Goal: Information Seeking & Learning: Stay updated

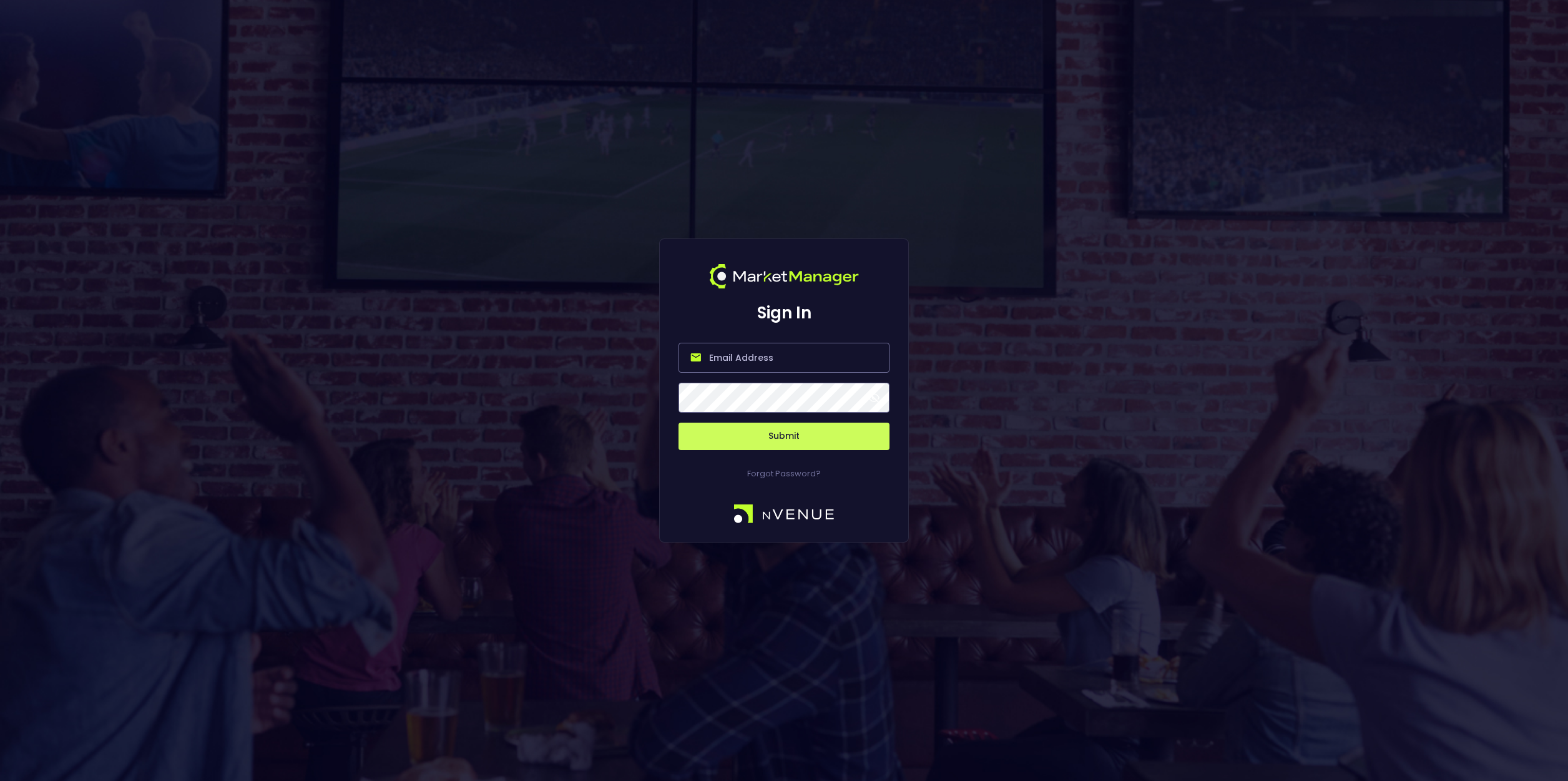
type input "bruce.sears@nvenue.com"
click at [874, 397] on span at bounding box center [874, 398] width 12 height 12
click at [793, 436] on button "Submit" at bounding box center [783, 436] width 211 height 28
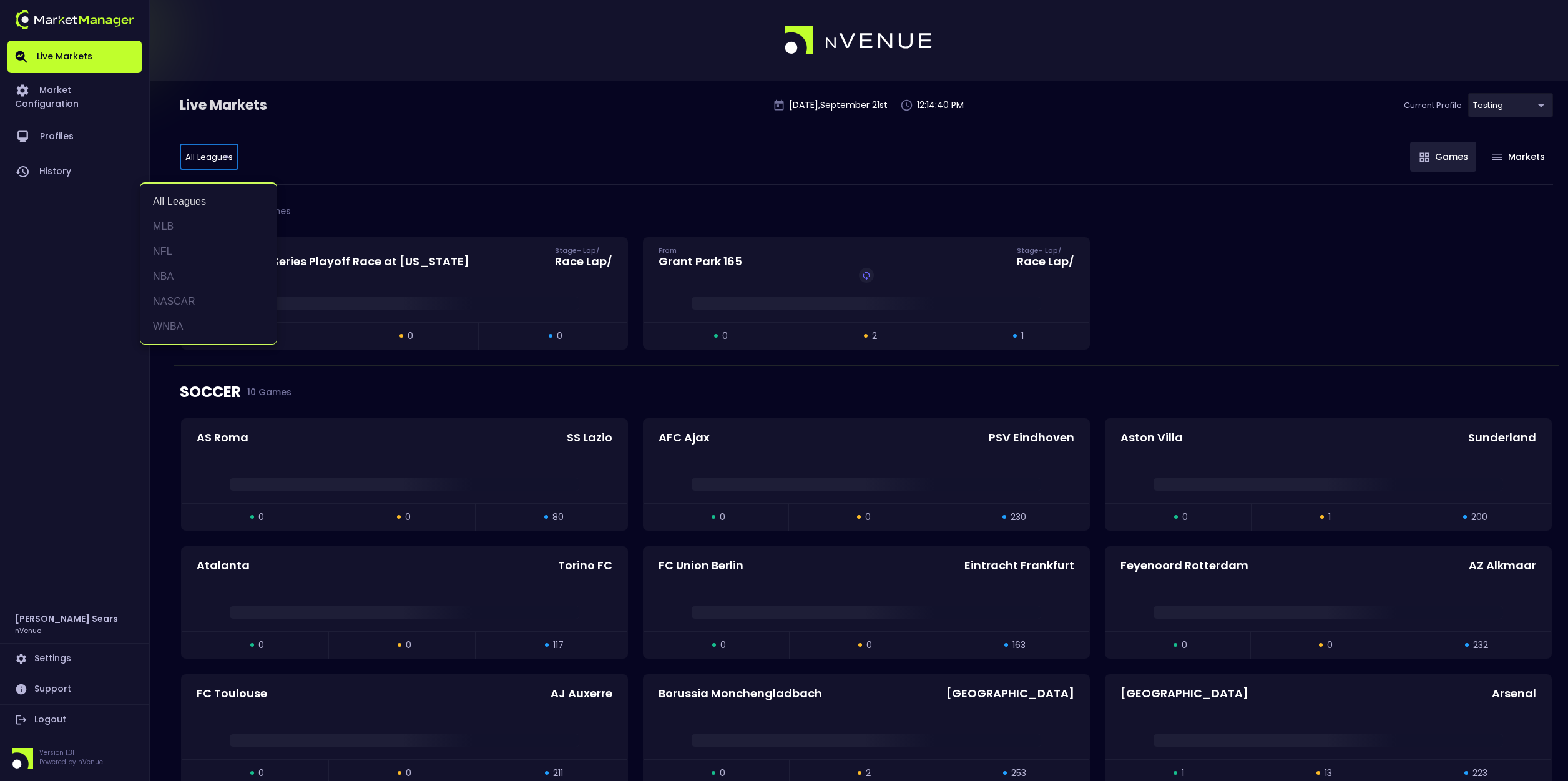
click at [172, 253] on li "NFL" at bounding box center [208, 251] width 136 height 25
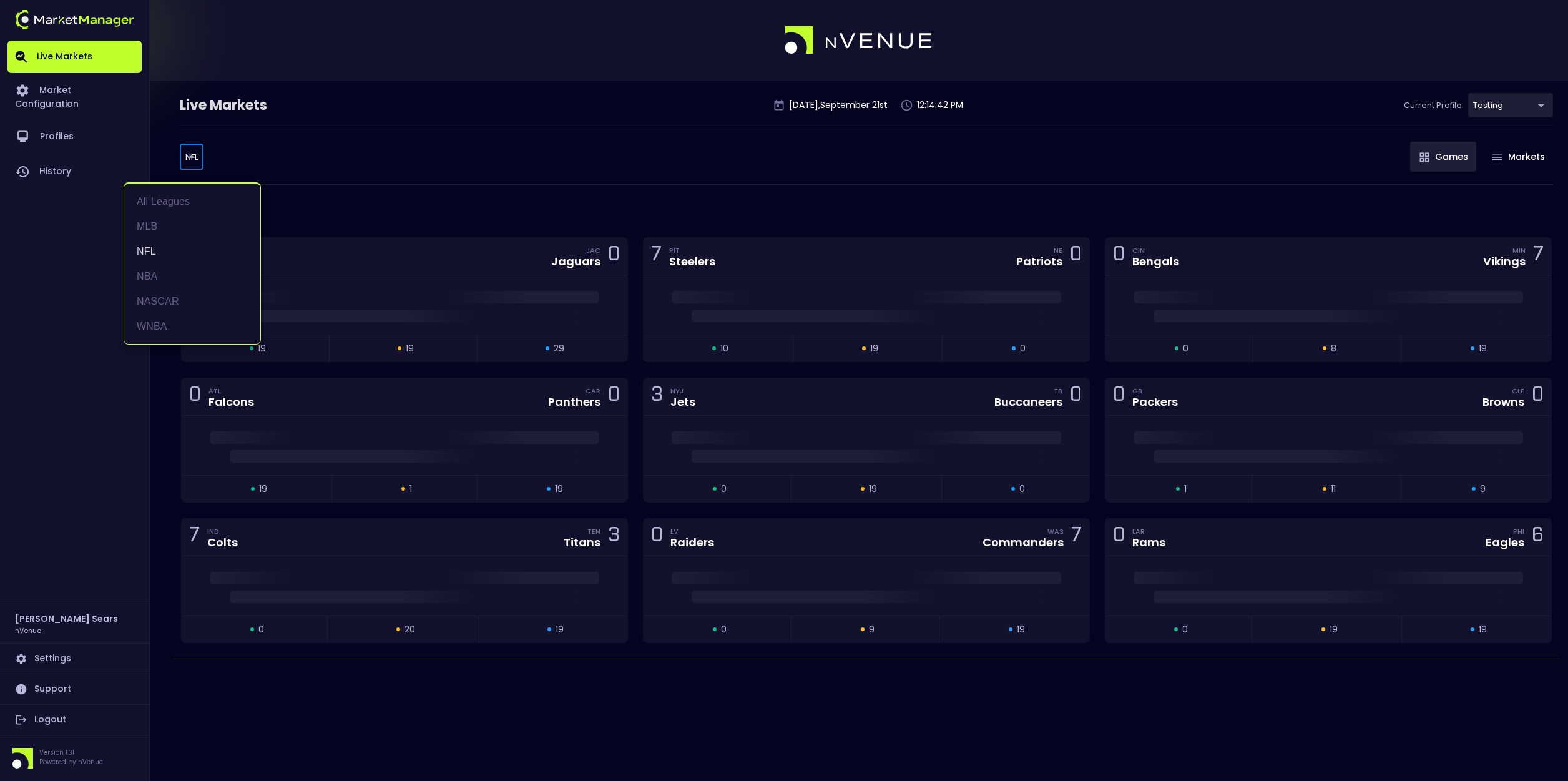
click at [195, 155] on body "Live Markets Market Configuration Profiles History Bruce Sears nVenue Settings …" at bounding box center [784, 390] width 1568 height 781
click at [155, 230] on li "MLB" at bounding box center [193, 227] width 136 height 25
type input "MLB"
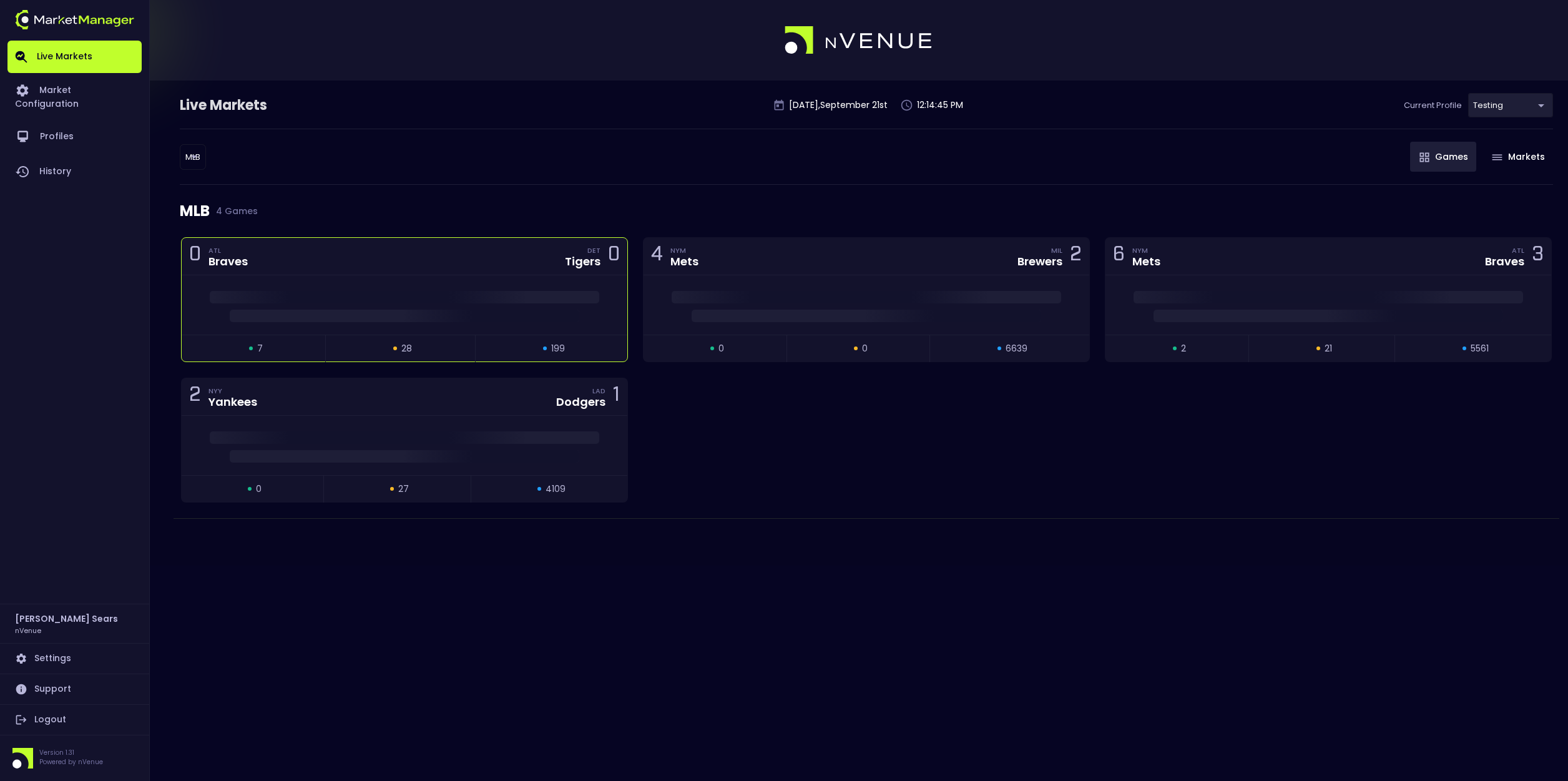
click at [564, 255] on div "DET Tigers 0" at bounding box center [589, 256] width 62 height 17
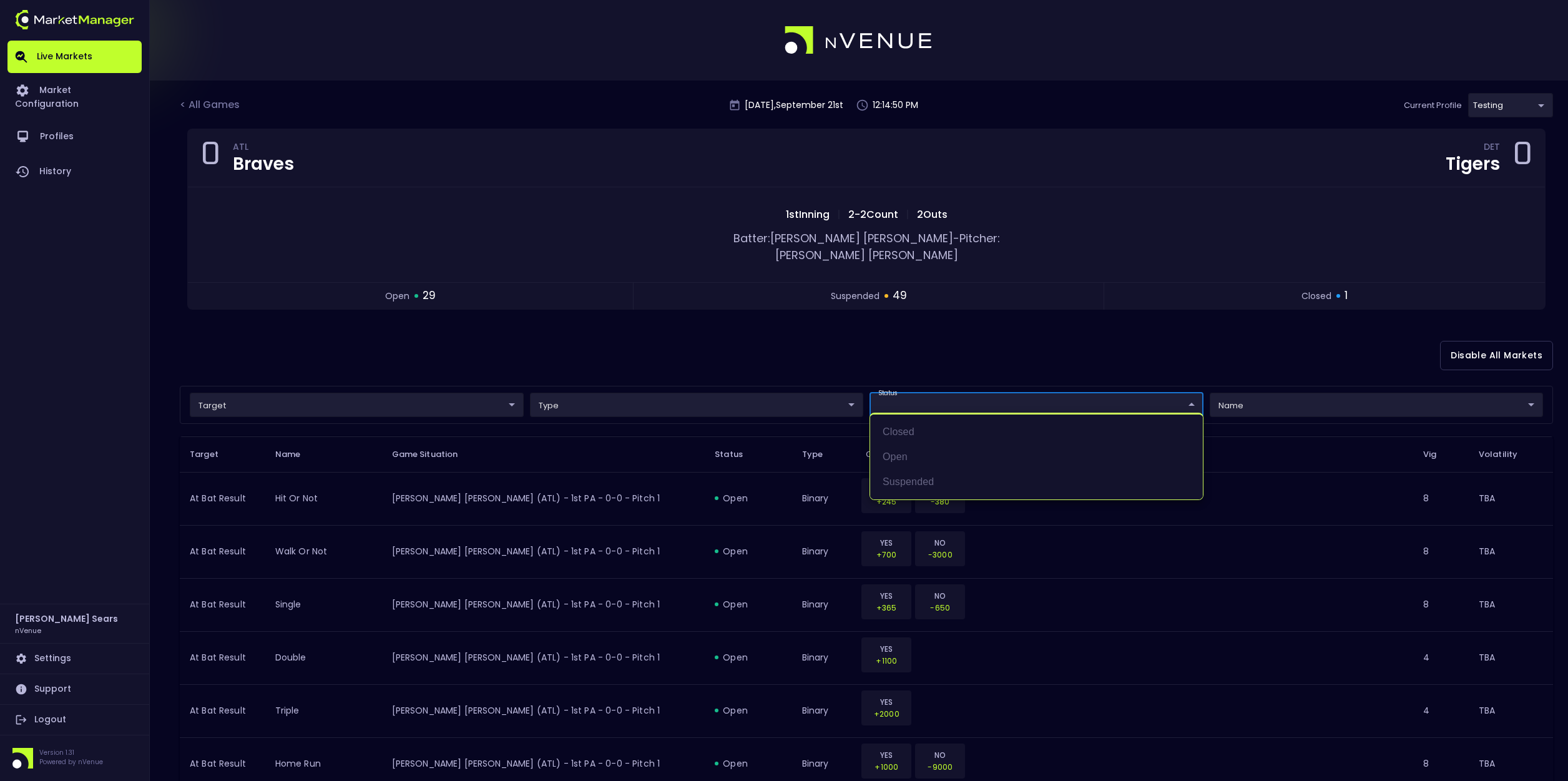
click at [916, 455] on li "open" at bounding box center [1037, 457] width 333 height 25
type input "open"
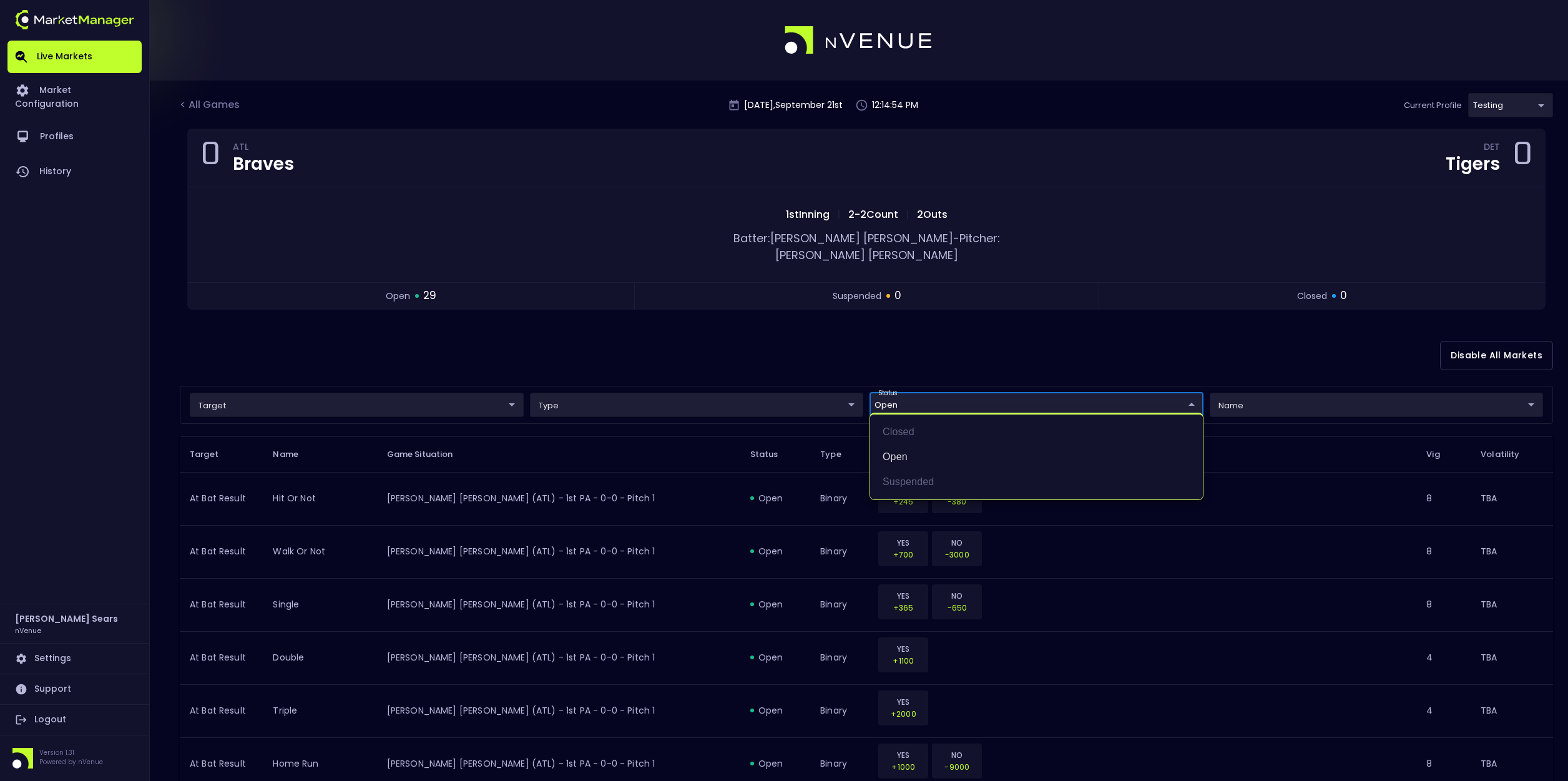
click at [451, 343] on div at bounding box center [784, 390] width 1568 height 781
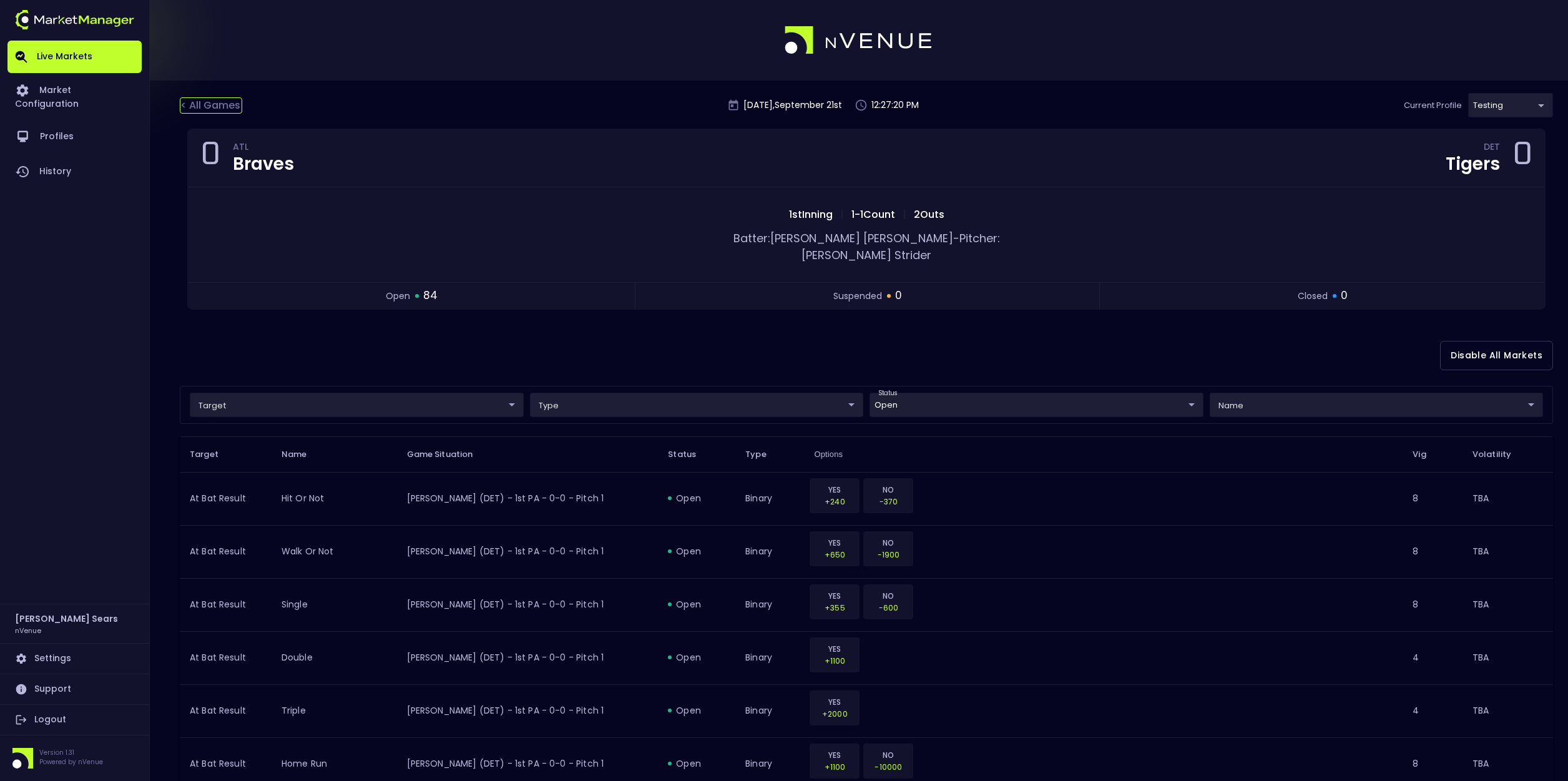
click at [226, 107] on div "< All Games" at bounding box center [211, 106] width 62 height 16
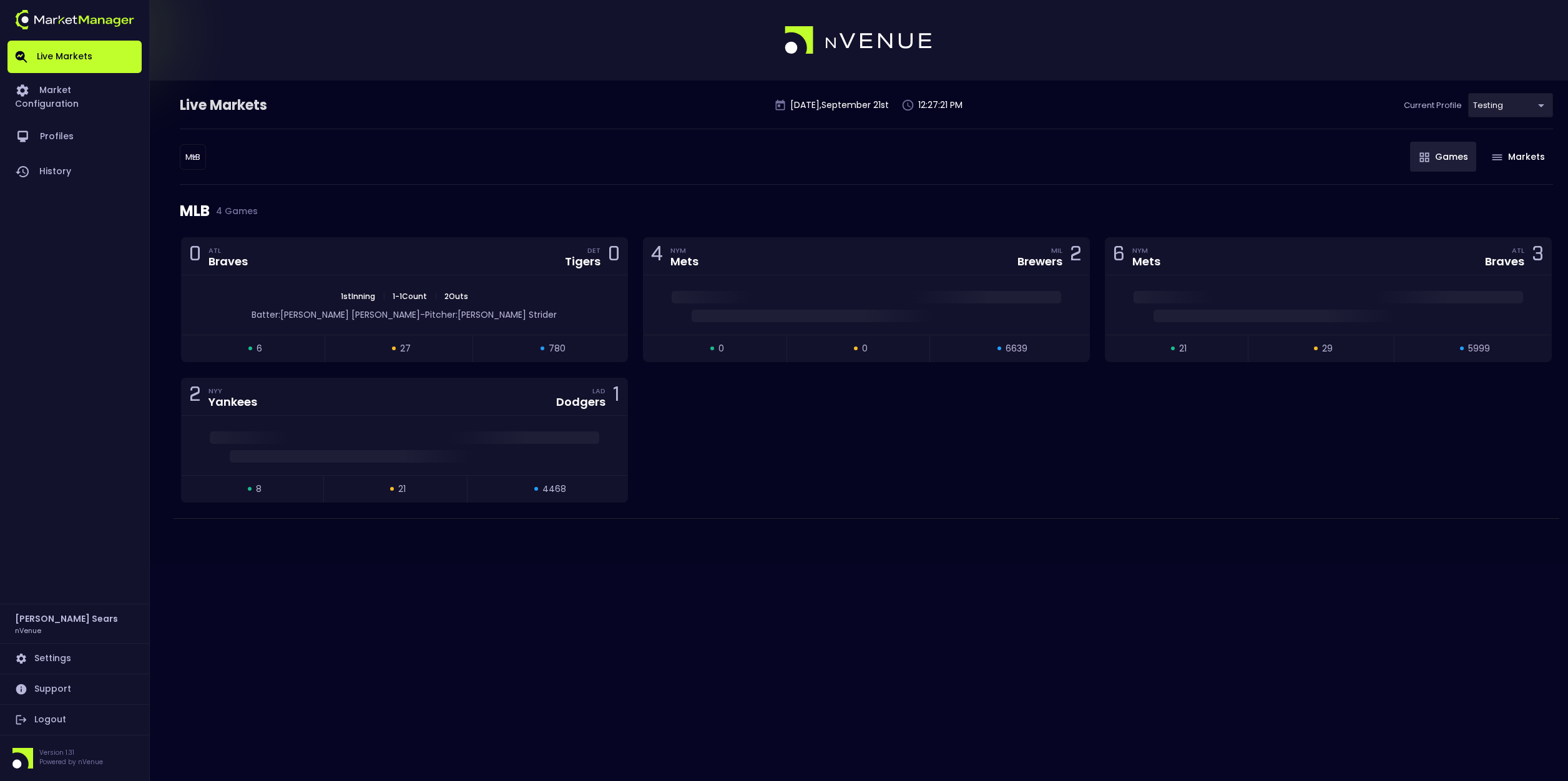
click at [193, 152] on body "Live Markets Market Configuration Profiles History Bruce Sears nVenue Settings …" at bounding box center [784, 390] width 1568 height 781
click at [154, 253] on li "NFL" at bounding box center [193, 251] width 136 height 25
type input "NFL"
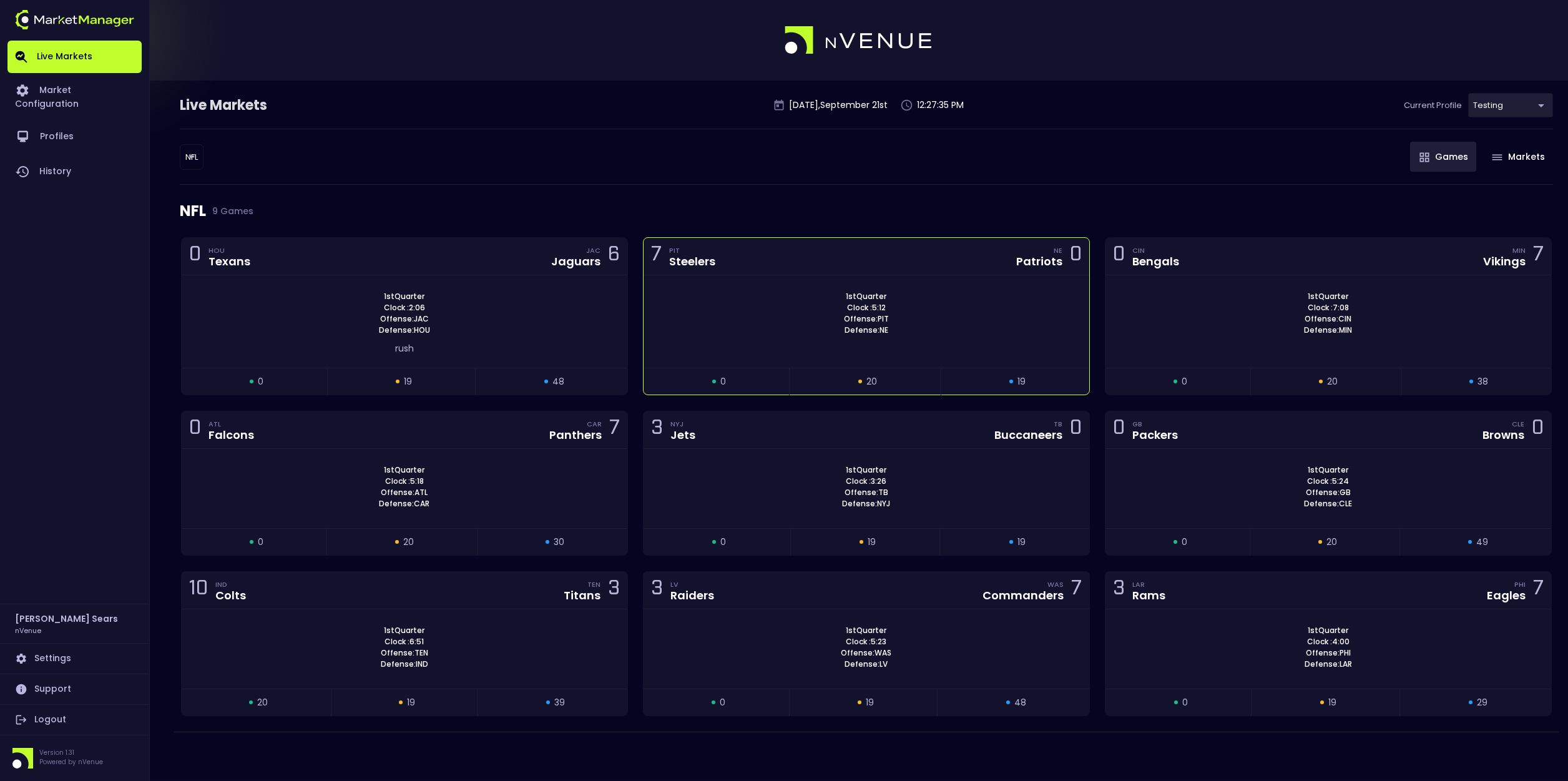
click at [774, 296] on div "1st Quarter Clock : 5:12 Offense: PIT Defense: NE" at bounding box center [867, 313] width 446 height 45
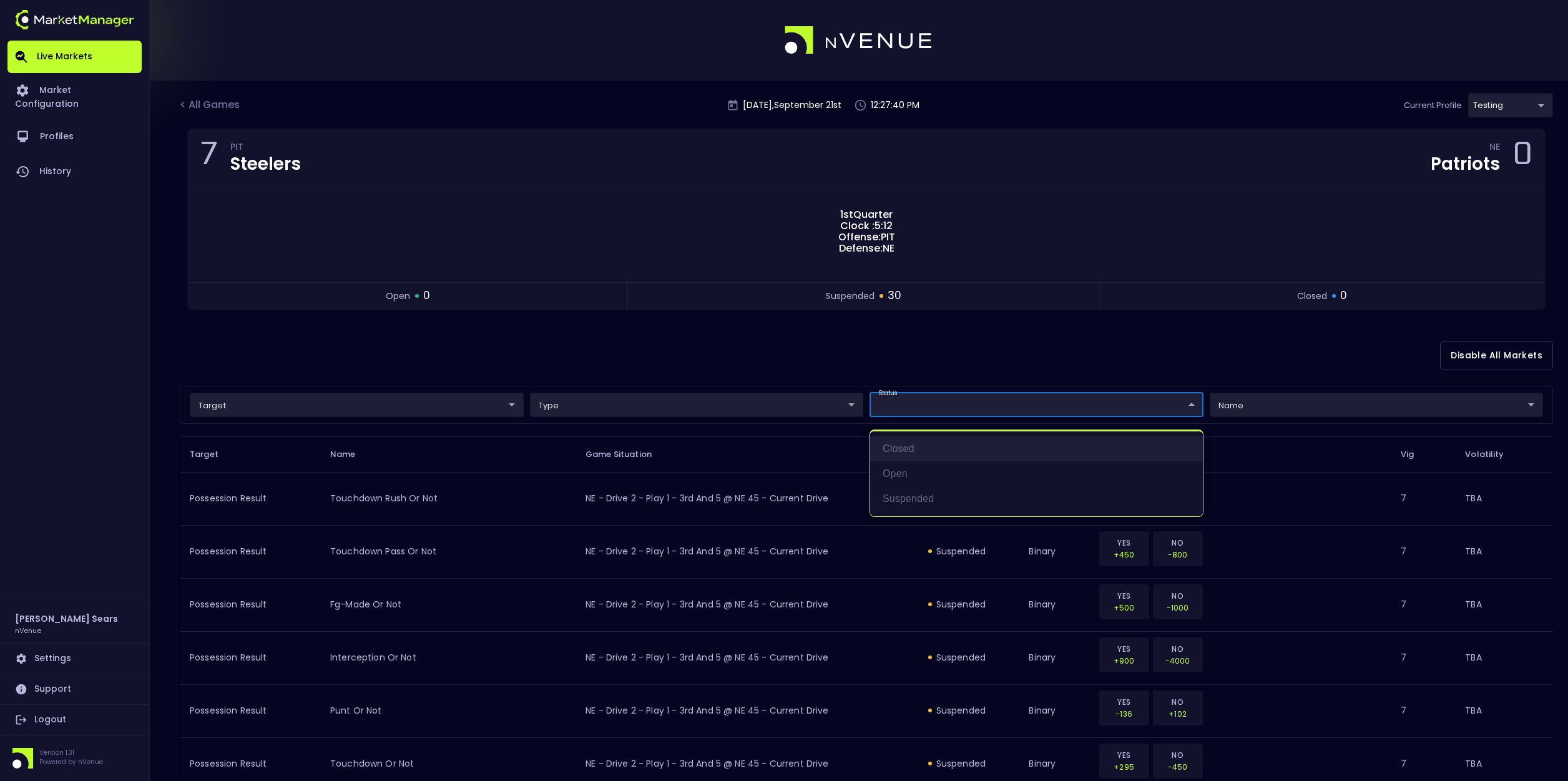
click at [903, 452] on li "closed" at bounding box center [1037, 449] width 333 height 25
type input "closed"
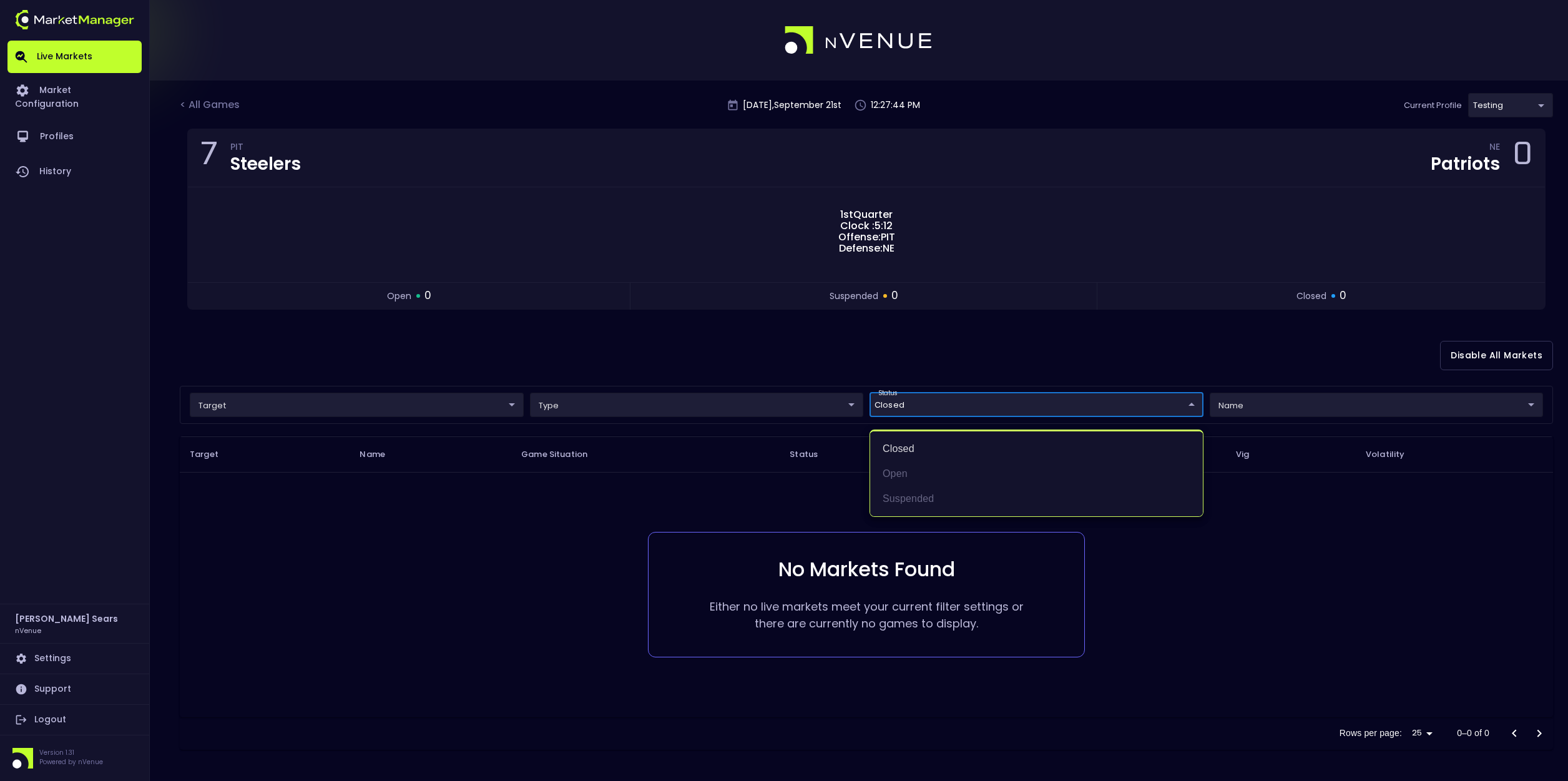
click at [952, 368] on div at bounding box center [784, 390] width 1568 height 781
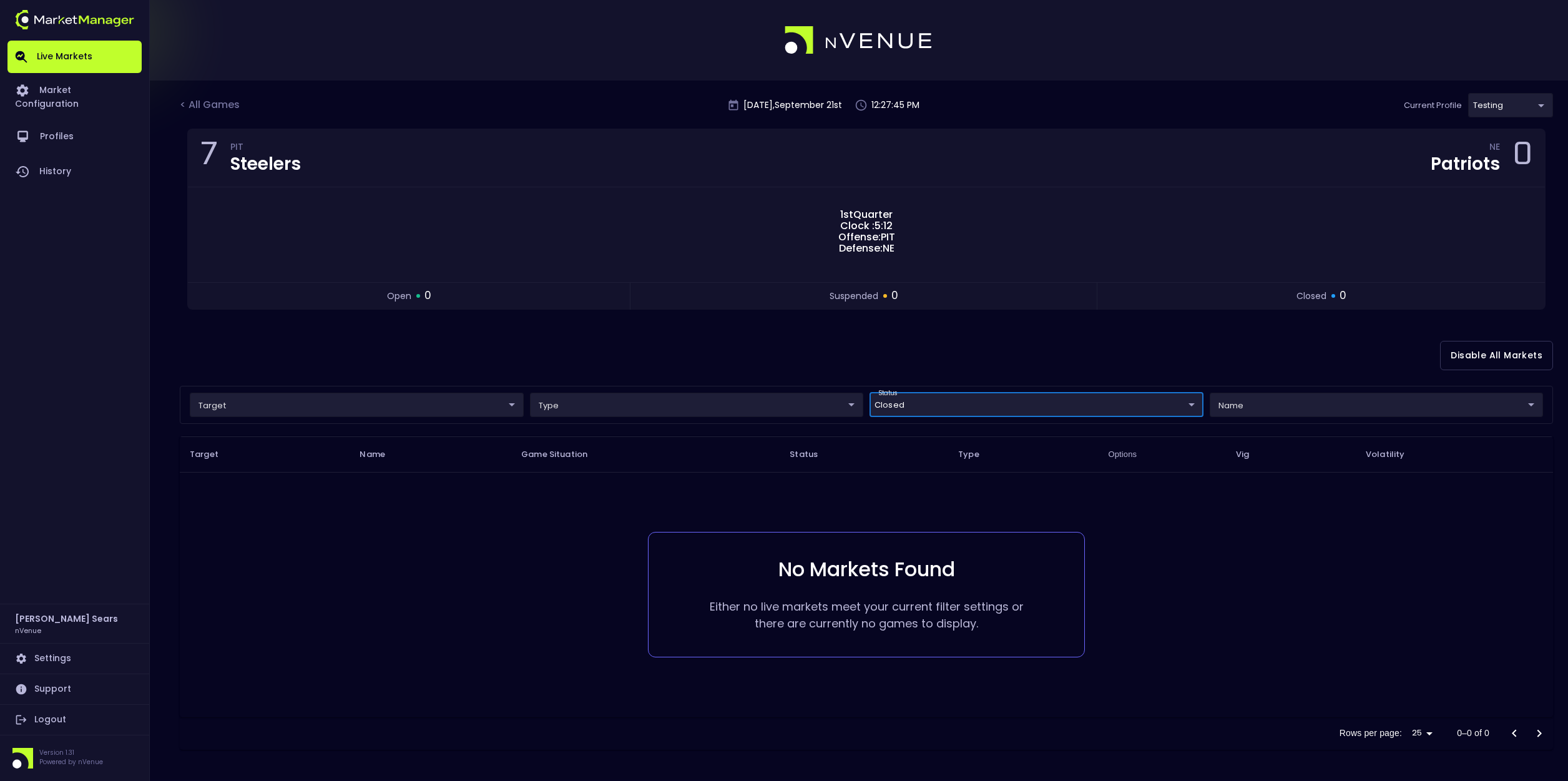
click at [928, 405] on body "Live Markets Market Configuration Profiles History Bruce Sears nVenue Settings …" at bounding box center [784, 390] width 1568 height 781
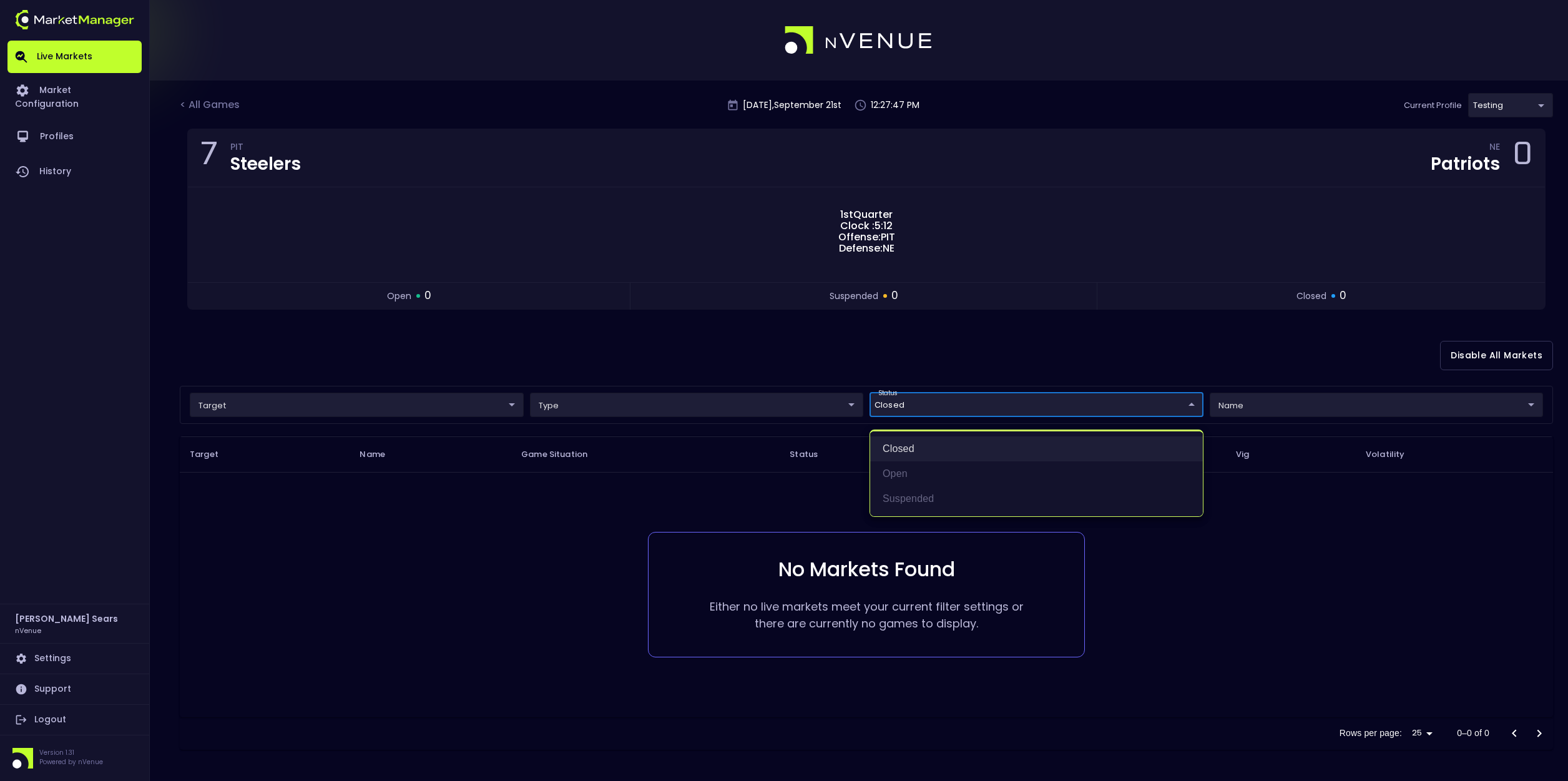
click at [908, 449] on li "closed" at bounding box center [1037, 449] width 333 height 25
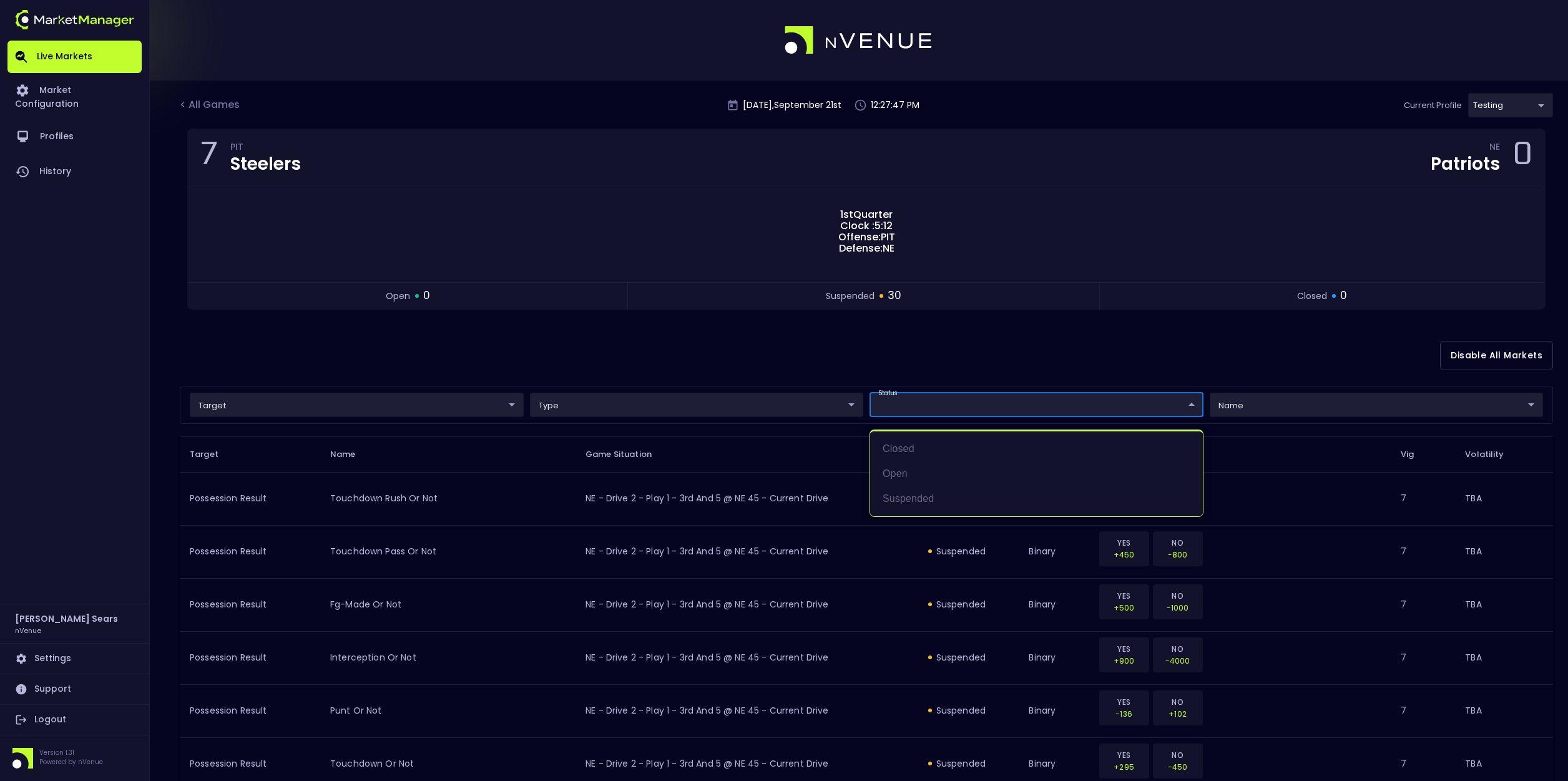
click at [847, 357] on div at bounding box center [784, 390] width 1568 height 781
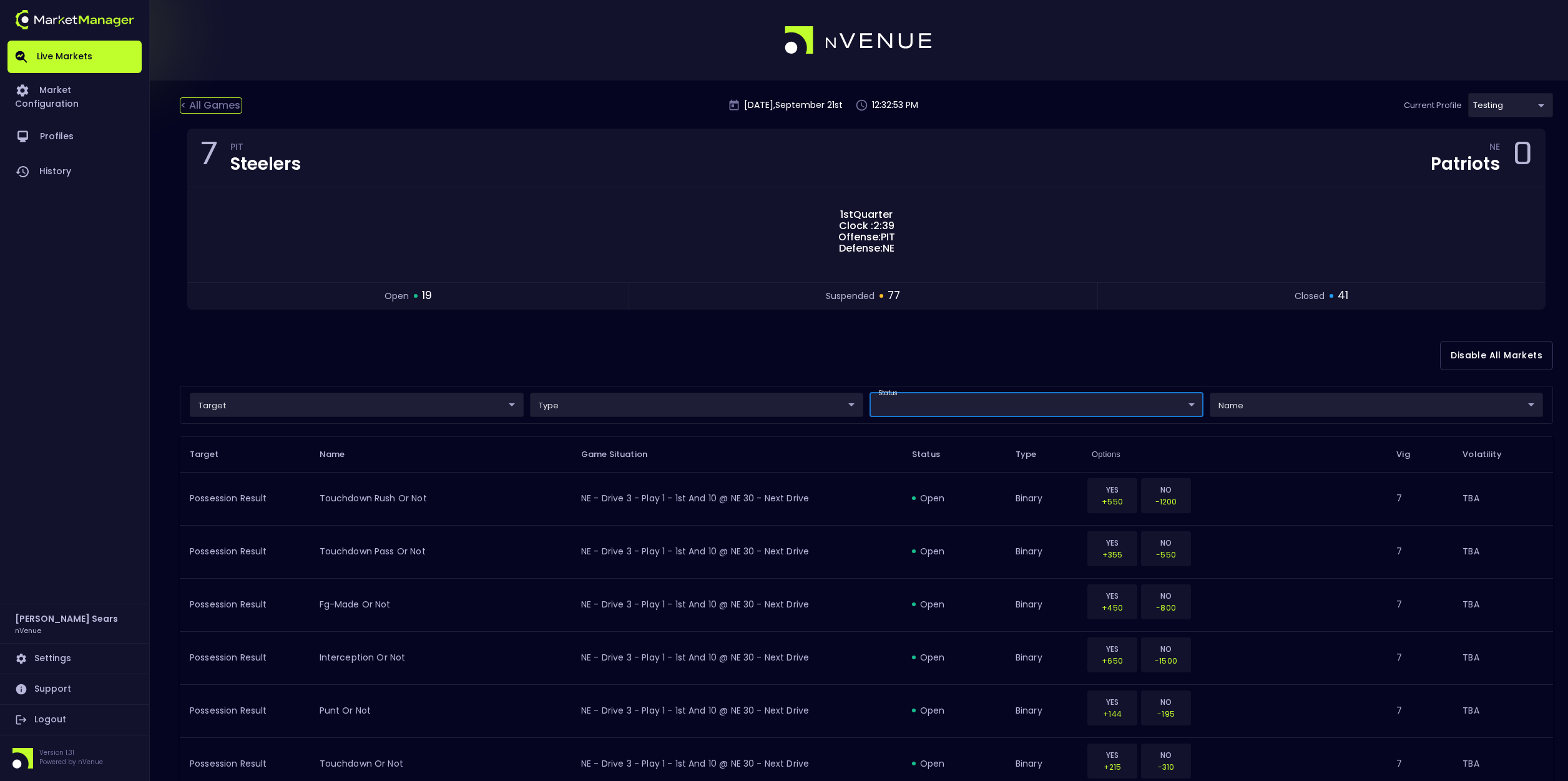
click at [211, 105] on div "< All Games" at bounding box center [211, 106] width 62 height 16
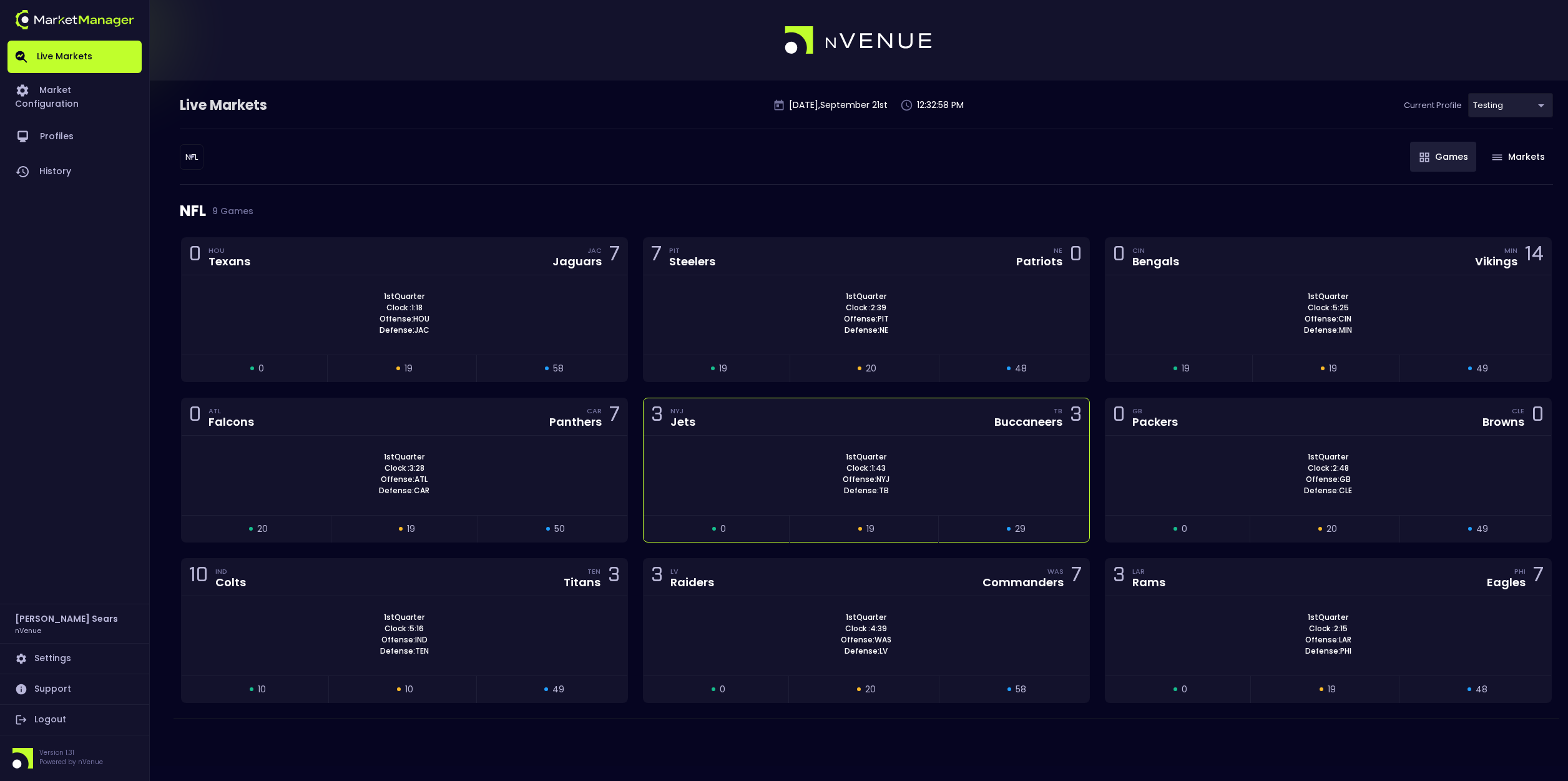
click at [820, 468] on div "1st Quarter Clock : 1:43 Offense: NYJ Defense: TB" at bounding box center [867, 473] width 446 height 45
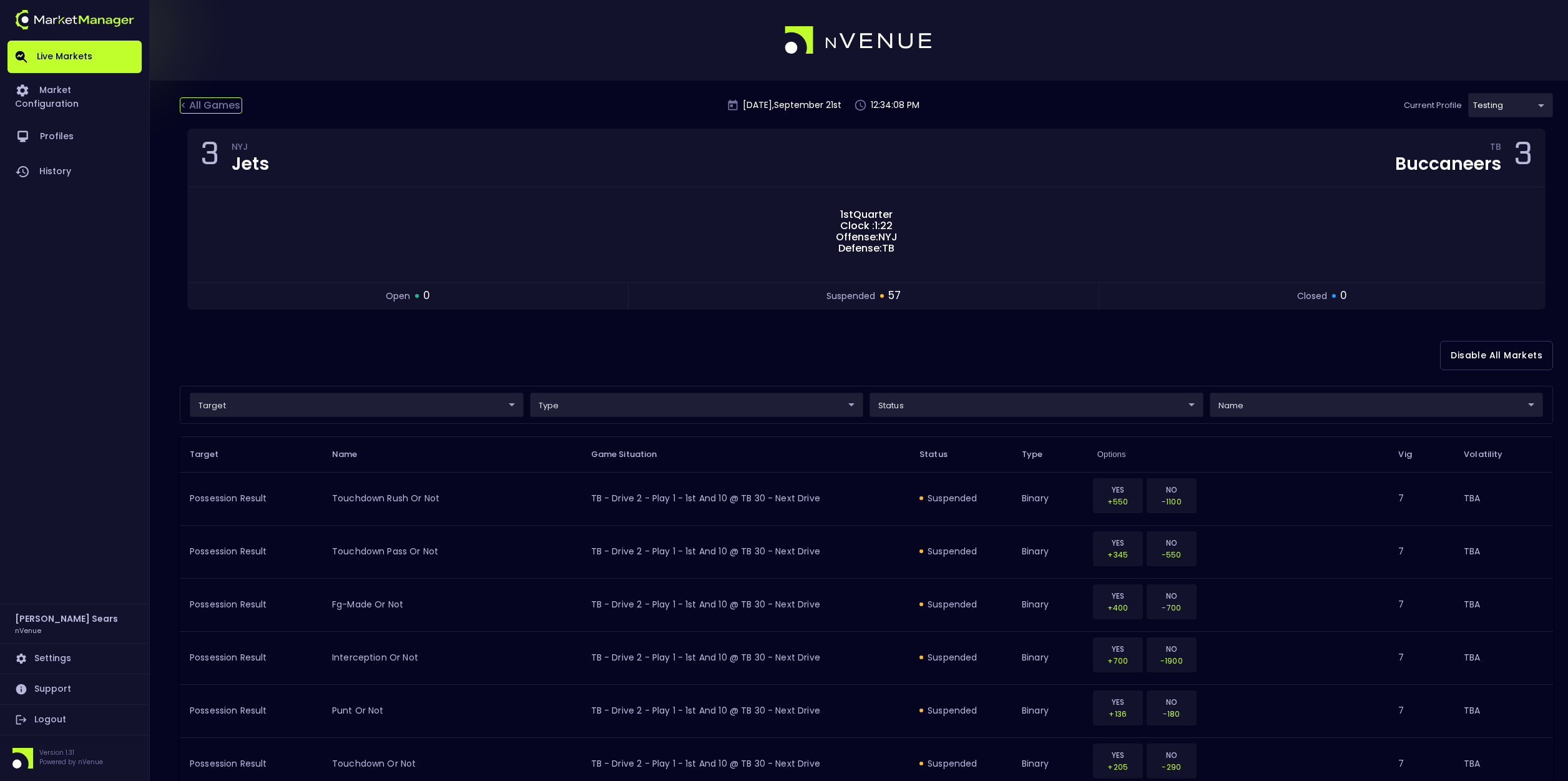
click at [200, 104] on div "< All Games" at bounding box center [211, 106] width 62 height 16
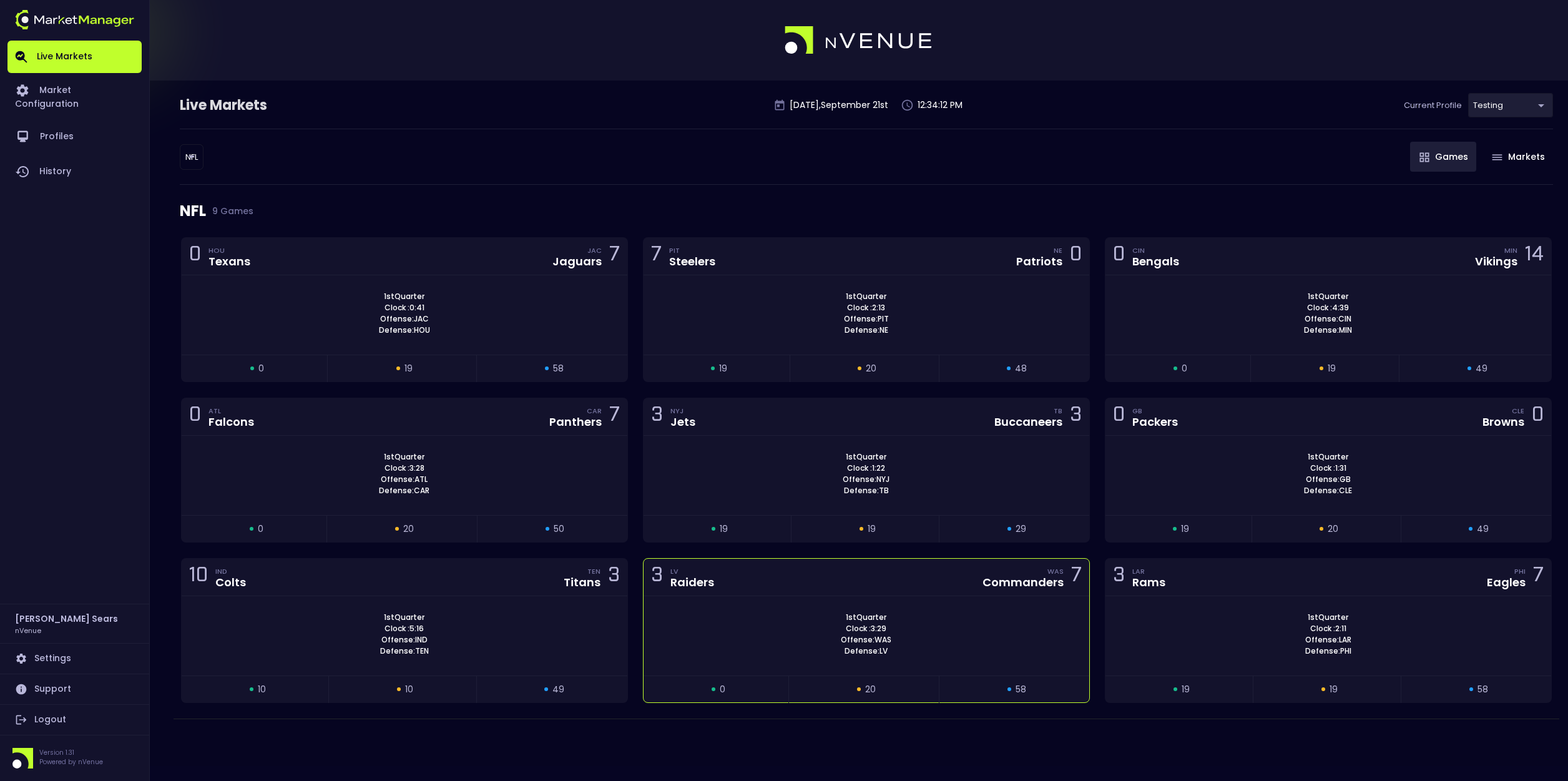
click at [825, 590] on div "3 LV Raiders WAS Commanders 7" at bounding box center [867, 578] width 446 height 38
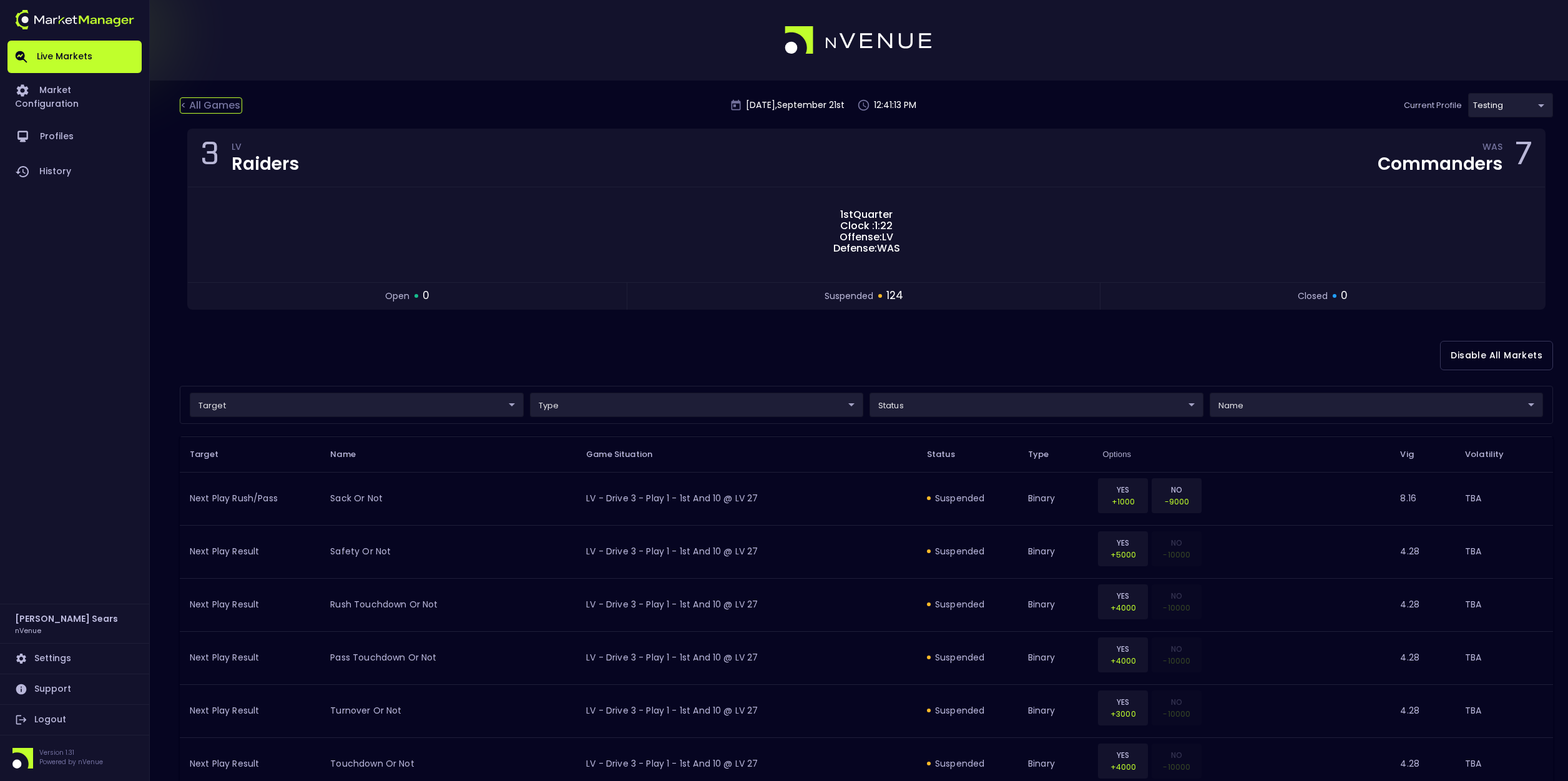
click at [190, 101] on div "< All Games" at bounding box center [211, 106] width 62 height 16
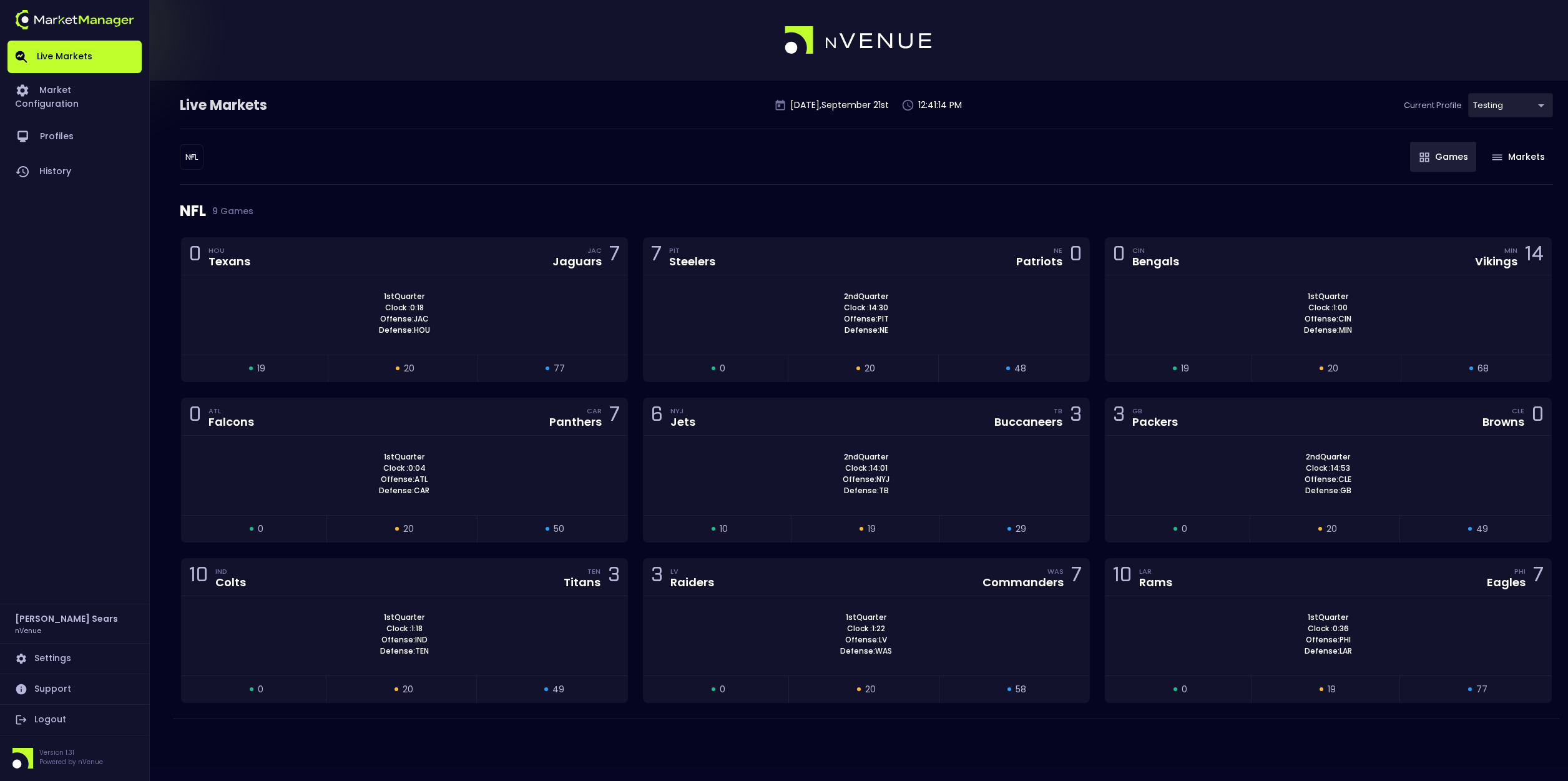
click at [188, 158] on body "Live Markets Market Configuration Profiles History Bruce Sears nVenue Settings …" at bounding box center [784, 390] width 1568 height 781
click at [167, 224] on li "MLB" at bounding box center [193, 227] width 136 height 25
type input "MLB"
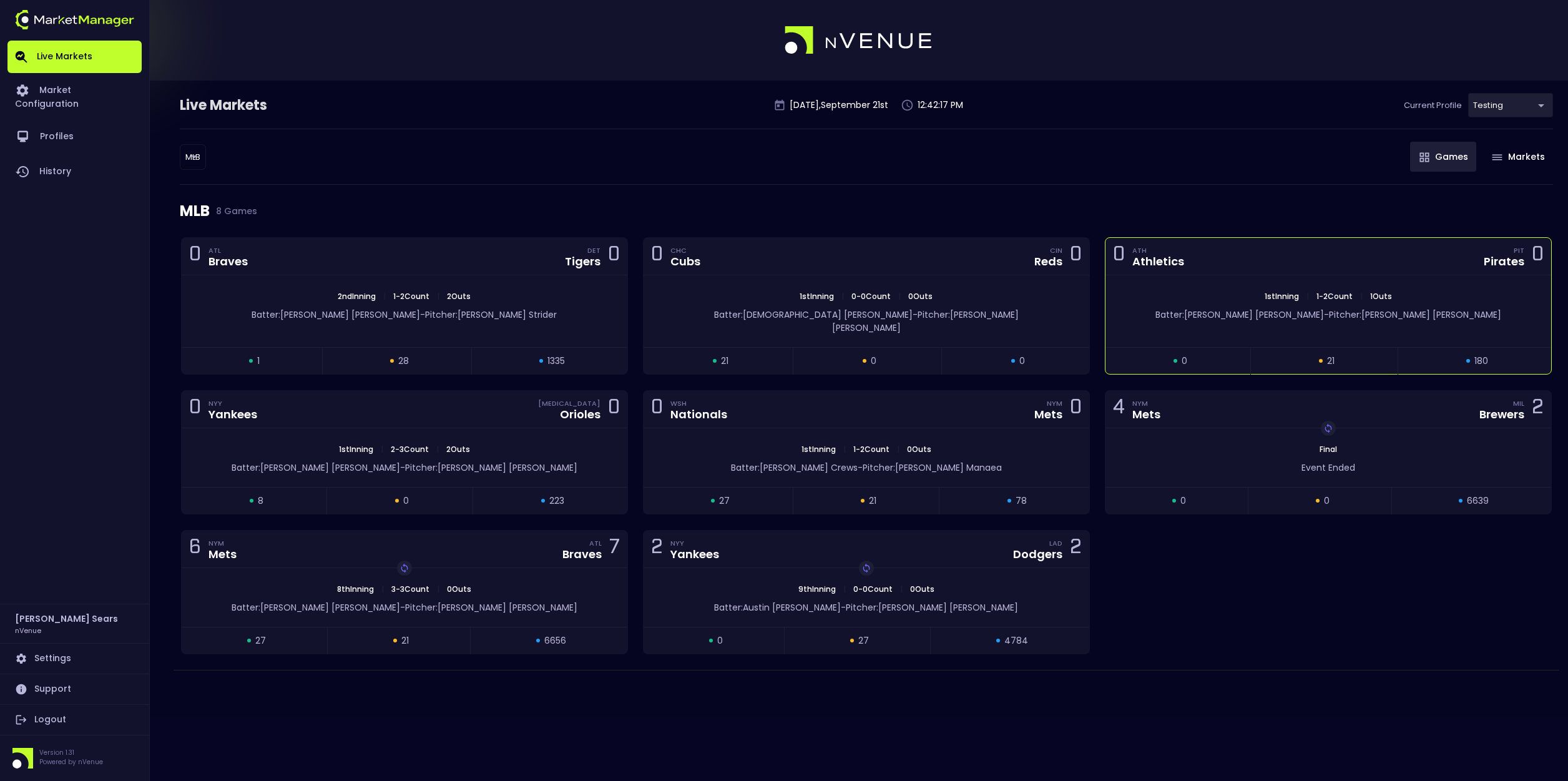
click at [1166, 292] on div "1st Inning | 1 - 2 Count | 1 Outs" at bounding box center [1328, 297] width 446 height 12
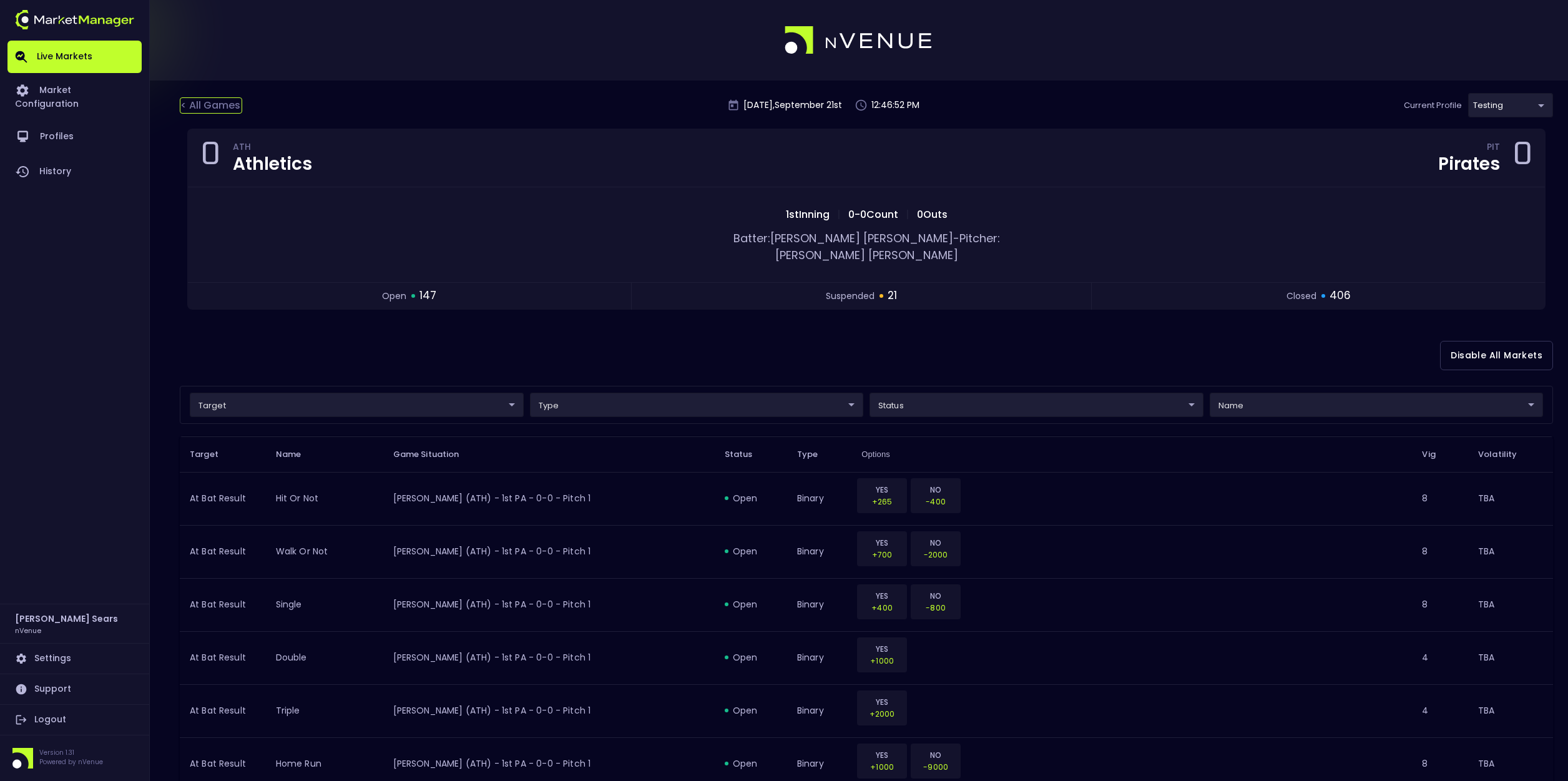
click at [237, 109] on div "< All Games" at bounding box center [211, 106] width 62 height 16
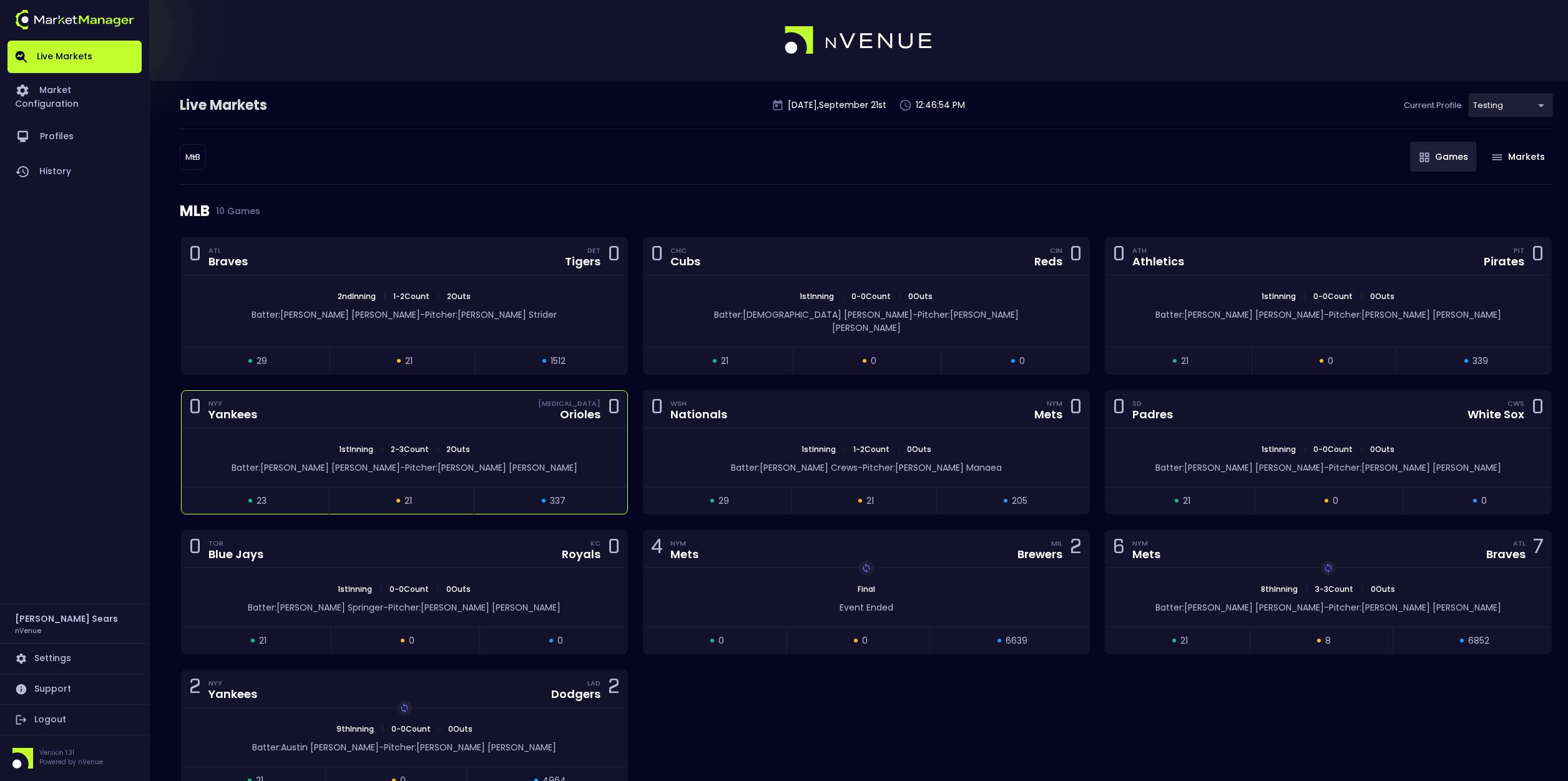
click at [519, 444] on div "1st Inning | 2 - 3 Count | 2 Outs" at bounding box center [405, 449] width 446 height 12
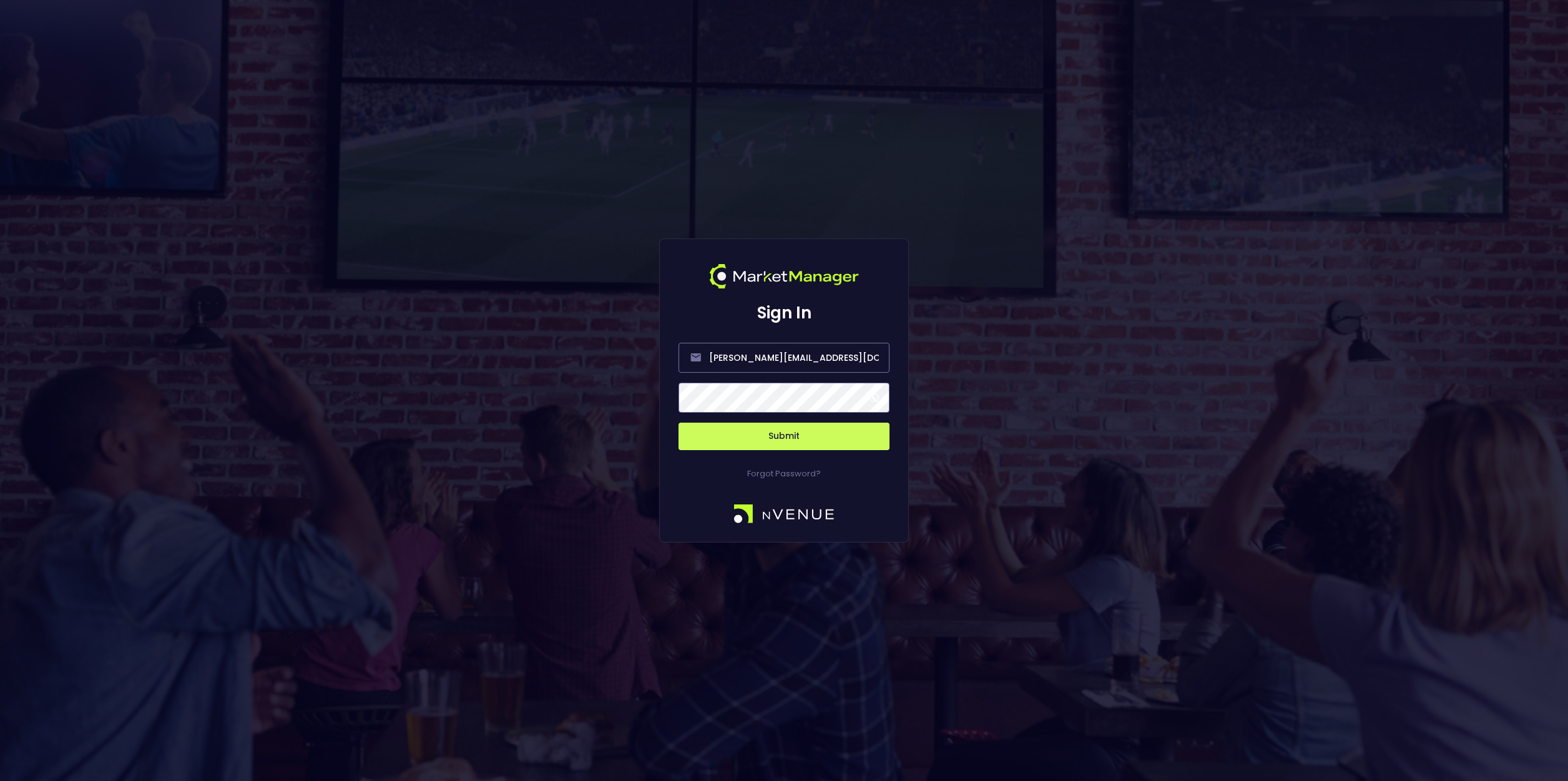
click at [874, 393] on span at bounding box center [874, 398] width 12 height 12
click at [791, 439] on button "Submit" at bounding box center [783, 436] width 211 height 28
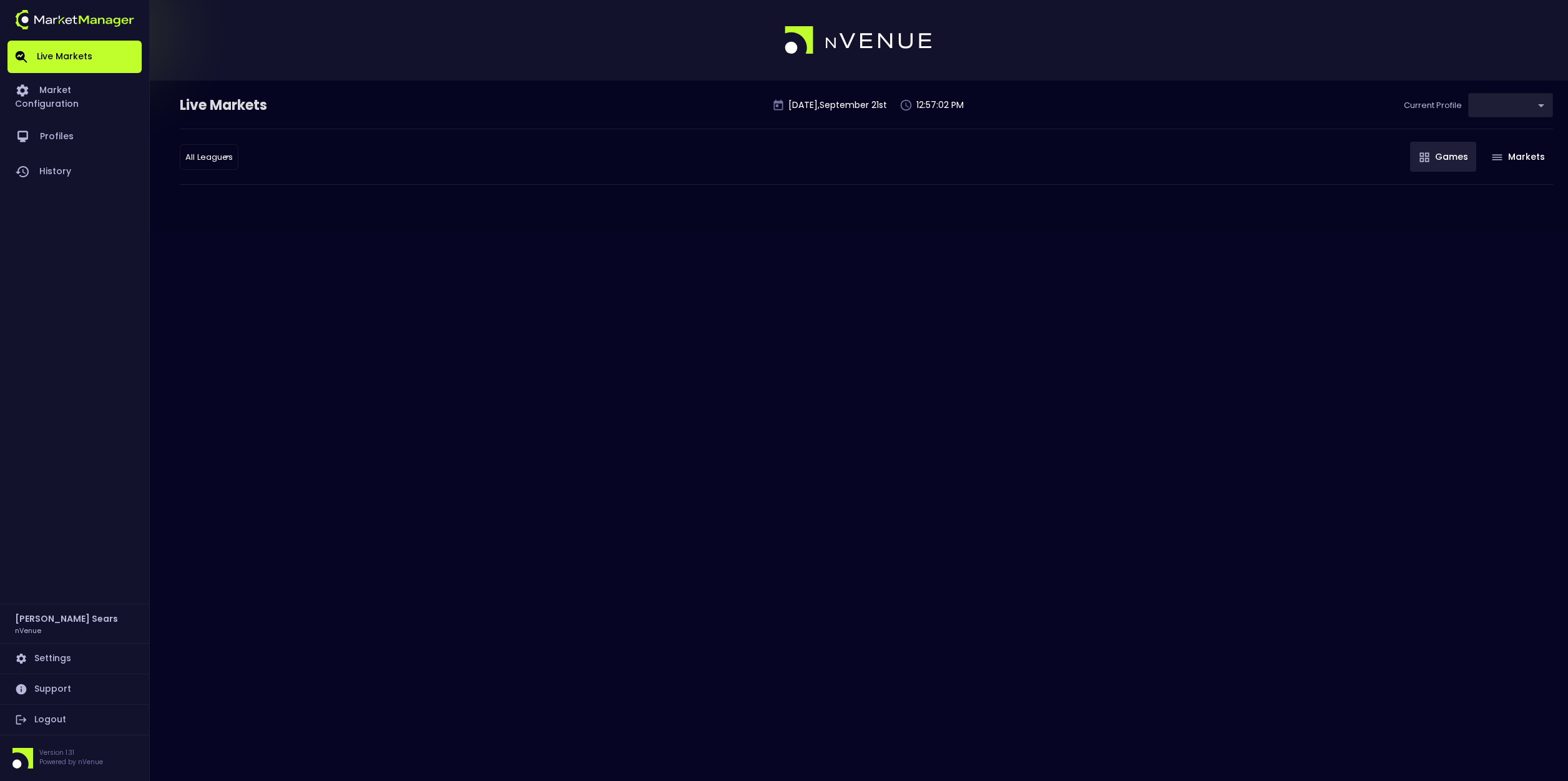
type input "d66ee90f-df8e-430e-a05c-aaf70ad95ad9"
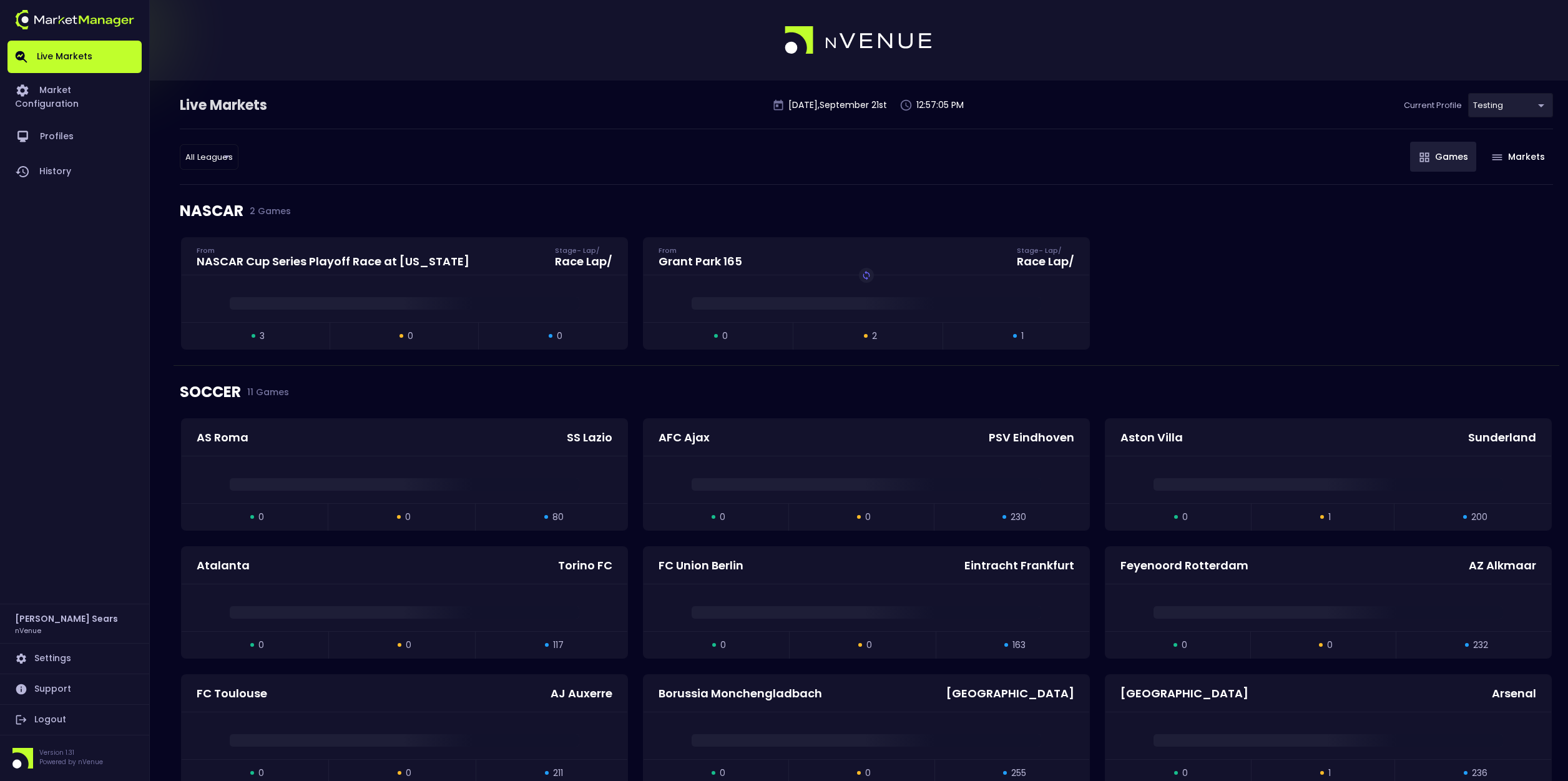
click at [174, 251] on li "NFL" at bounding box center [208, 251] width 136 height 25
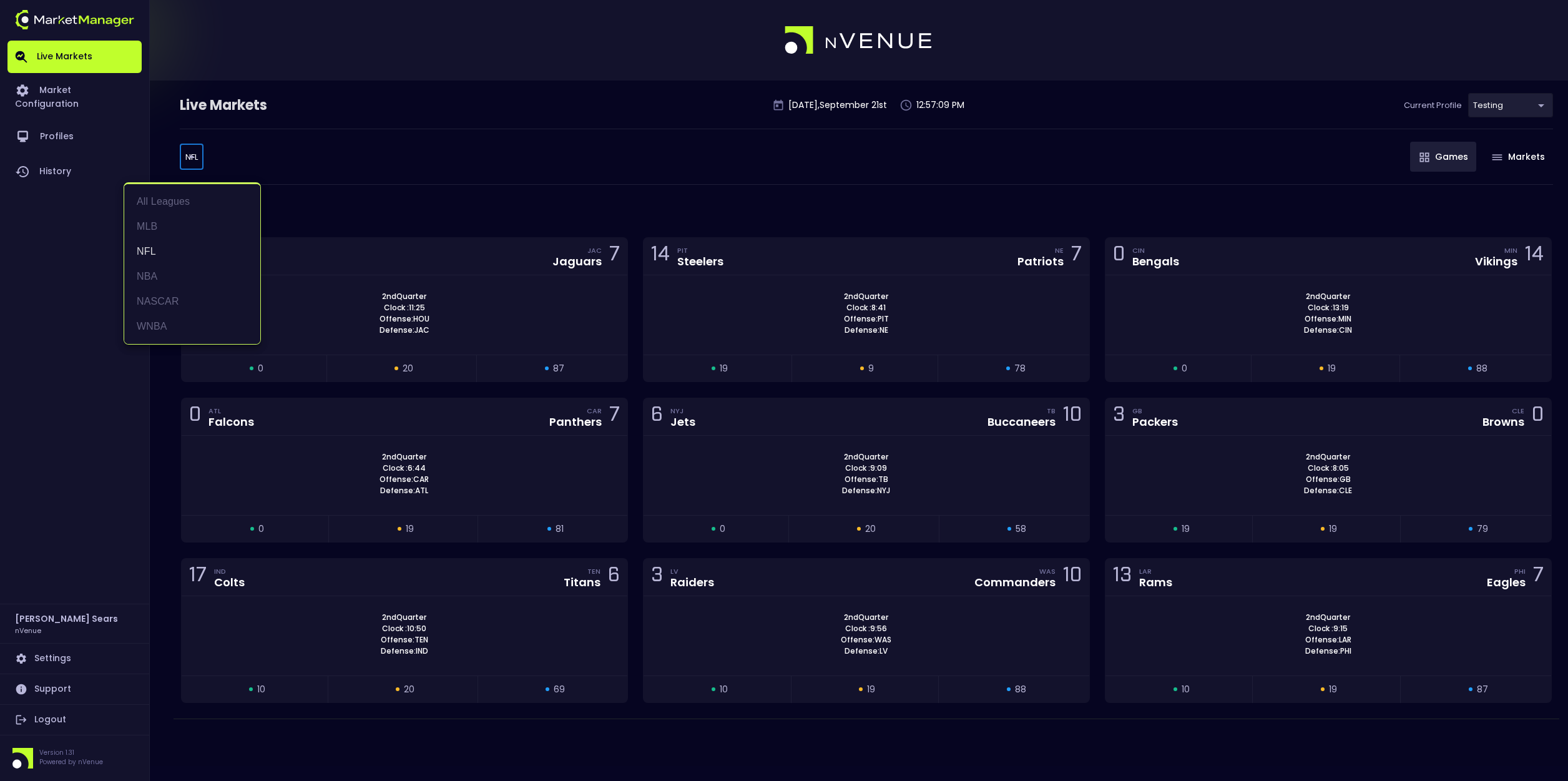
click at [193, 155] on body "Live Markets Market Configuration Profiles History Bruce Sears nVenue Settings …" at bounding box center [784, 390] width 1568 height 781
click at [156, 229] on li "MLB" at bounding box center [193, 227] width 136 height 25
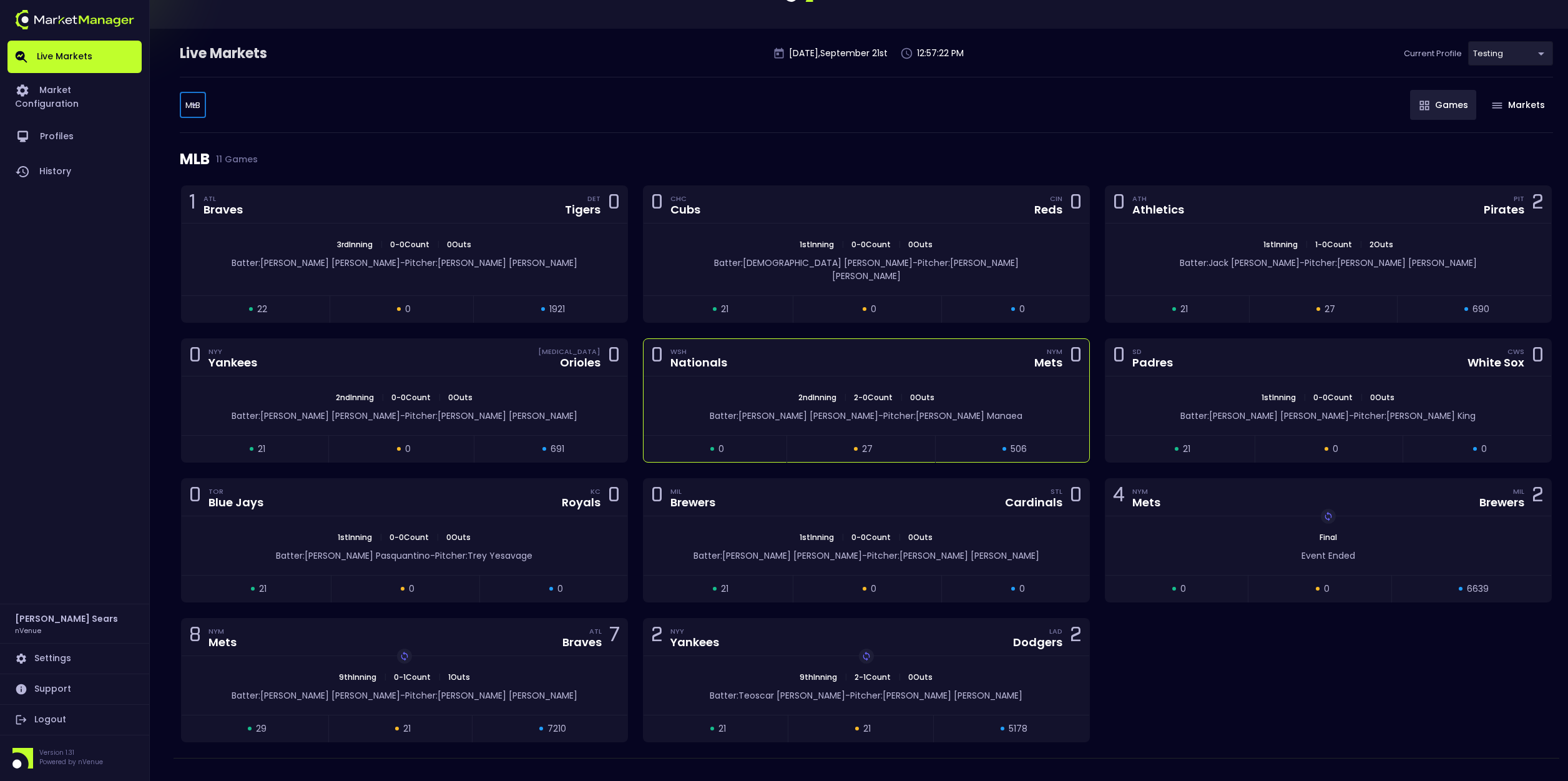
scroll to position [63, 0]
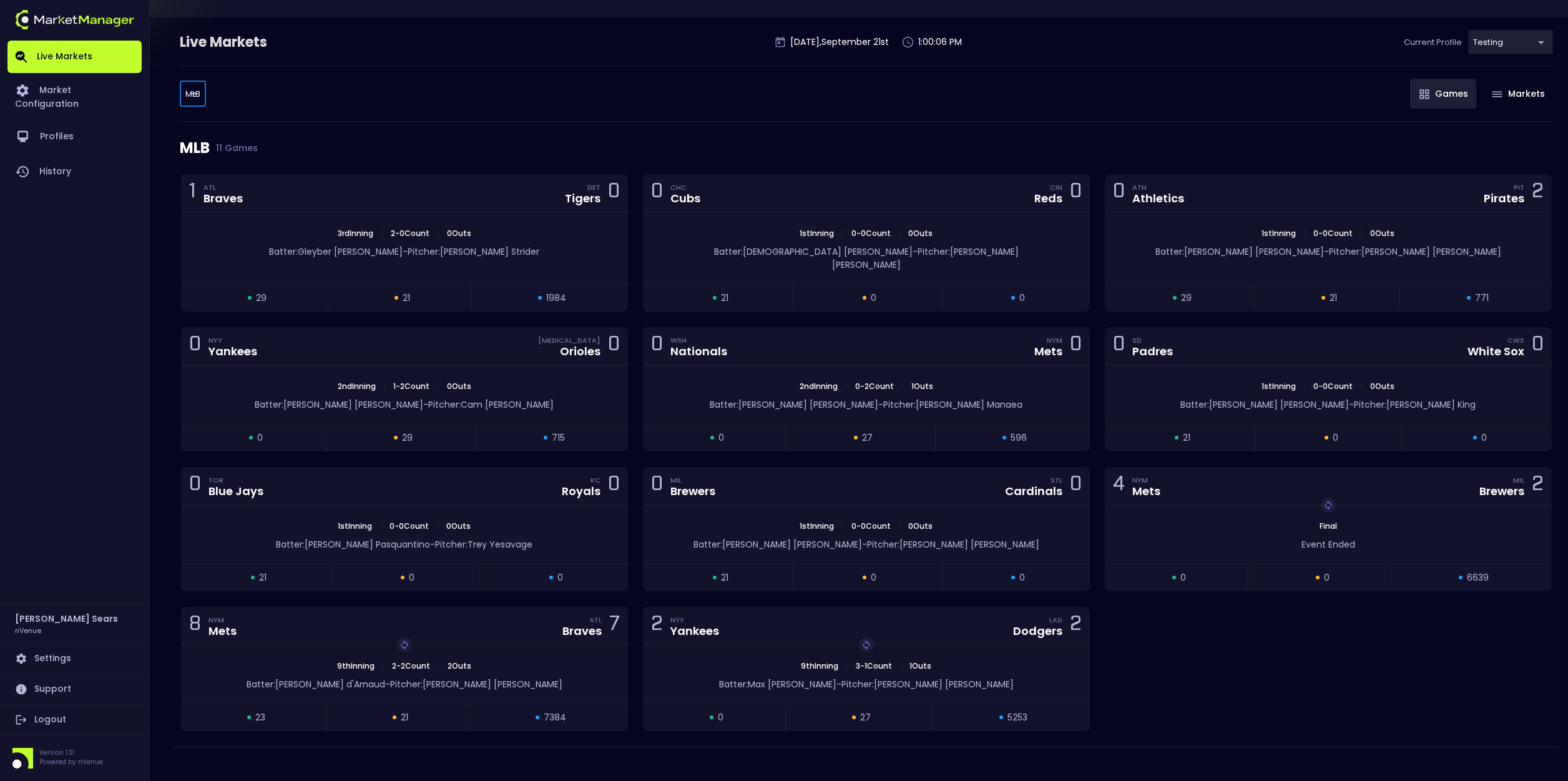
click at [190, 93] on body "Live Markets Market Configuration Profiles History Bruce Sears nVenue Settings …" at bounding box center [784, 366] width 1568 height 857
click at [152, 188] on li "NFL" at bounding box center [193, 188] width 136 height 25
type input "NFL"
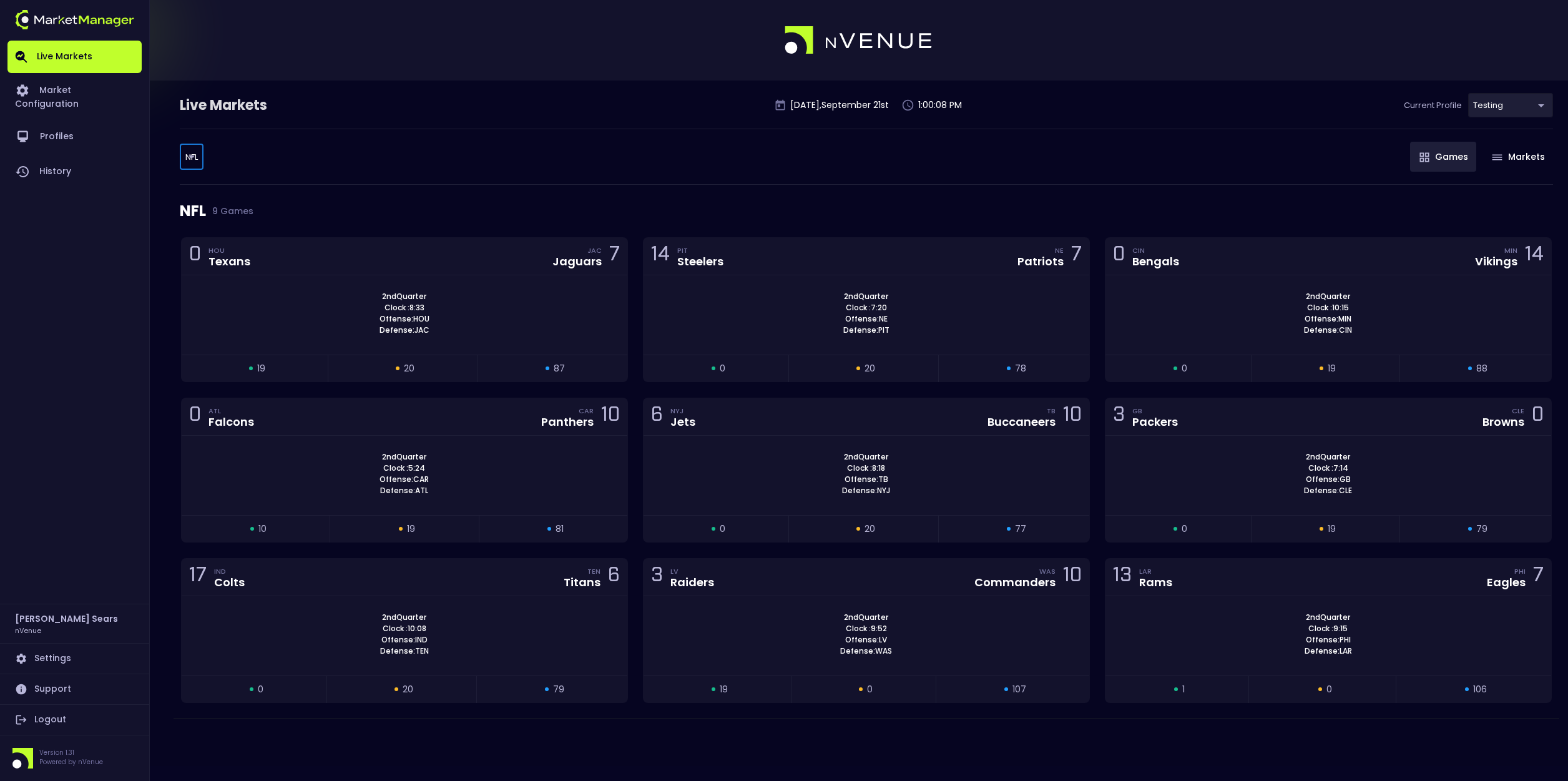
scroll to position [0, 0]
click at [1215, 356] on div "open 0 suspended 19 closed 88" at bounding box center [1328, 368] width 446 height 27
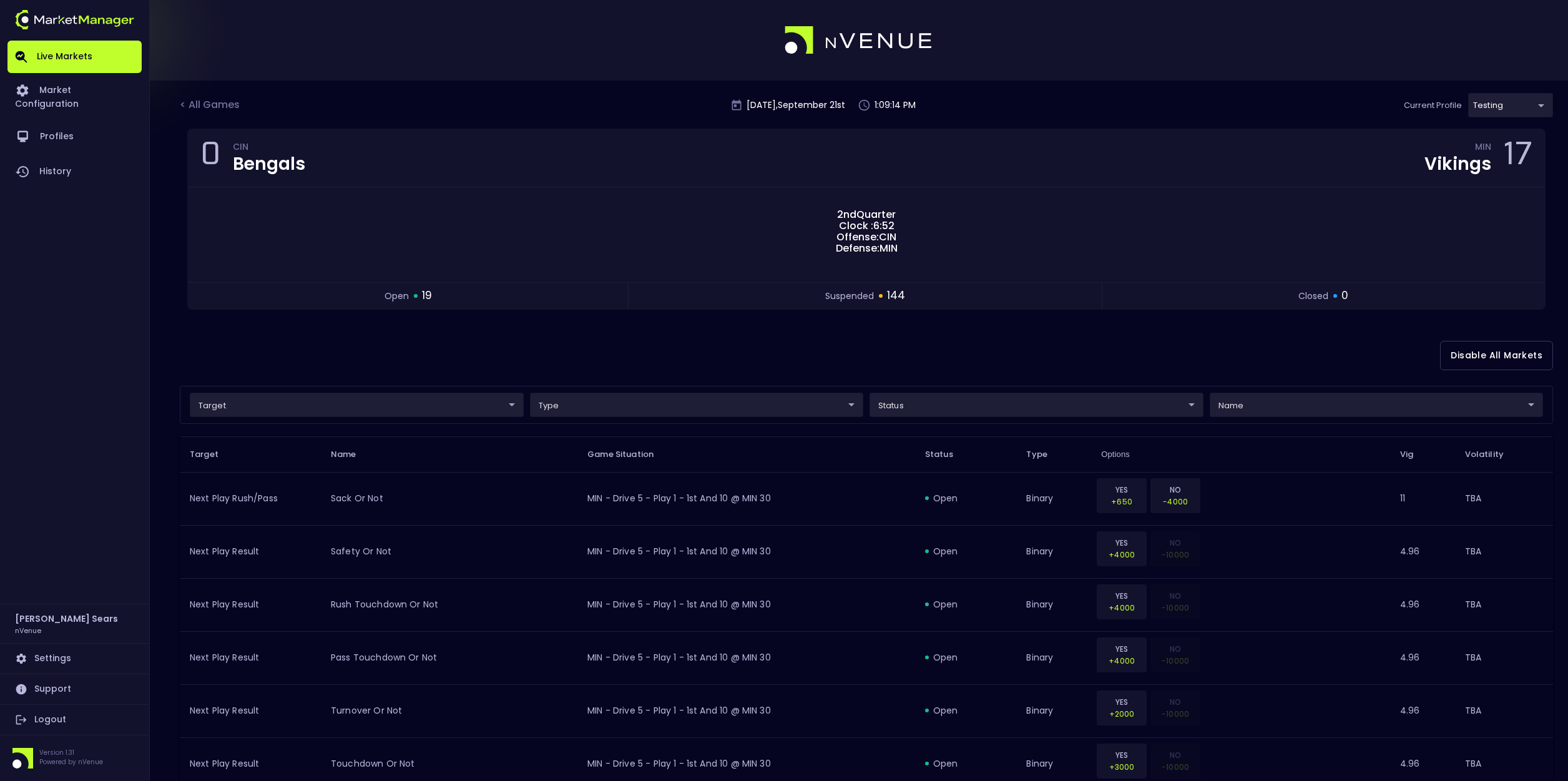
click at [207, 111] on div "< All Games" at bounding box center [211, 106] width 62 height 16
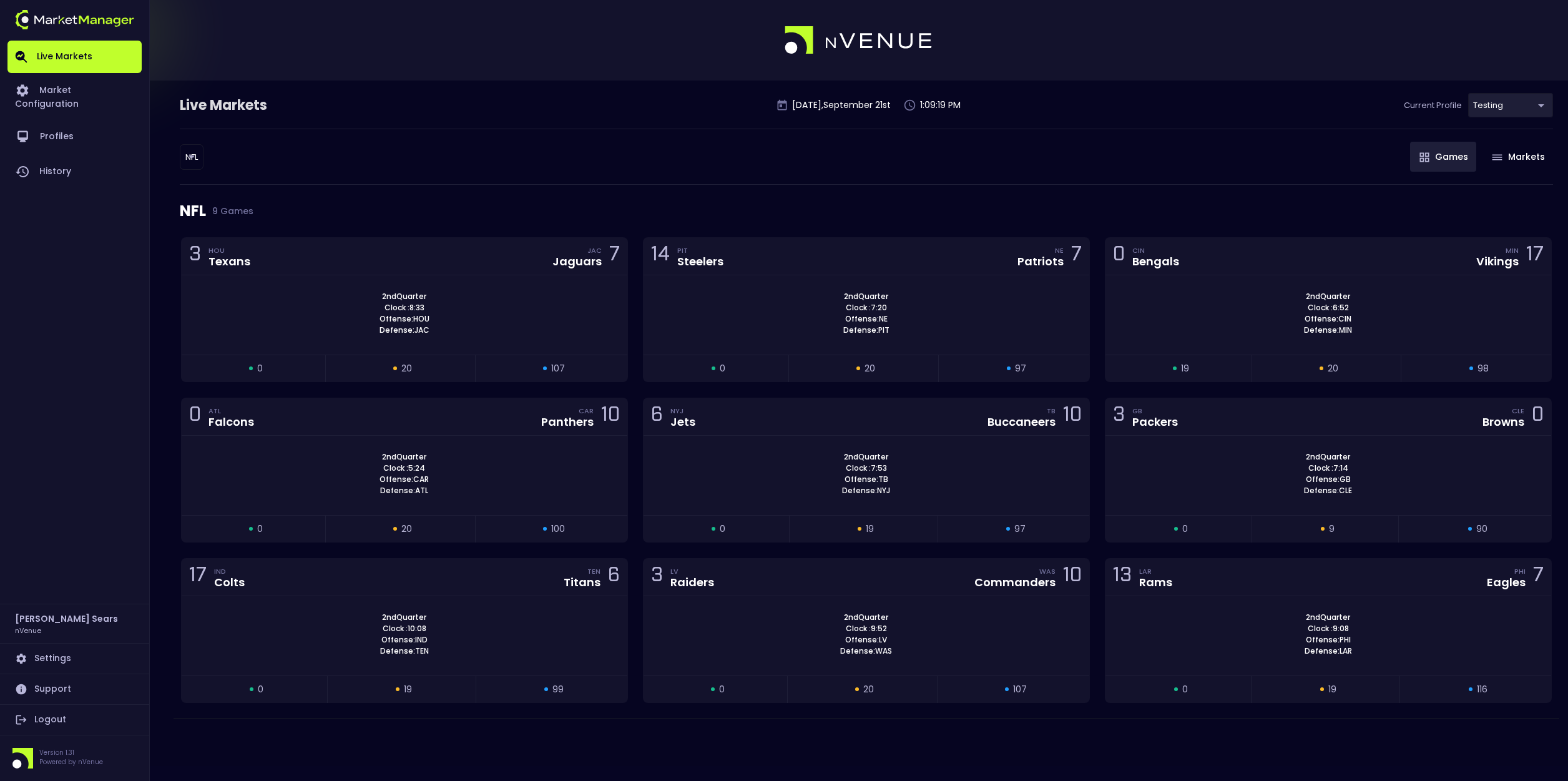
click at [192, 161] on body "Live Markets Market Configuration Profiles History Bruce Sears nVenue Settings …" at bounding box center [784, 390] width 1568 height 781
click at [148, 223] on li "MLB" at bounding box center [193, 227] width 136 height 25
type input "MLB"
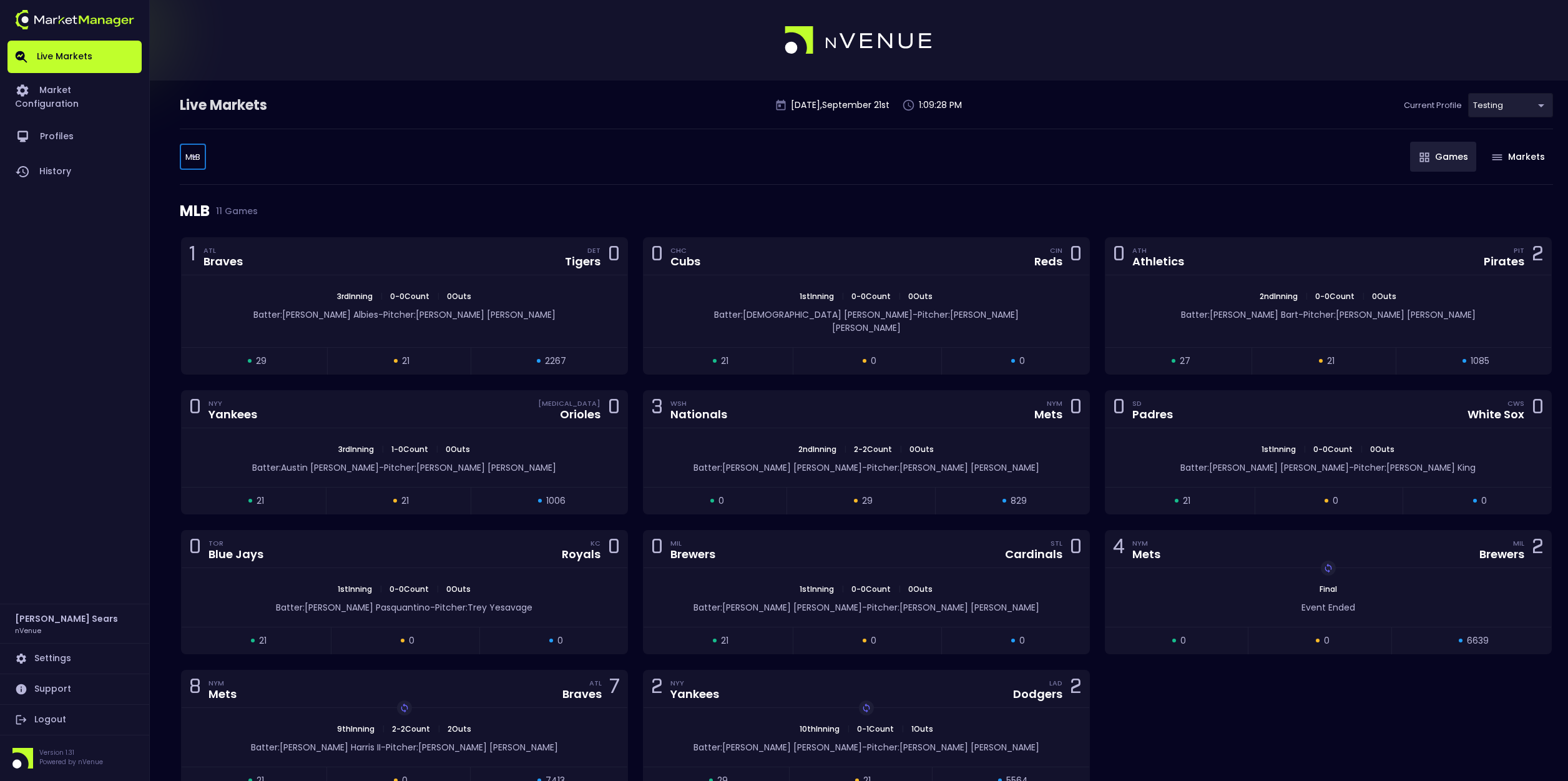
click at [1177, 410] on div "0 SD Padres CWS White Sox 0" at bounding box center [1328, 410] width 446 height 38
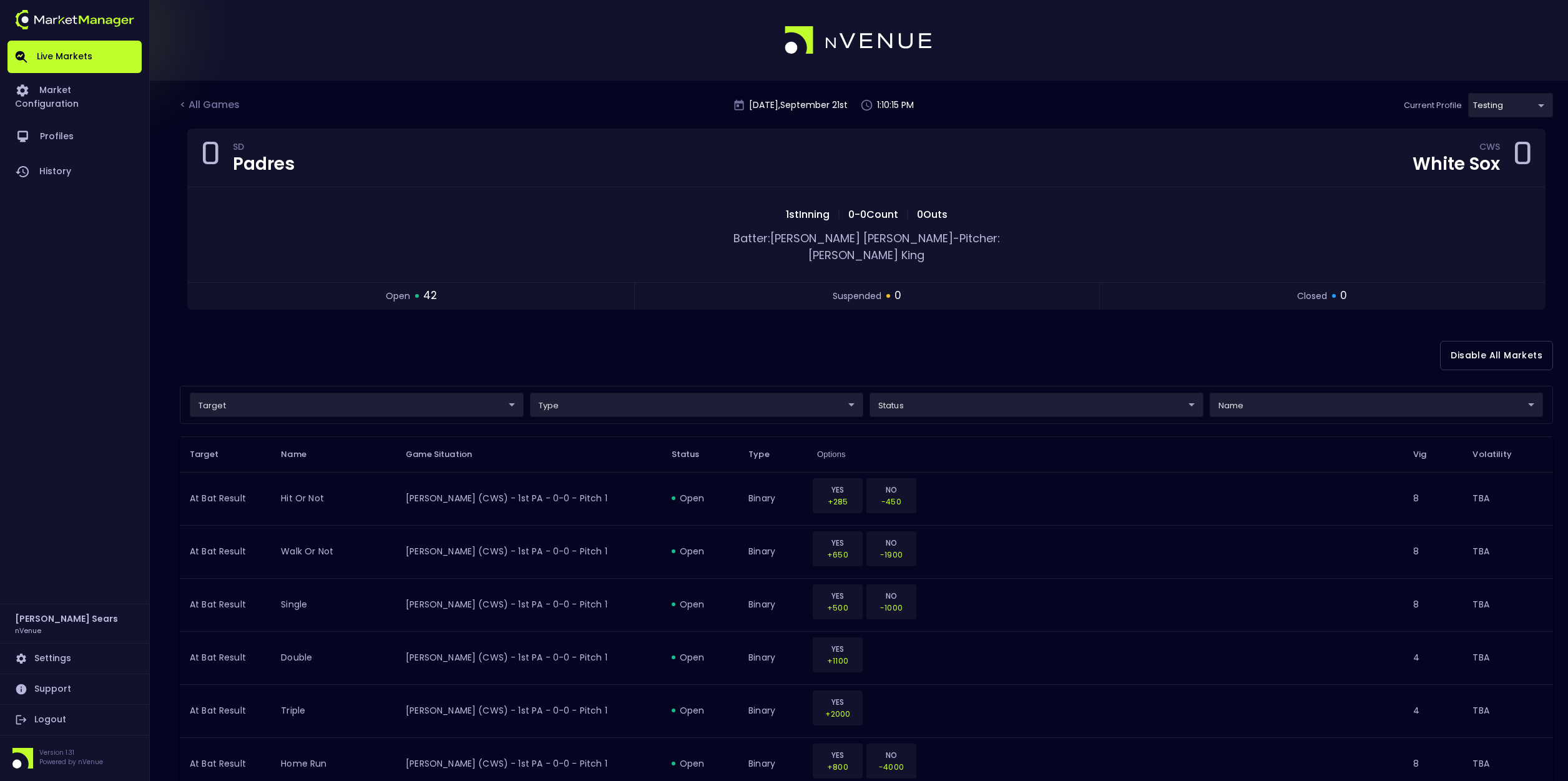
click at [214, 104] on div "< All Games" at bounding box center [211, 106] width 62 height 16
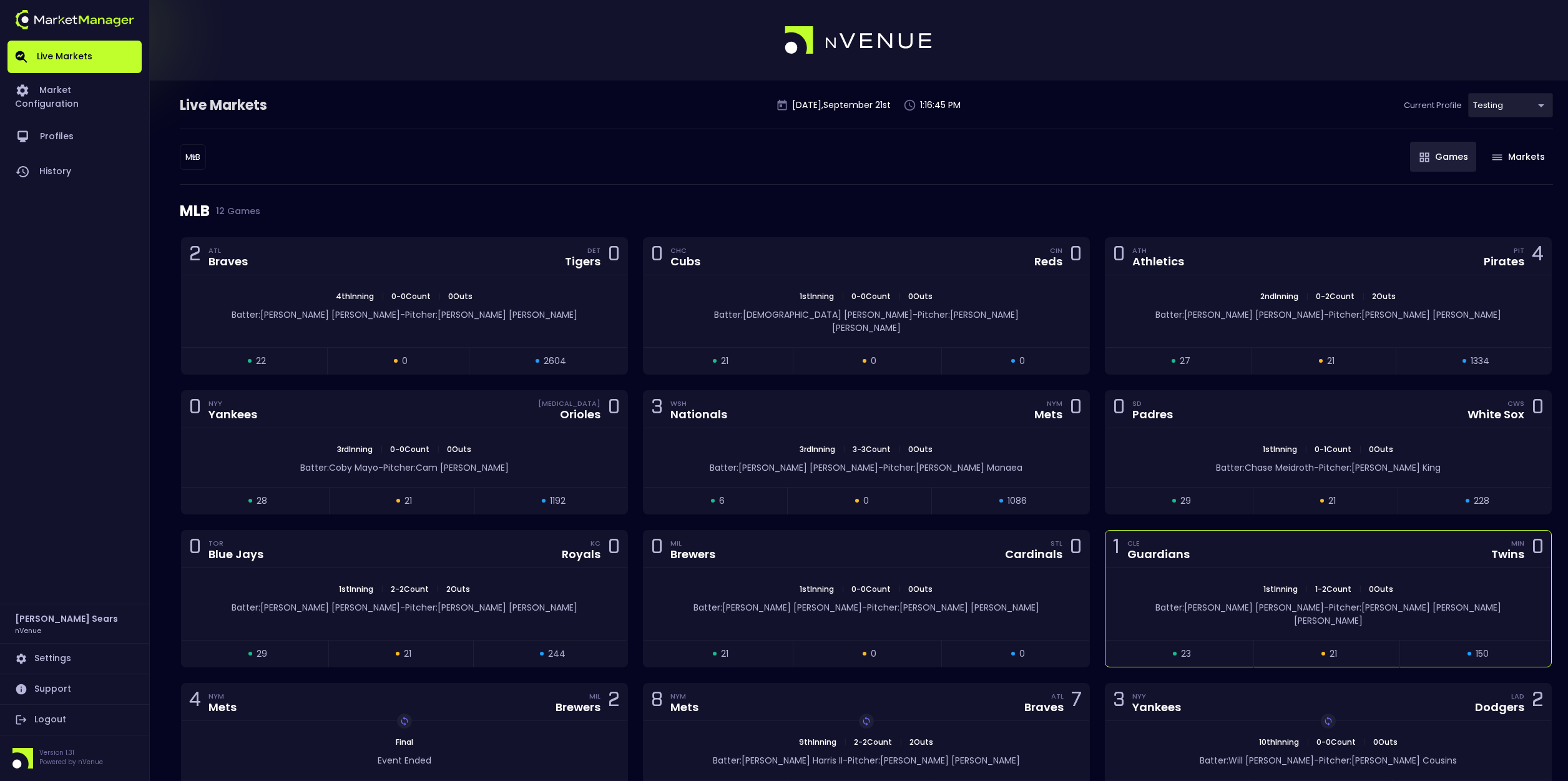
click at [1272, 568] on div "1st Inning | 1 - 2 Count | 0 Outs Batter: José Ramírez - Pitcher: Simeon Woods …" at bounding box center [1328, 604] width 446 height 72
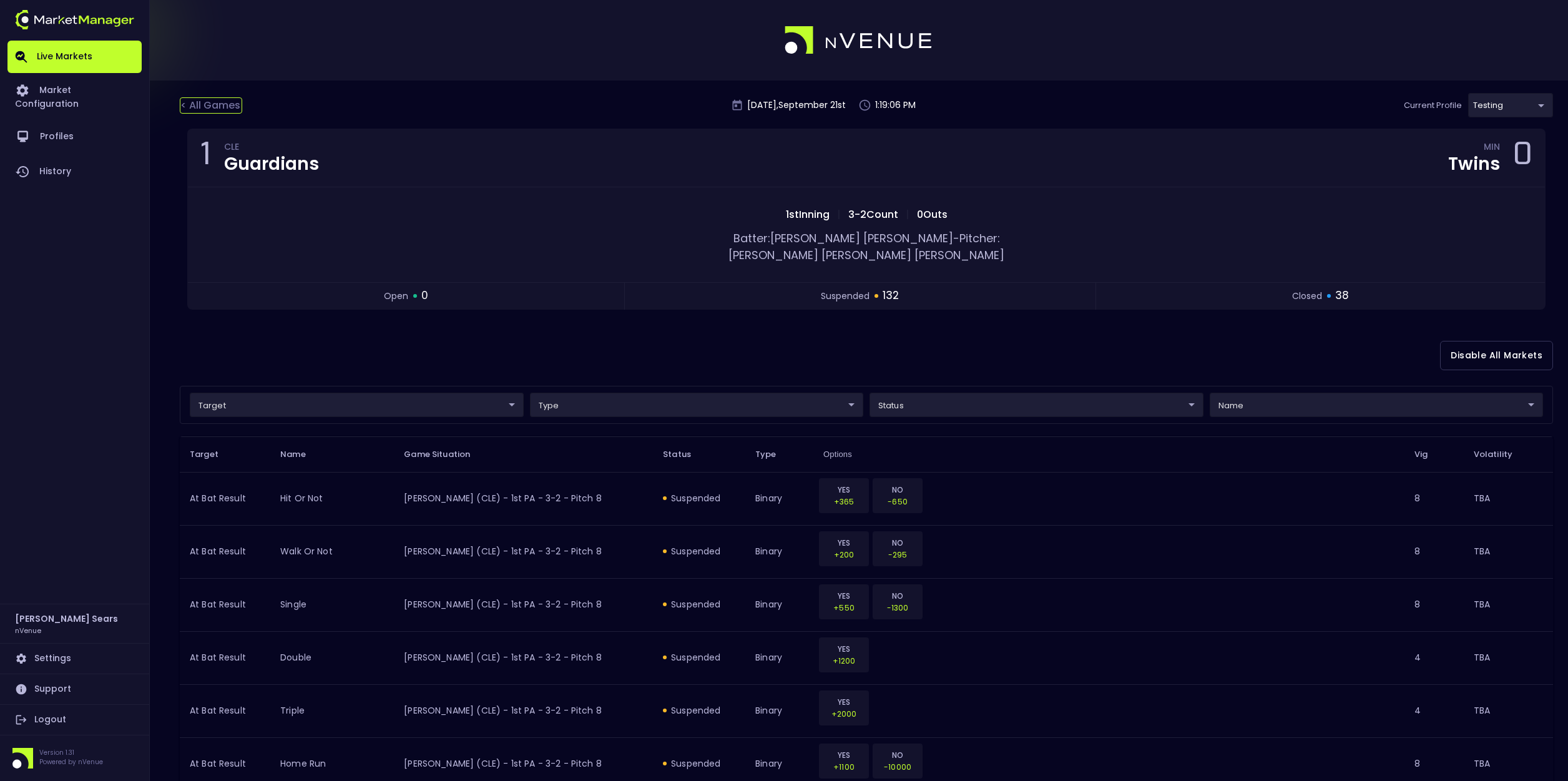
click at [219, 98] on div "< All Games" at bounding box center [211, 106] width 62 height 16
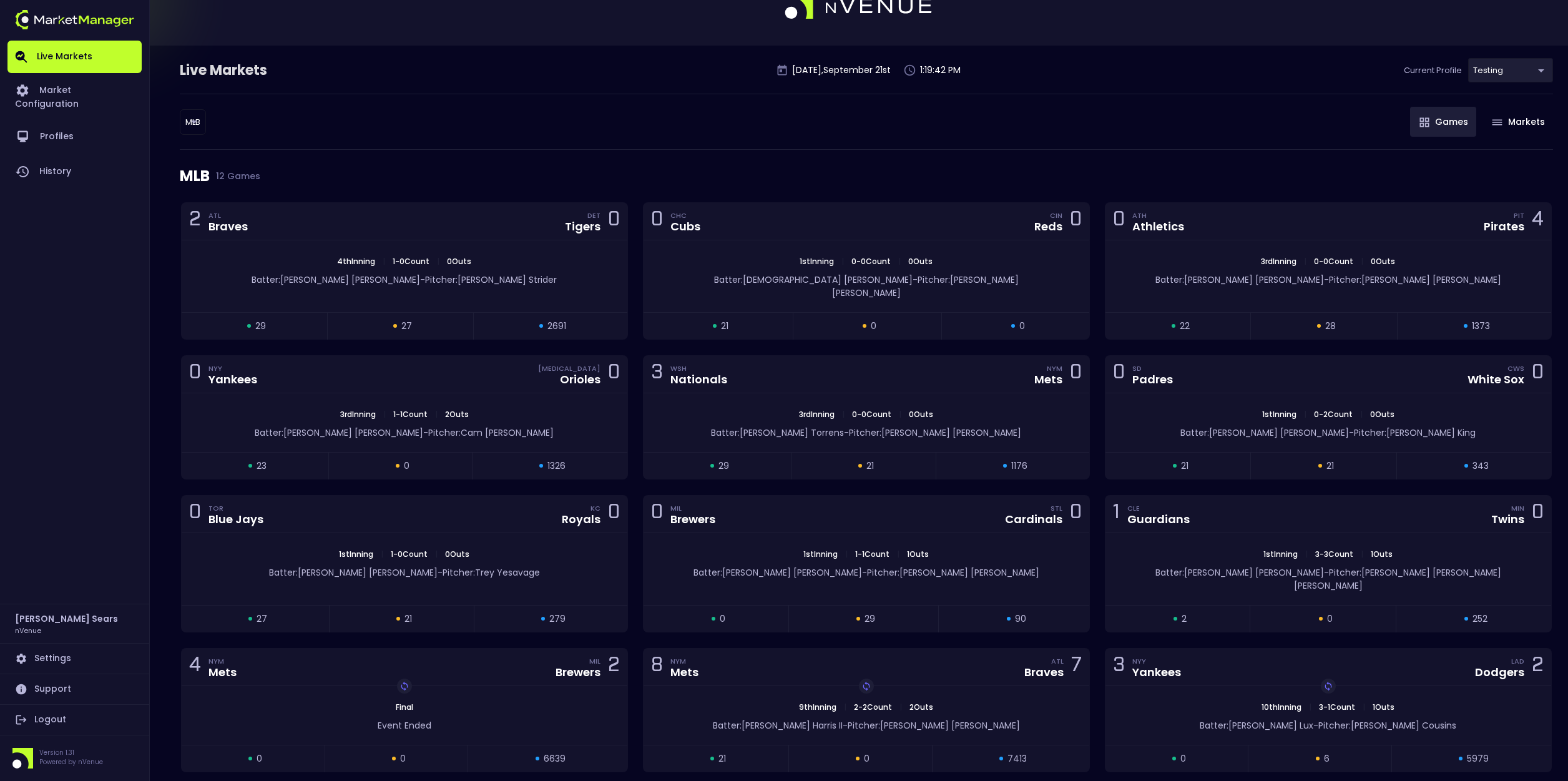
scroll to position [63, 0]
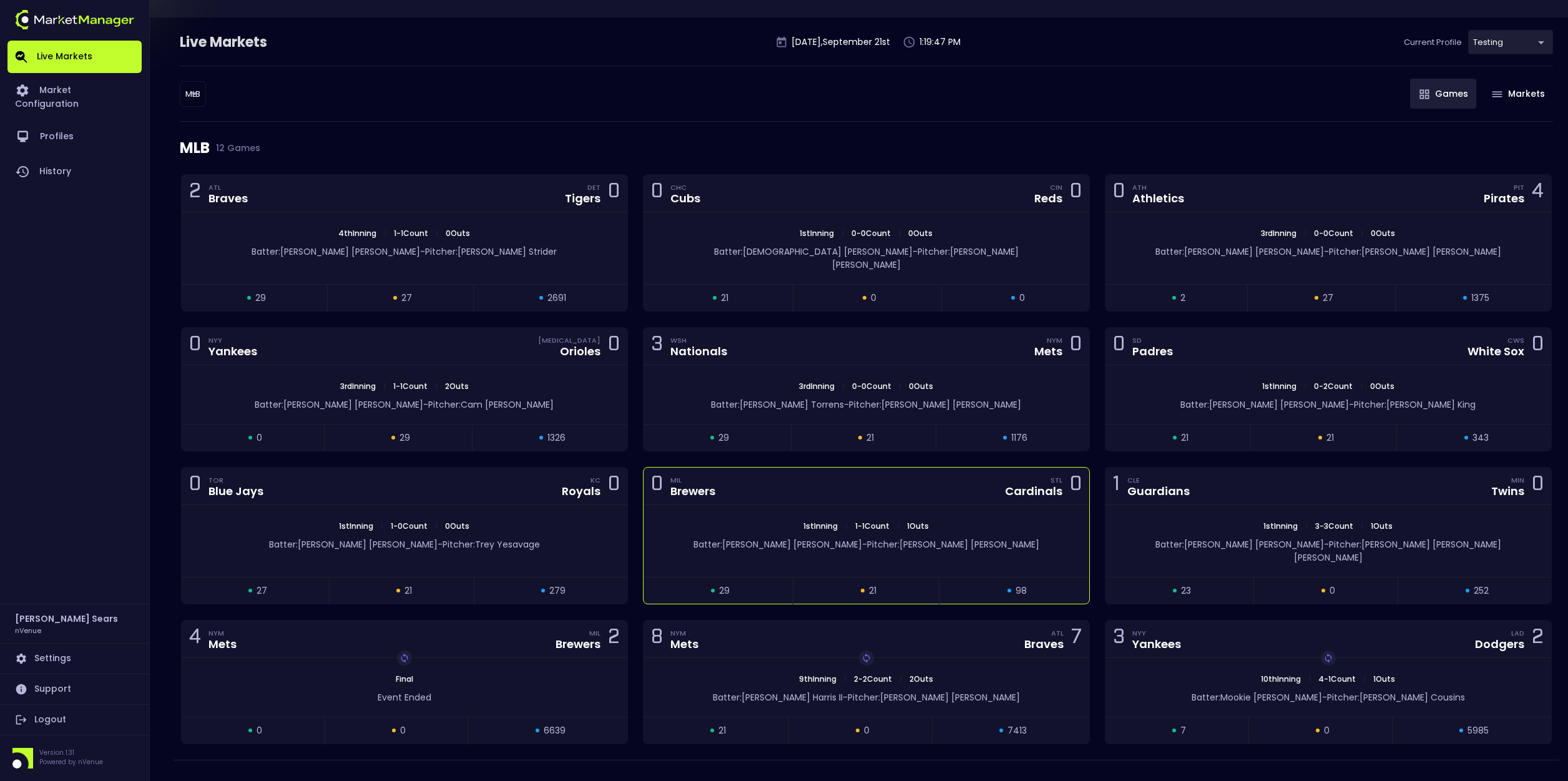
click at [805, 476] on div "0 MIL Brewers STL Cardinals 0" at bounding box center [867, 486] width 446 height 38
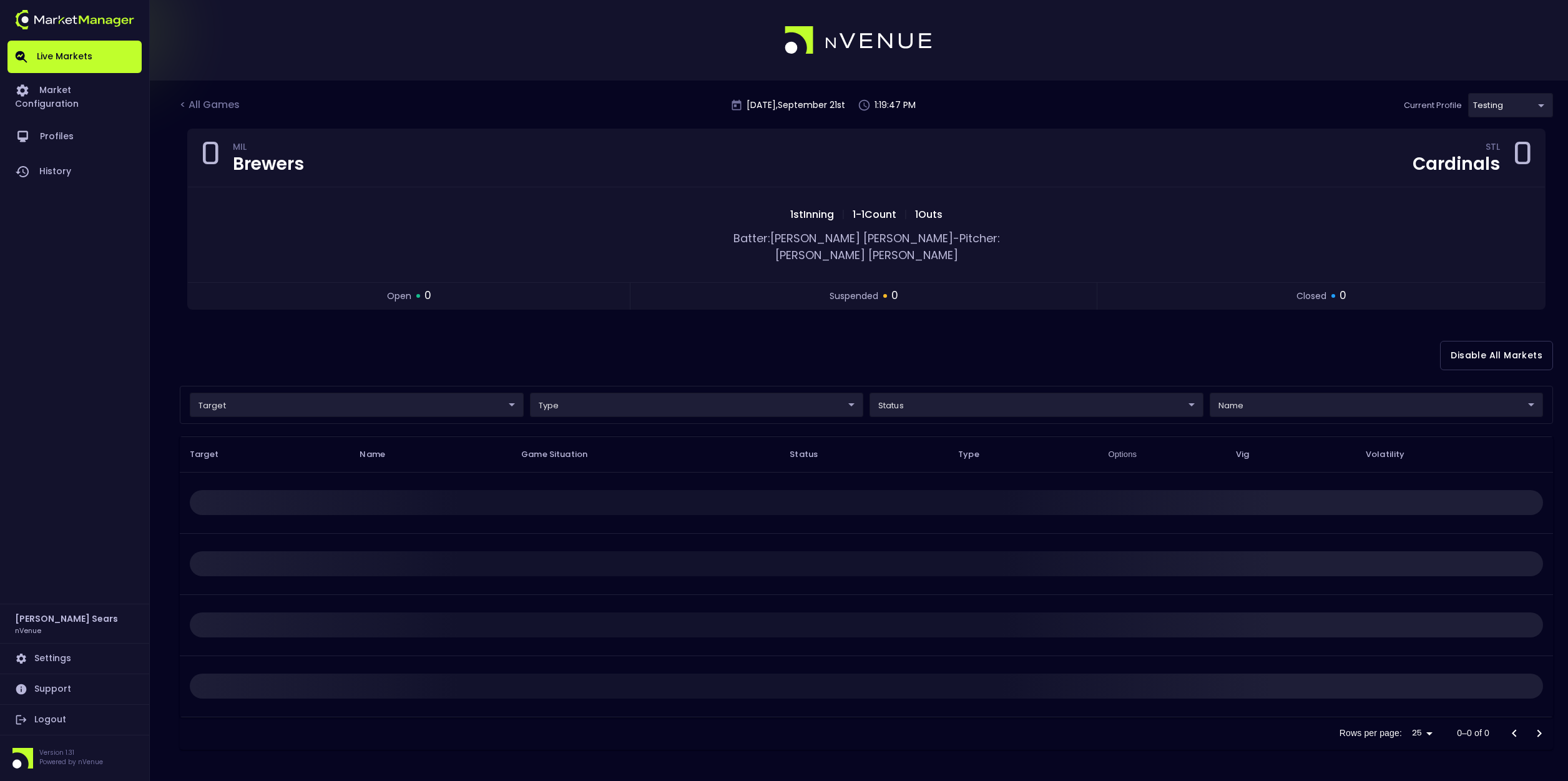
scroll to position [0, 0]
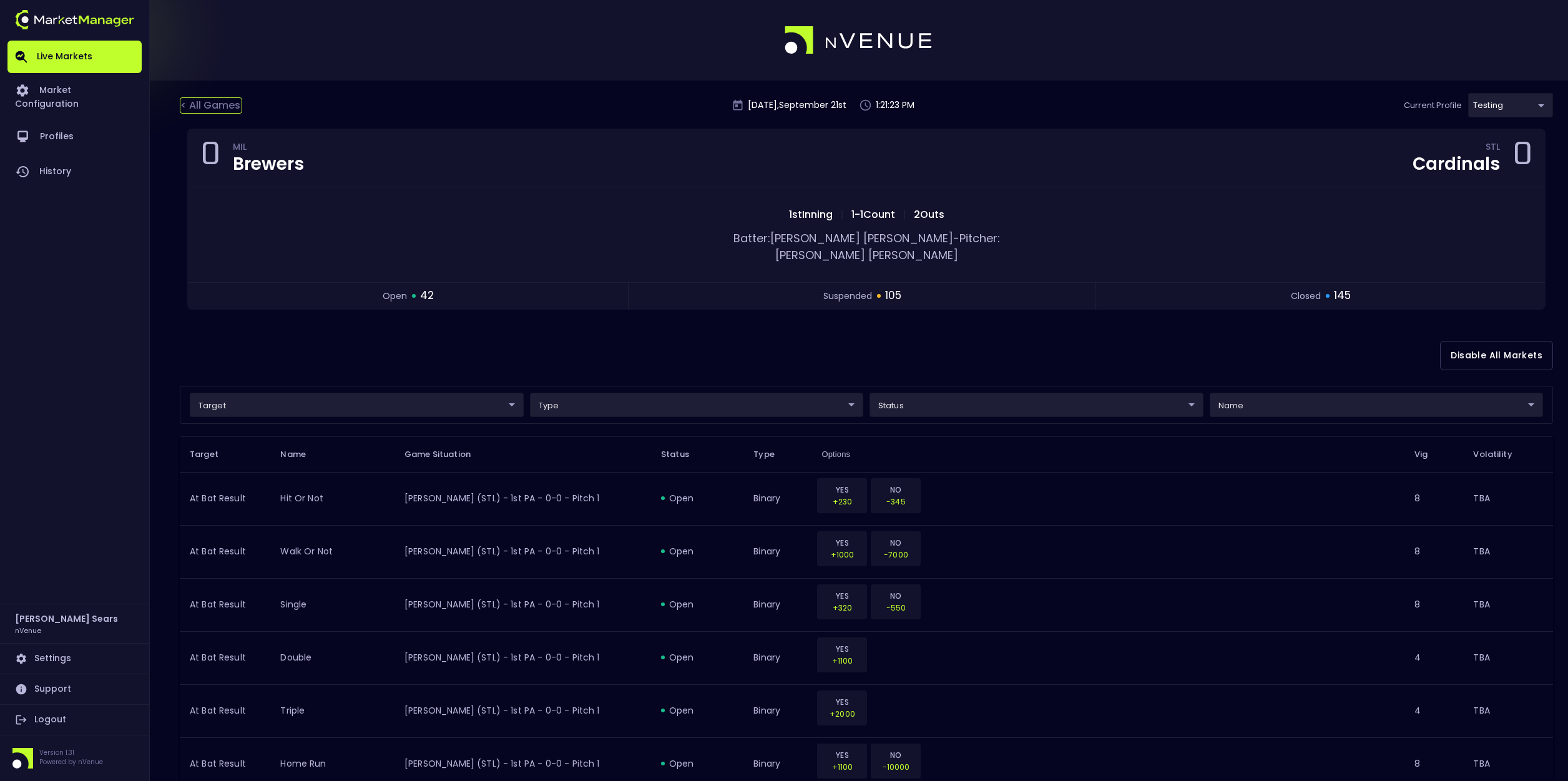
click at [200, 101] on div "< All Games" at bounding box center [211, 106] width 62 height 16
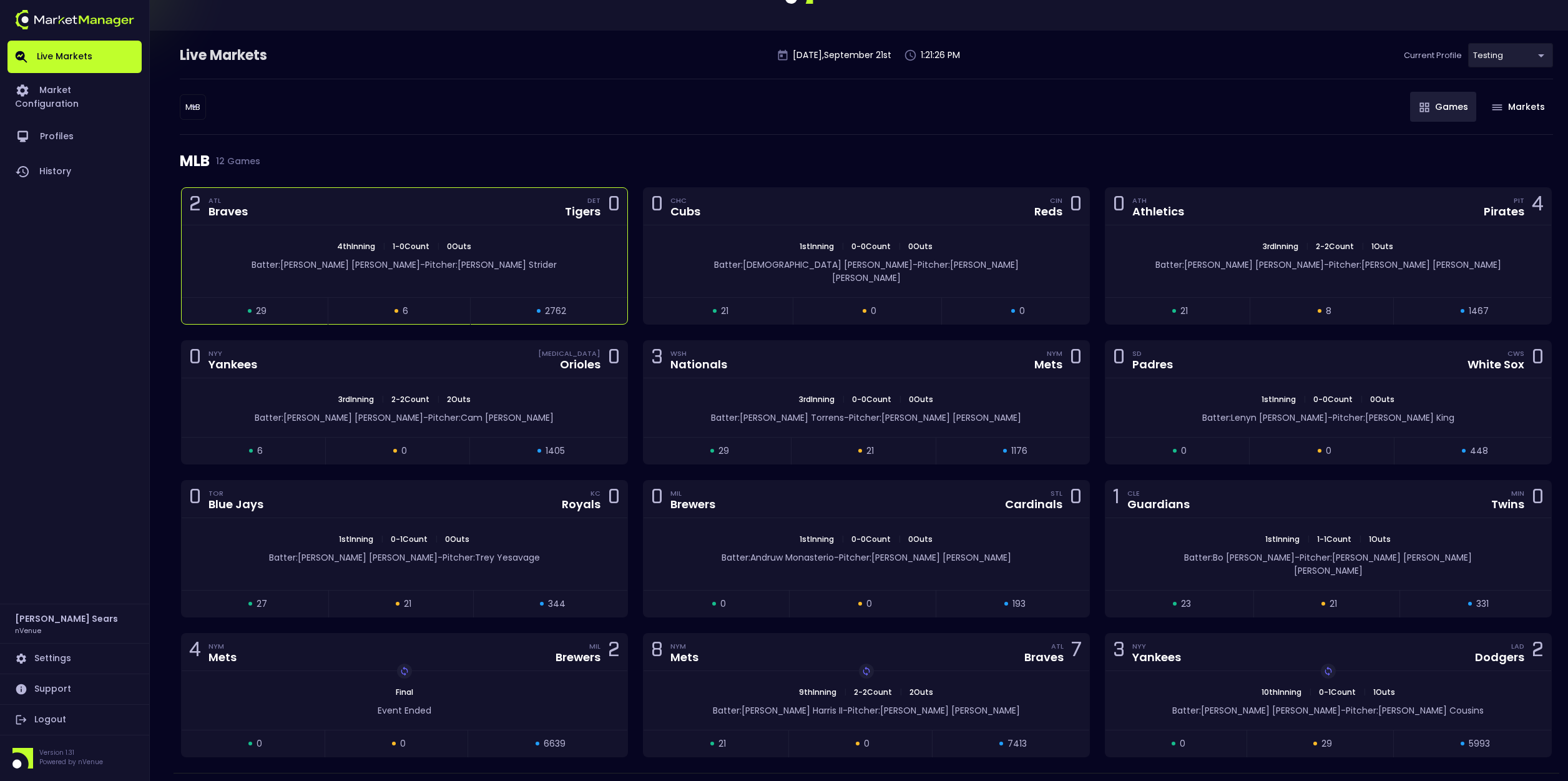
scroll to position [63, 0]
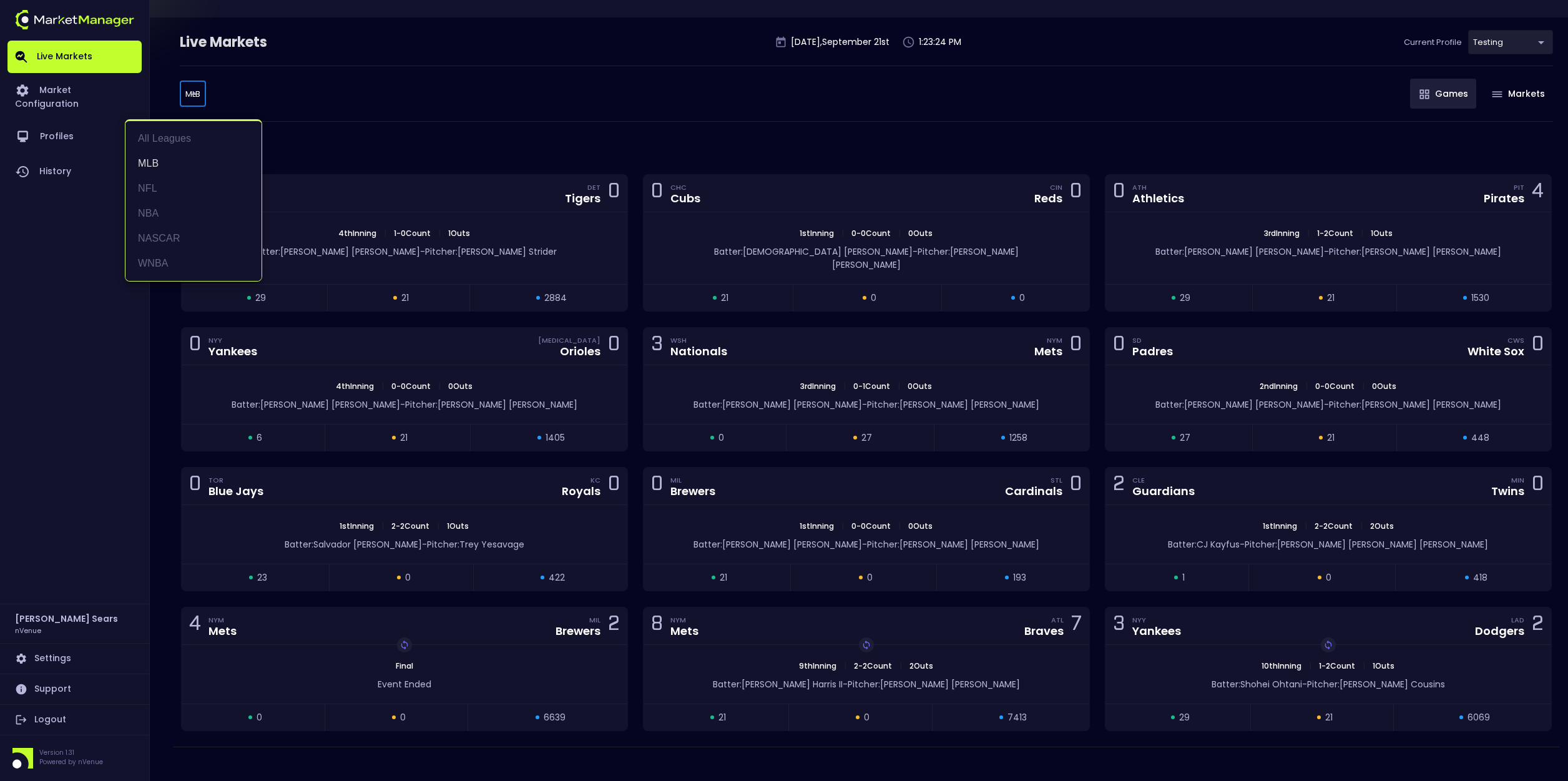
click at [200, 94] on body "Live Markets Market Configuration Profiles History Bruce Sears nVenue Settings …" at bounding box center [784, 366] width 1568 height 857
click at [180, 227] on li "NASCAR" at bounding box center [193, 238] width 136 height 25
type input "NASCAR"
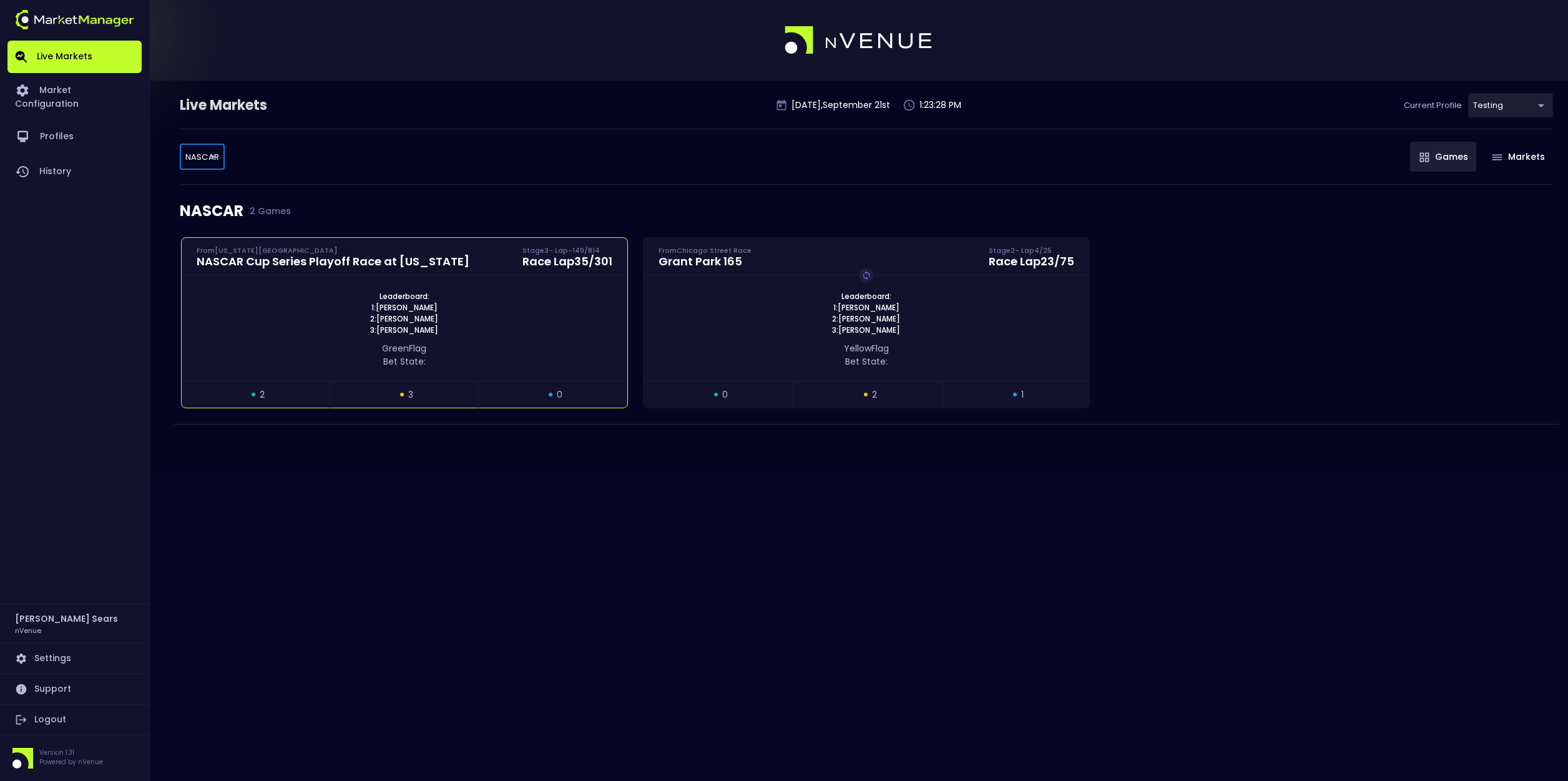
click at [589, 316] on div "Leaderboard: 1: Joey Logano 2: Josh Berry 3: Ryan Blaney" at bounding box center [405, 313] width 446 height 45
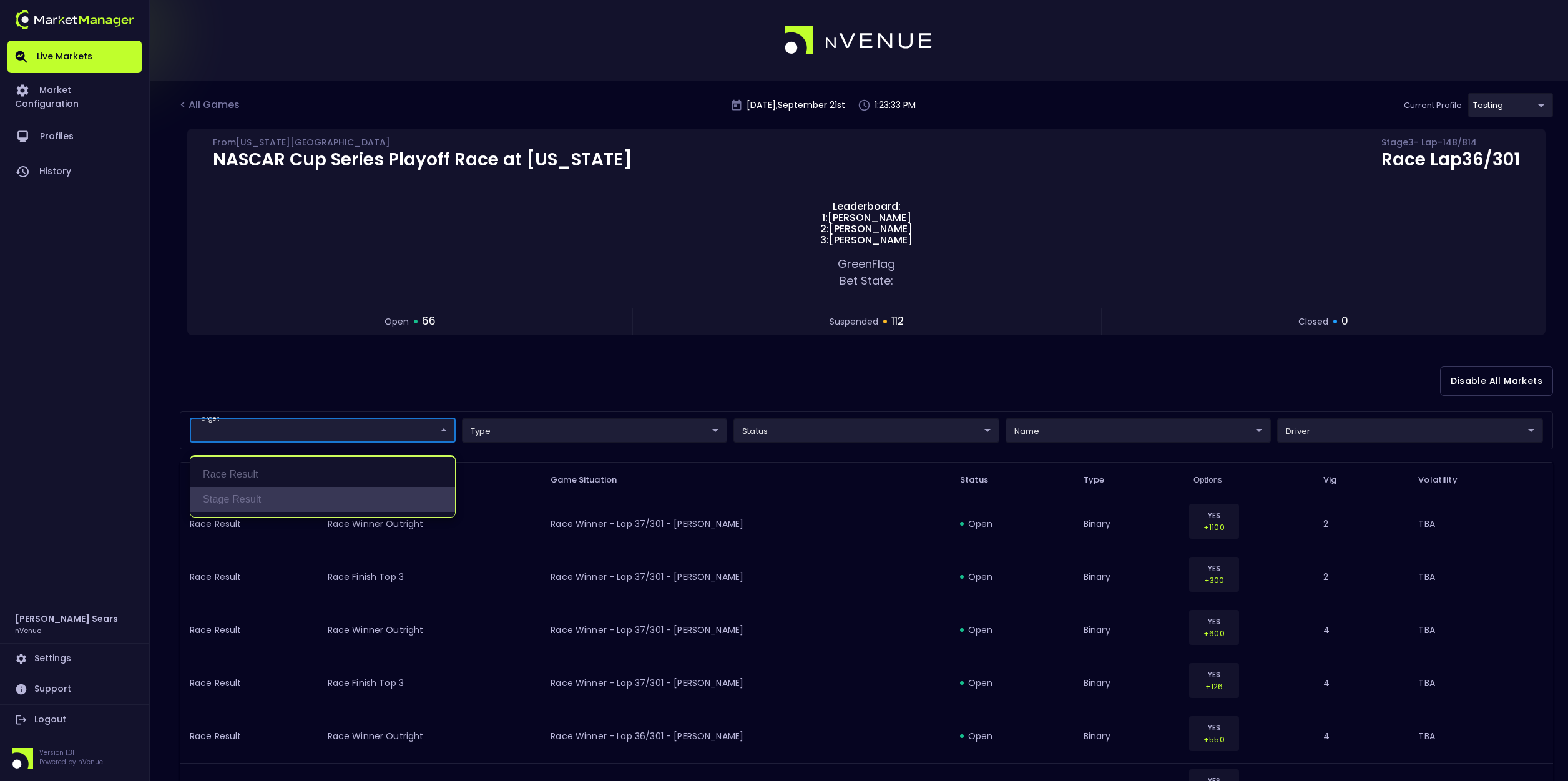
click at [216, 497] on li "Stage Result" at bounding box center [323, 499] width 265 height 25
type input "Stage Result"
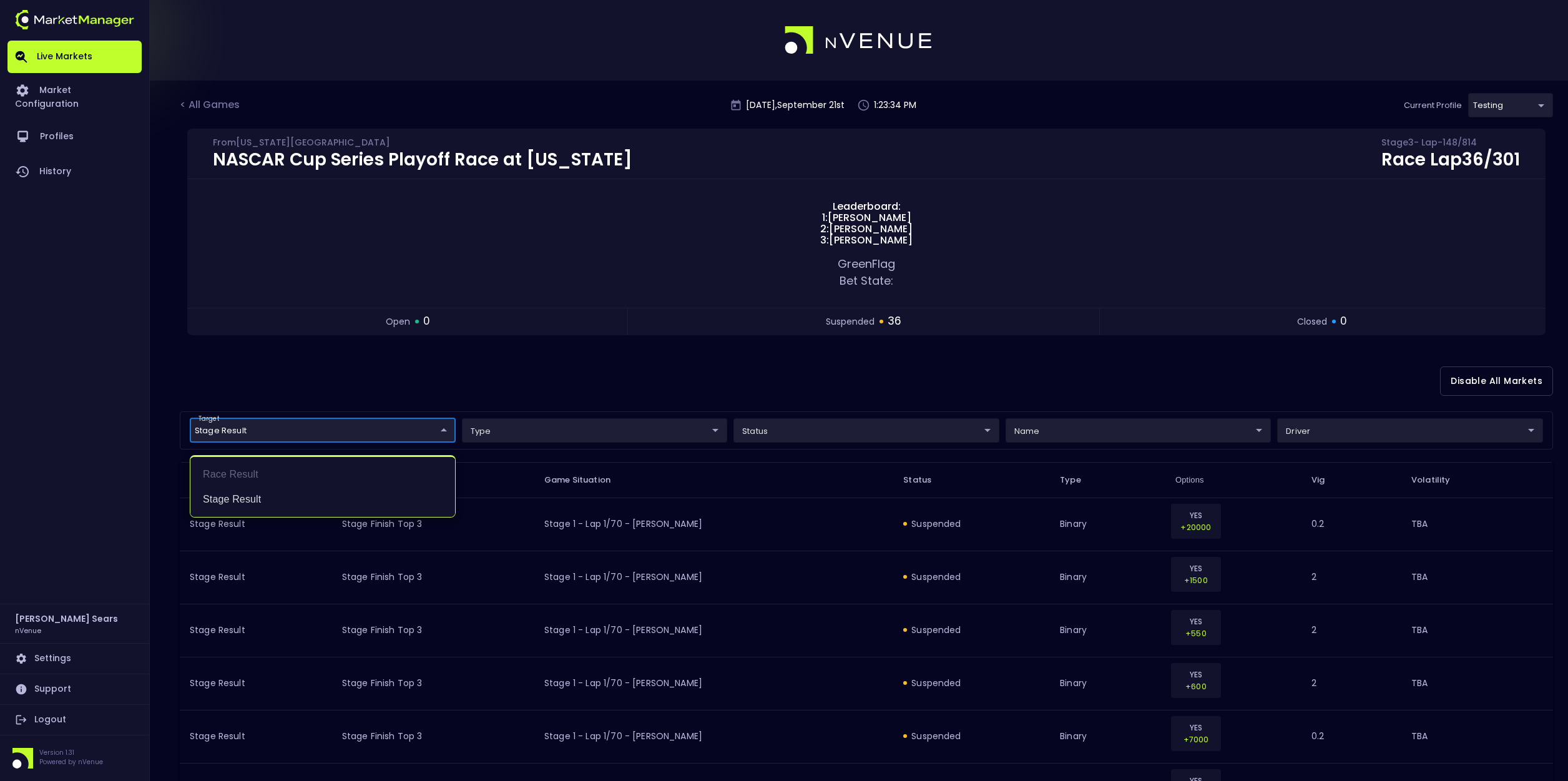
click at [1067, 426] on div at bounding box center [784, 390] width 1568 height 781
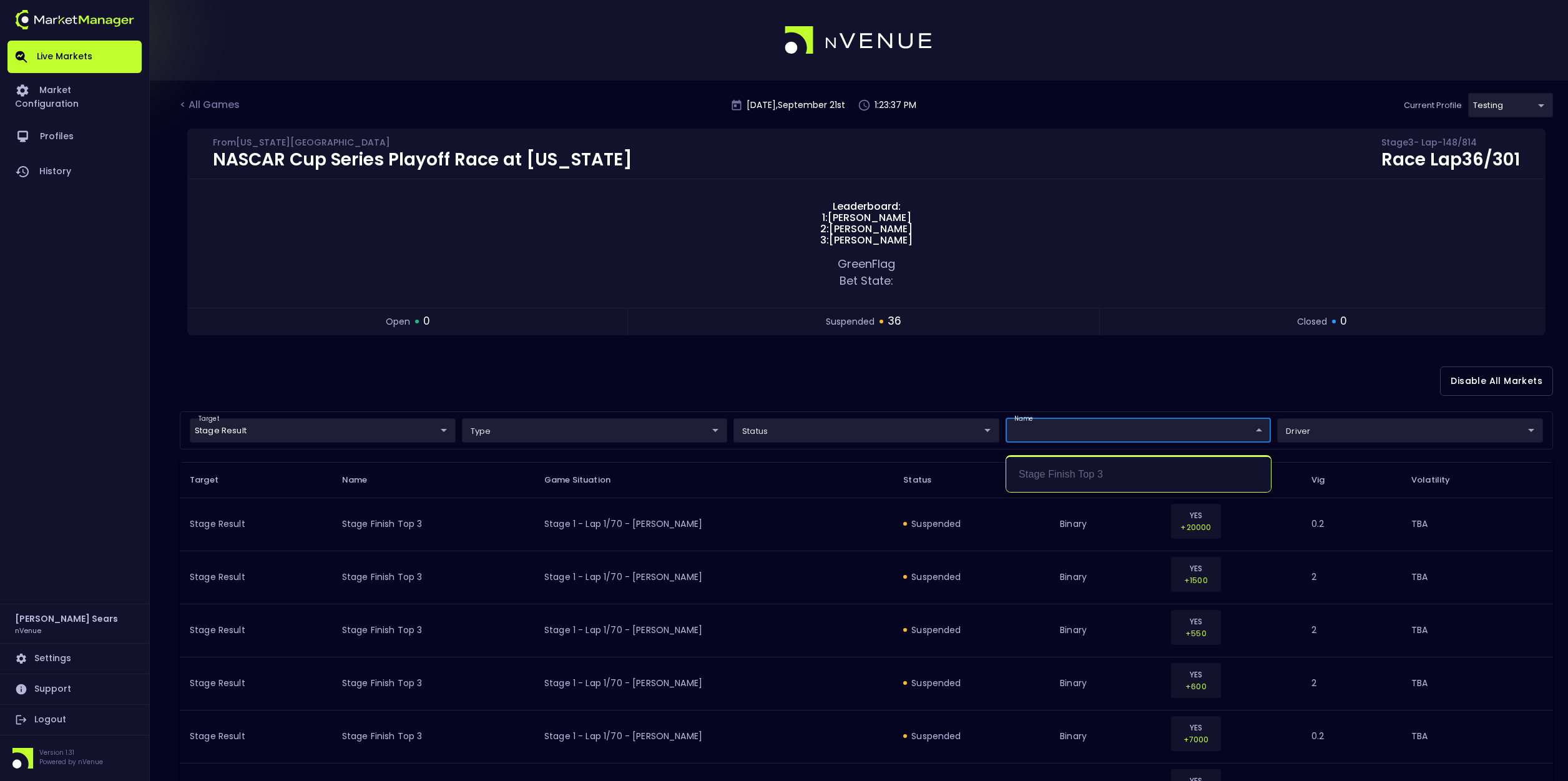
click at [935, 432] on div at bounding box center [784, 390] width 1568 height 781
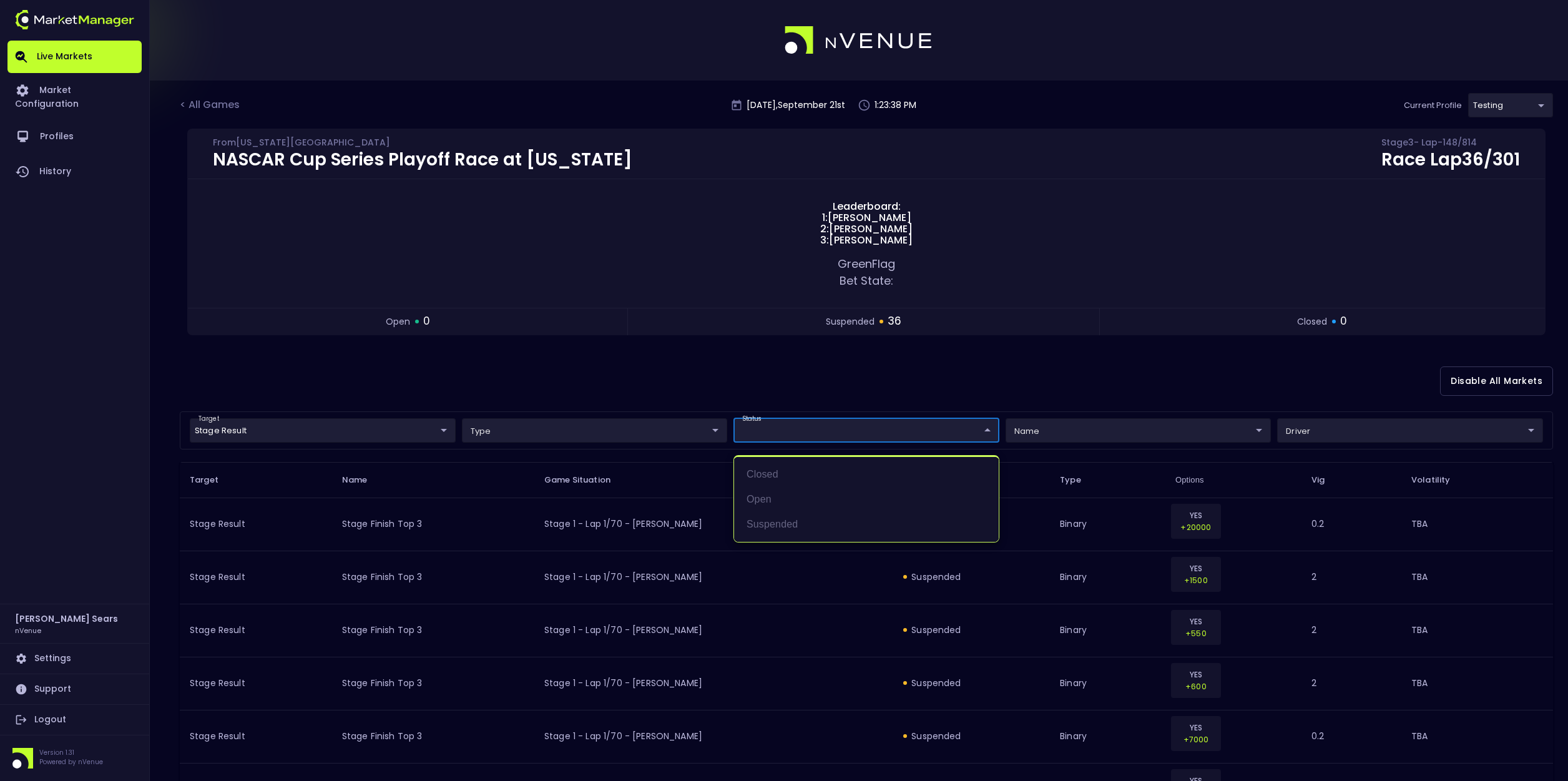
click at [992, 397] on div at bounding box center [784, 390] width 1568 height 781
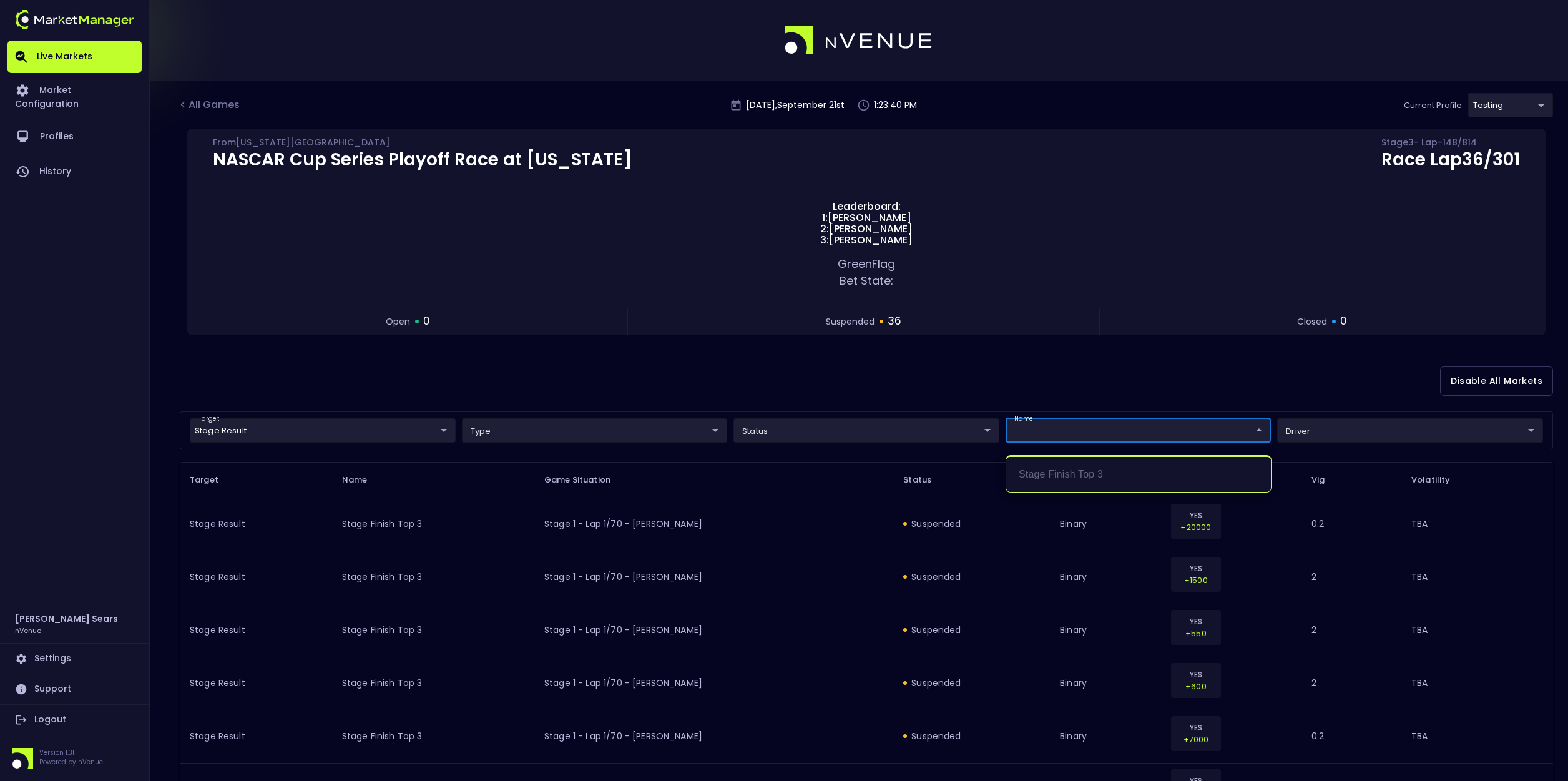
click at [1095, 392] on div at bounding box center [784, 390] width 1568 height 781
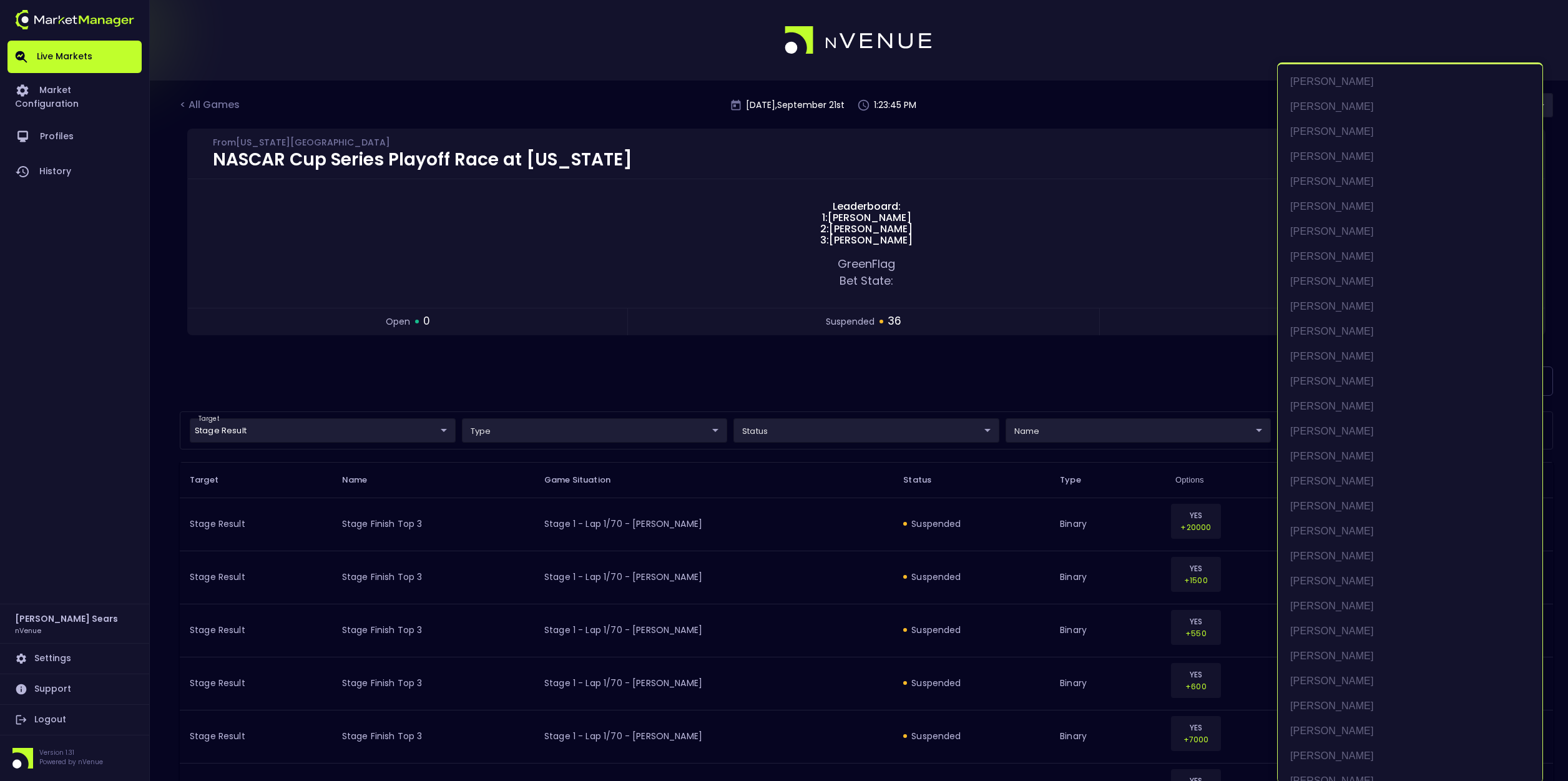
click at [659, 377] on div at bounding box center [784, 390] width 1568 height 781
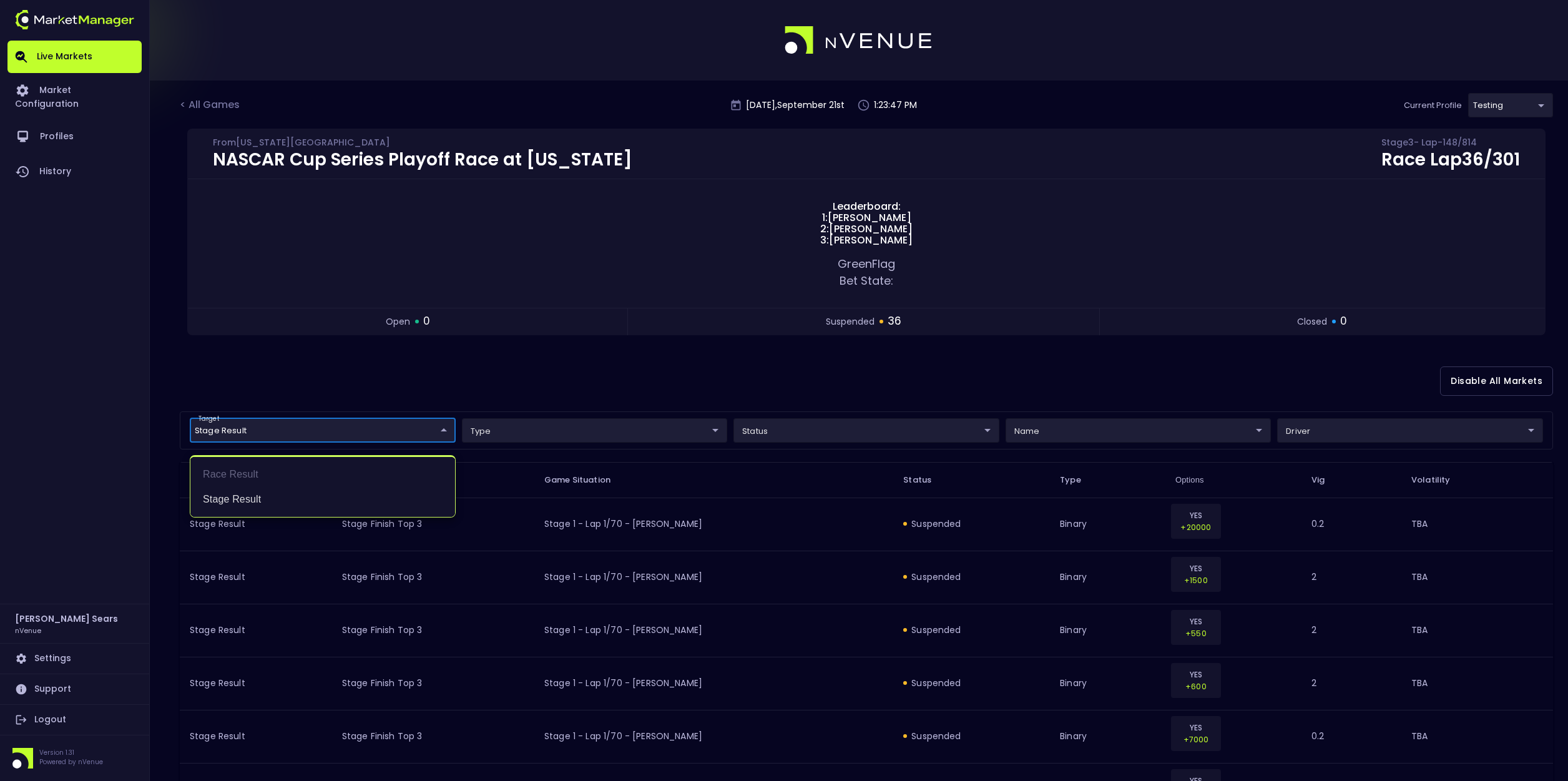
click at [461, 387] on div at bounding box center [784, 390] width 1568 height 781
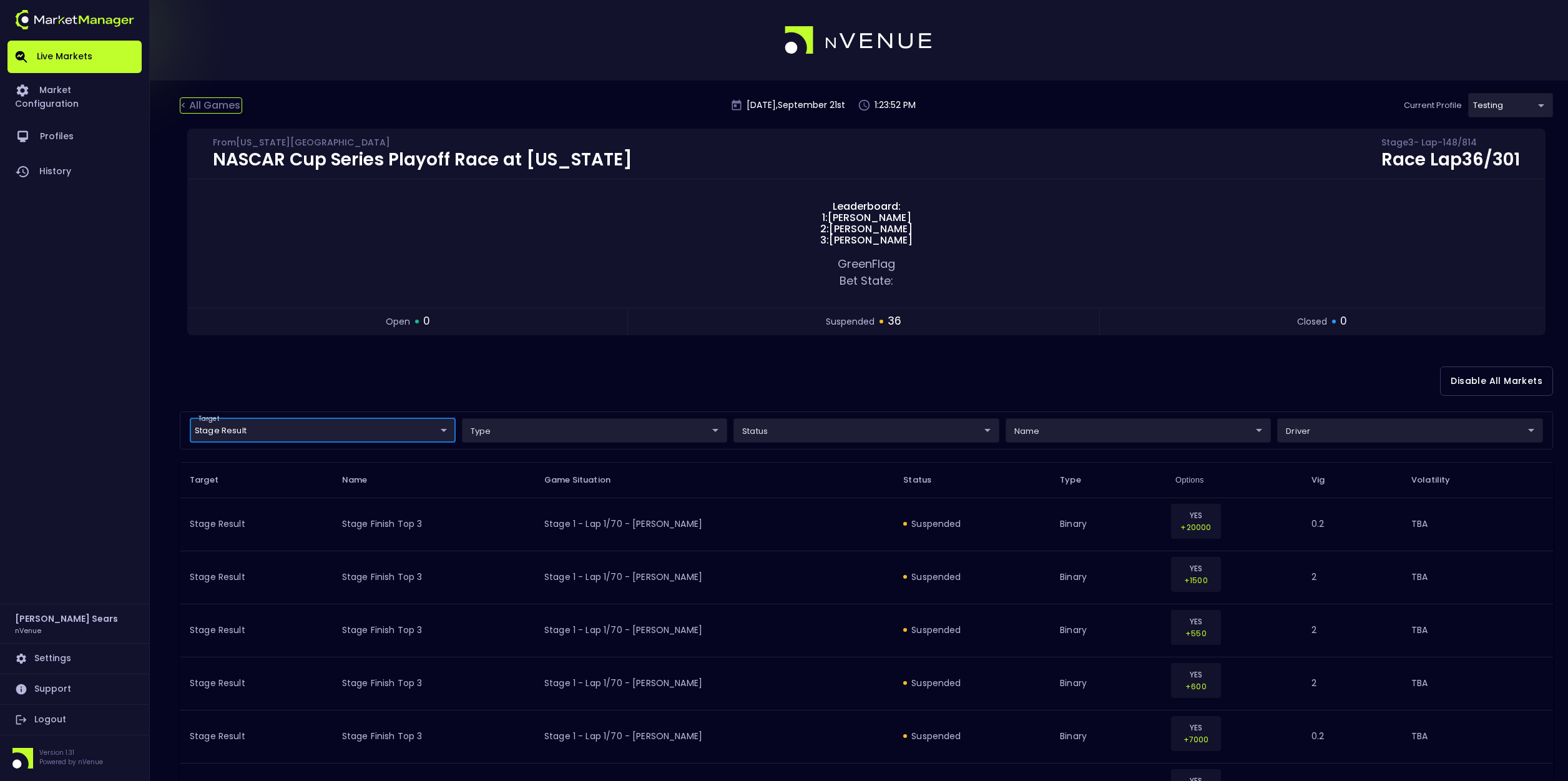
click at [215, 105] on div "< All Games" at bounding box center [211, 106] width 62 height 16
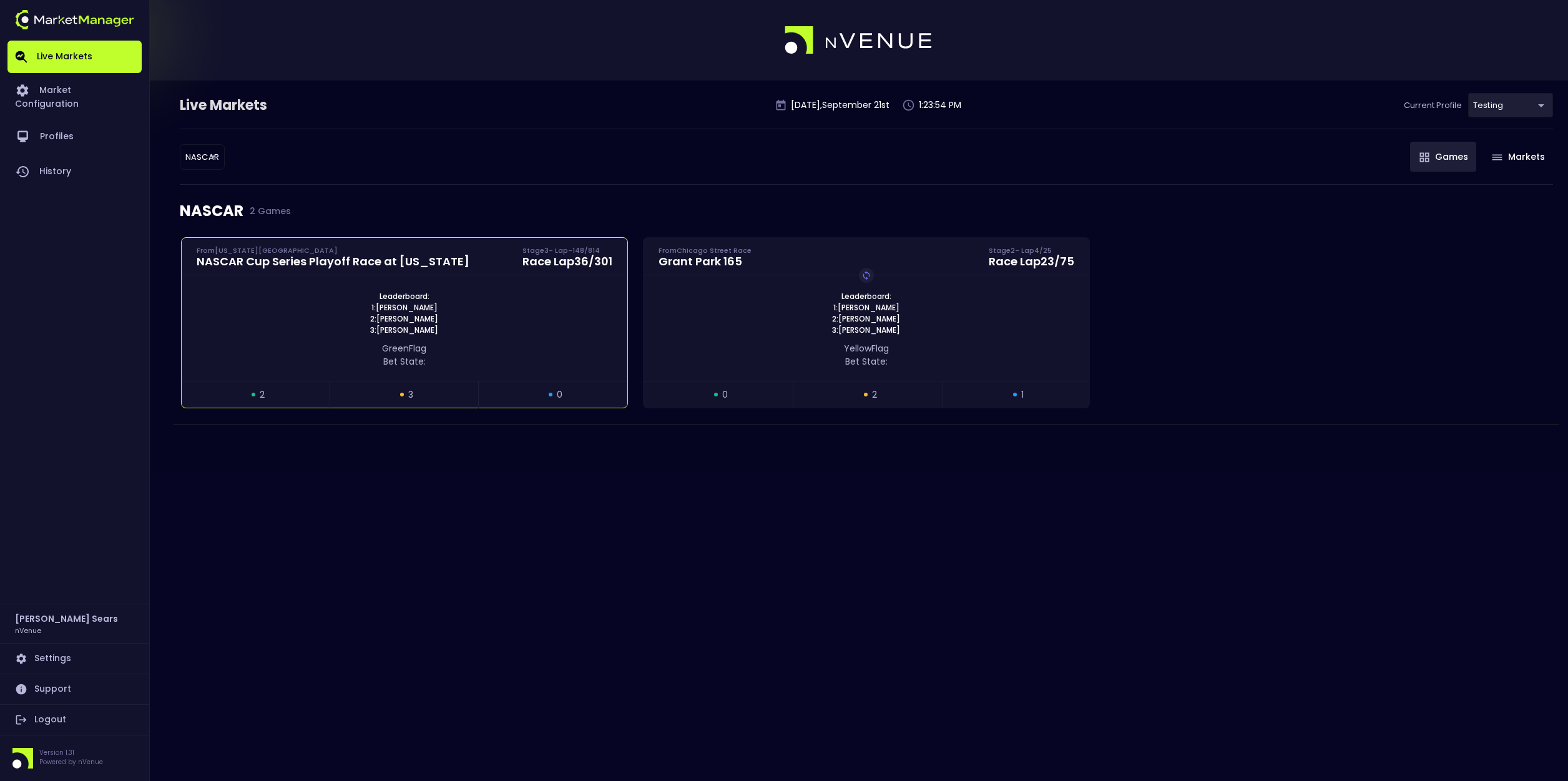
click at [528, 338] on div "green Flag Bet State:" at bounding box center [405, 352] width 446 height 33
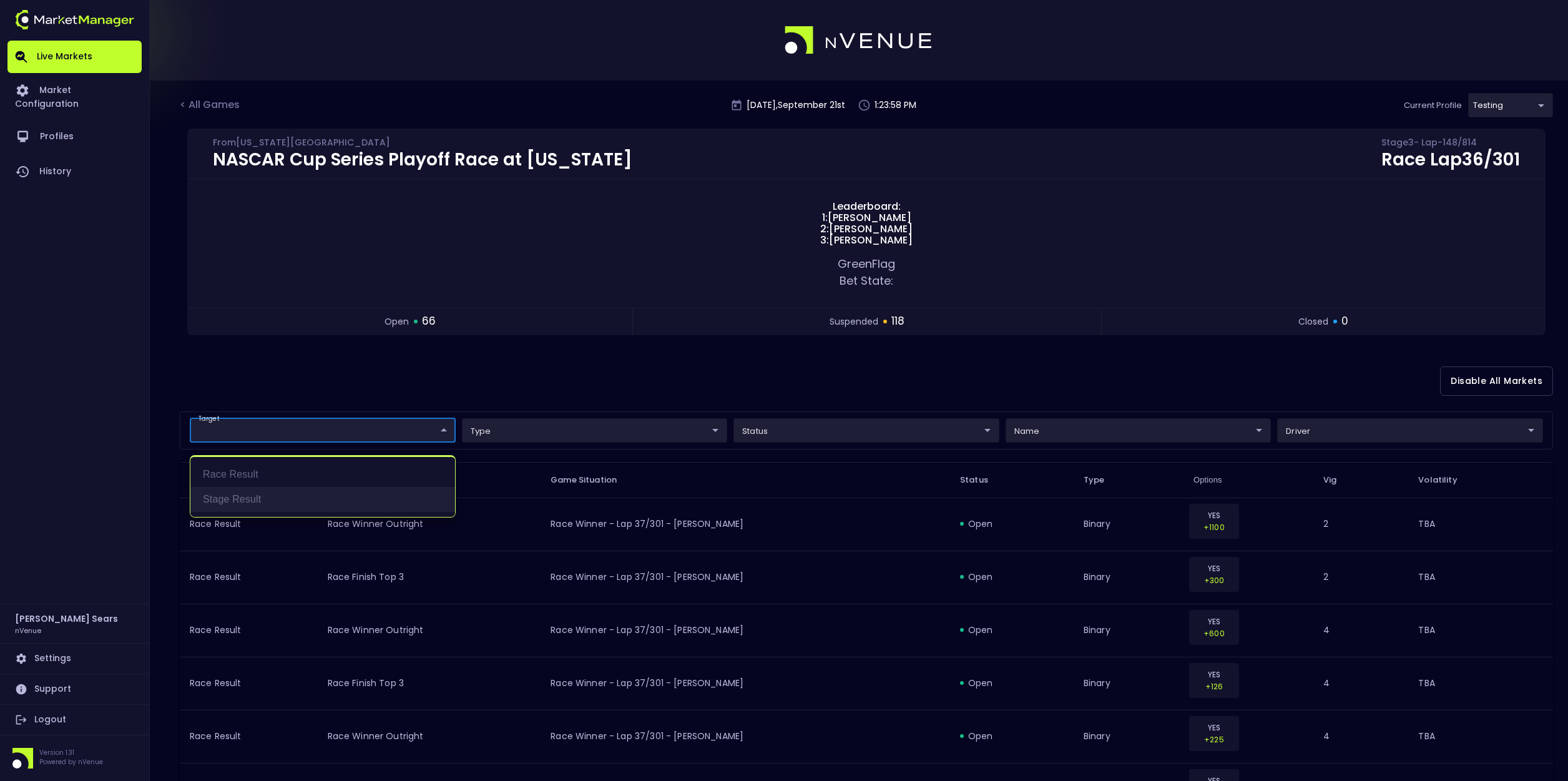
click at [242, 499] on li "Stage Result" at bounding box center [323, 499] width 265 height 25
type input "Stage Result"
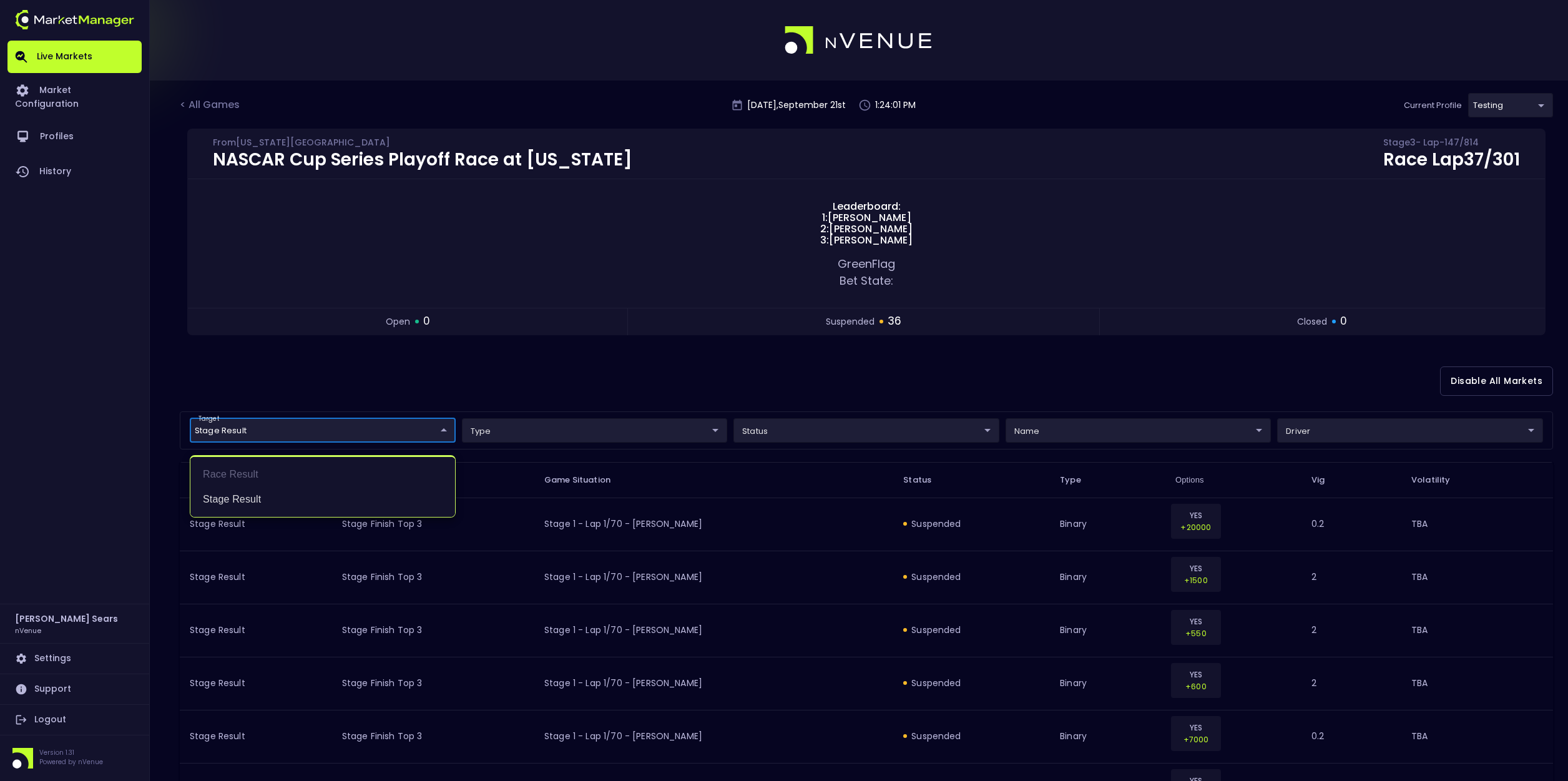
click at [380, 387] on div at bounding box center [784, 390] width 1568 height 781
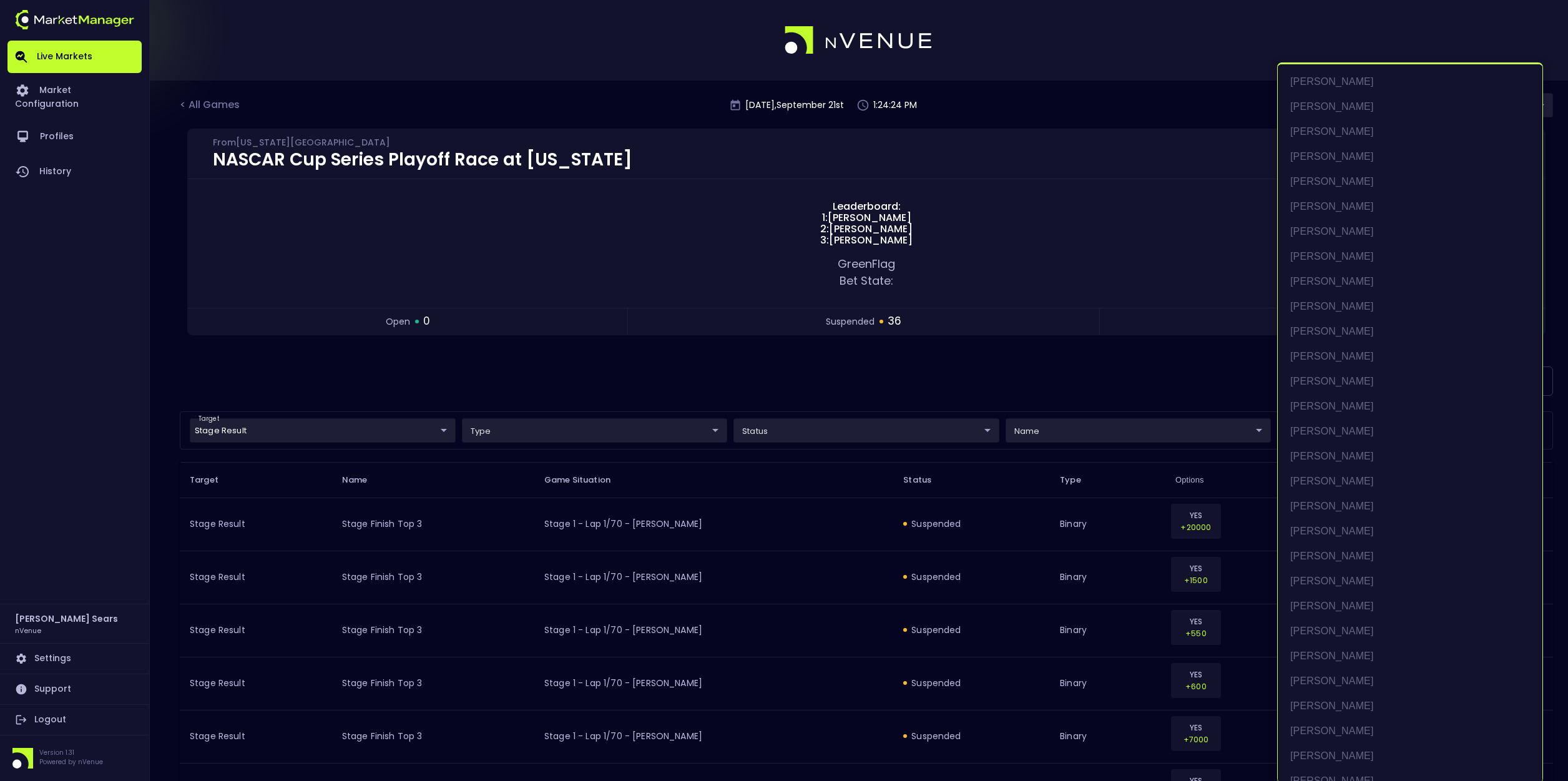
click at [1307, 291] on li "Joey Logano" at bounding box center [1410, 291] width 265 height 25
type input "Joey Logano"
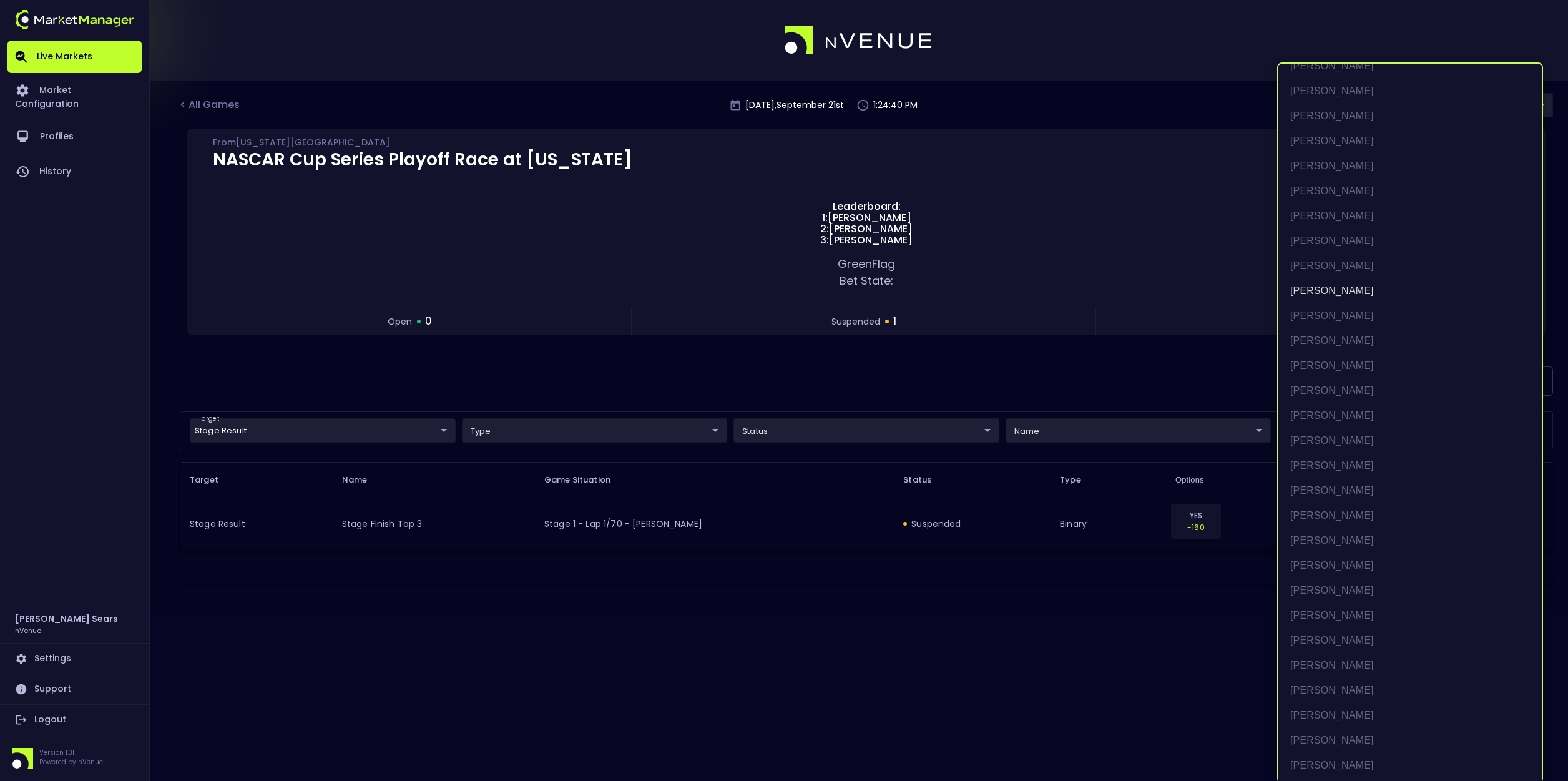
click at [897, 392] on div at bounding box center [784, 390] width 1568 height 781
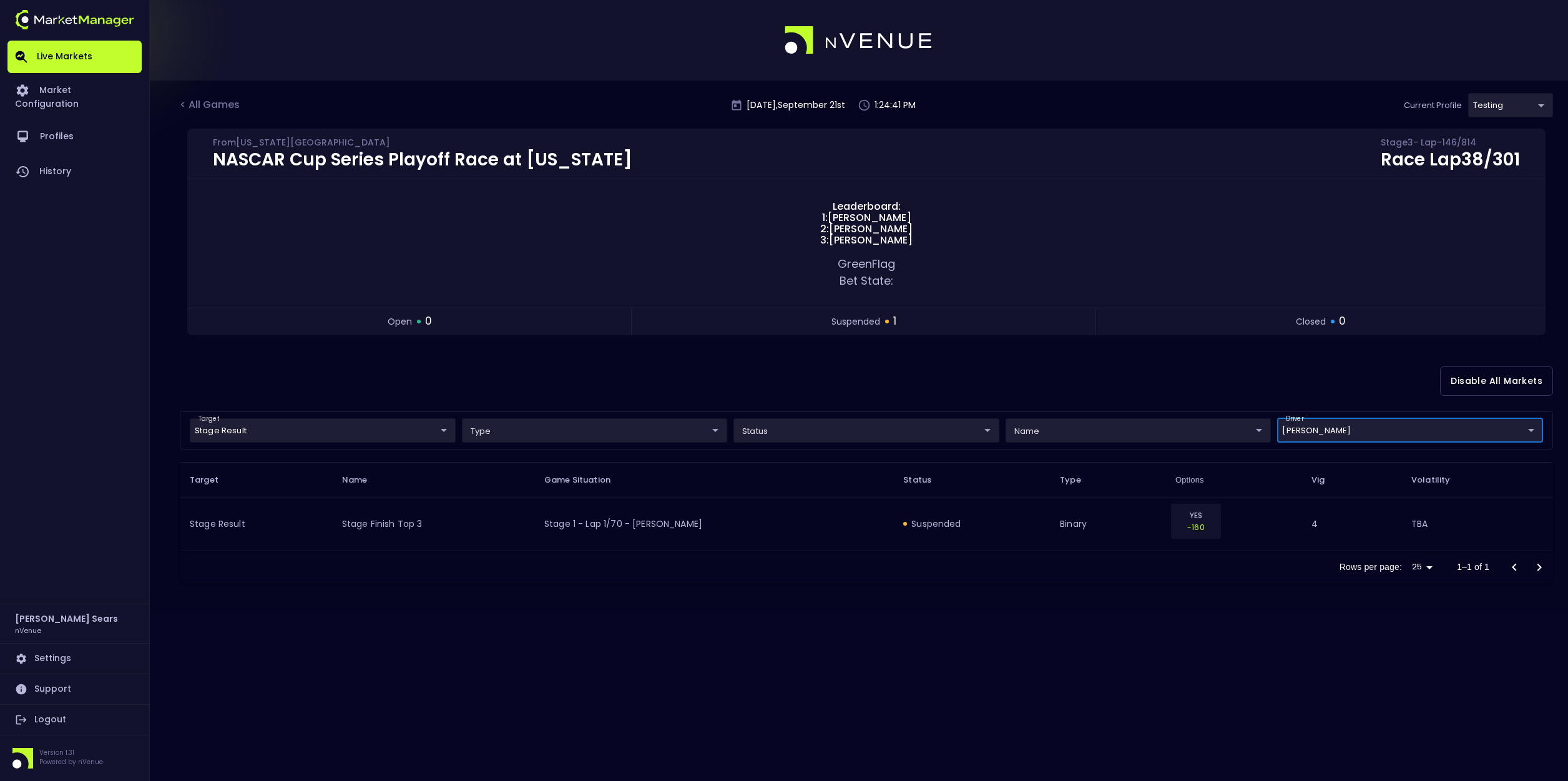
scroll to position [0, 0]
click at [212, 102] on div "< All Games" at bounding box center [211, 106] width 62 height 16
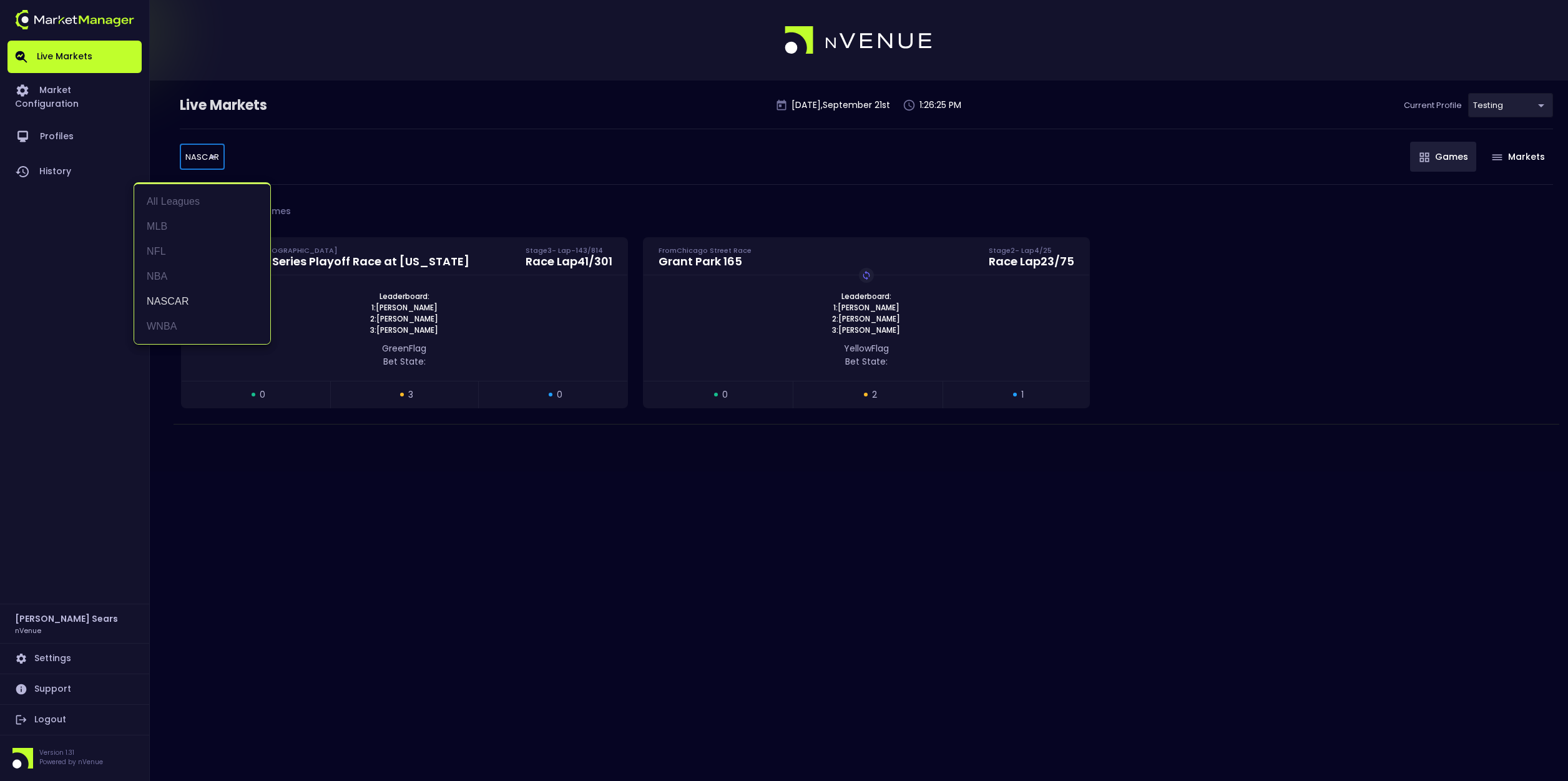
click at [211, 163] on body "Live Markets Market Configuration Profiles History Bruce Sears nVenue Settings …" at bounding box center [784, 390] width 1568 height 781
click at [177, 248] on li "NFL" at bounding box center [202, 251] width 136 height 25
type input "NFL"
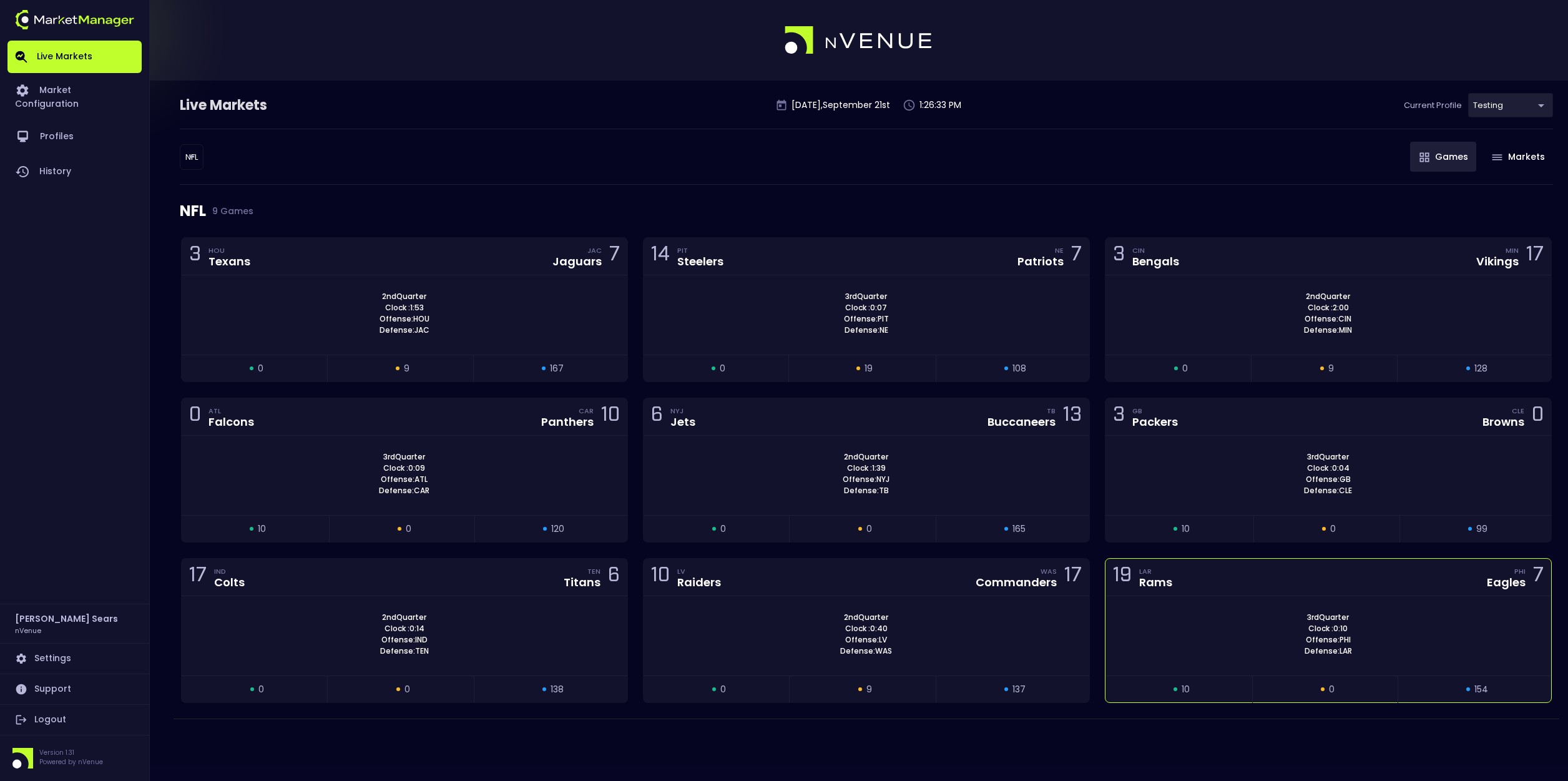
click at [1140, 581] on div "Rams" at bounding box center [1156, 583] width 33 height 12
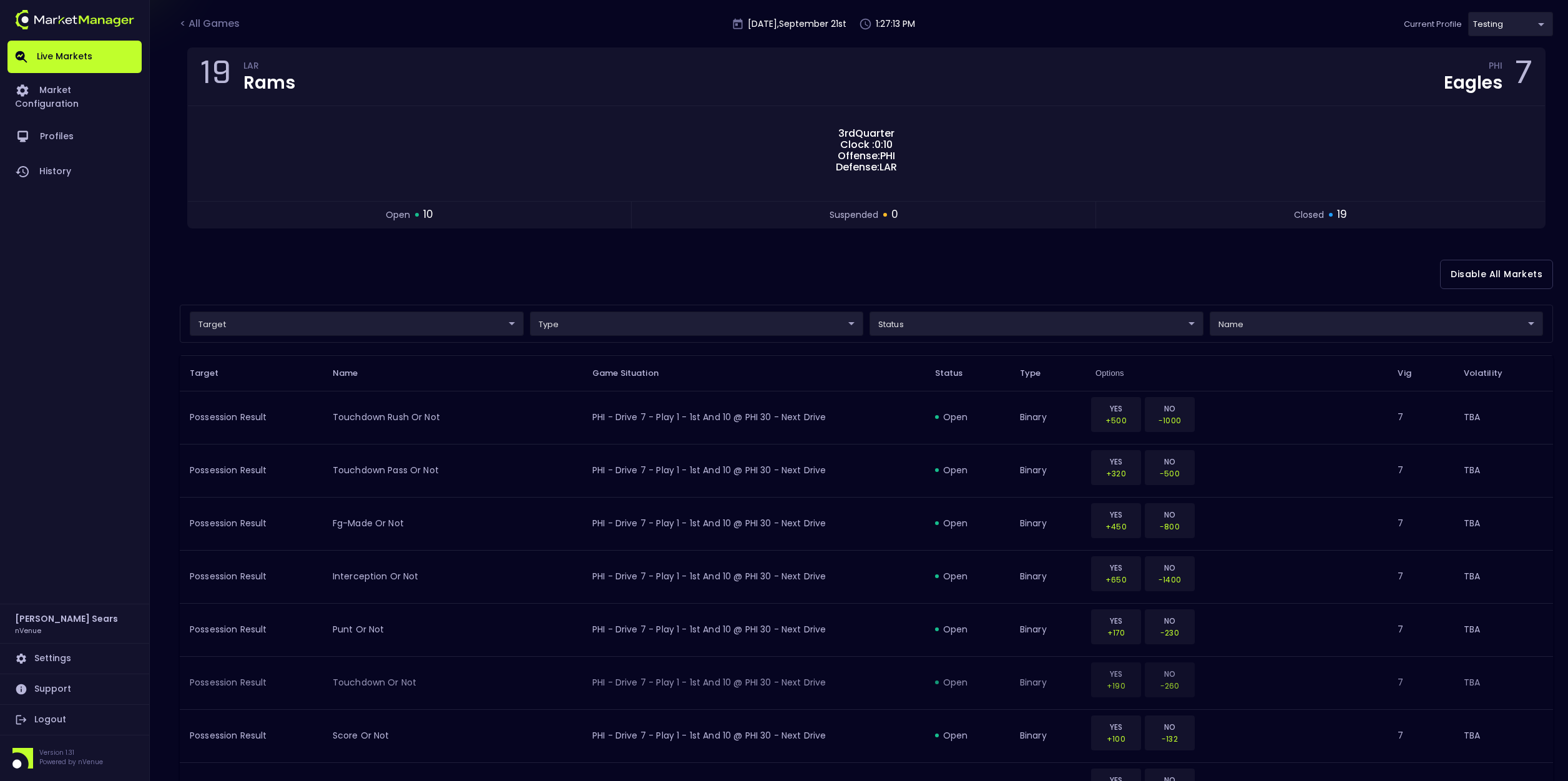
scroll to position [53, 0]
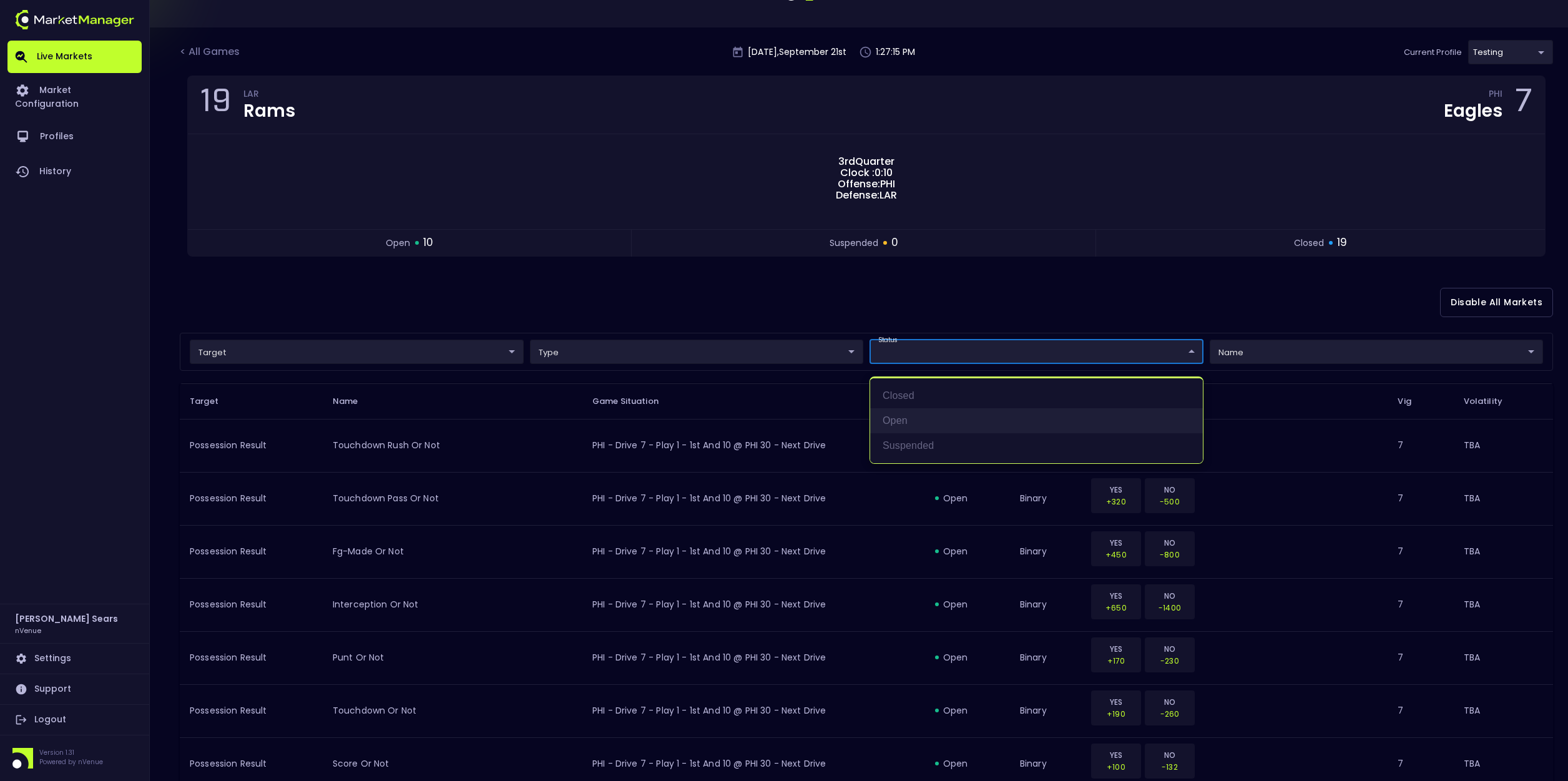
click at [902, 417] on li "open" at bounding box center [1037, 421] width 333 height 25
type input "open"
click at [760, 326] on div at bounding box center [784, 390] width 1568 height 781
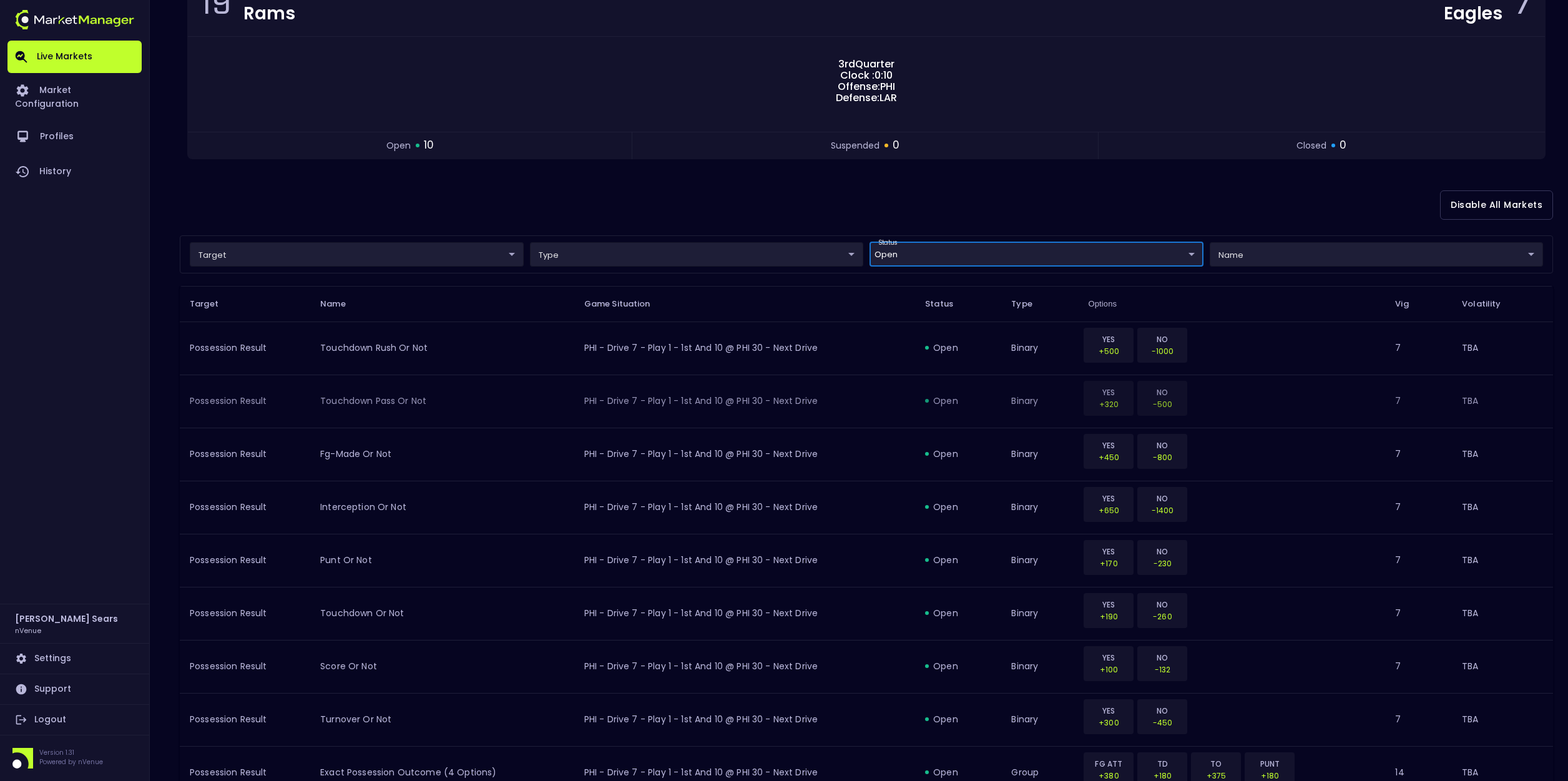
scroll to position [0, 0]
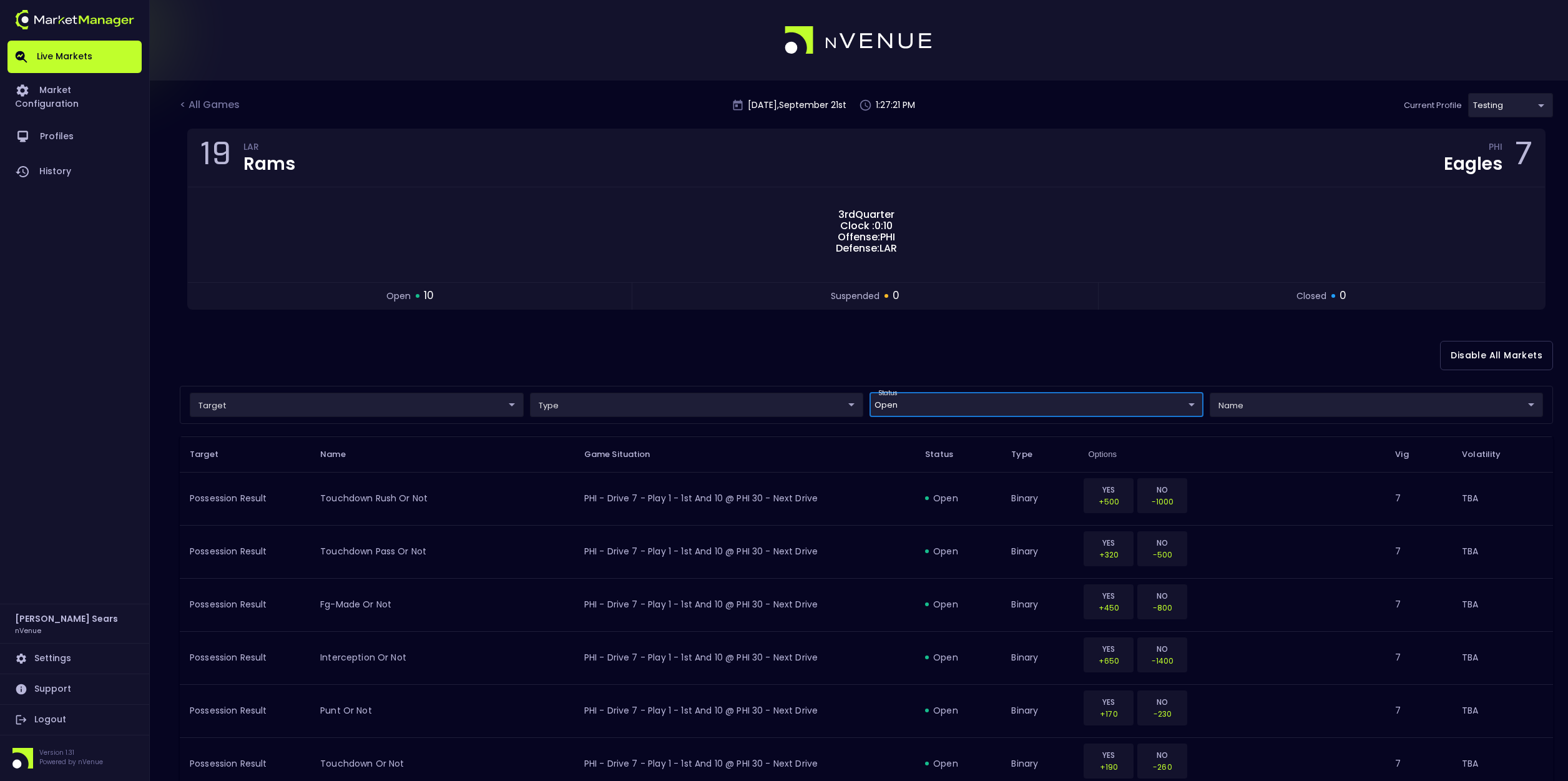
click at [477, 410] on body "Live Markets Market Configuration Profiles History Bruce Sears nVenue Settings …" at bounding box center [784, 533] width 1568 height 1065
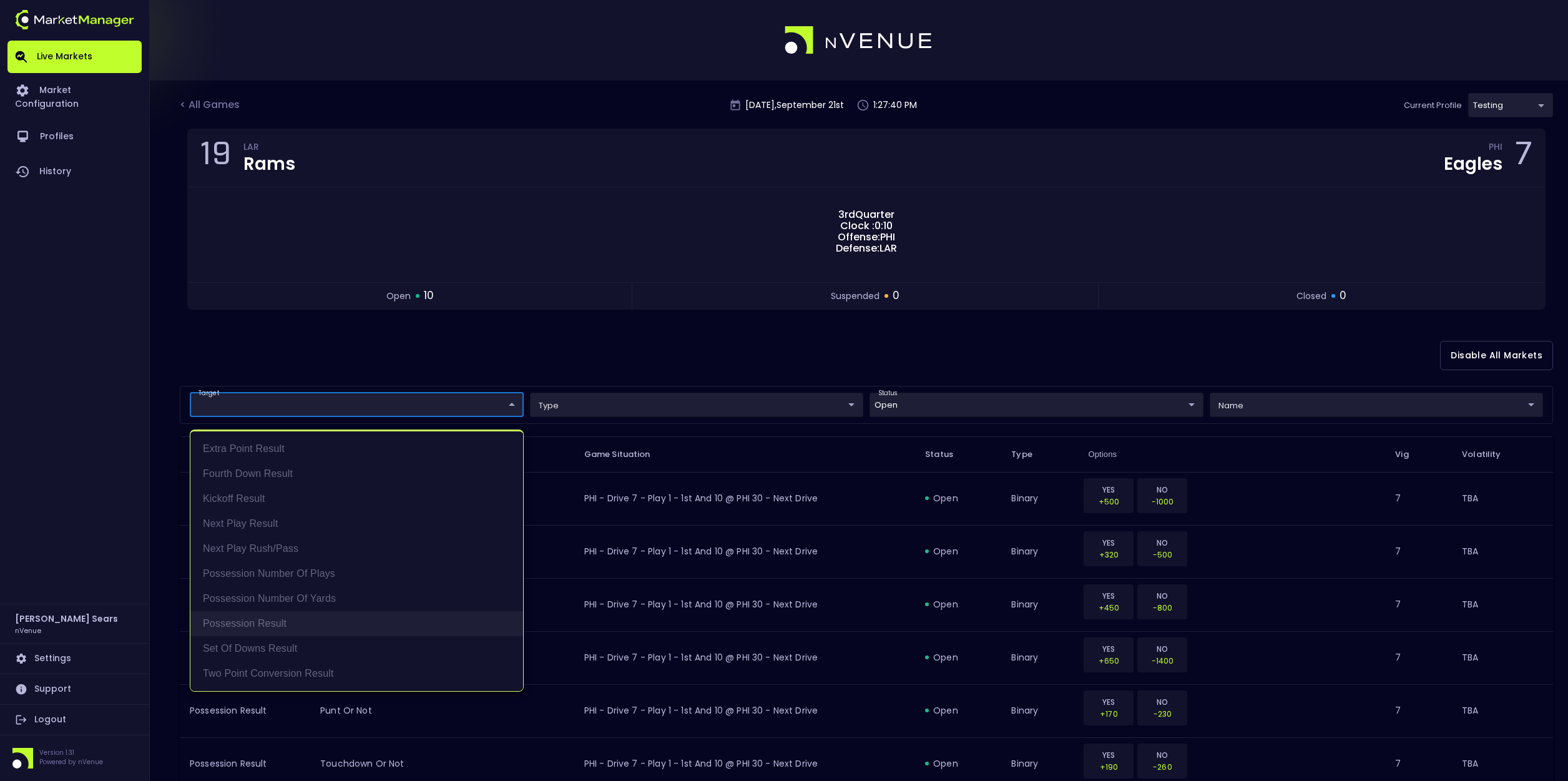
click at [275, 624] on li "Possession Result" at bounding box center [357, 623] width 333 height 25
type input "Possession Result"
click at [347, 365] on div at bounding box center [784, 390] width 1568 height 781
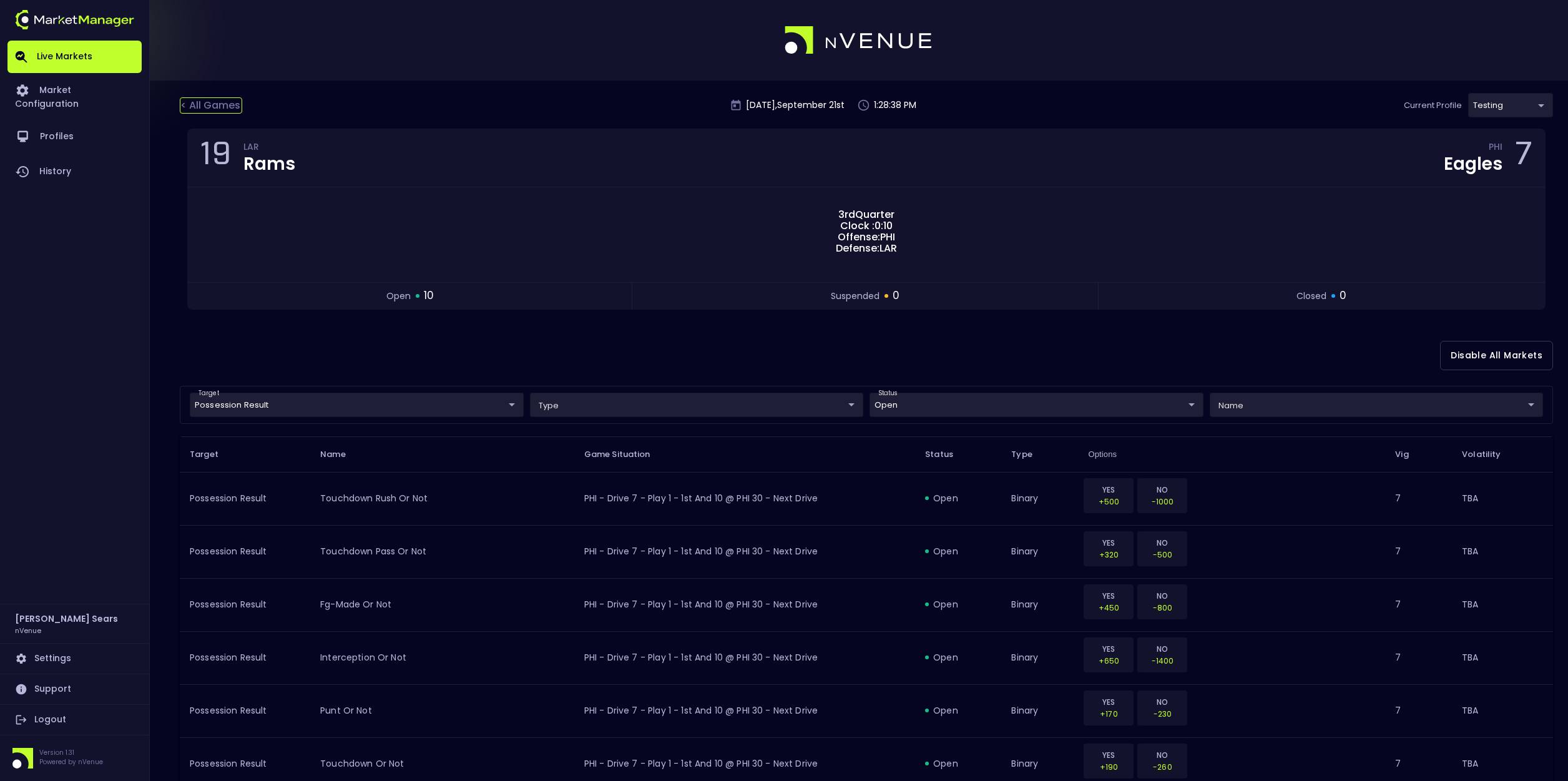
click at [217, 105] on div "< All Games" at bounding box center [211, 106] width 62 height 16
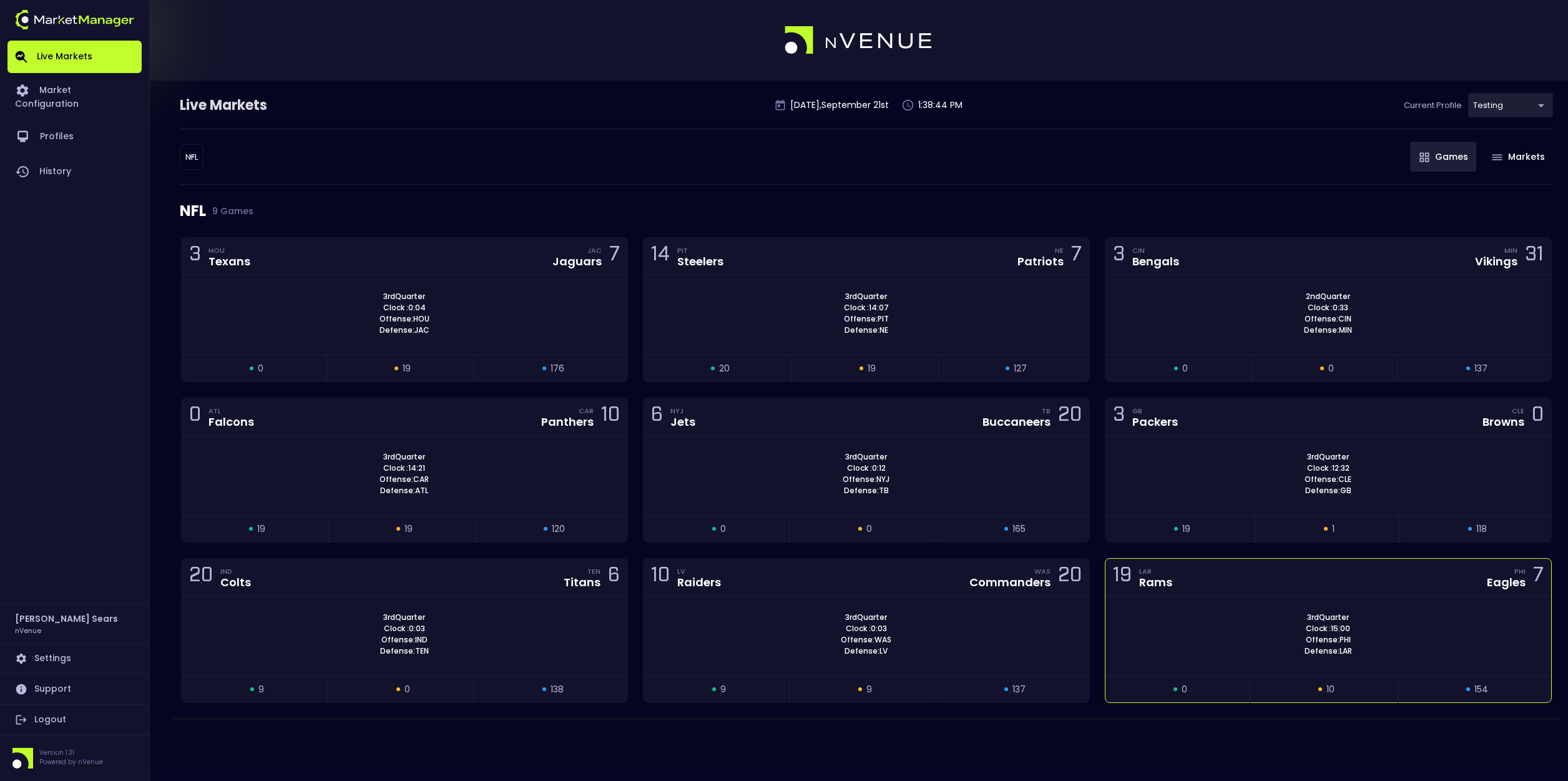
click at [1213, 612] on div "3rd Quarter Clock : 15:00 Offense: PHI Defense: LAR" at bounding box center [1328, 634] width 446 height 45
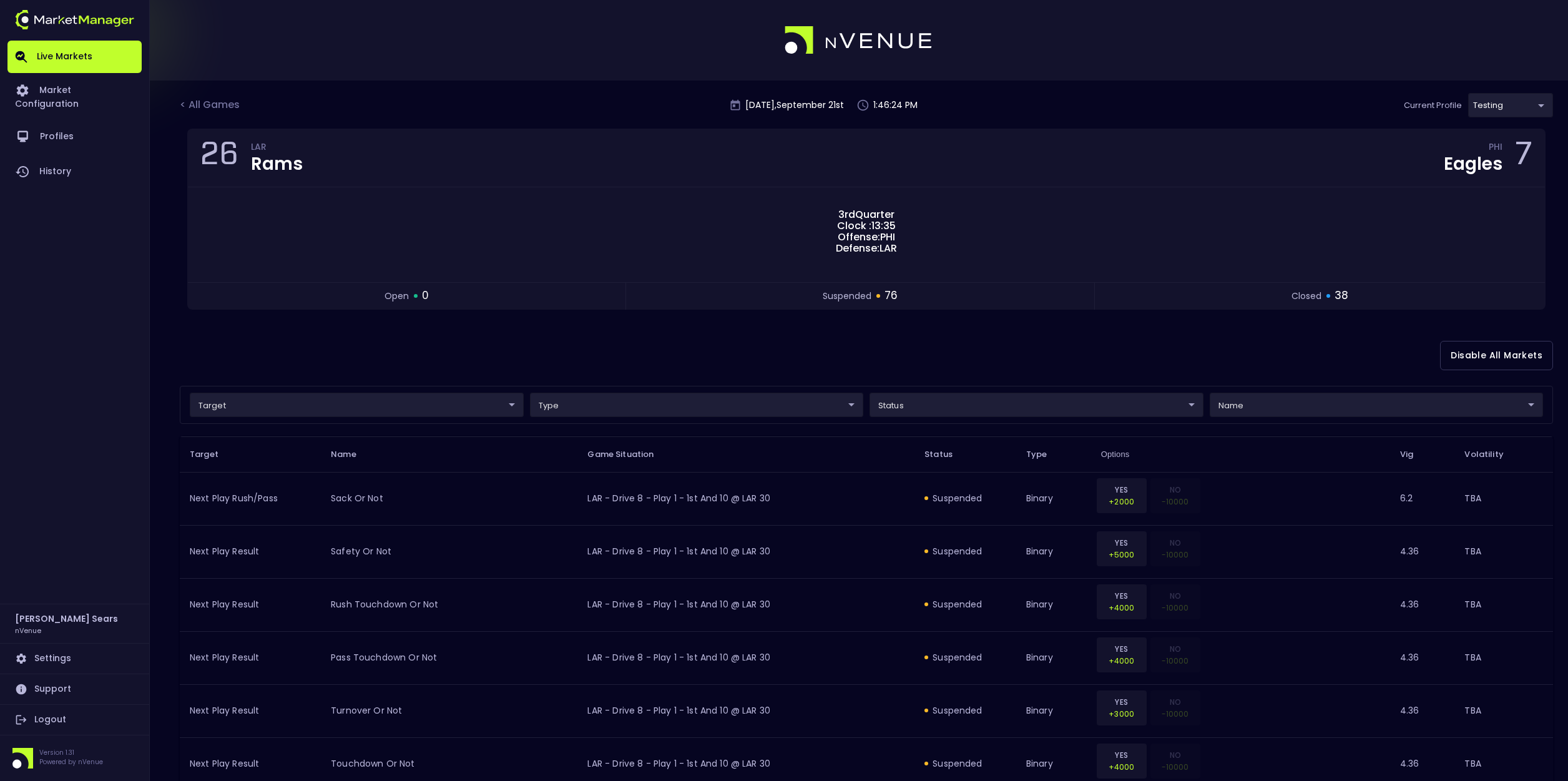
click at [796, 376] on div "Disable All Markets" at bounding box center [866, 355] width 1373 height 61
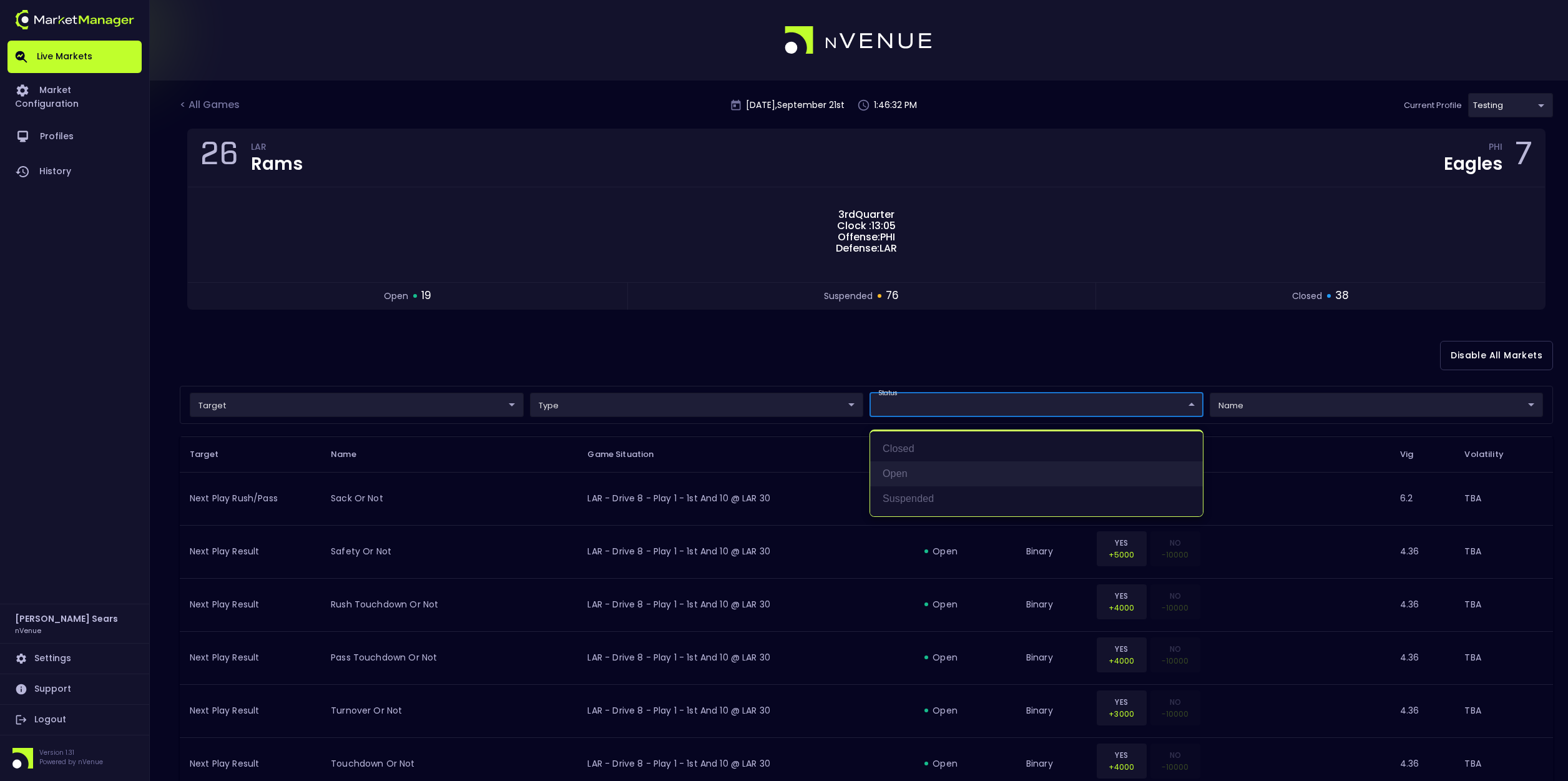
click at [895, 478] on li "open" at bounding box center [1037, 473] width 333 height 25
type input "open"
click at [764, 376] on div at bounding box center [784, 390] width 1568 height 781
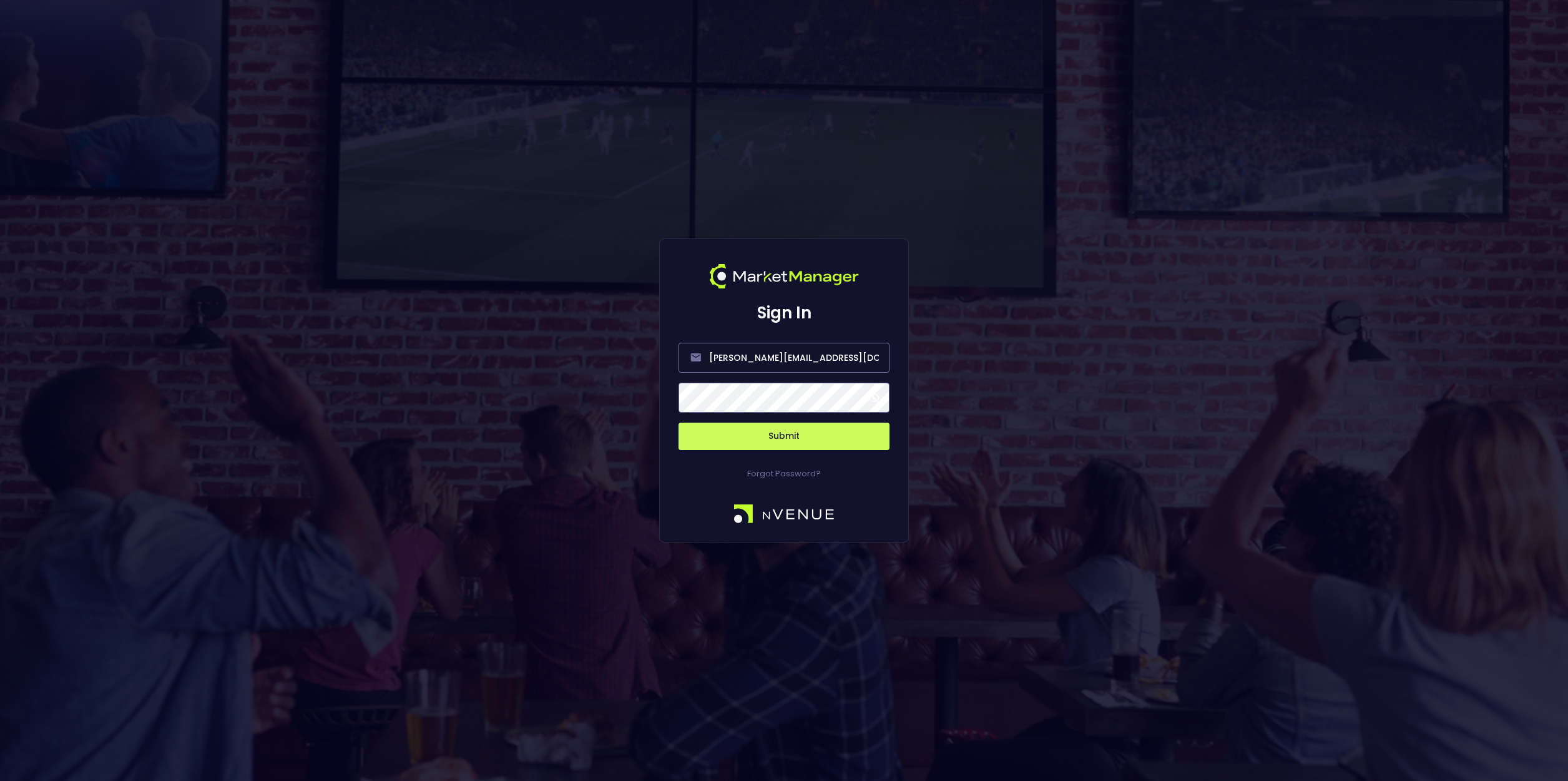
click at [875, 396] on span at bounding box center [874, 398] width 12 height 12
click at [793, 435] on button "Submit" at bounding box center [783, 436] width 211 height 28
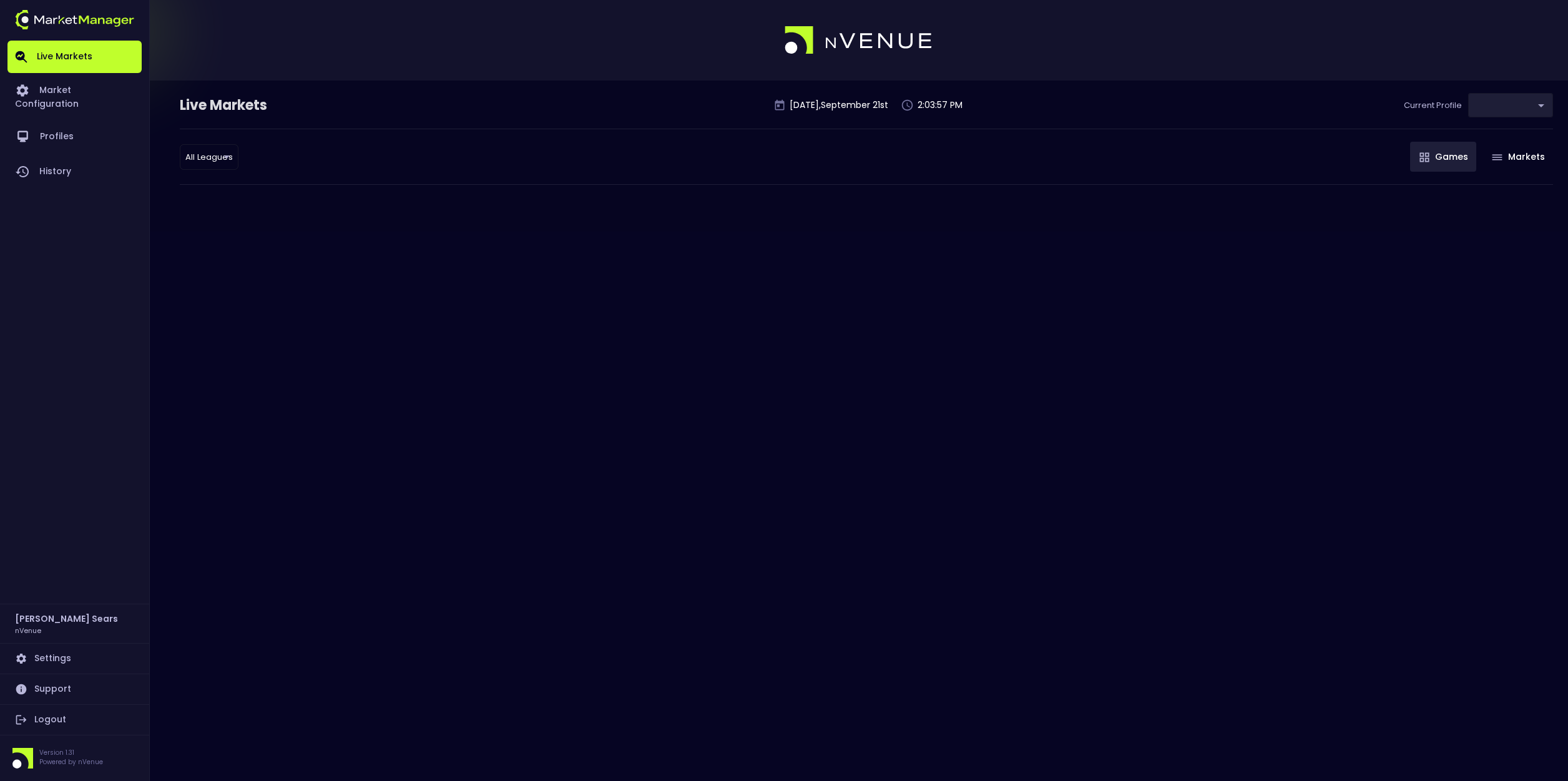
type input "d66ee90f-df8e-430e-a05c-aaf70ad95ad9"
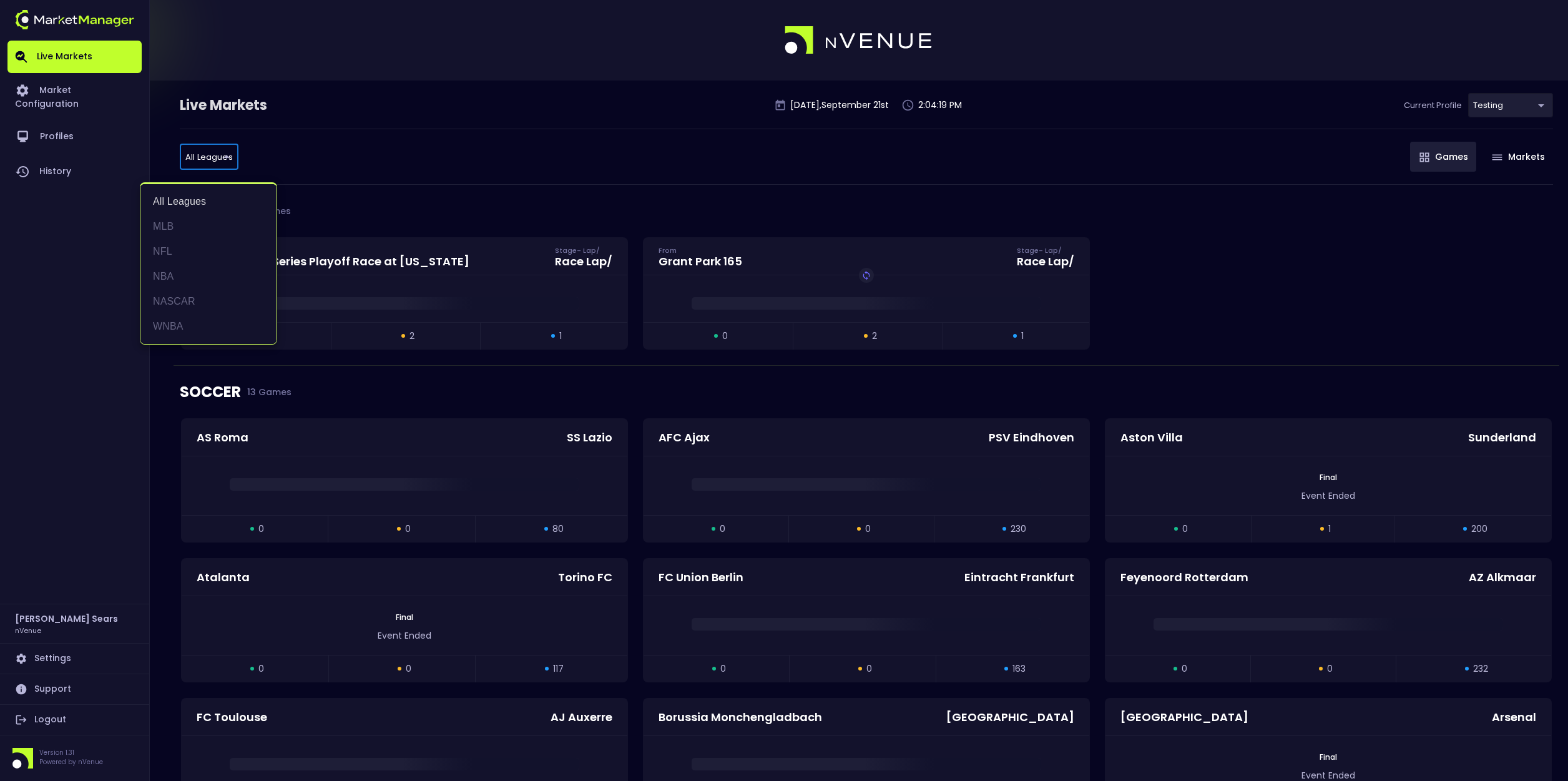
click at [179, 249] on li "NFL" at bounding box center [208, 251] width 136 height 25
type input "NFL"
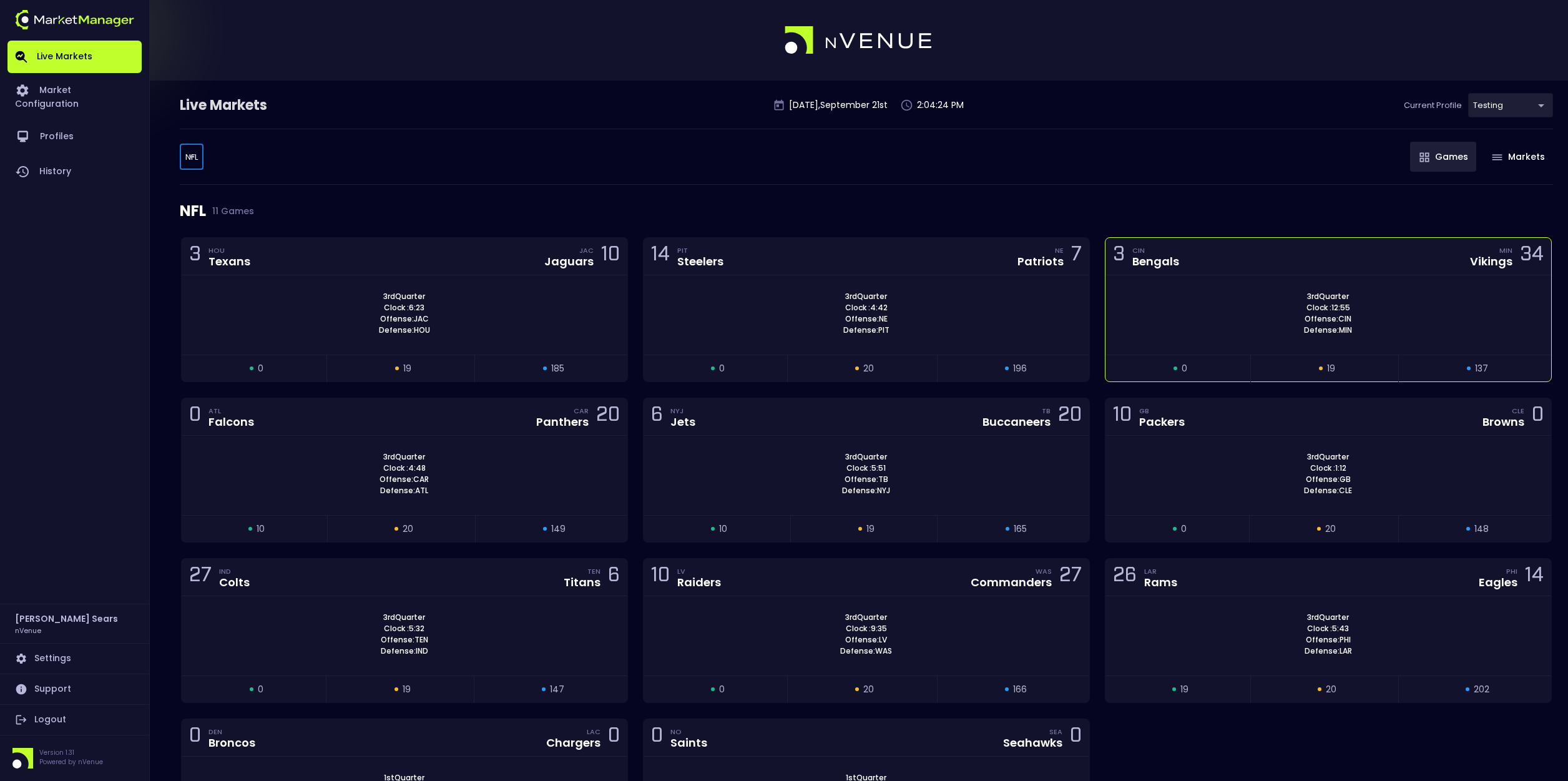
click at [1208, 293] on div "3rd Quarter Clock : 12:55 Offense: CIN Defense: MIN" at bounding box center [1328, 313] width 446 height 45
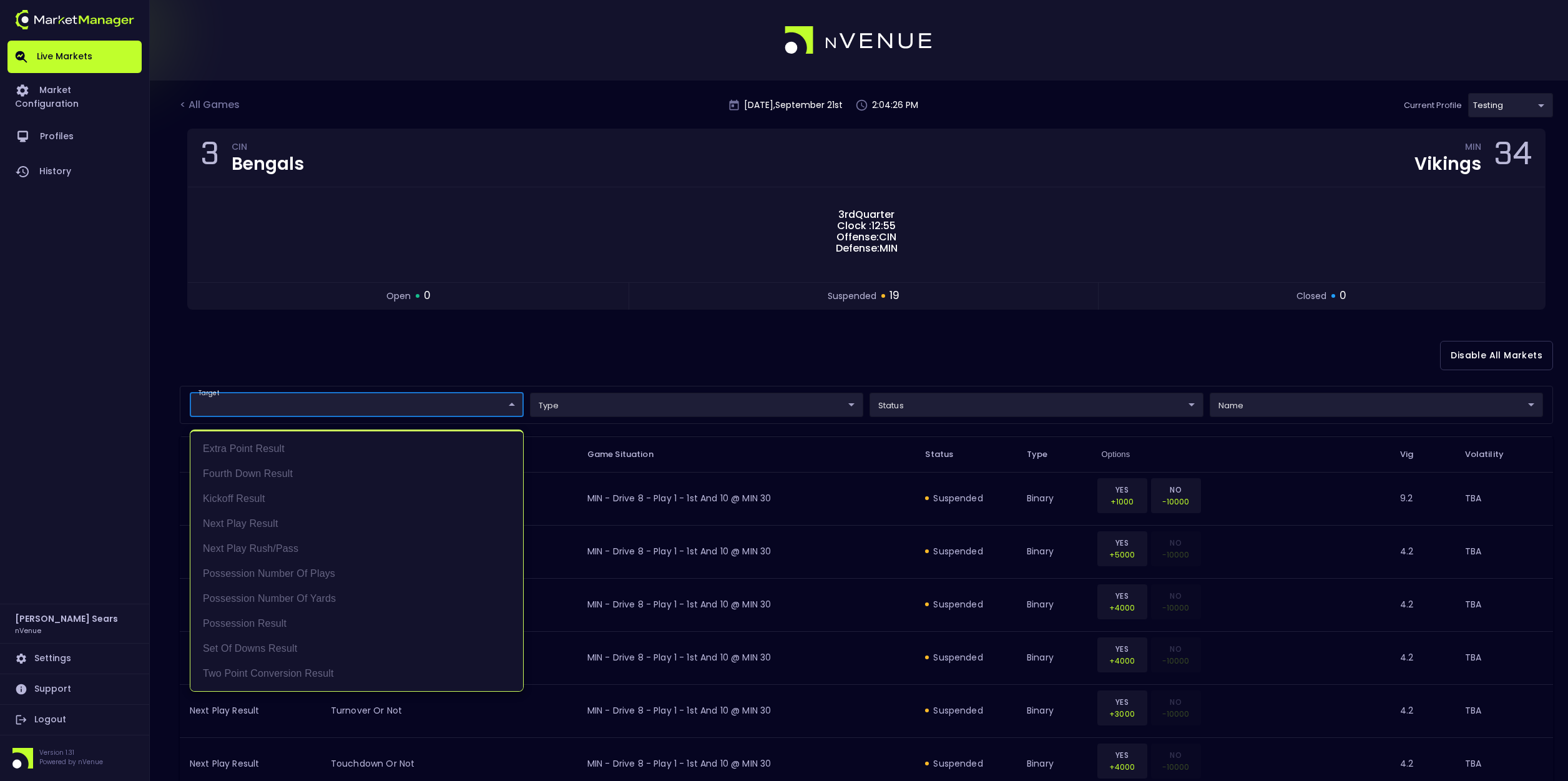
click at [389, 403] on body "Live Markets Market Configuration Profiles History Bruce Sears nVenue Settings …" at bounding box center [784, 772] width 1568 height 1543
click at [276, 625] on li "Possession Result" at bounding box center [357, 623] width 333 height 25
type input "Possession Result"
click at [606, 366] on div at bounding box center [784, 390] width 1568 height 781
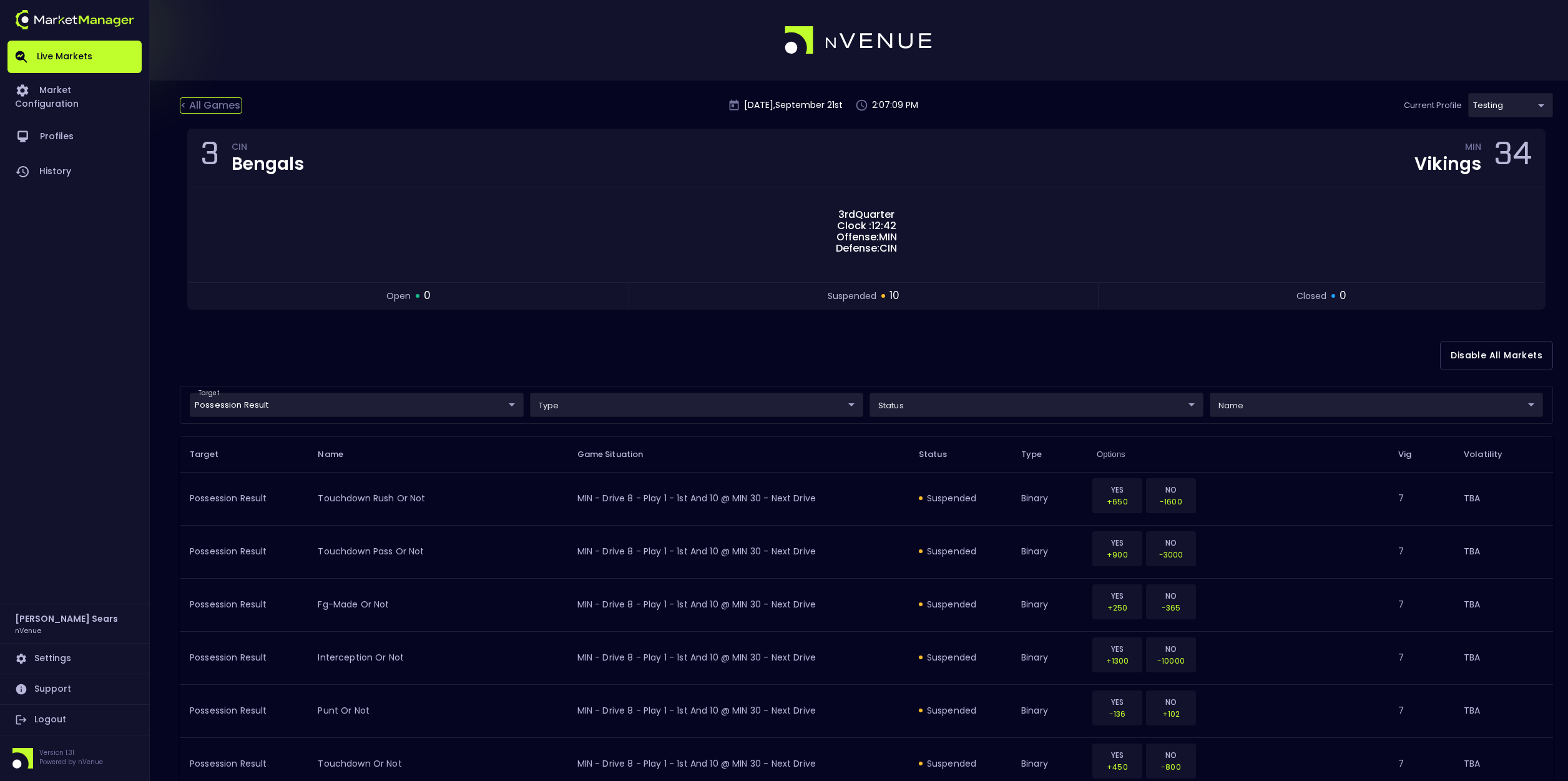
click at [216, 106] on div "< All Games" at bounding box center [211, 106] width 62 height 16
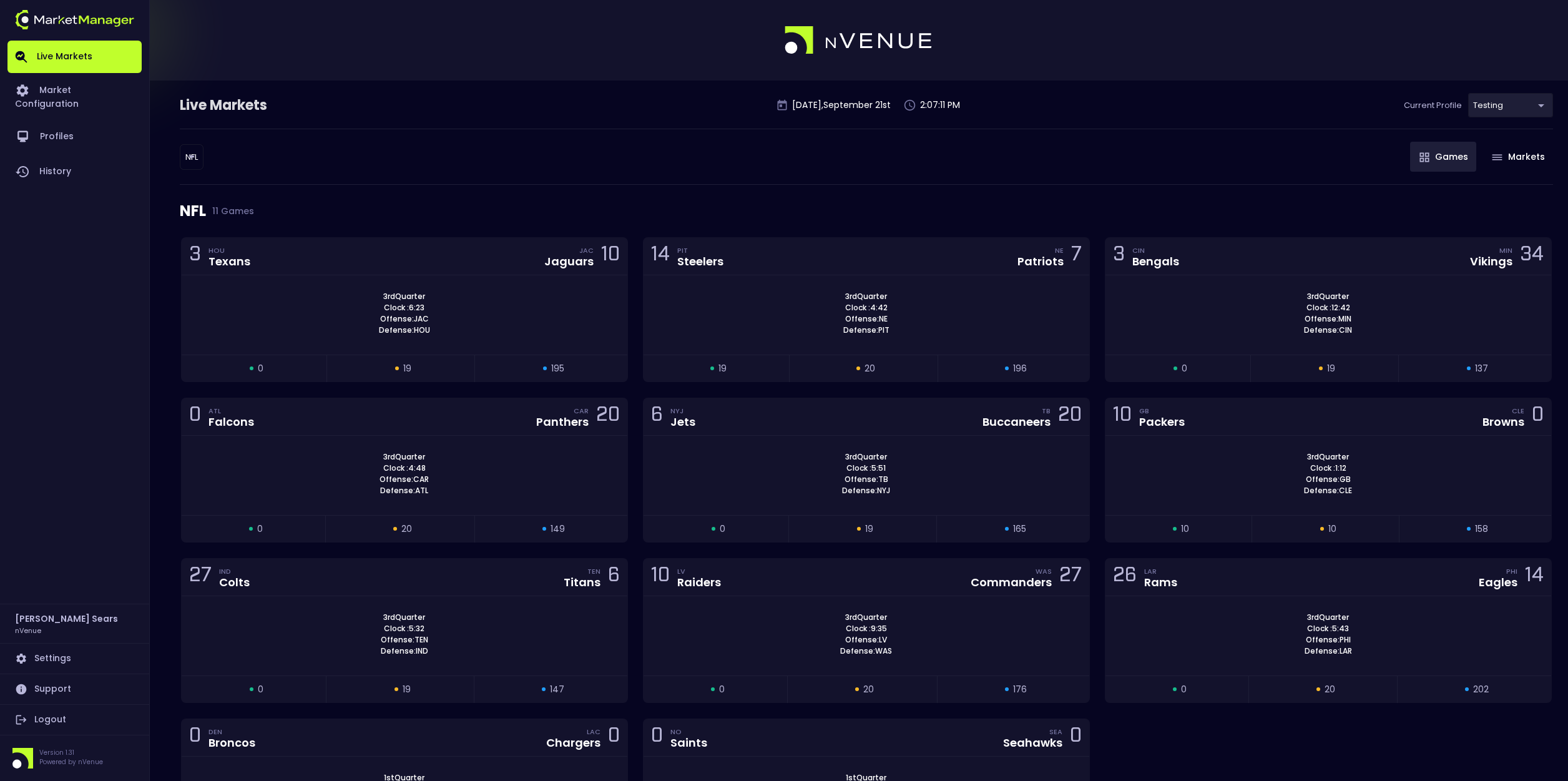
click at [193, 152] on body "Live Markets Market Configuration Profiles History Bruce Sears nVenue Settings …" at bounding box center [784, 470] width 1568 height 940
click at [158, 225] on li "MLB" at bounding box center [193, 227] width 136 height 25
type input "MLB"
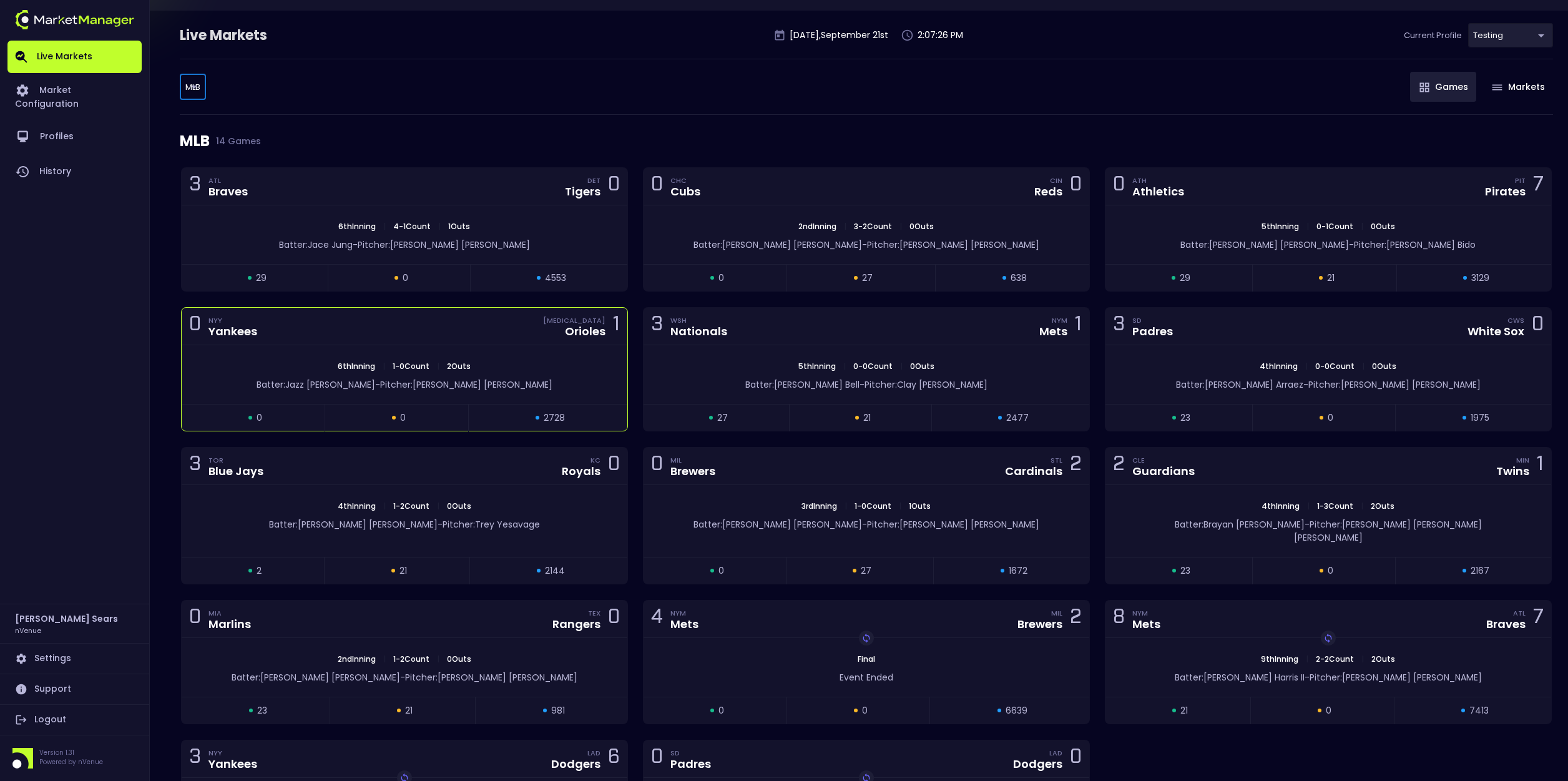
scroll to position [76, 0]
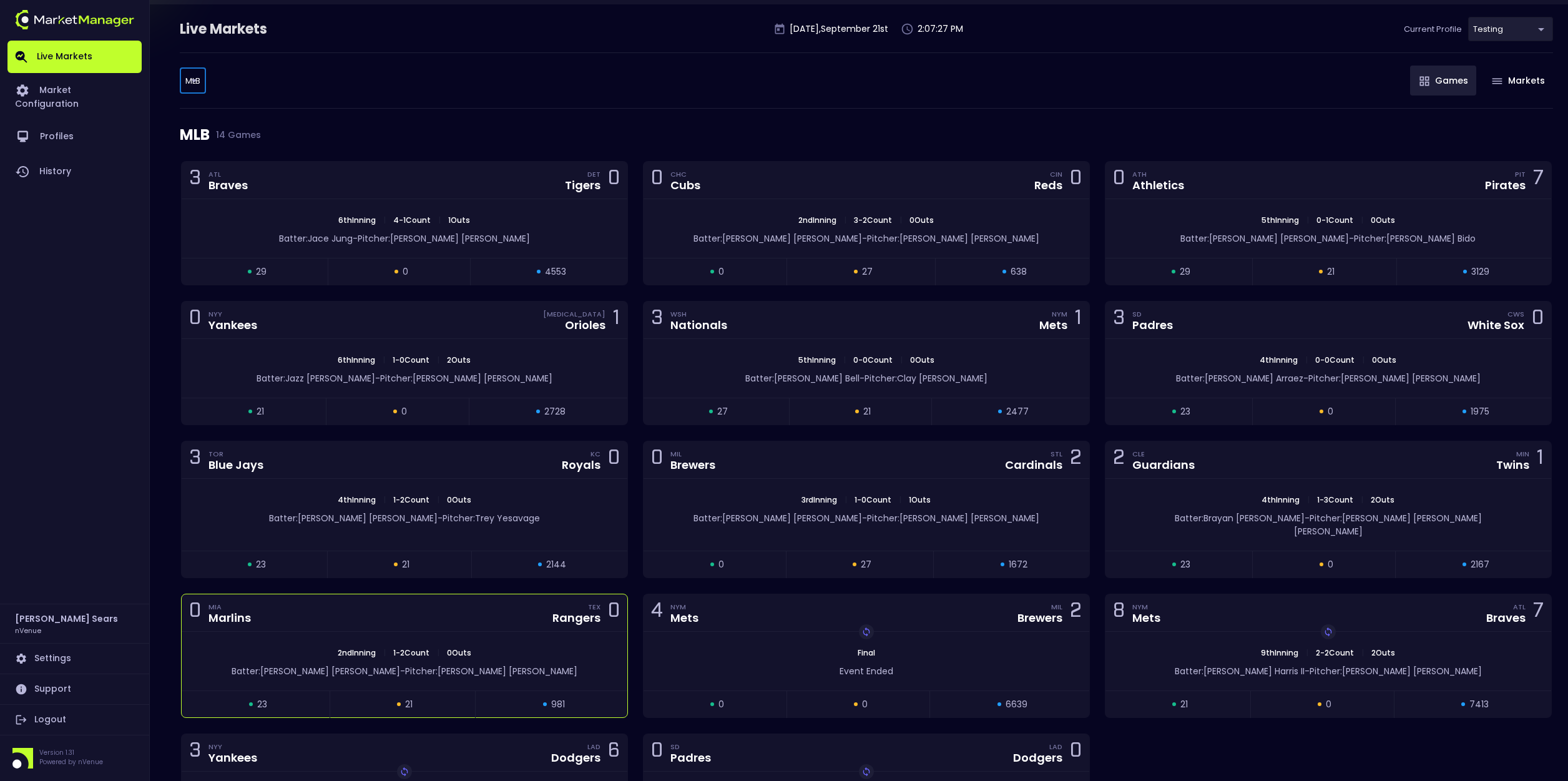
click at [545, 632] on div "2nd Inning | 1 - 2 Count | 0 Outs Batter: Cody Freeman - Pitcher: Eury Pérez" at bounding box center [405, 661] width 446 height 59
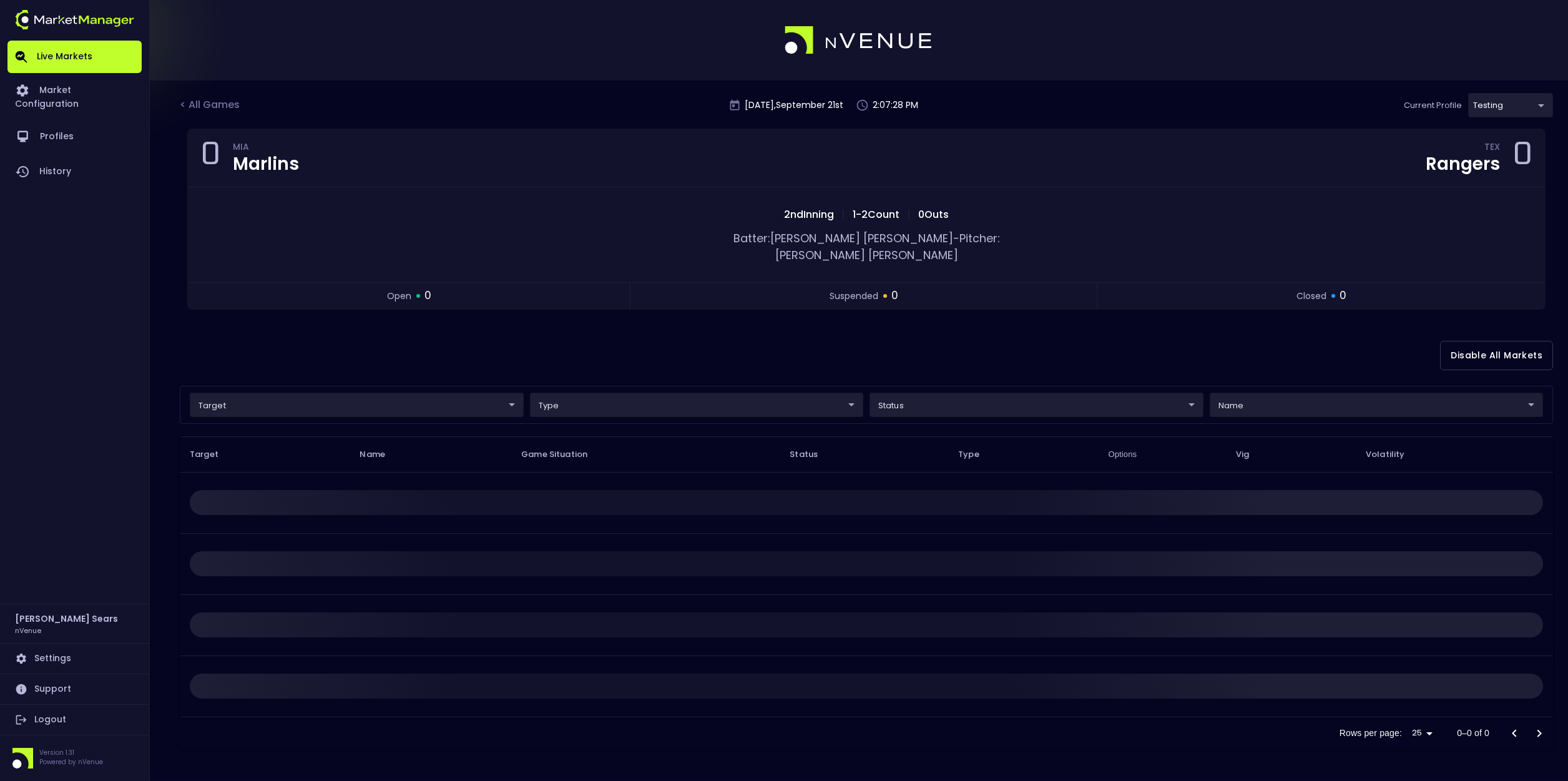
scroll to position [0, 0]
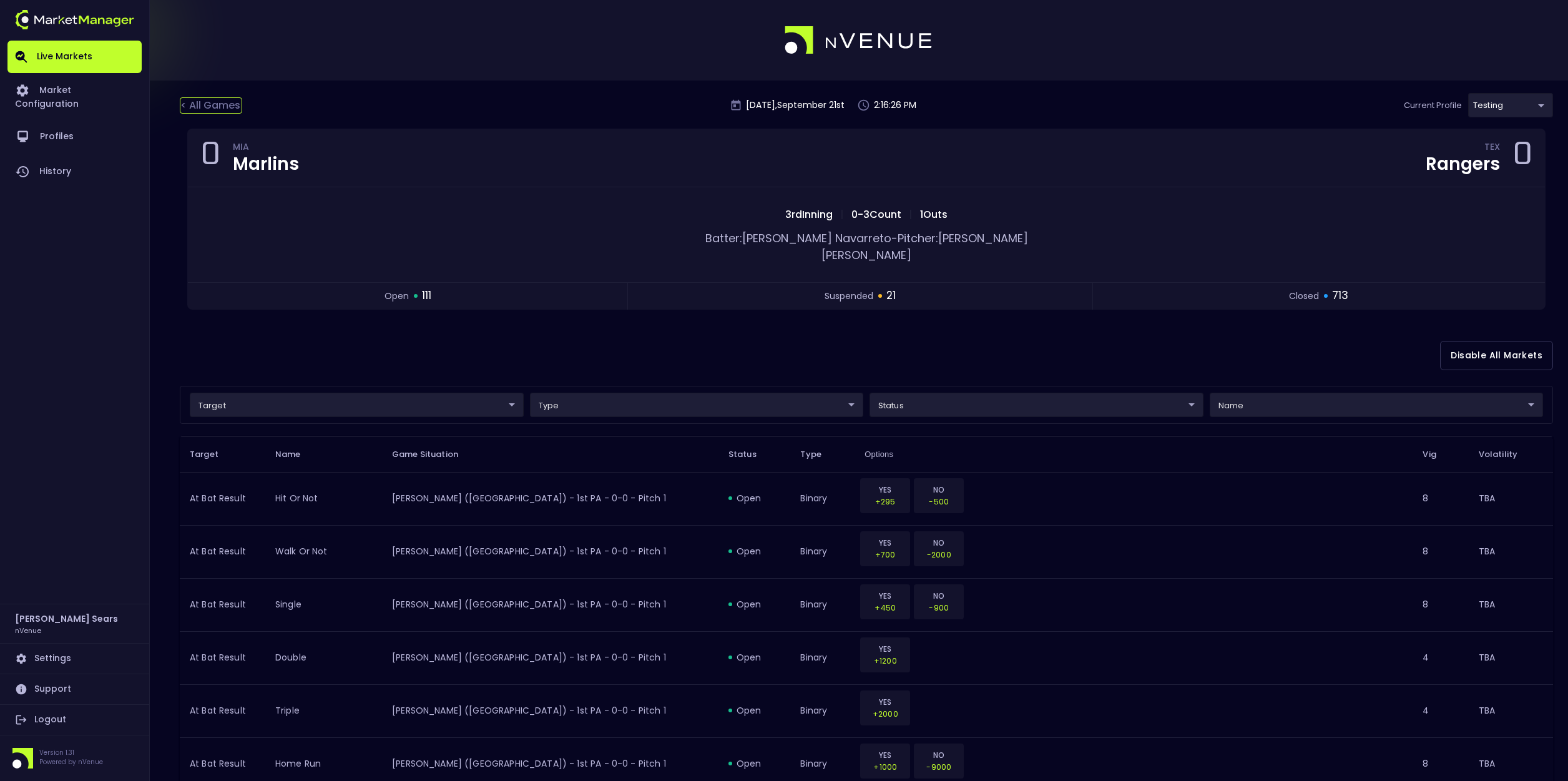
click at [202, 101] on div "< All Games" at bounding box center [211, 106] width 62 height 16
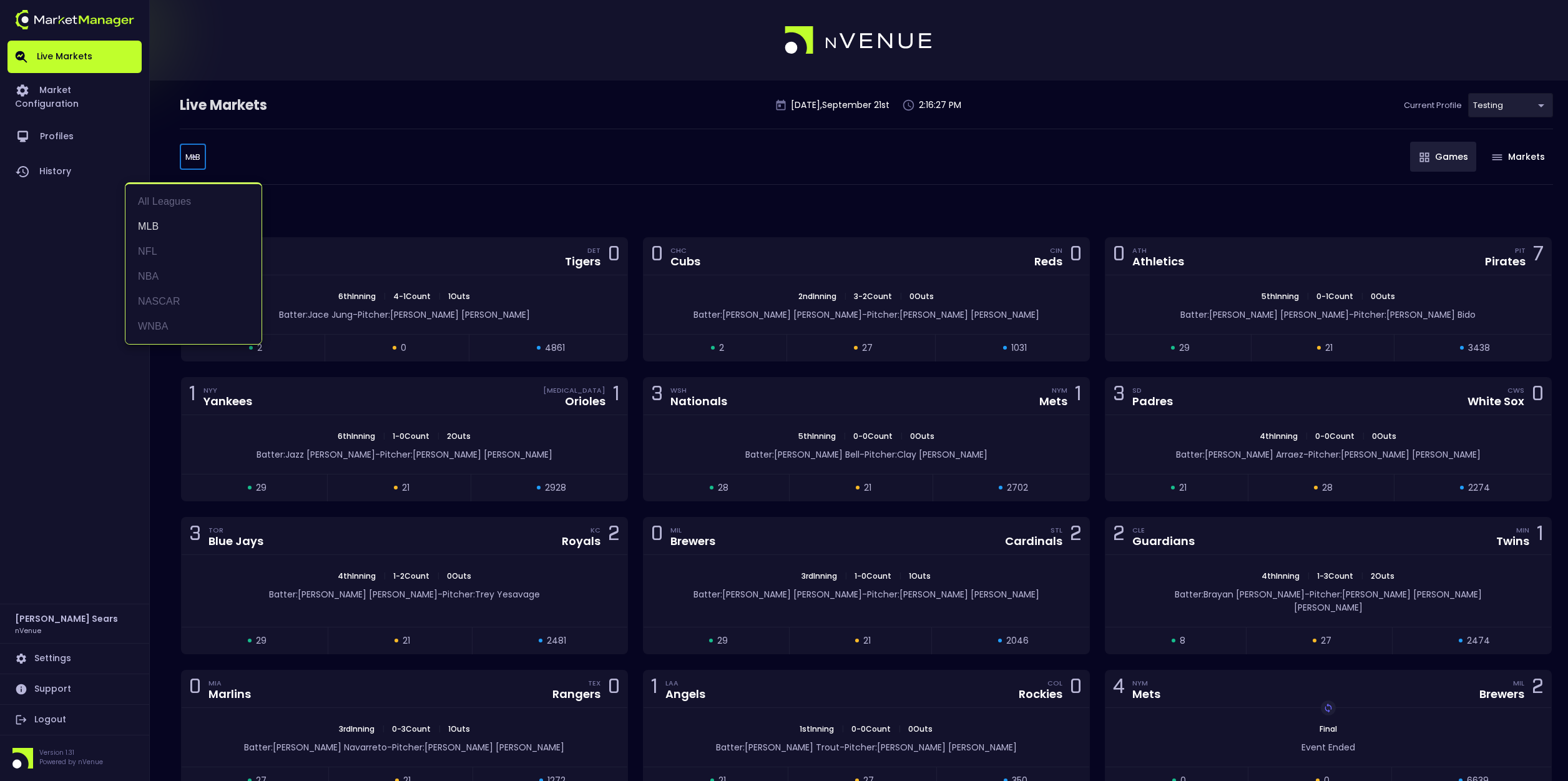
click at [201, 157] on body "Live Markets Market Configuration Profiles History Bruce Sears nVenue Settings …" at bounding box center [784, 498] width 1568 height 997
click at [156, 250] on li "NFL" at bounding box center [193, 251] width 136 height 25
type input "NFL"
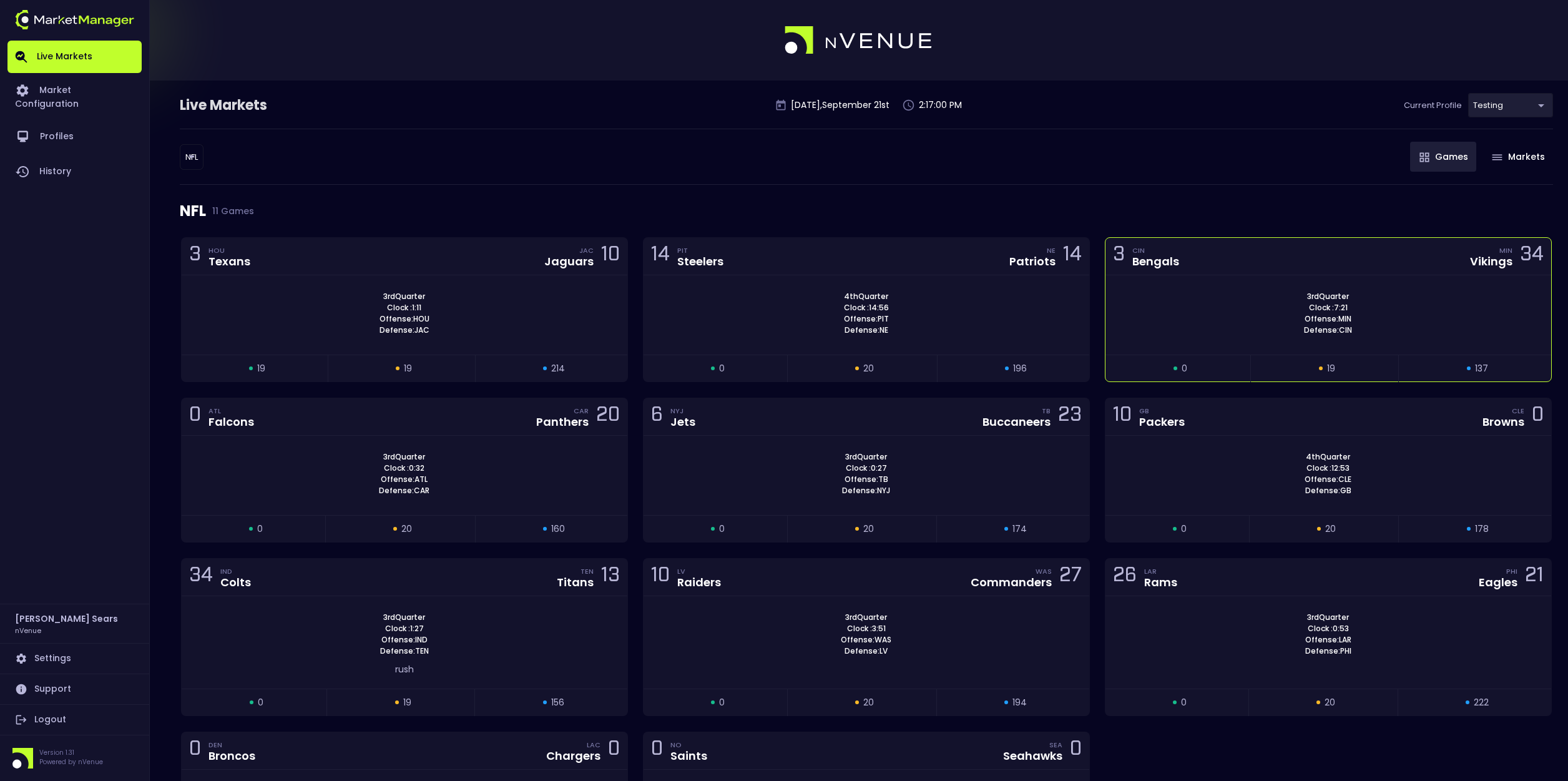
click at [1169, 308] on div "3rd Quarter Clock : 7:21 Offense: MIN Defense: CIN" at bounding box center [1328, 313] width 446 height 45
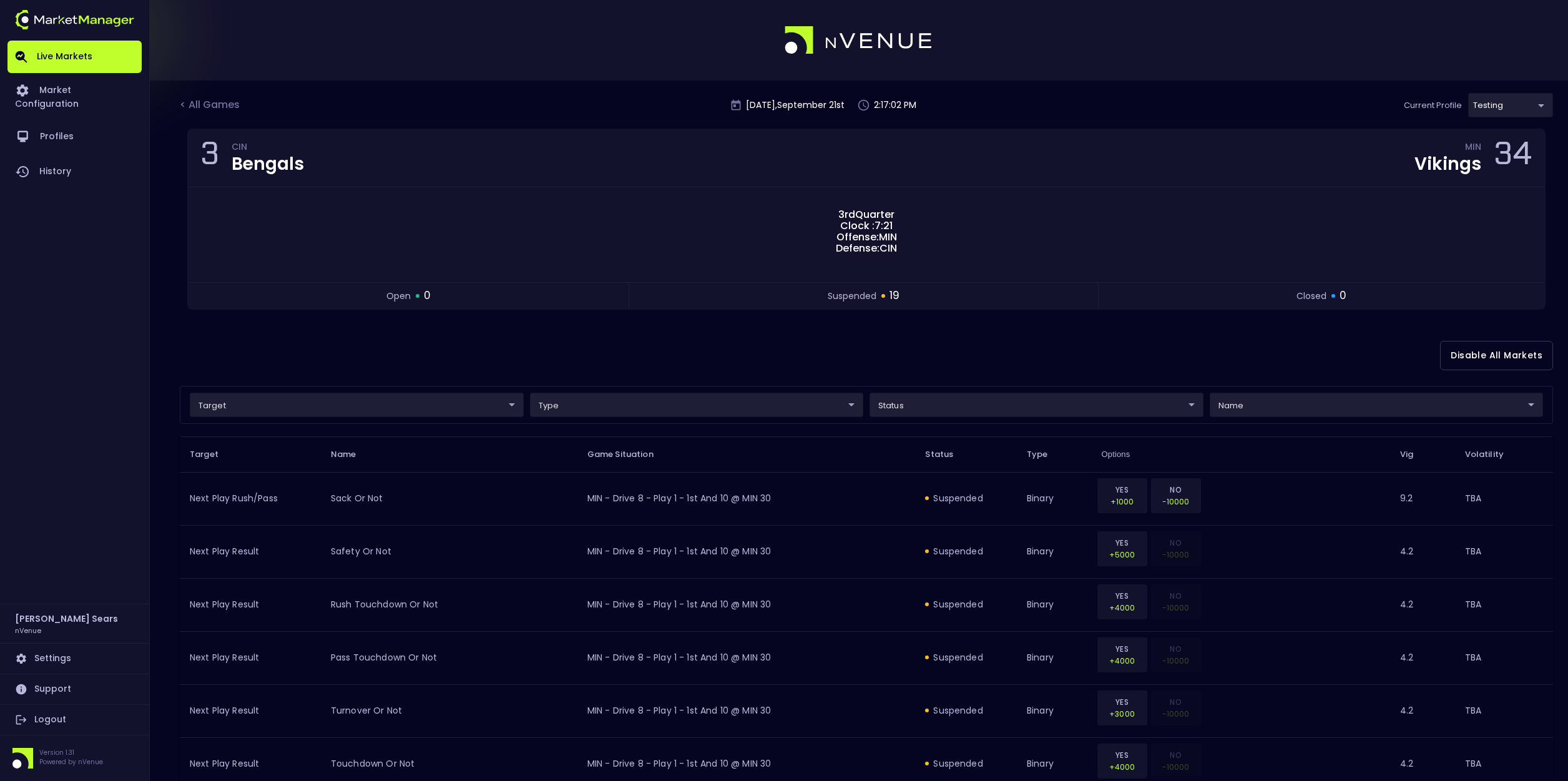
click at [943, 410] on body "Live Markets Market Configuration Profiles History Bruce Sears nVenue Settings …" at bounding box center [784, 772] width 1568 height 1543
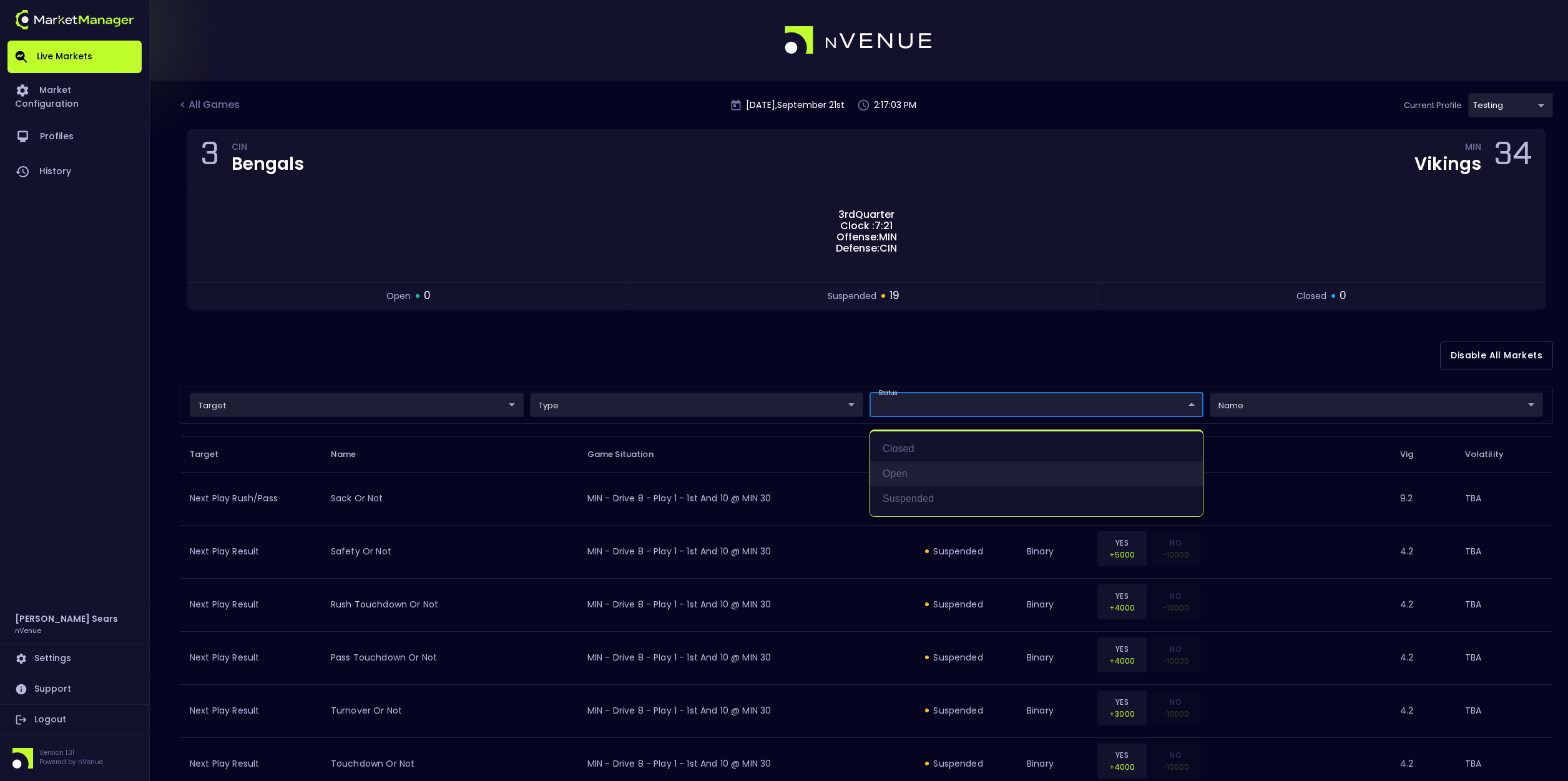
click at [903, 470] on li "open" at bounding box center [1037, 473] width 333 height 25
type input "open"
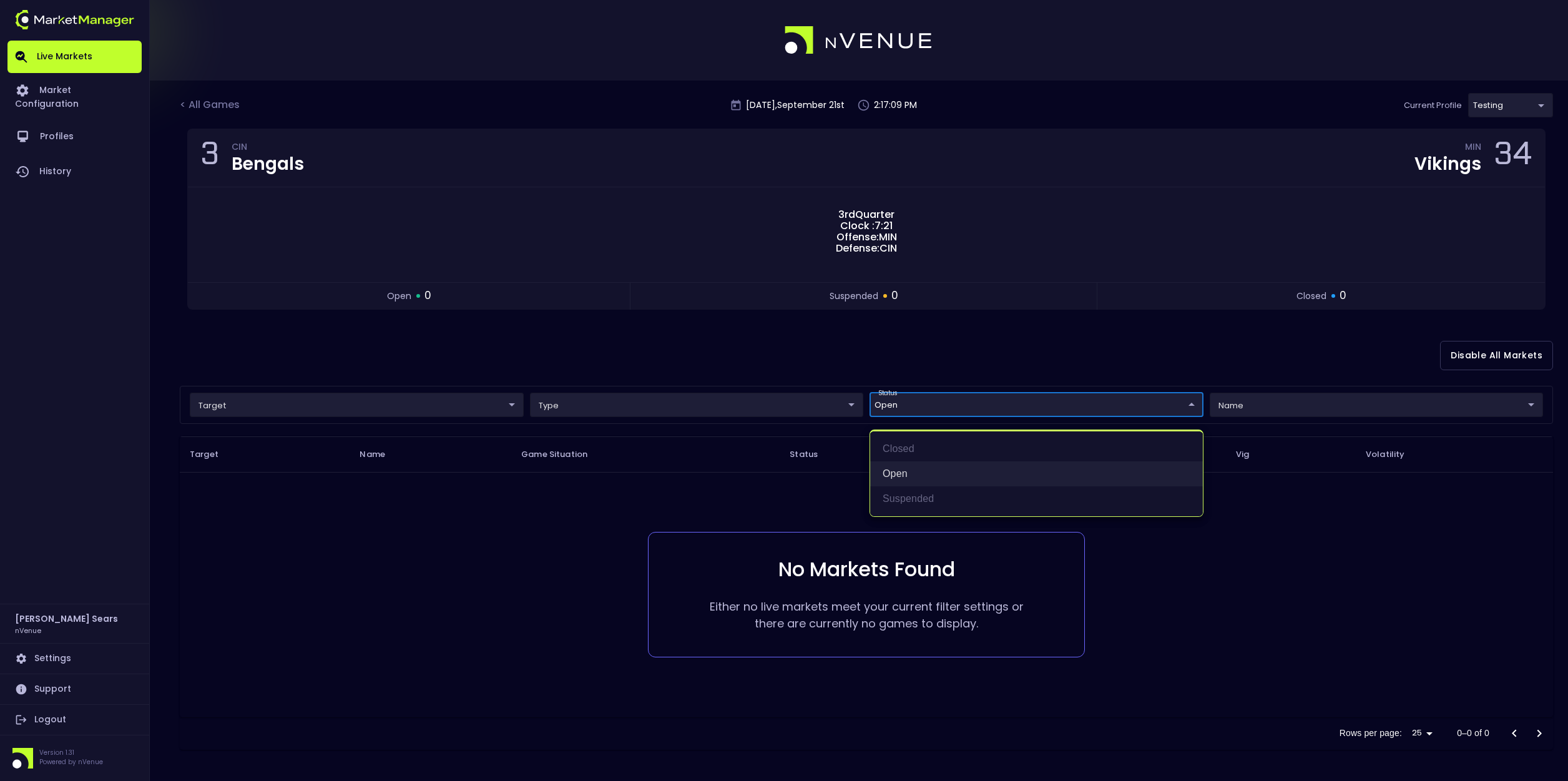
click at [893, 471] on li "open" at bounding box center [1037, 473] width 333 height 25
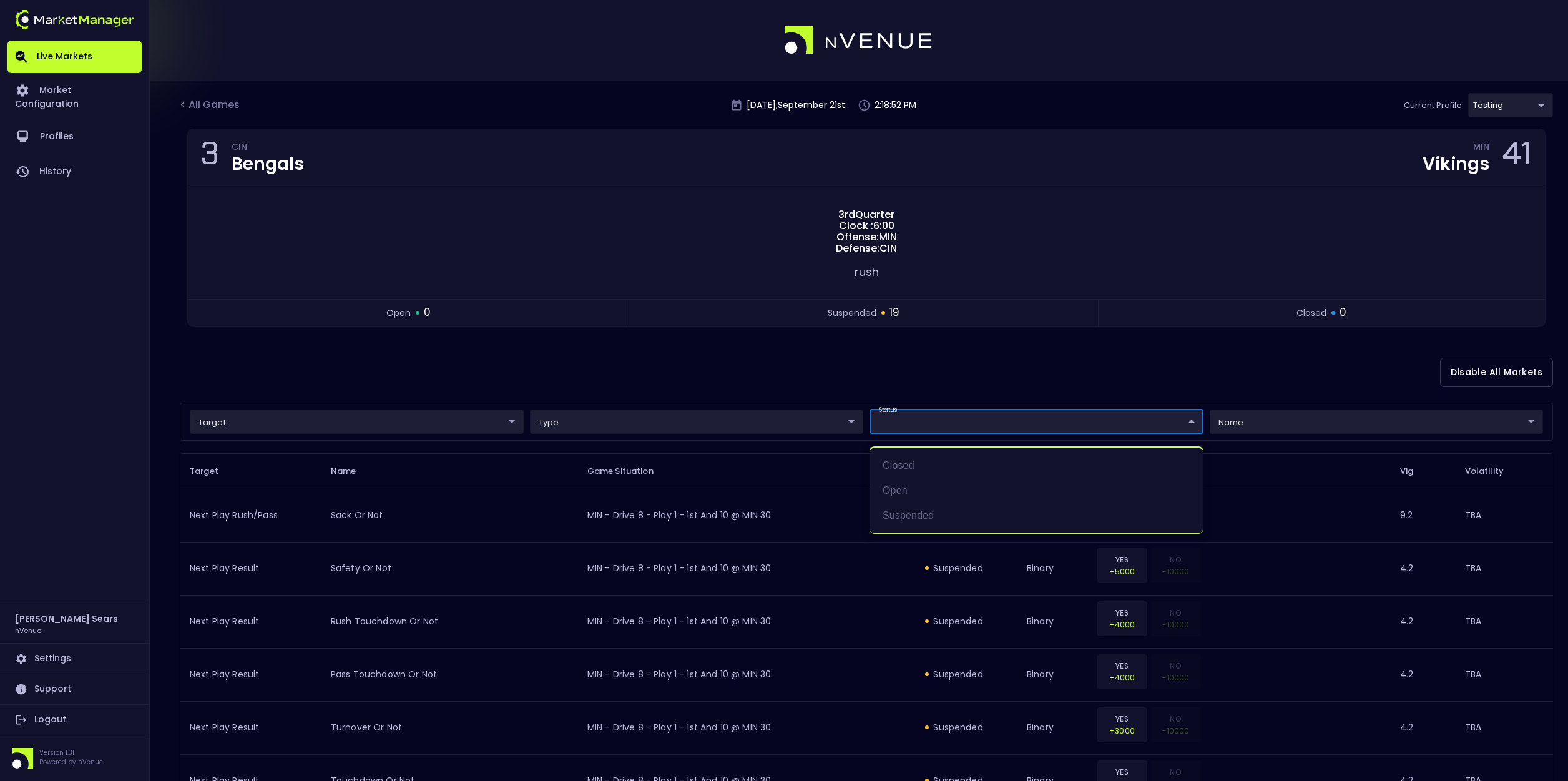
click at [830, 383] on div at bounding box center [784, 390] width 1568 height 781
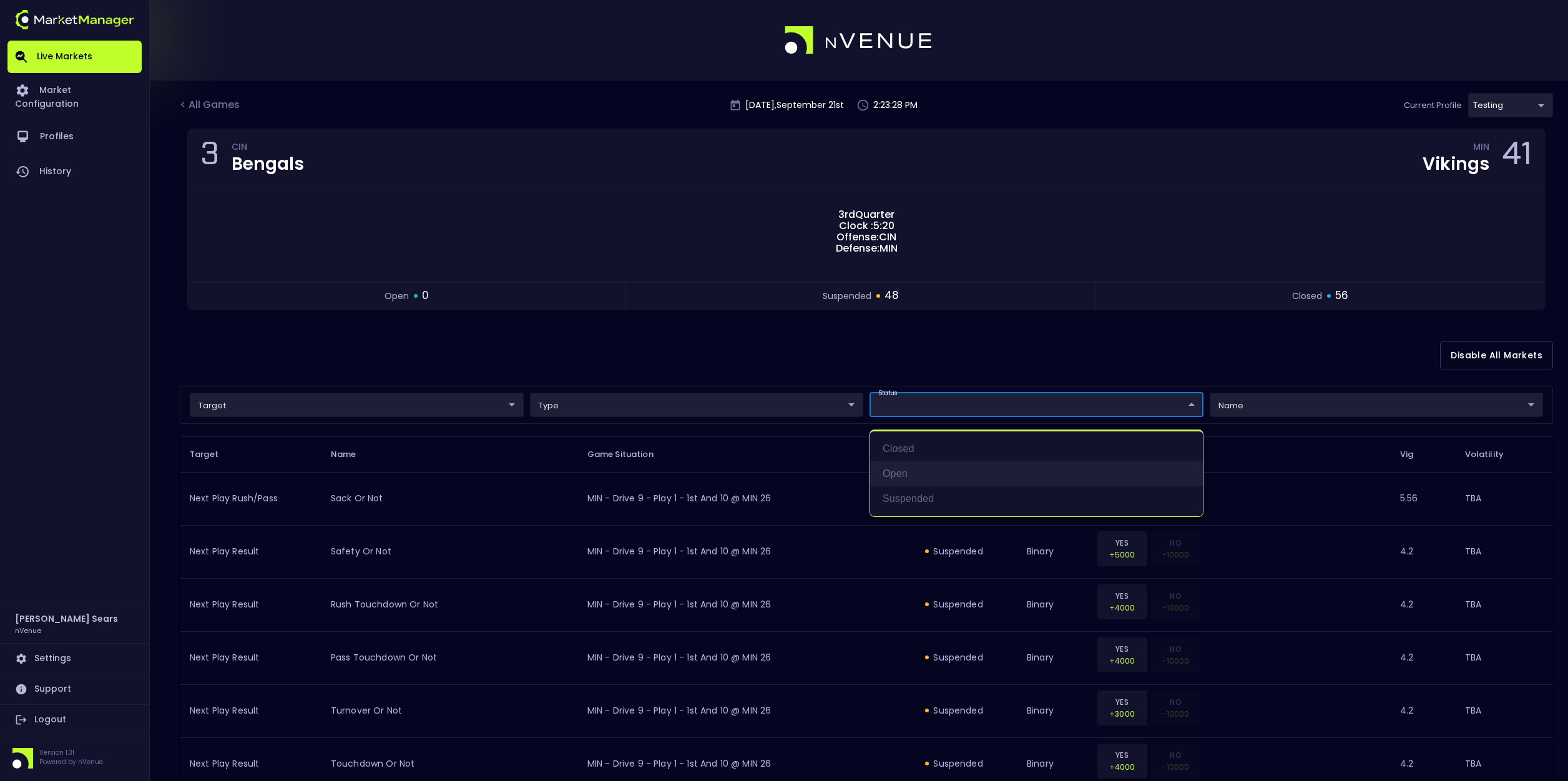
click at [910, 473] on li "open" at bounding box center [1037, 473] width 333 height 25
type input "open"
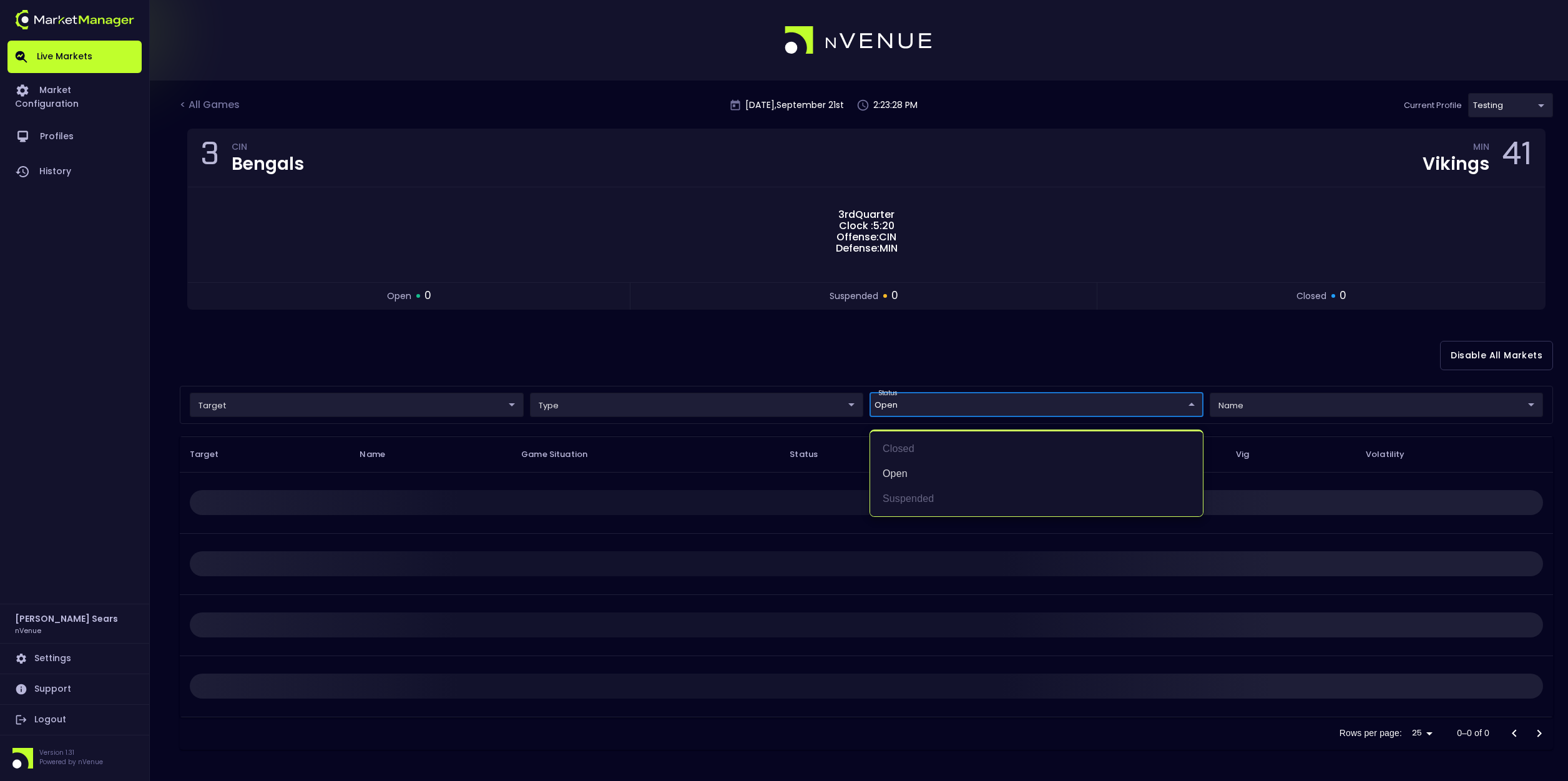
click at [822, 365] on div at bounding box center [784, 390] width 1568 height 781
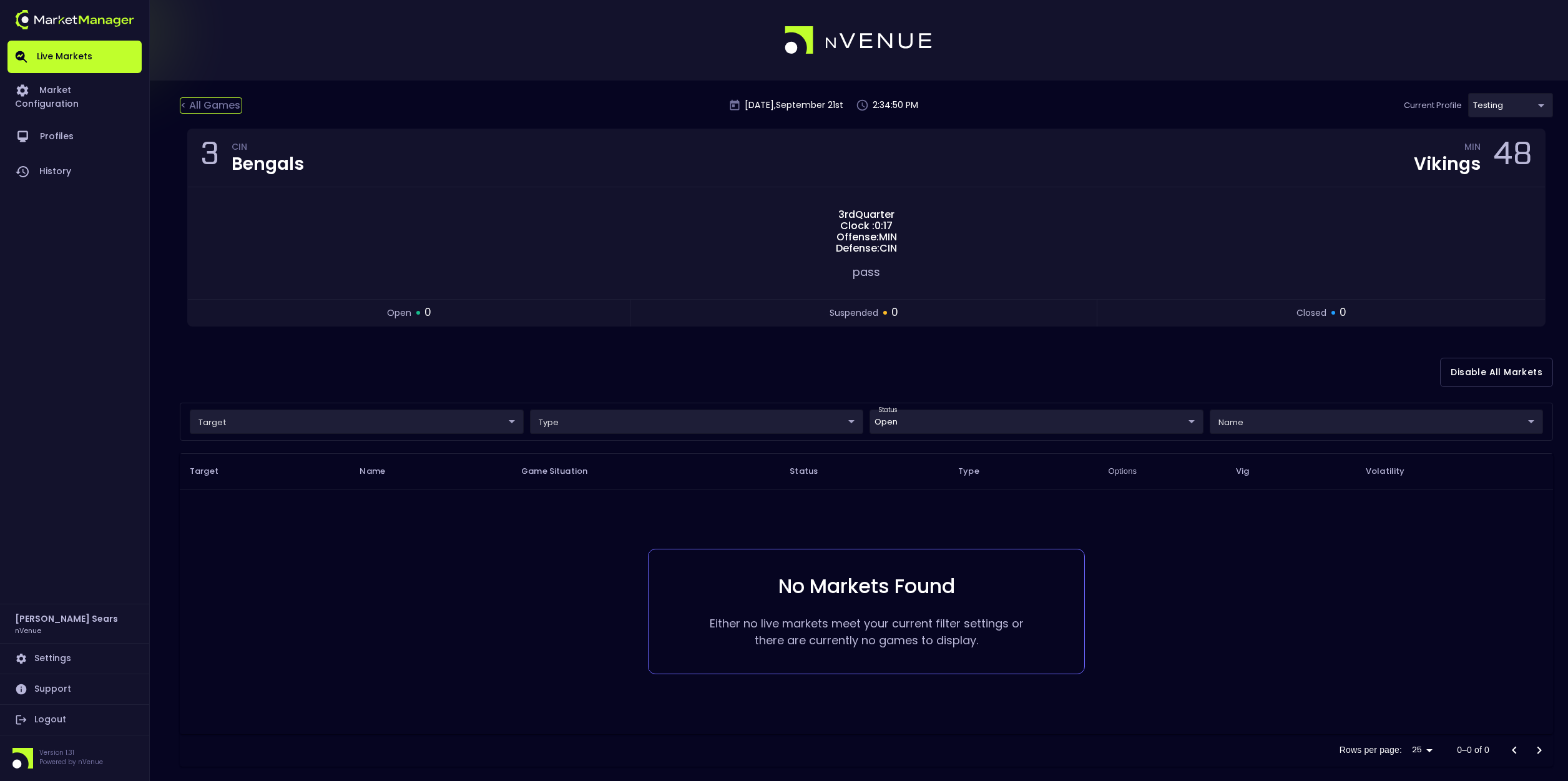
click at [226, 103] on div "< All Games" at bounding box center [211, 106] width 62 height 16
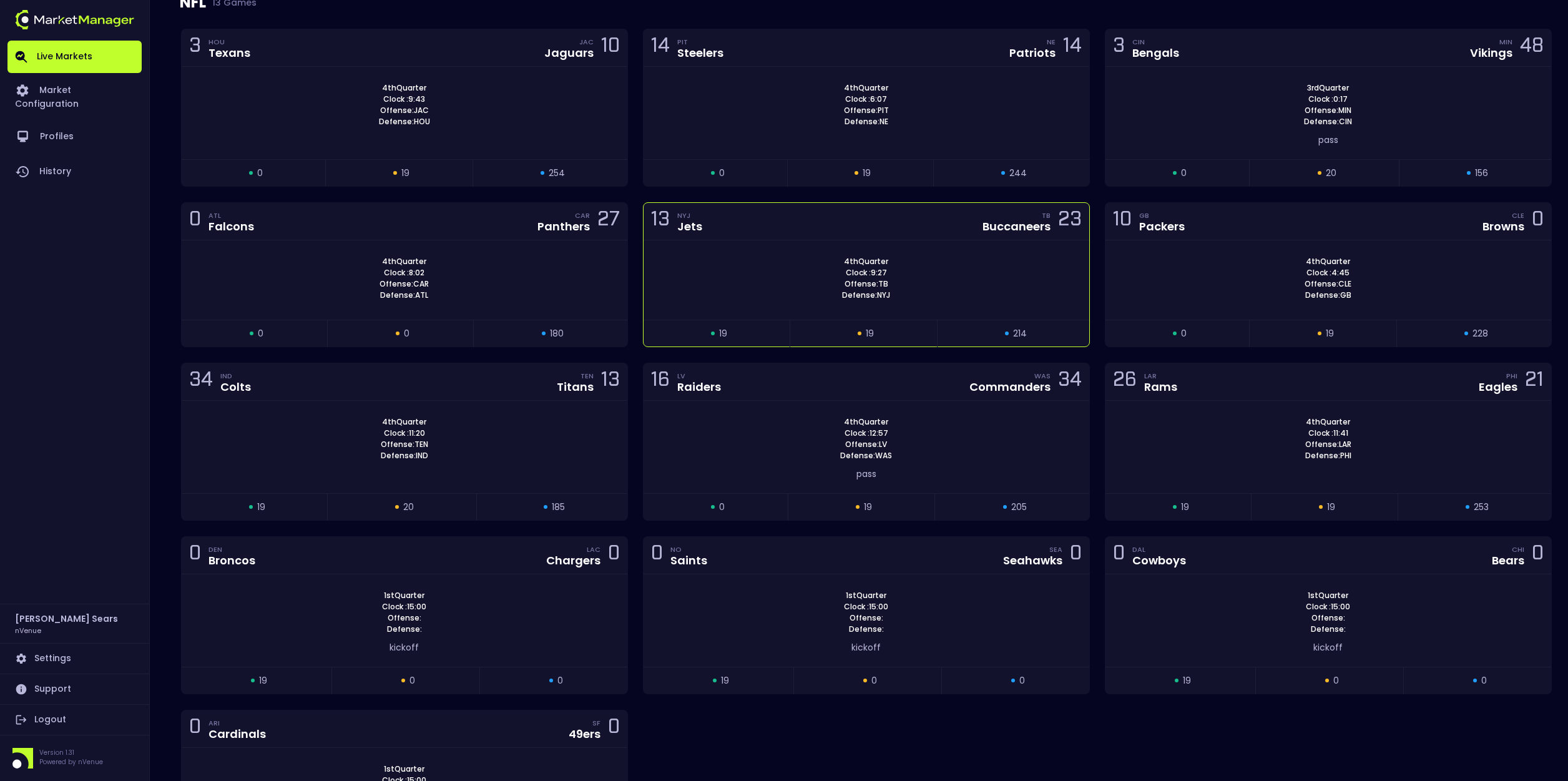
scroll to position [212, 0]
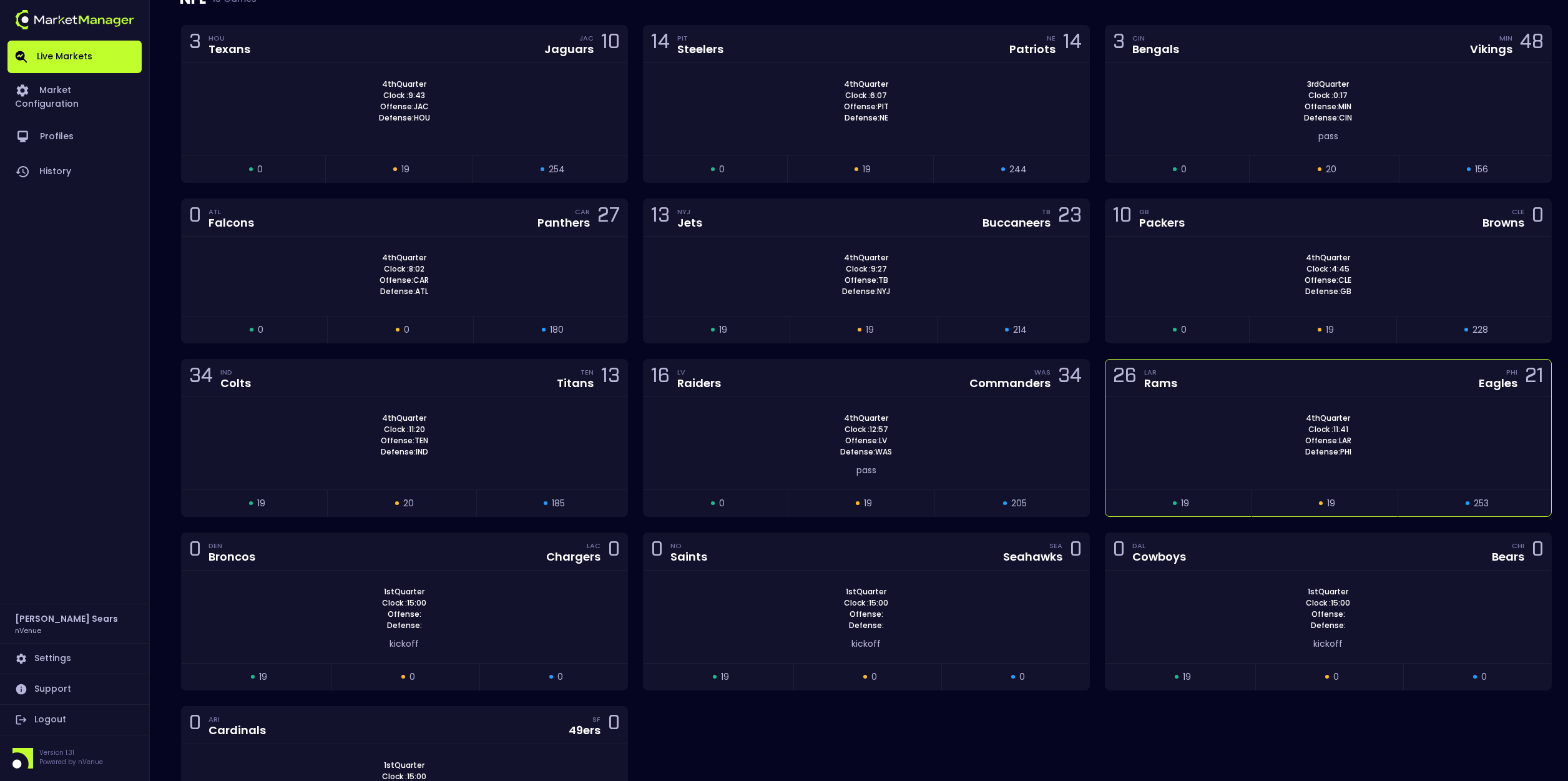
click at [1168, 428] on div "4th Quarter Clock : 11:41 Offense: LAR Defense: PHI" at bounding box center [1328, 435] width 446 height 45
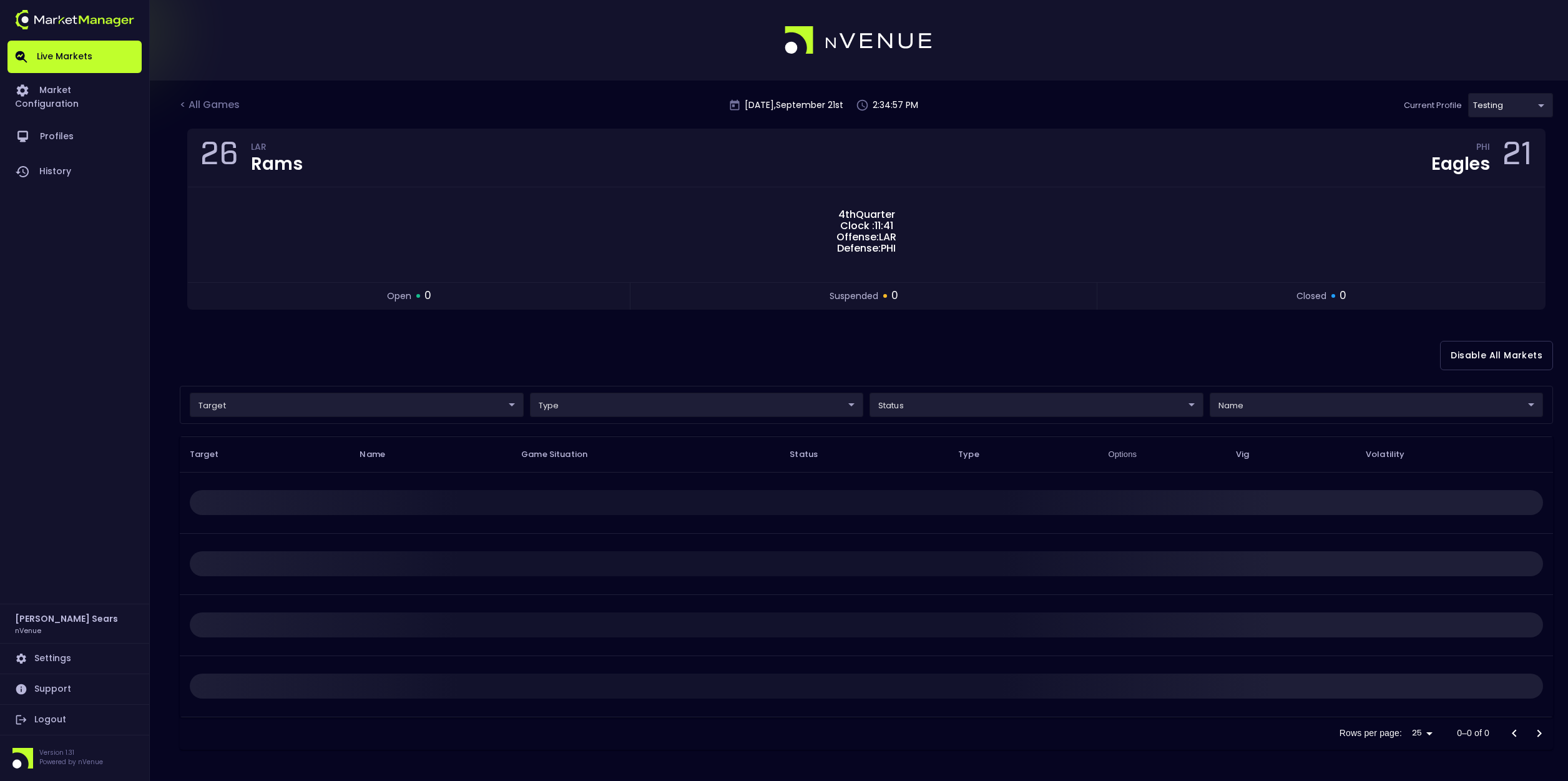
scroll to position [0, 0]
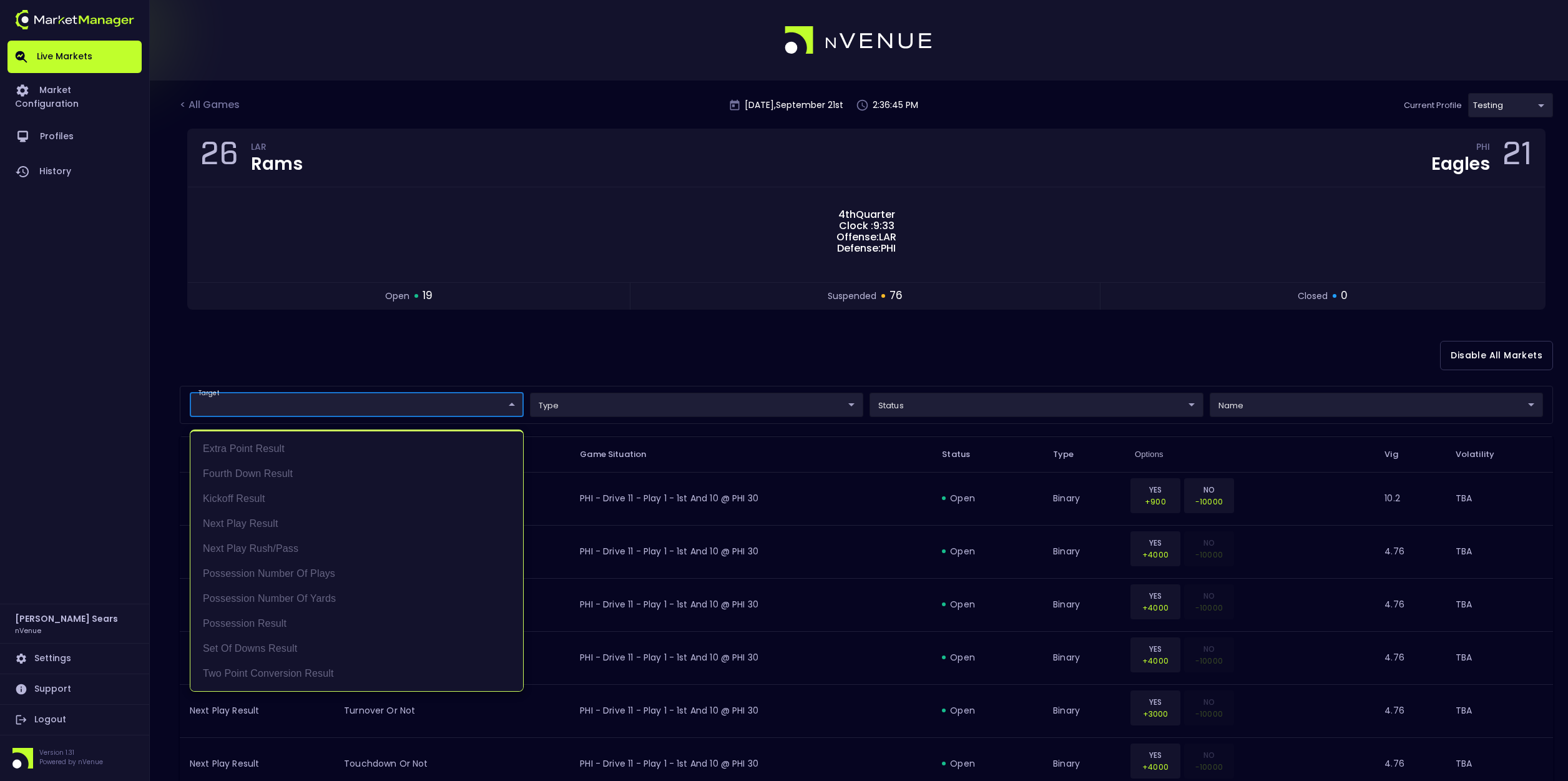
click at [266, 622] on li "Possession Result" at bounding box center [357, 623] width 333 height 25
type input "Possession Result"
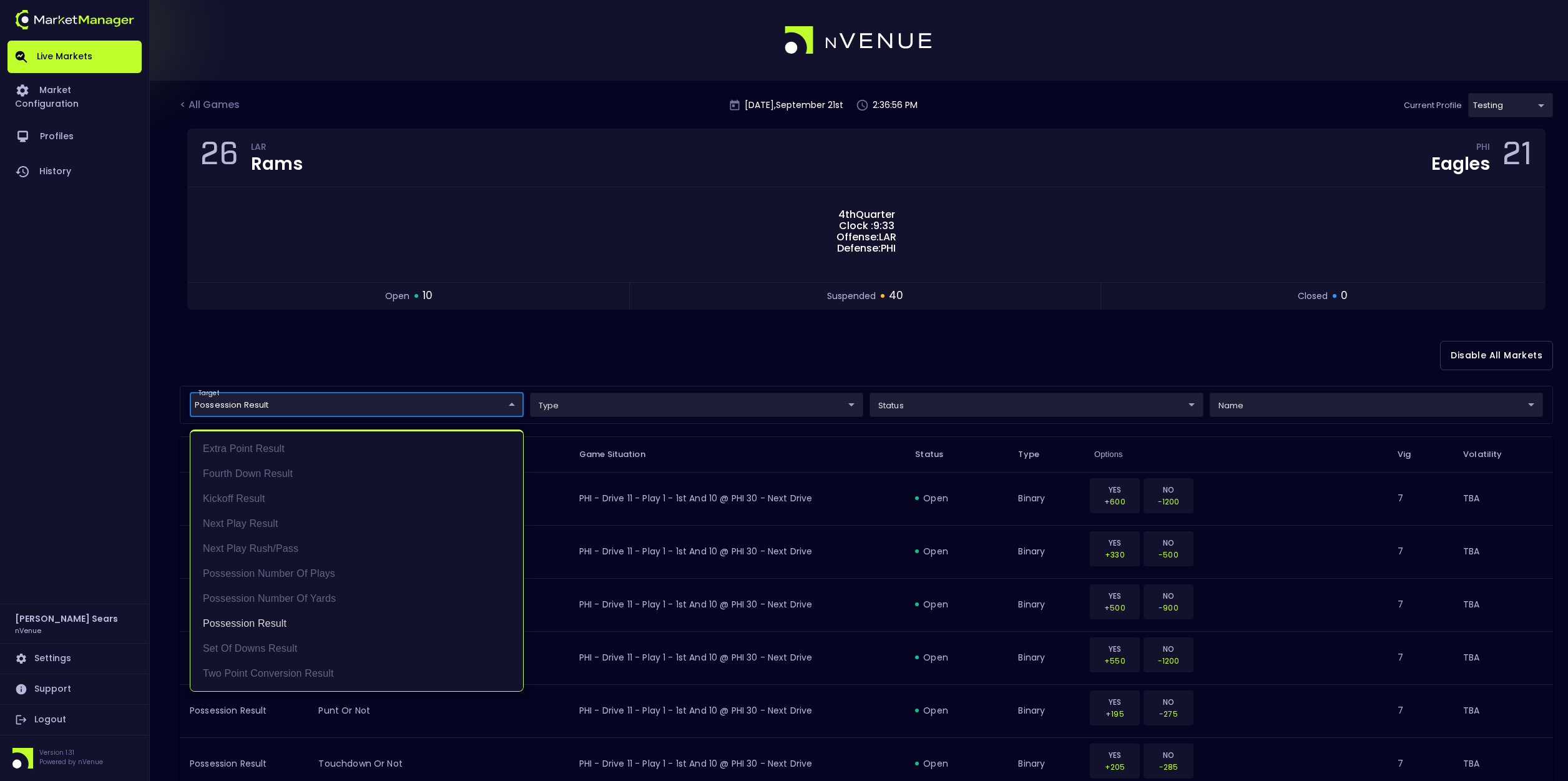
click at [429, 365] on div at bounding box center [784, 390] width 1568 height 781
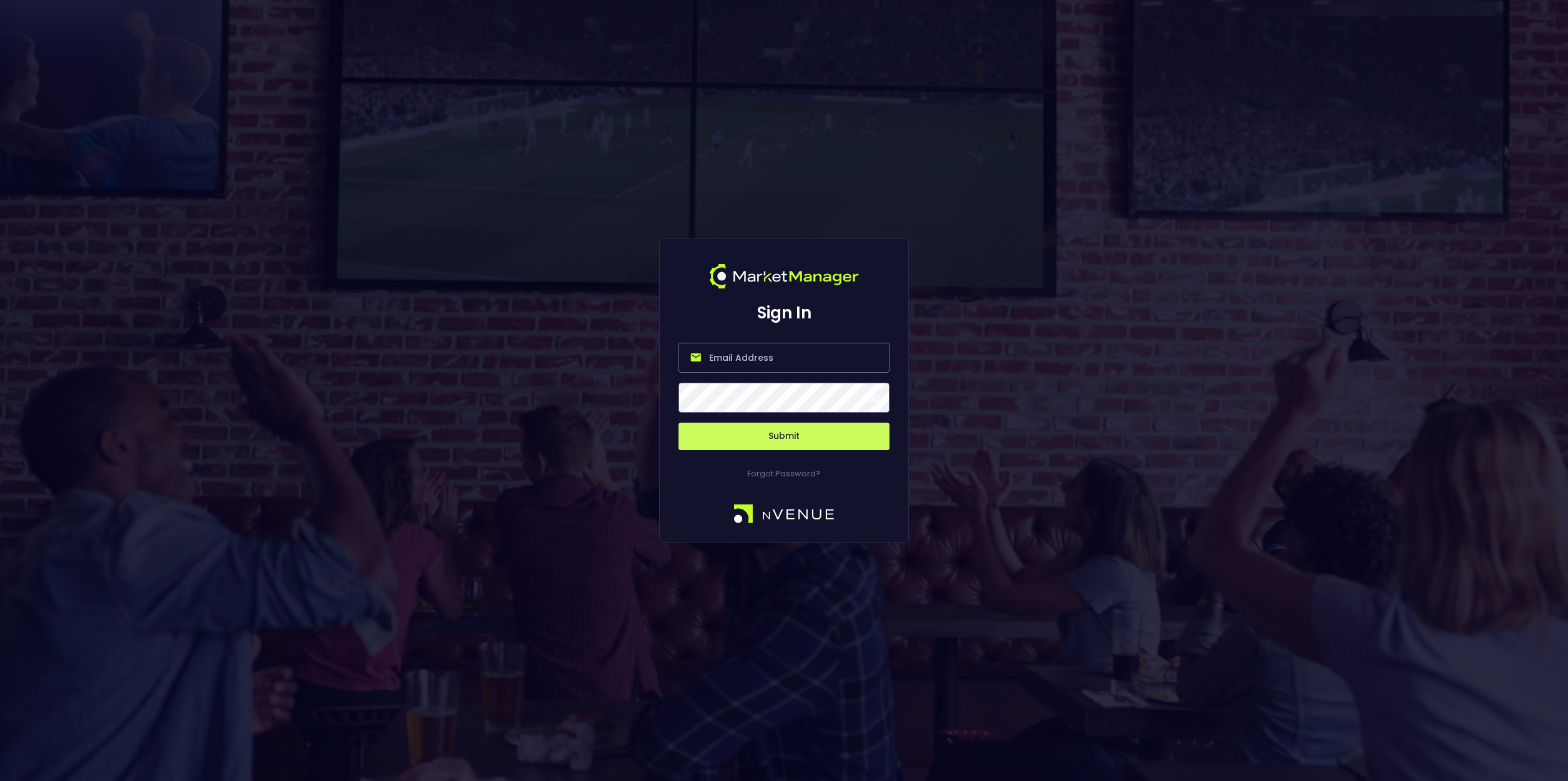
type input "[PERSON_NAME][EMAIL_ADDRESS][DOMAIN_NAME]"
click at [875, 399] on span at bounding box center [874, 398] width 12 height 12
click at [778, 433] on button "Submit" at bounding box center [783, 436] width 211 height 28
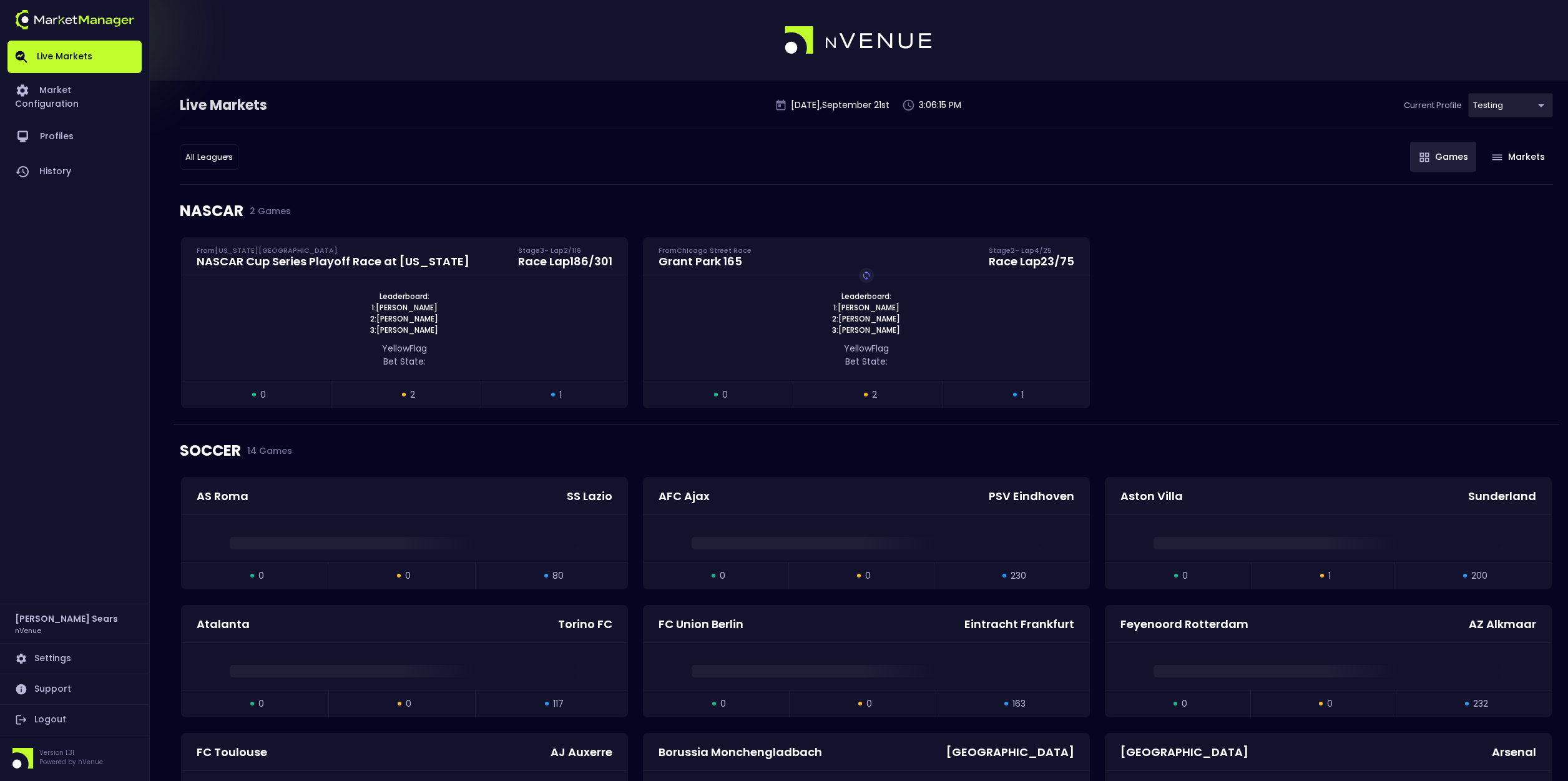
click at [180, 253] on li "NFL" at bounding box center [208, 251] width 136 height 25
type input "NFL"
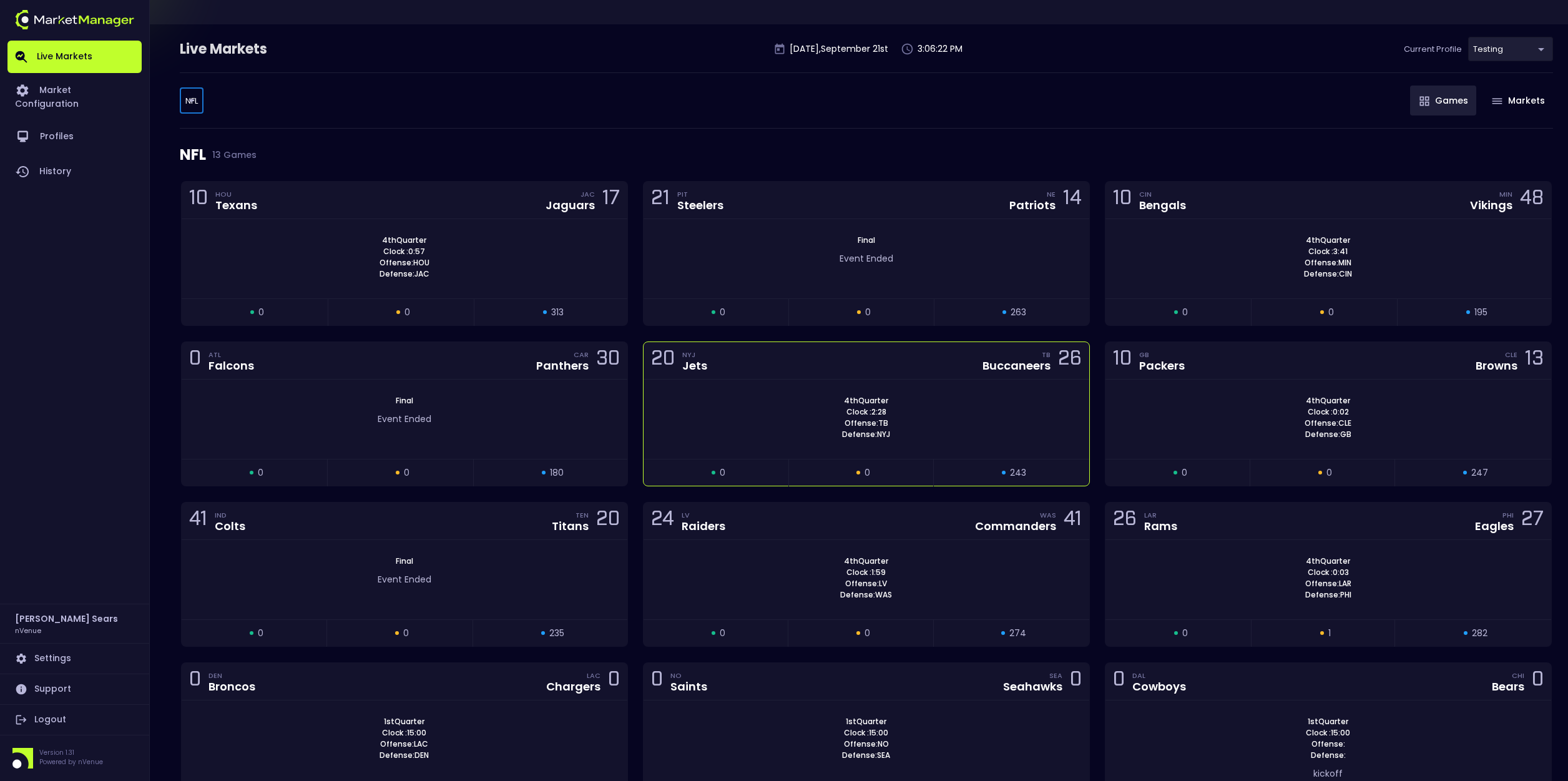
scroll to position [59, 0]
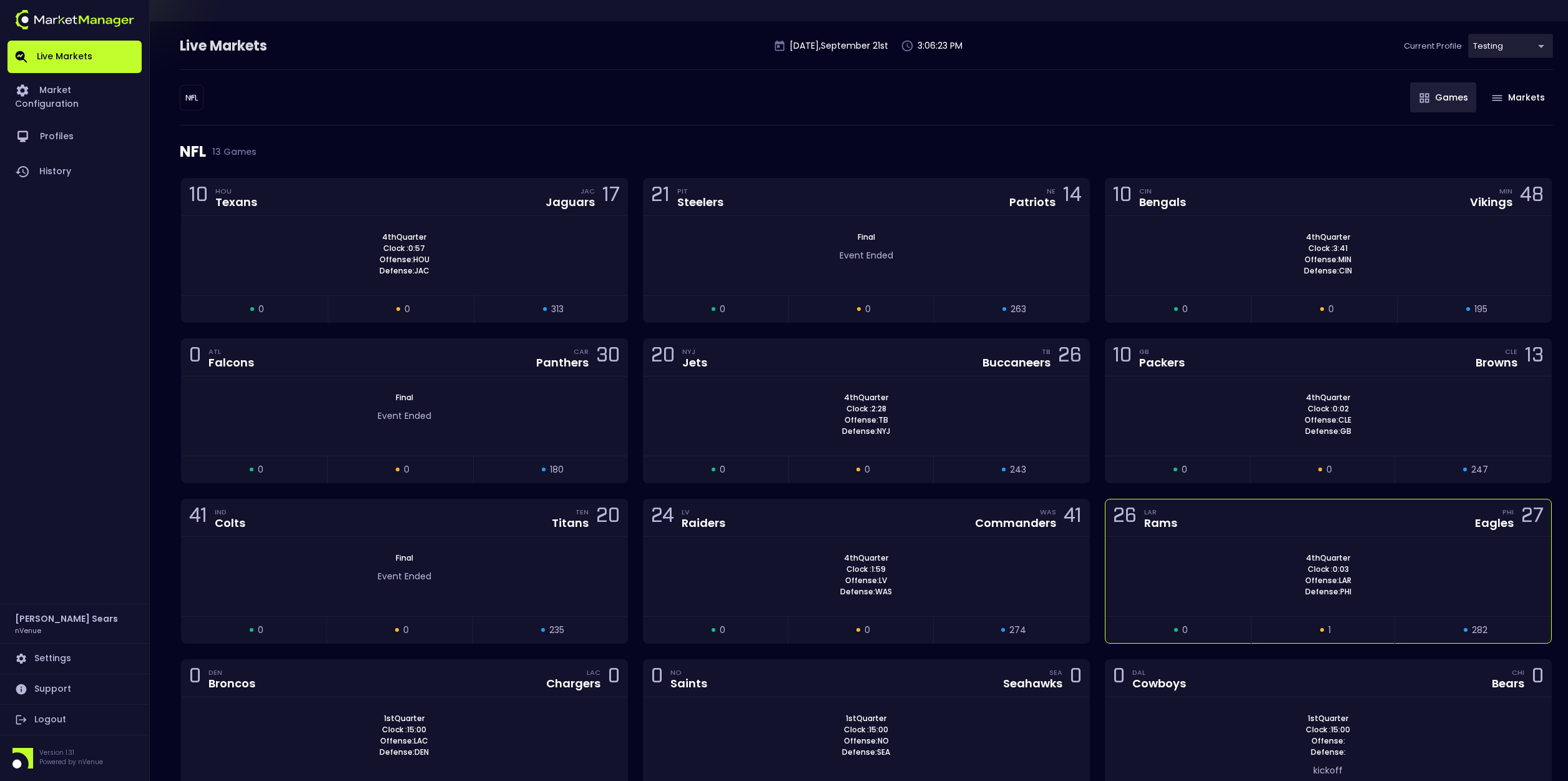
click at [1164, 546] on div "4th Quarter Clock : 0:03 Offense: LAR Defense: PHI" at bounding box center [1328, 577] width 446 height 80
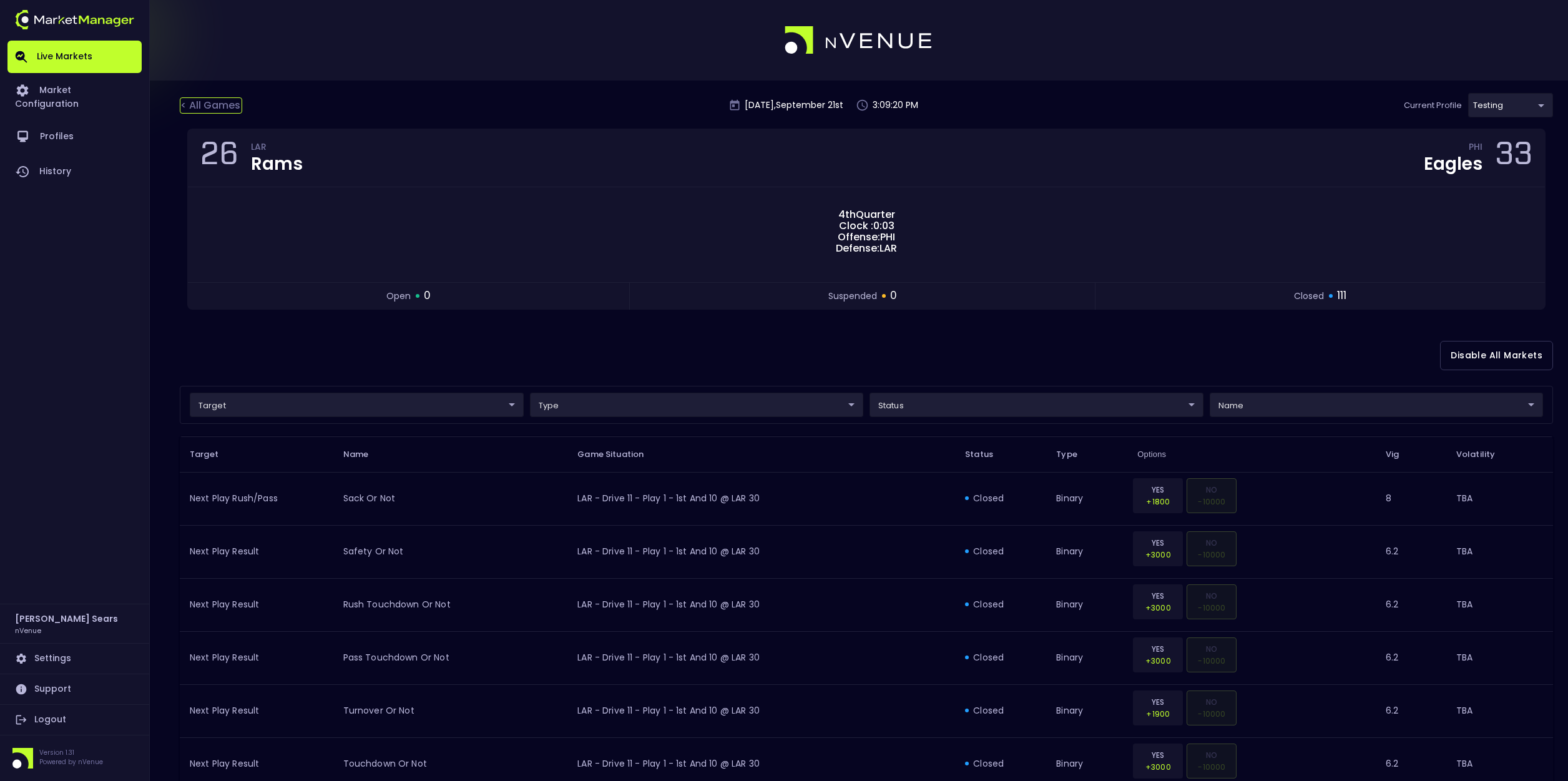
click at [224, 99] on div "< All Games" at bounding box center [211, 106] width 62 height 16
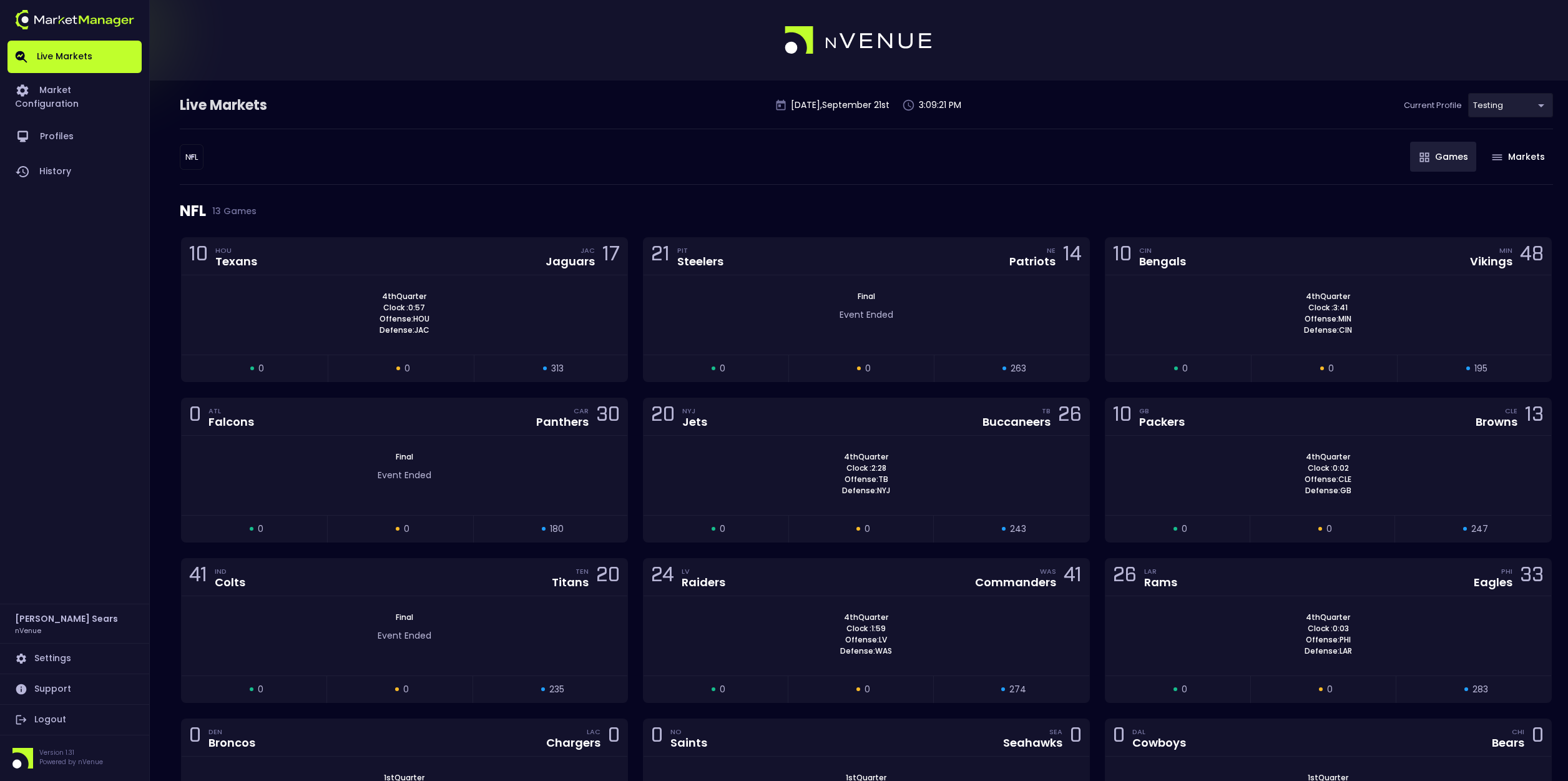
click at [197, 160] on body "Live Markets Market Configuration Profiles History Bruce Sears nVenue Settings …" at bounding box center [784, 557] width 1568 height 1113
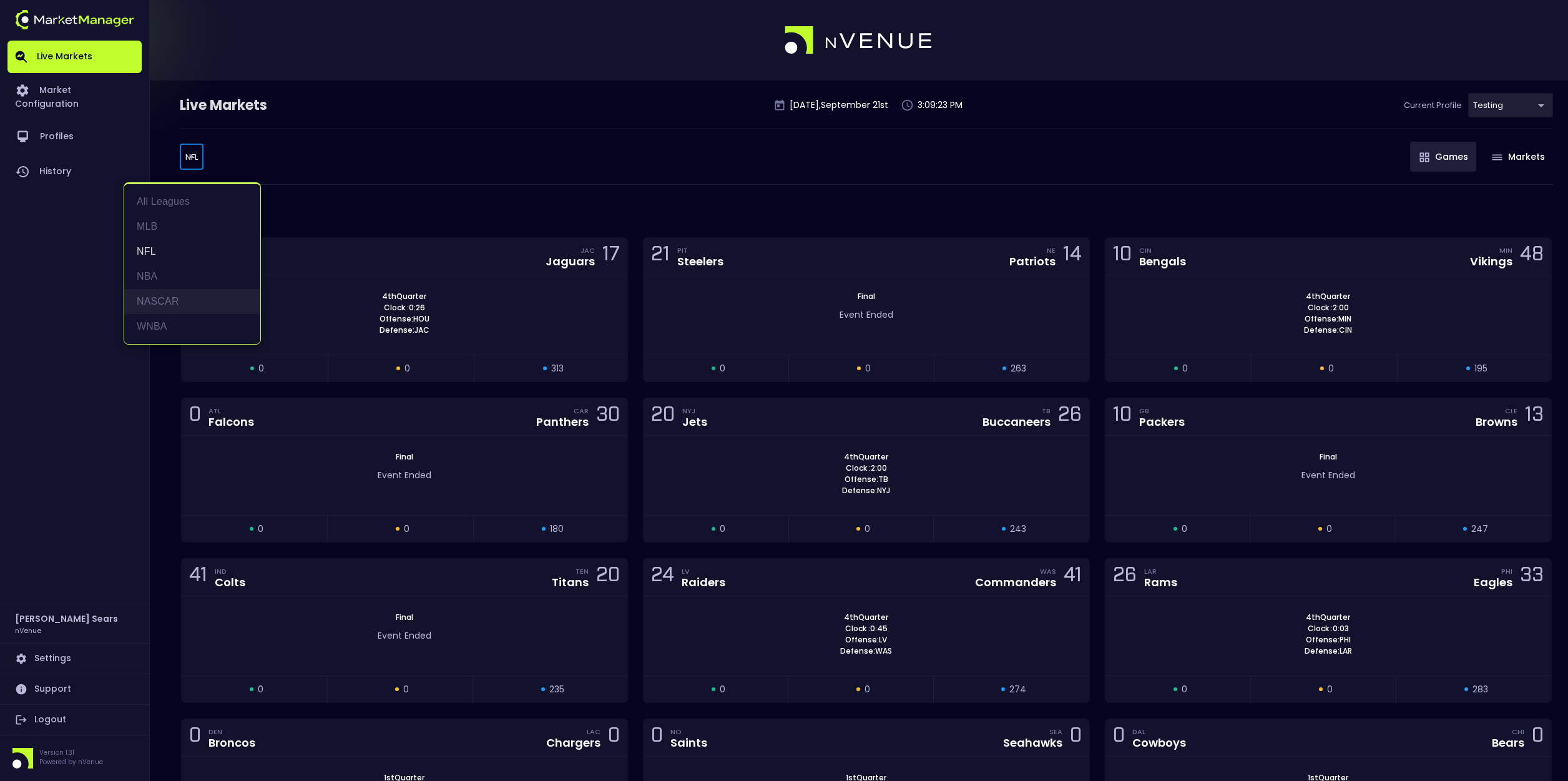
click at [182, 296] on li "NASCAR" at bounding box center [193, 301] width 136 height 25
type input "NASCAR"
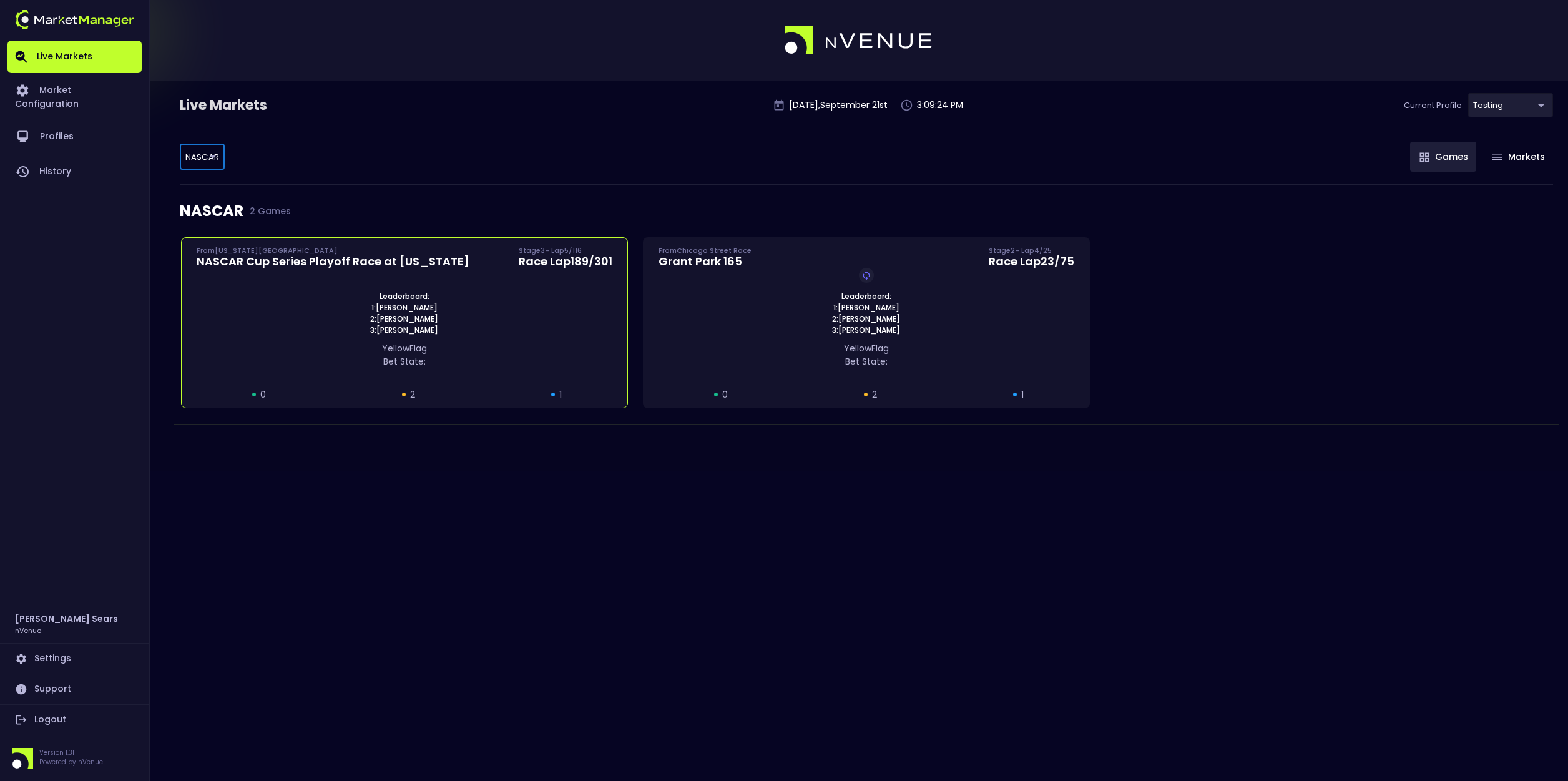
click at [270, 305] on div "Leaderboard: 1: Cody Ware 2: Joey Logano 3: Ryan Blaney" at bounding box center [405, 313] width 446 height 45
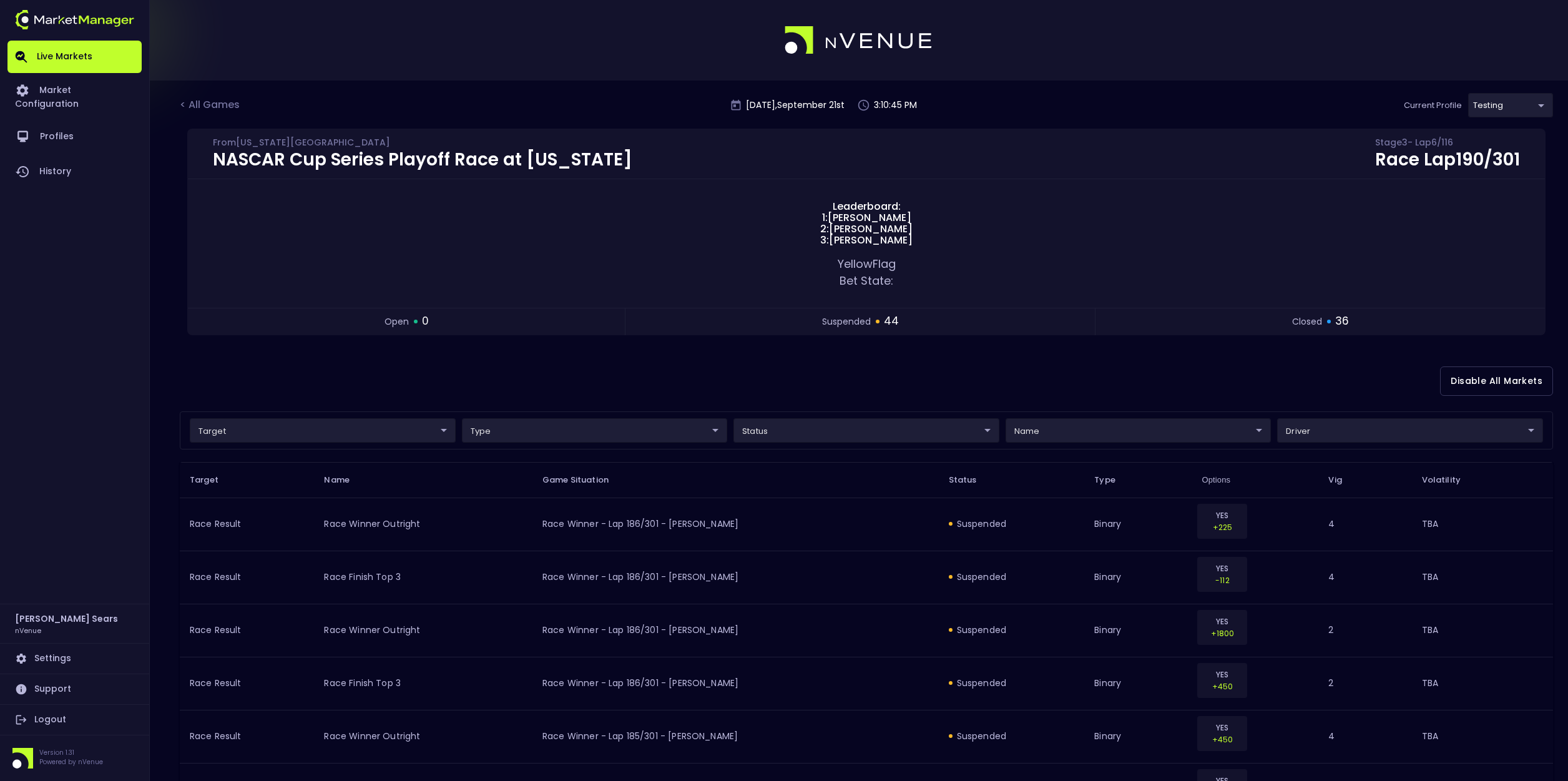
click at [220, 104] on div "< All Games" at bounding box center [211, 106] width 62 height 16
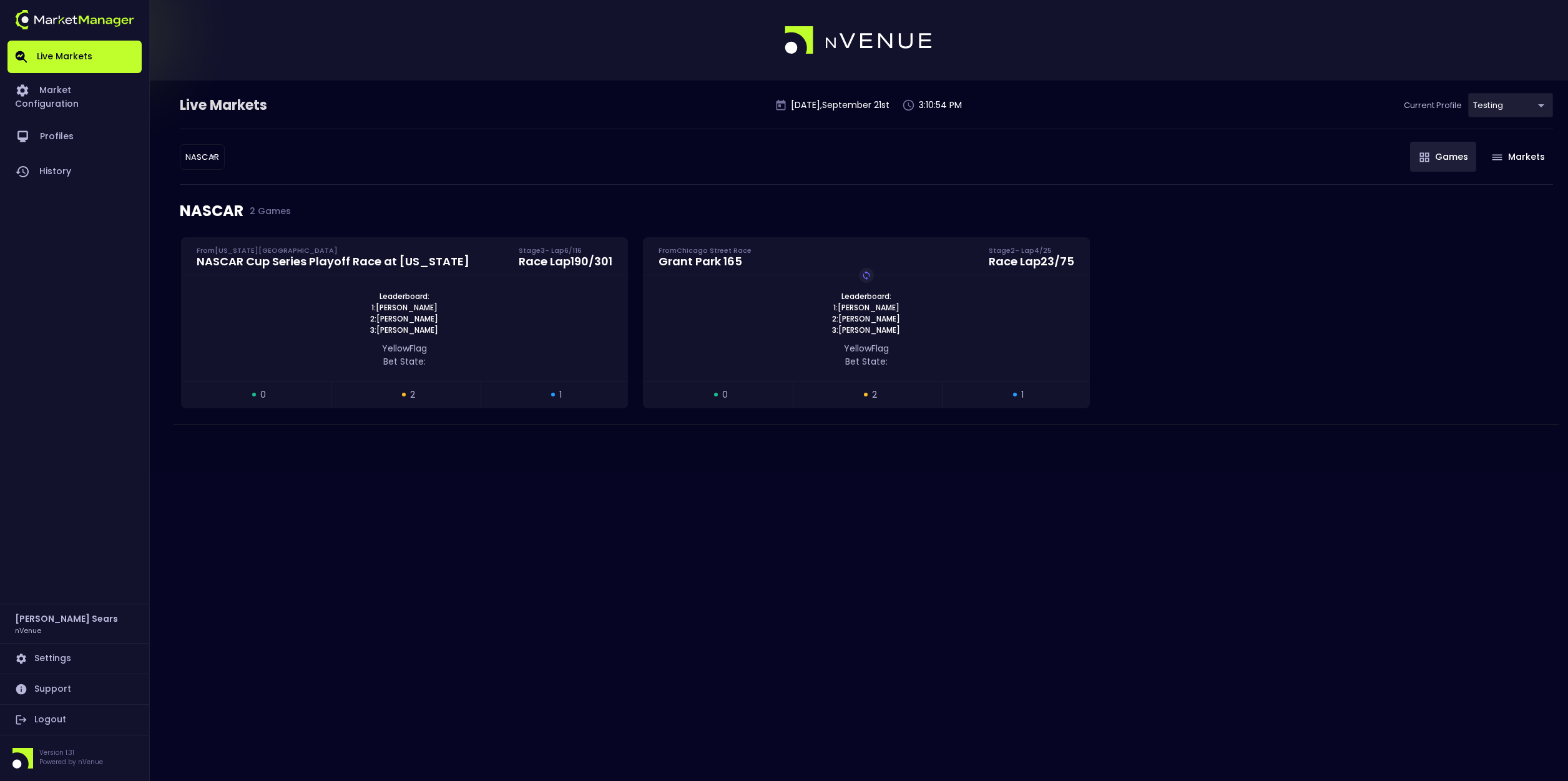
click at [205, 157] on body "Live Markets Market Configuration Profiles History Bruce Sears nVenue Settings …" at bounding box center [784, 390] width 1568 height 781
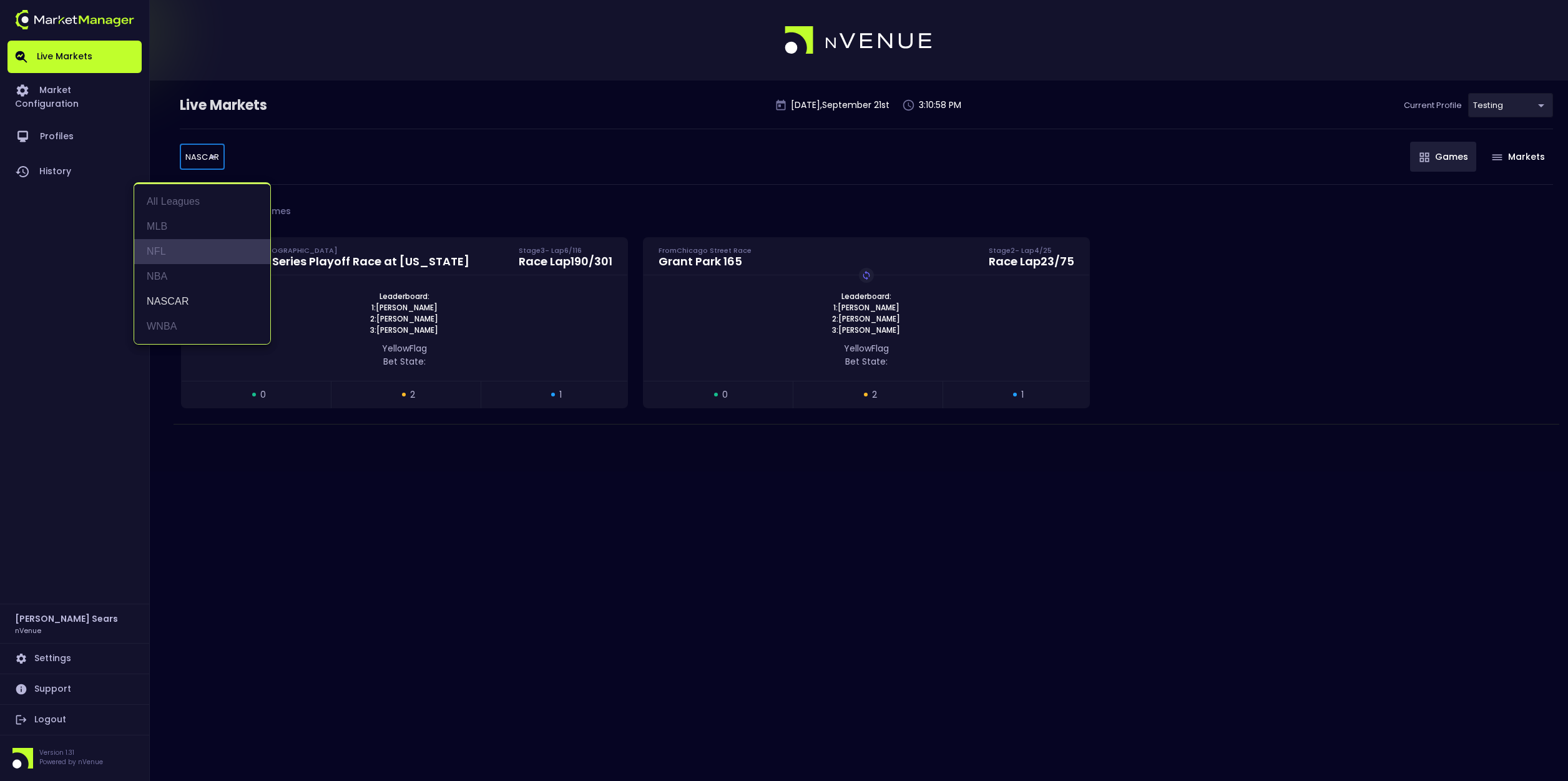
click at [159, 247] on li "NFL" at bounding box center [202, 251] width 136 height 25
type input "NFL"
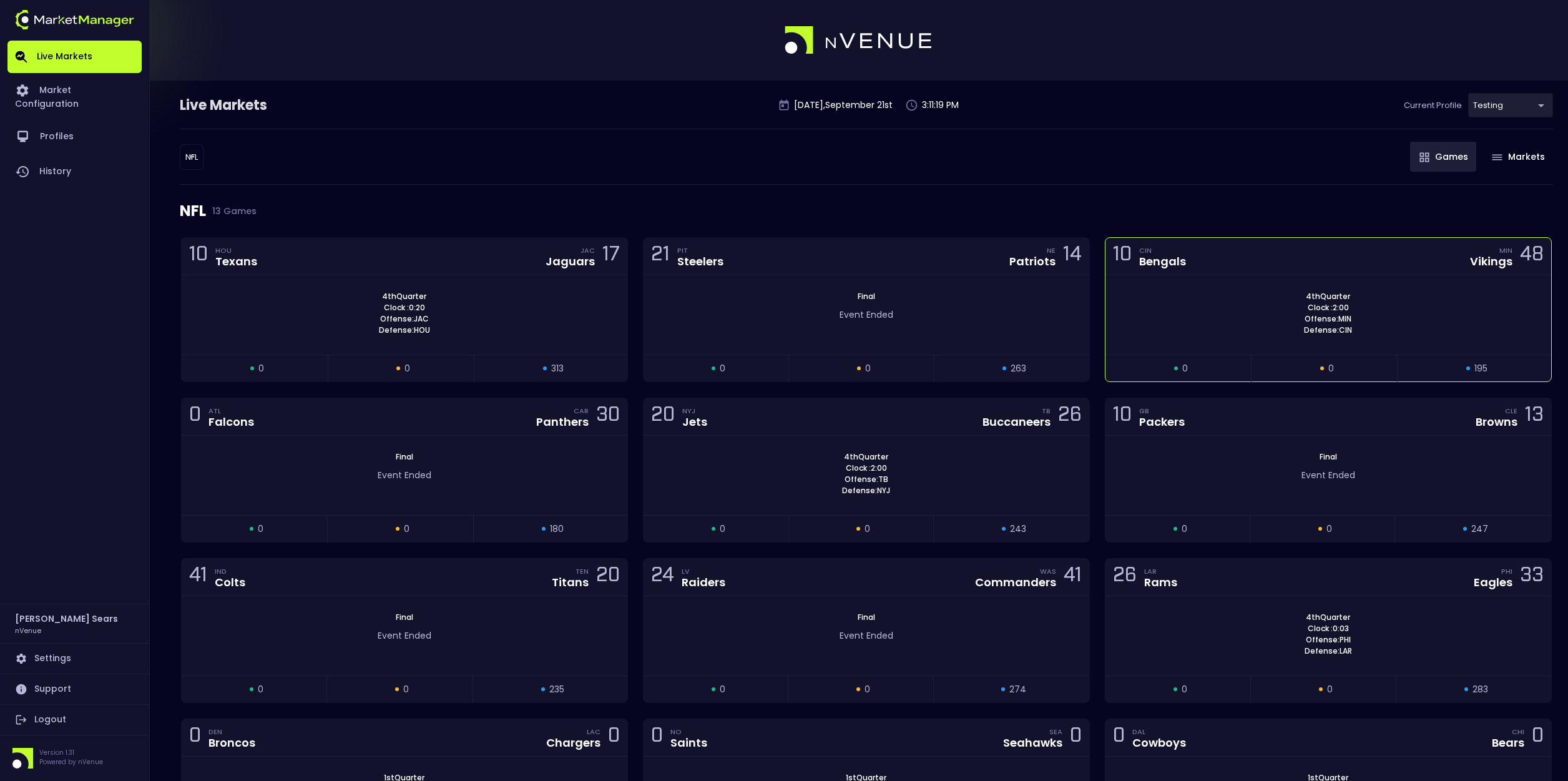
click at [1218, 309] on div "4th Quarter Clock : 2:00 Offense: MIN Defense: CIN" at bounding box center [1328, 313] width 446 height 45
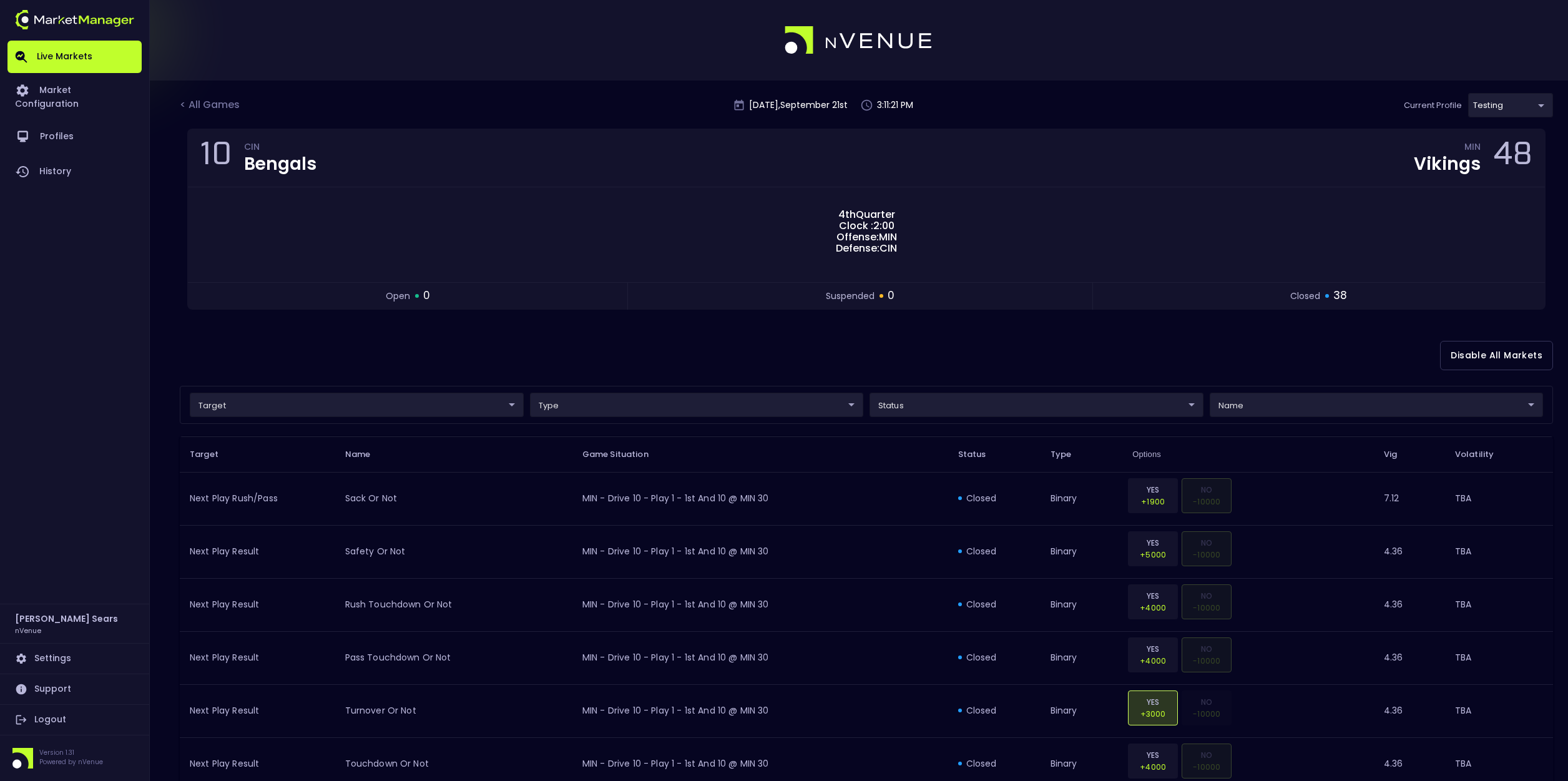
scroll to position [6, 0]
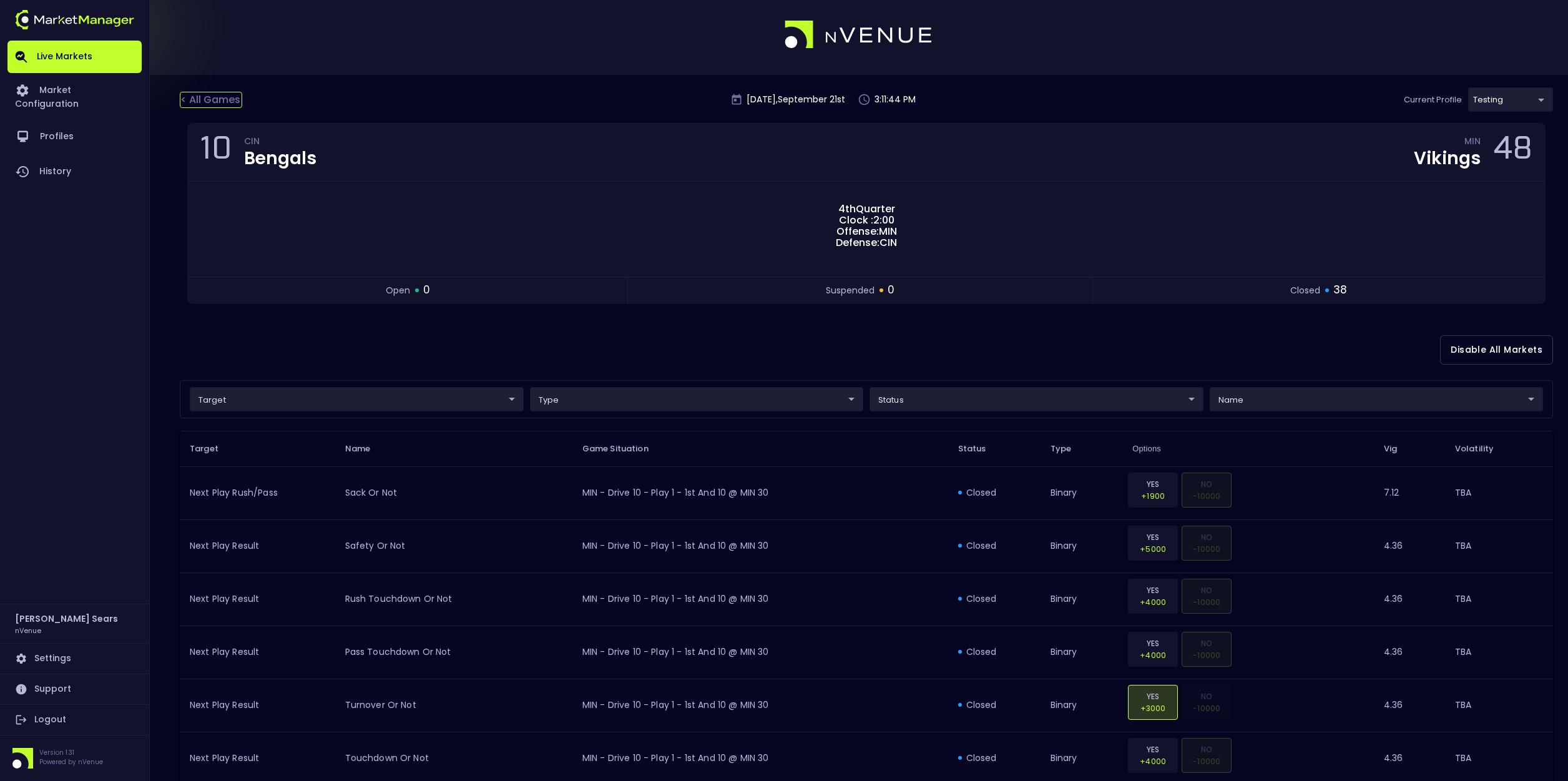
click at [210, 99] on div "< All Games" at bounding box center [211, 100] width 62 height 16
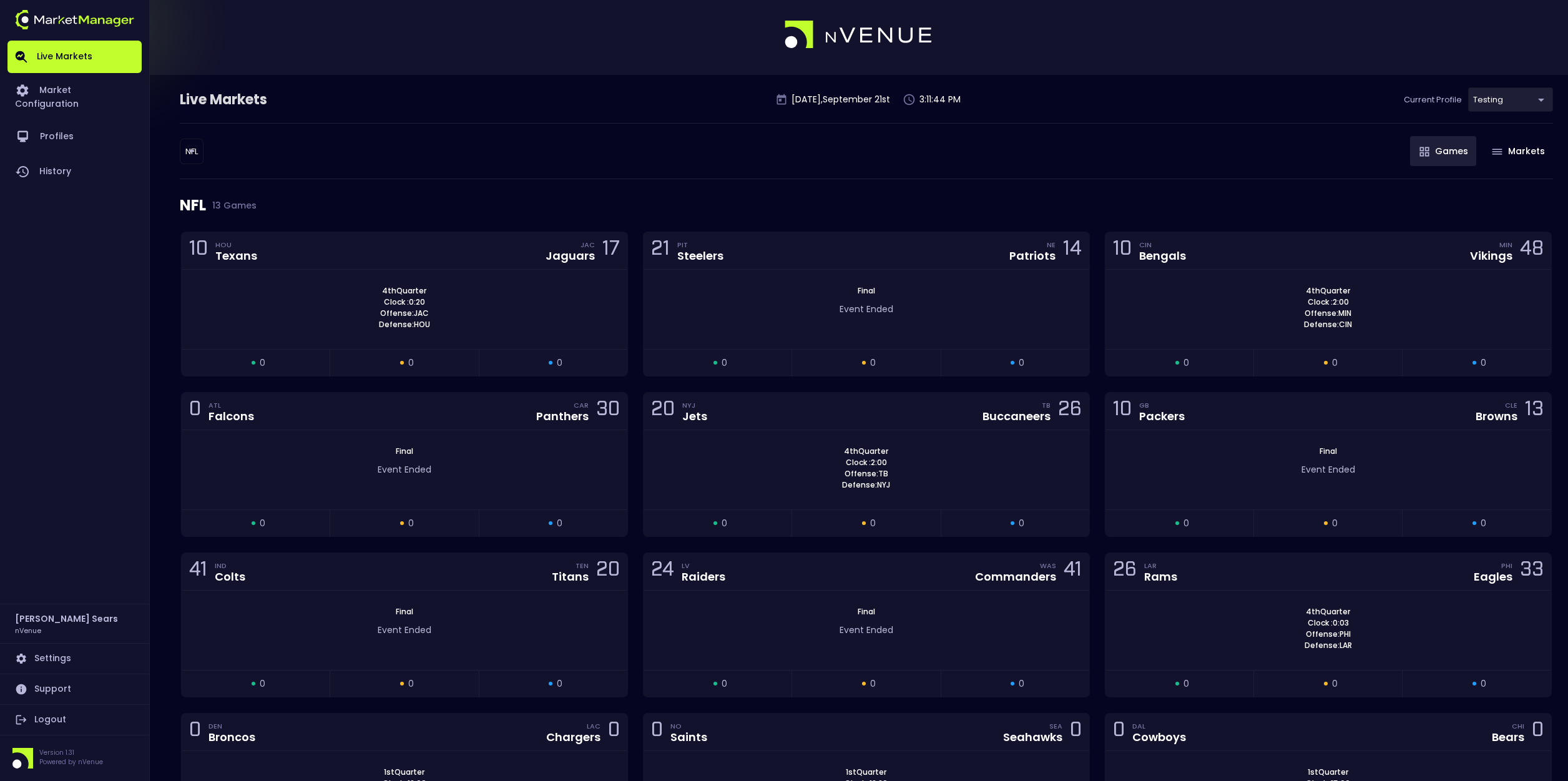
scroll to position [0, 0]
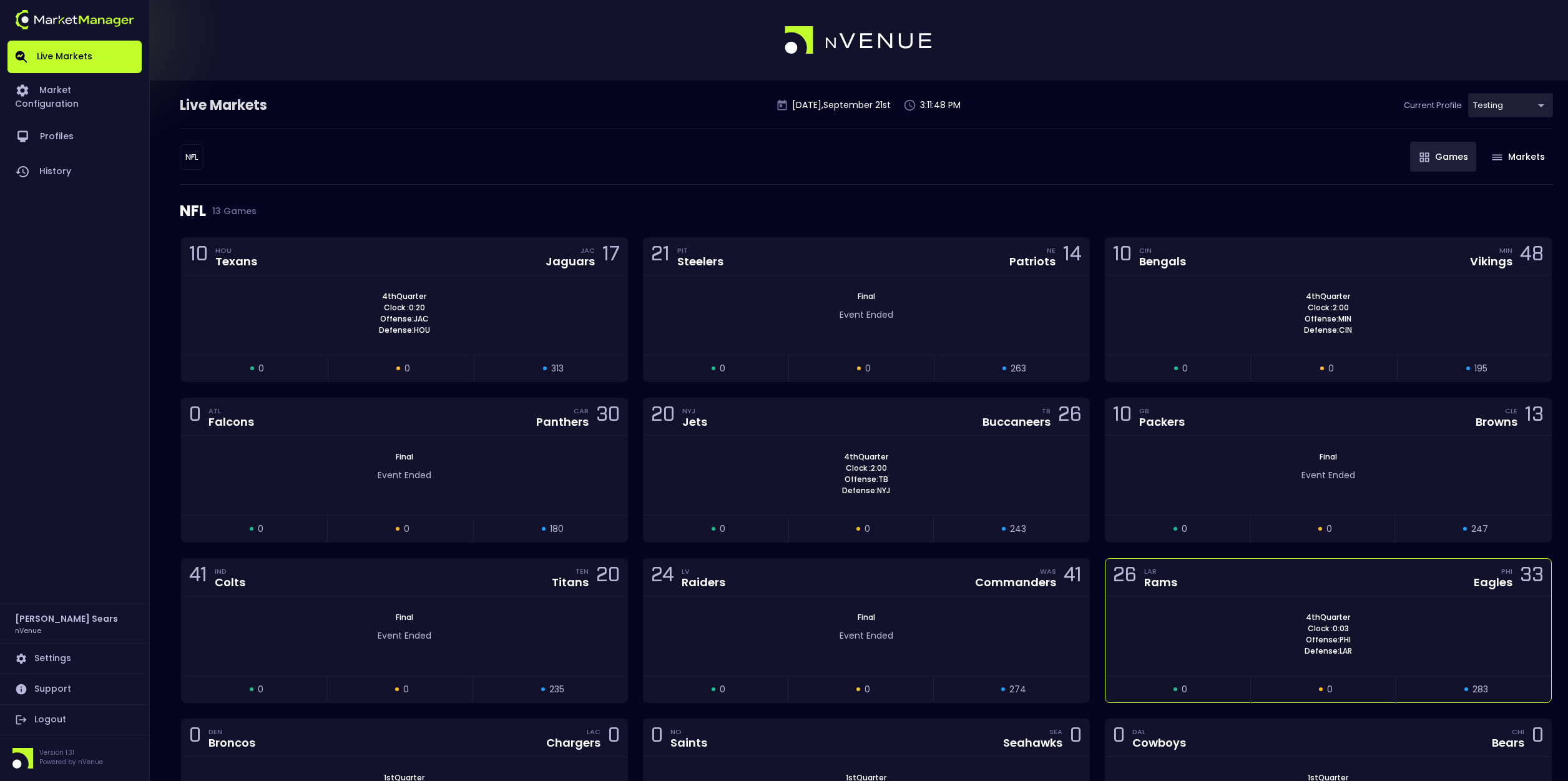
click at [1169, 591] on div "26 LAR Rams PHI Eagles 33" at bounding box center [1328, 578] width 446 height 38
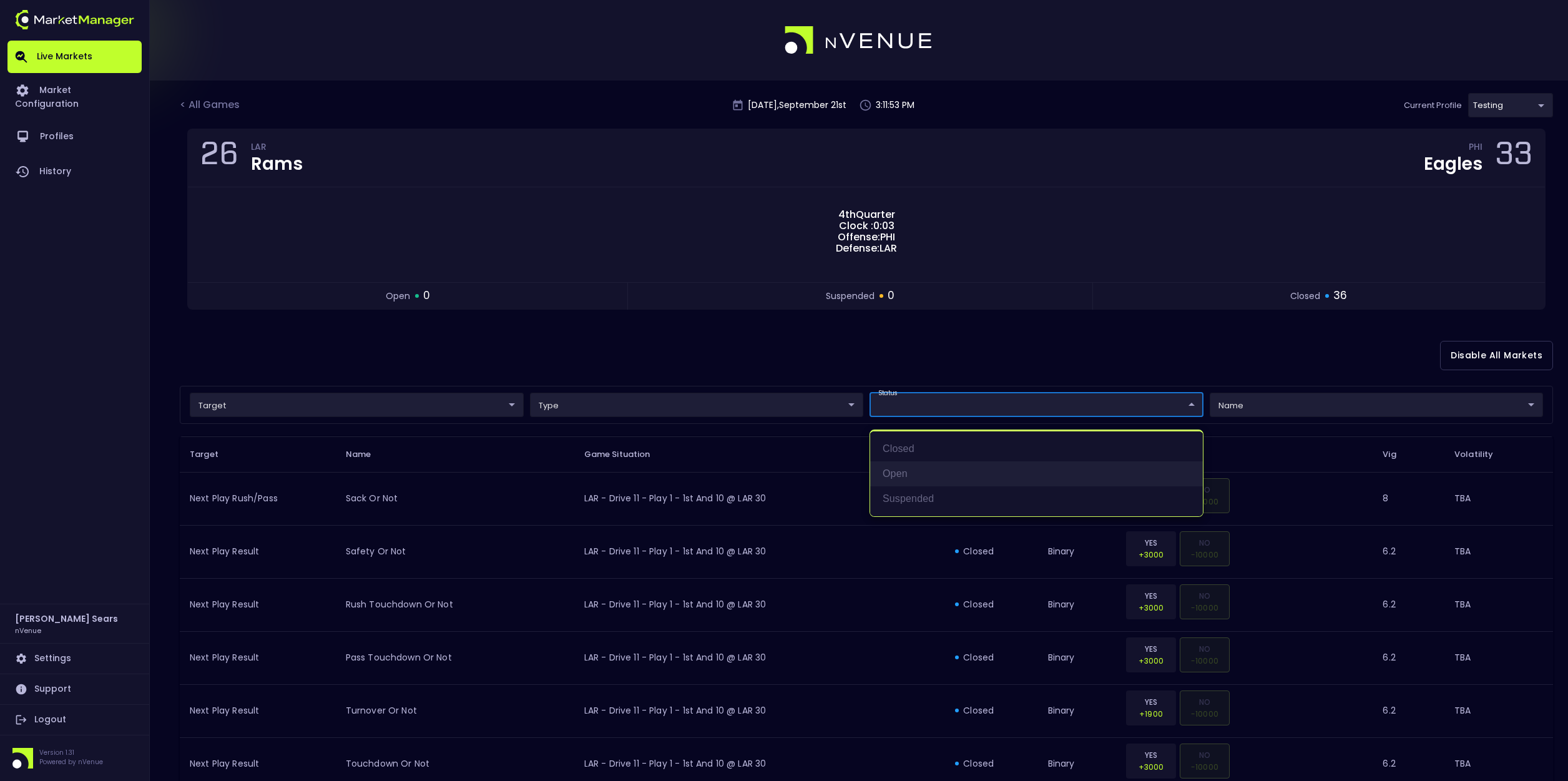
click at [898, 472] on li "open" at bounding box center [1037, 473] width 333 height 25
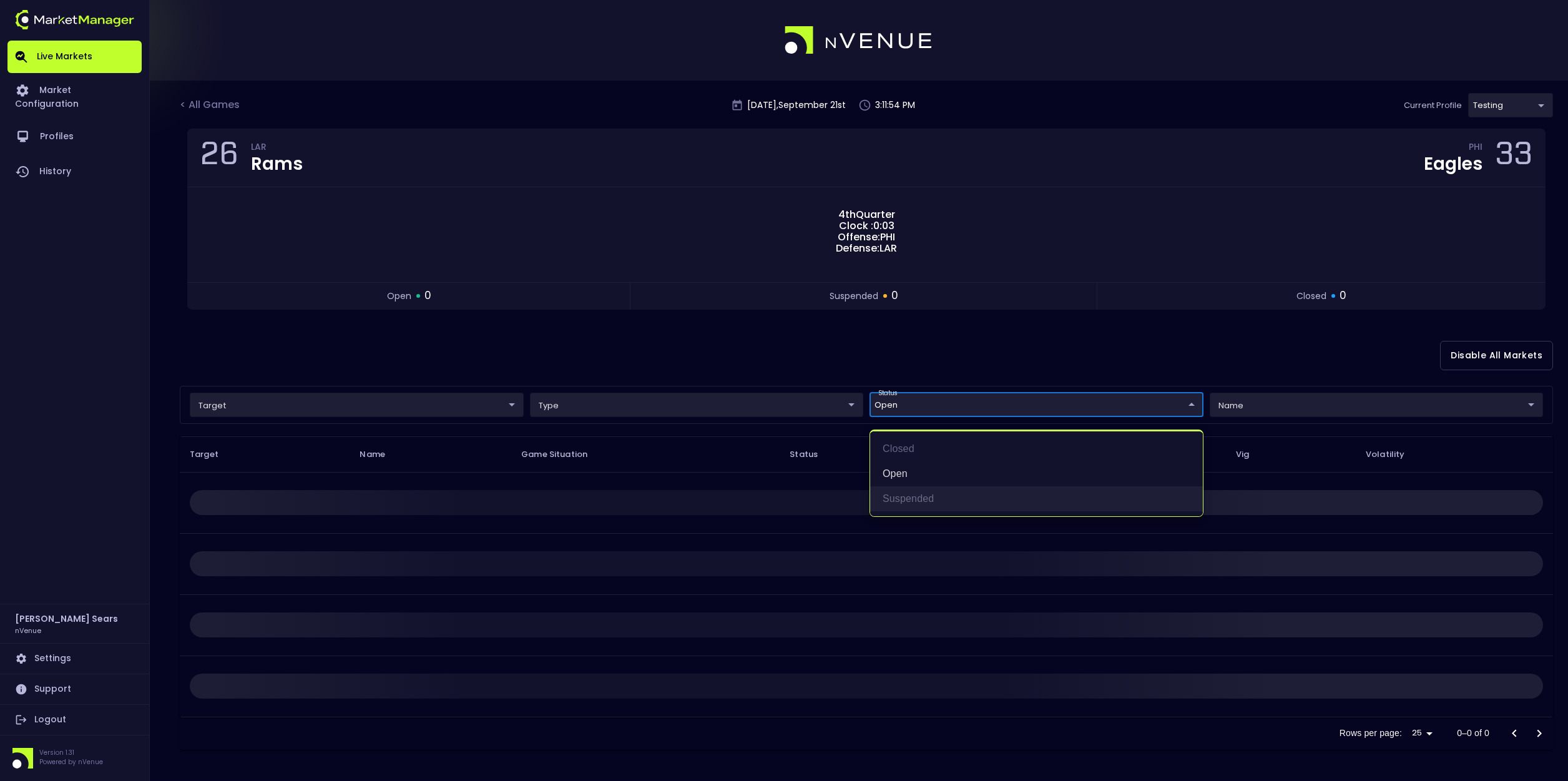
click at [913, 496] on li "suspended" at bounding box center [1037, 499] width 333 height 25
click at [769, 369] on div at bounding box center [784, 390] width 1568 height 781
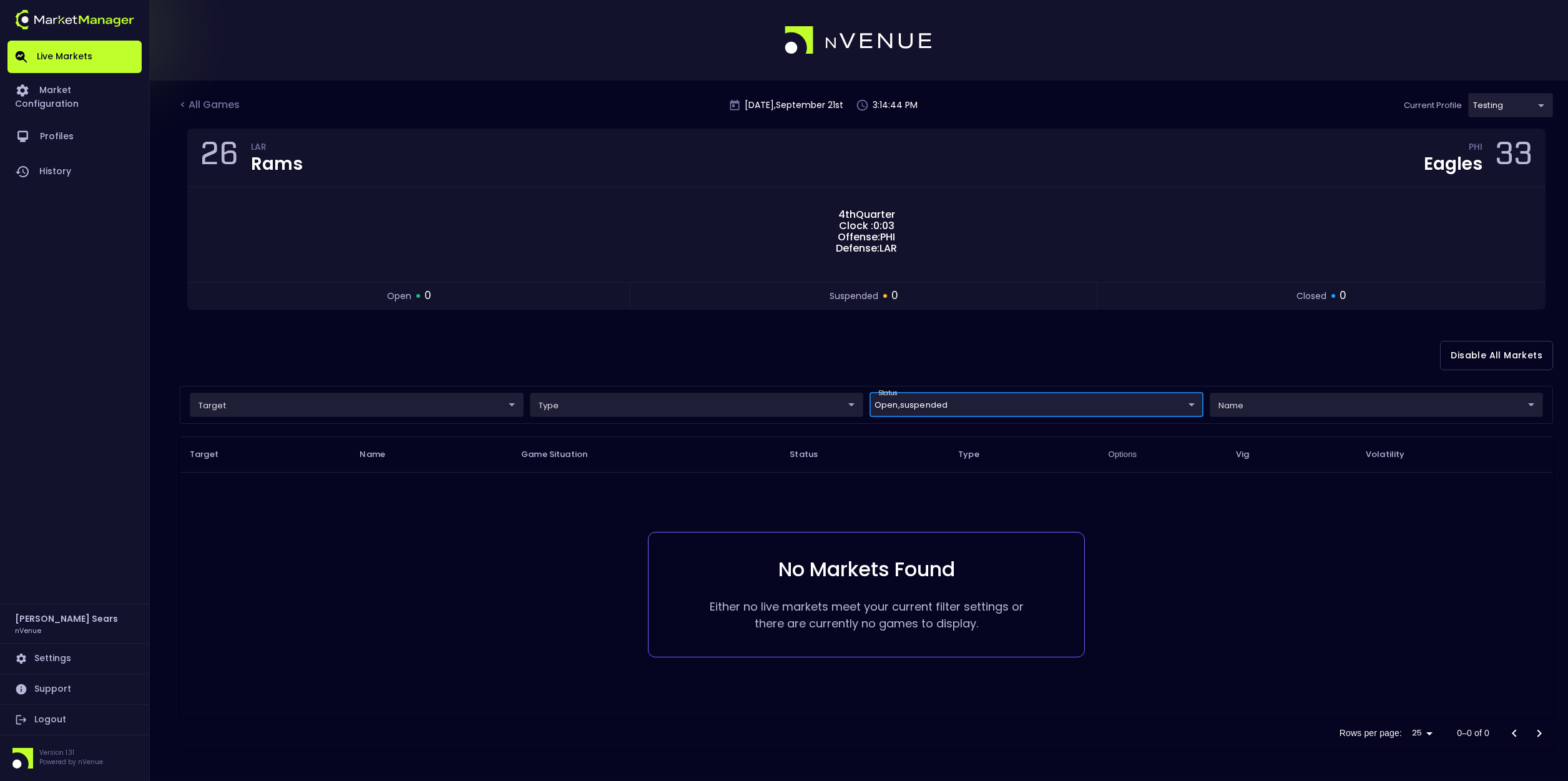
click at [1056, 410] on body "Live Markets Market Configuration Profiles History Bruce Sears nVenue Settings …" at bounding box center [784, 390] width 1568 height 781
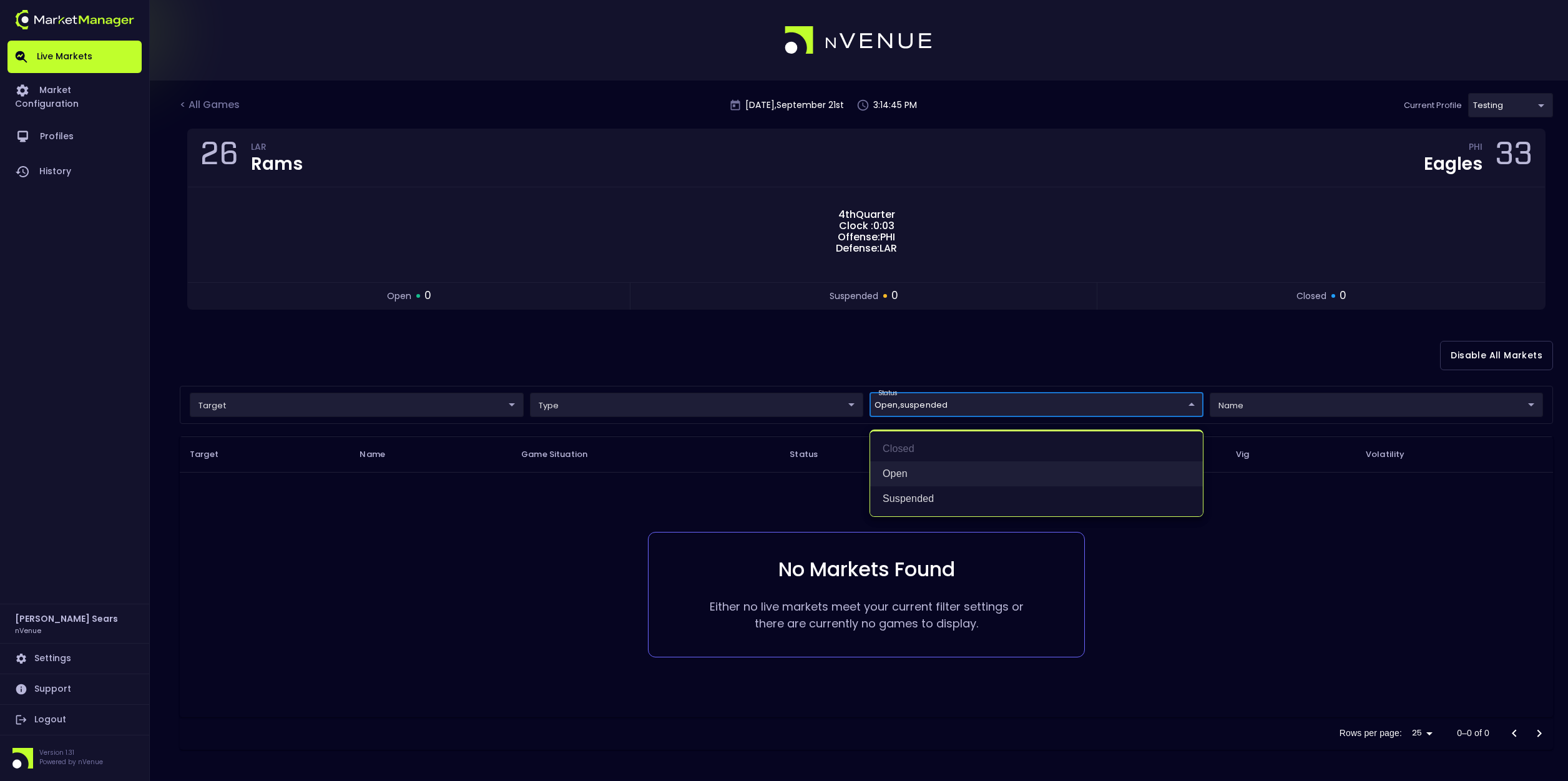
click at [918, 469] on li "open" at bounding box center [1037, 473] width 333 height 25
click at [885, 365] on div at bounding box center [784, 390] width 1568 height 781
click at [905, 405] on body "Live Markets Market Configuration Profiles History Bruce Sears nVenue Settings …" at bounding box center [784, 390] width 1568 height 781
click at [914, 473] on li "open" at bounding box center [1037, 473] width 333 height 25
type input "suspended,open"
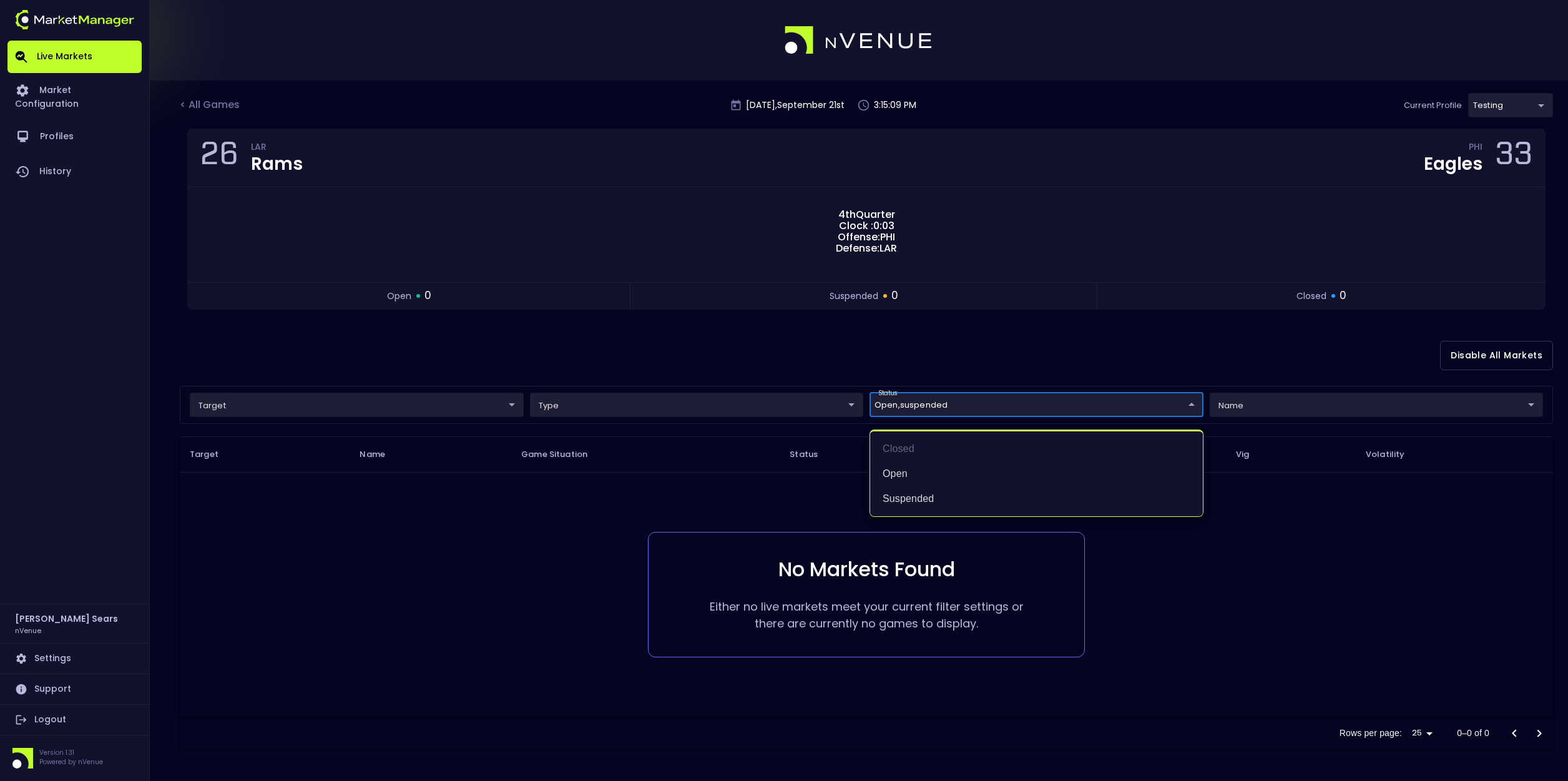
click at [214, 102] on div at bounding box center [784, 390] width 1568 height 781
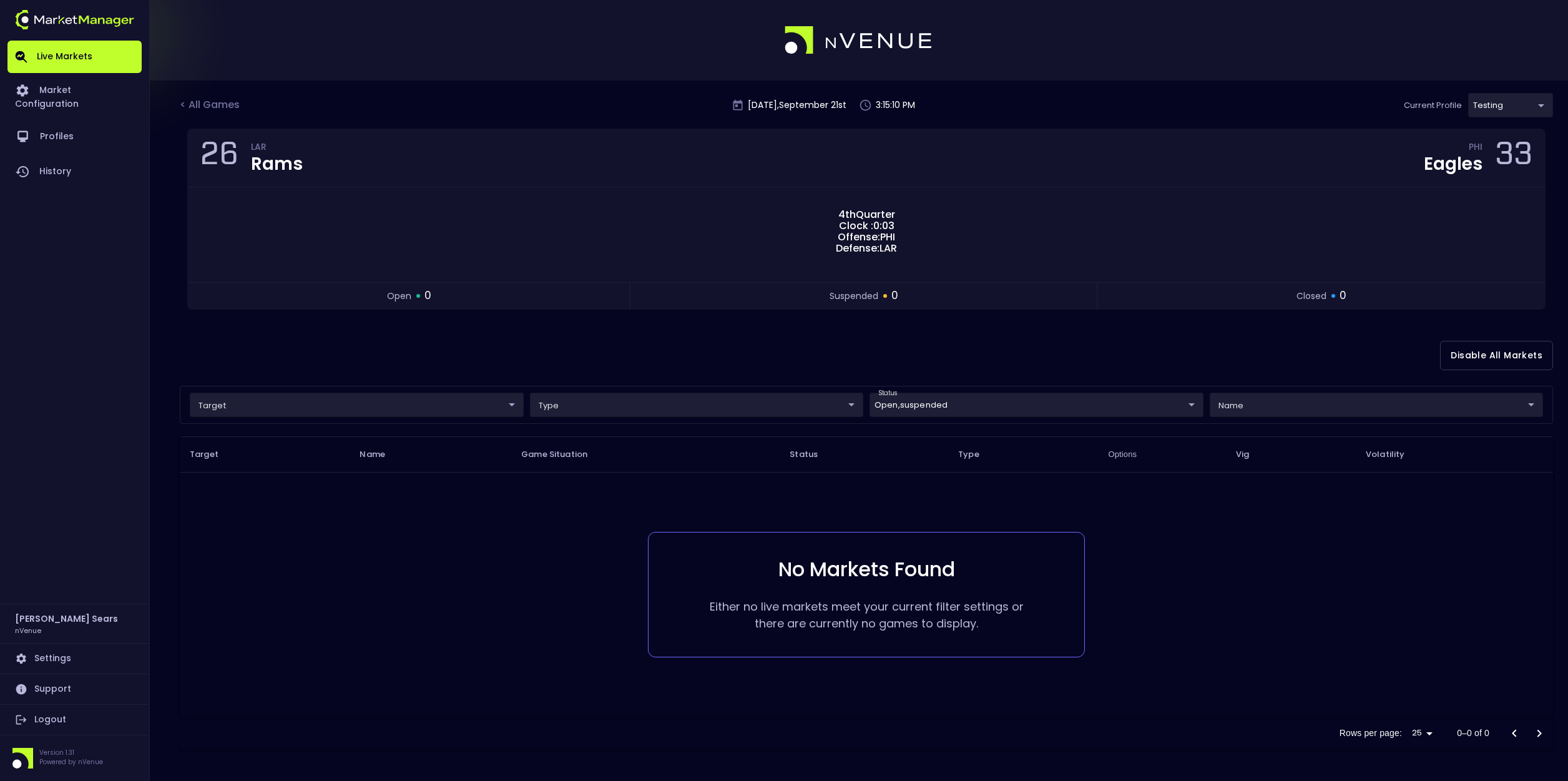
click at [222, 106] on div "< All Games" at bounding box center [211, 106] width 62 height 16
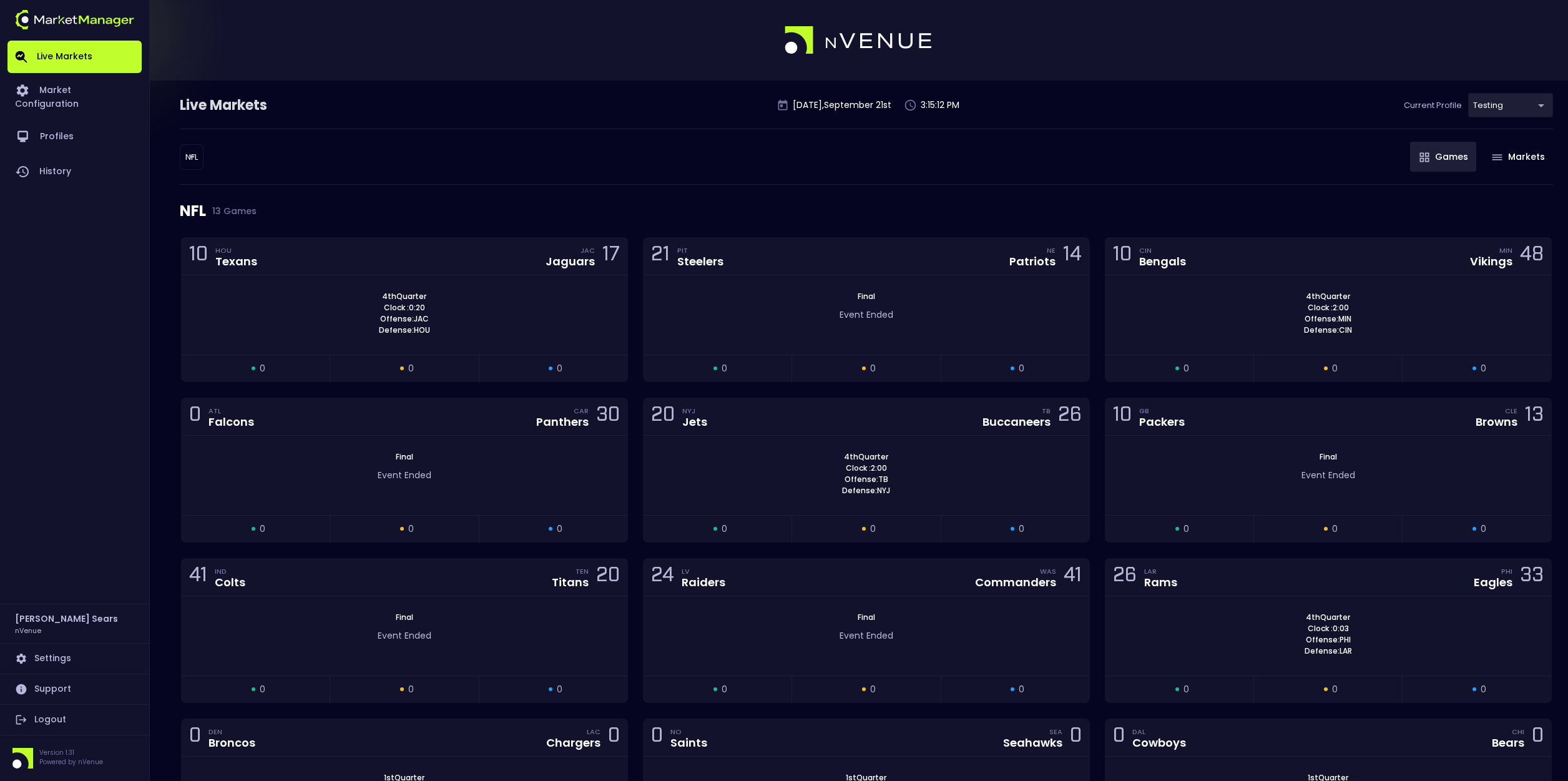
click at [189, 156] on body "Live Markets Market Configuration Profiles History Bruce Sears nVenue Settings …" at bounding box center [784, 557] width 1568 height 1113
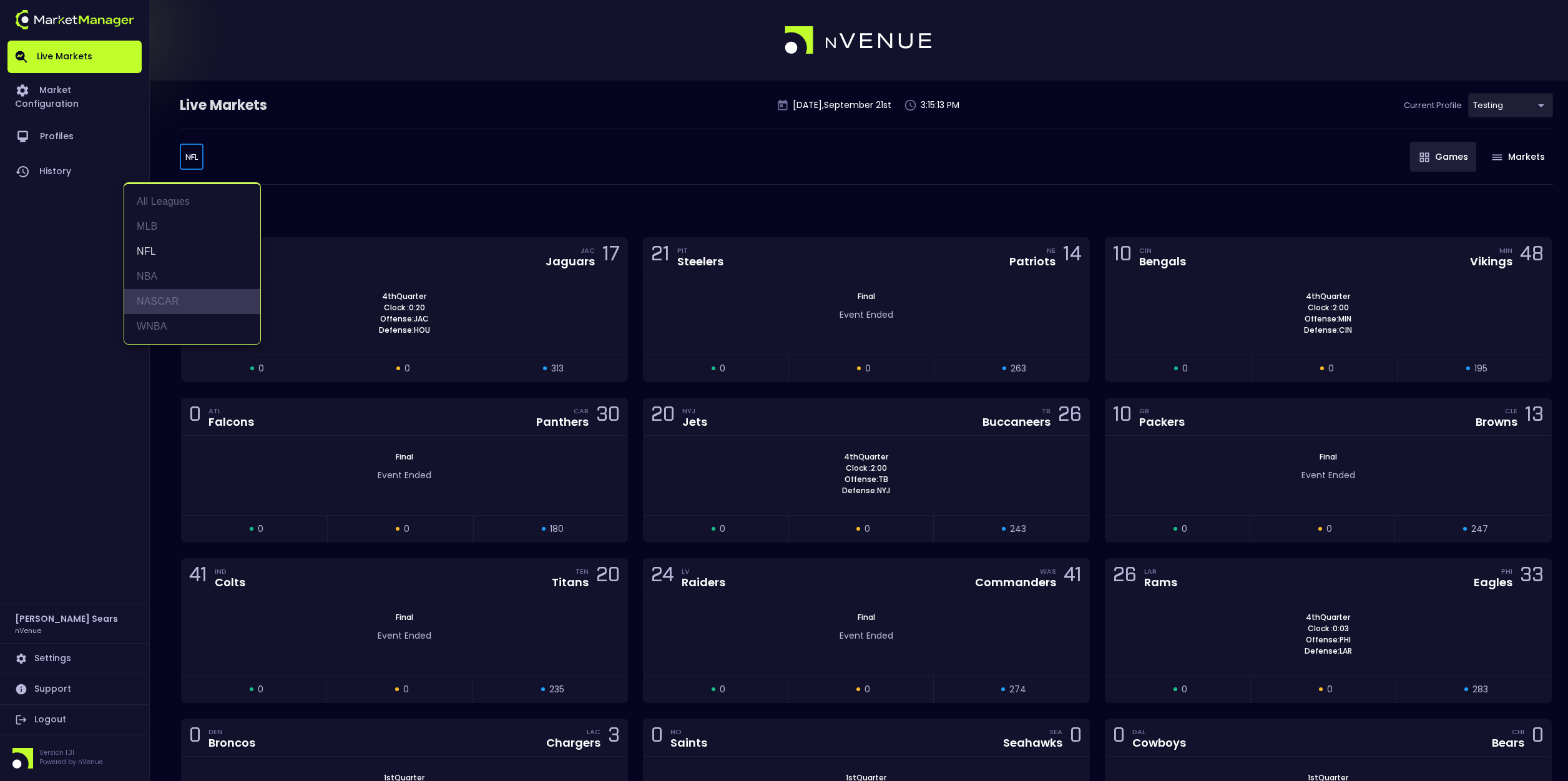
click at [171, 300] on li "NASCAR" at bounding box center [193, 301] width 136 height 25
type input "NASCAR"
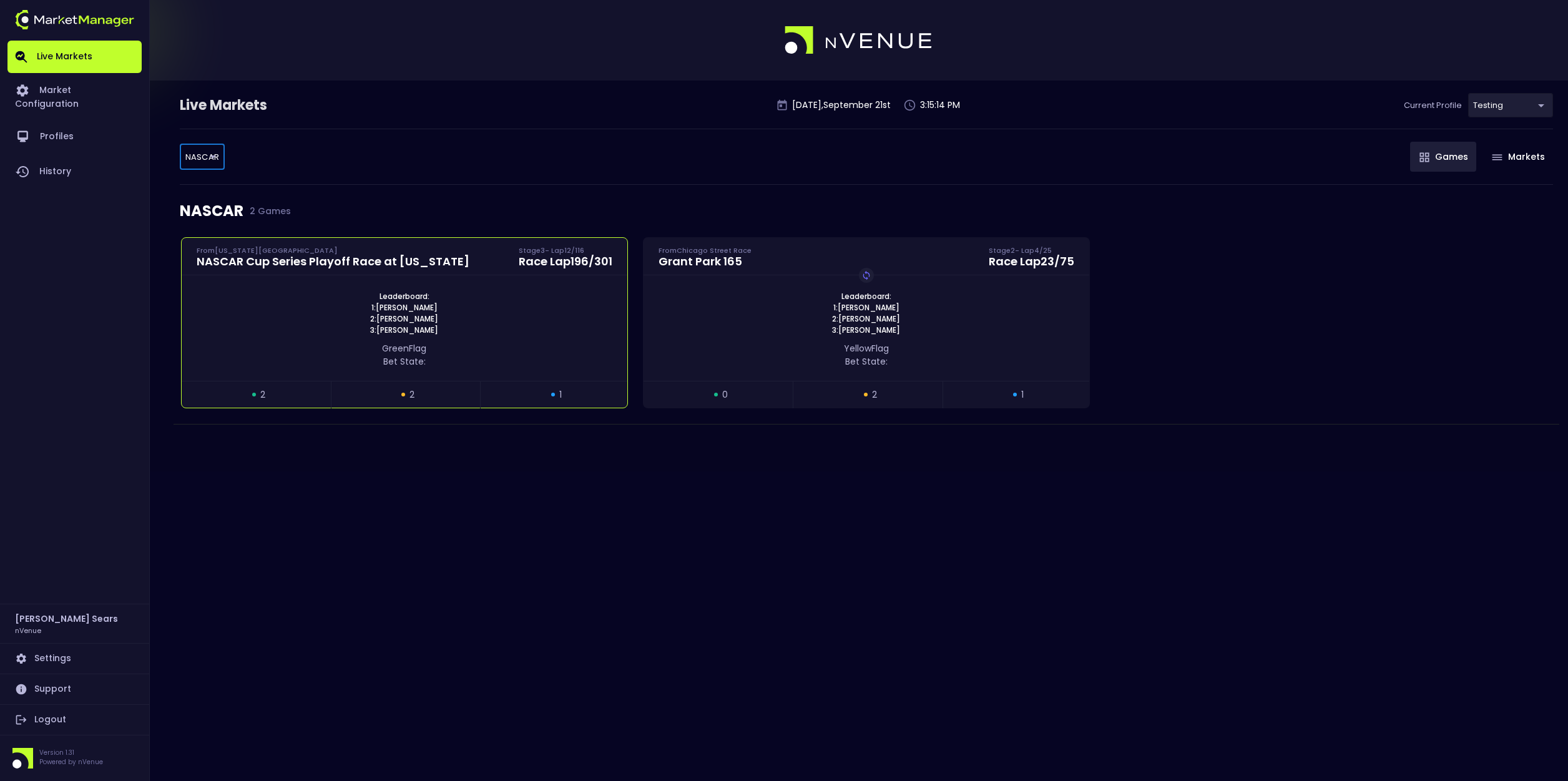
click at [448, 301] on div "Leaderboard: 1: Joey Logano 2: William Byron 3: Kyle Larson" at bounding box center [405, 313] width 446 height 45
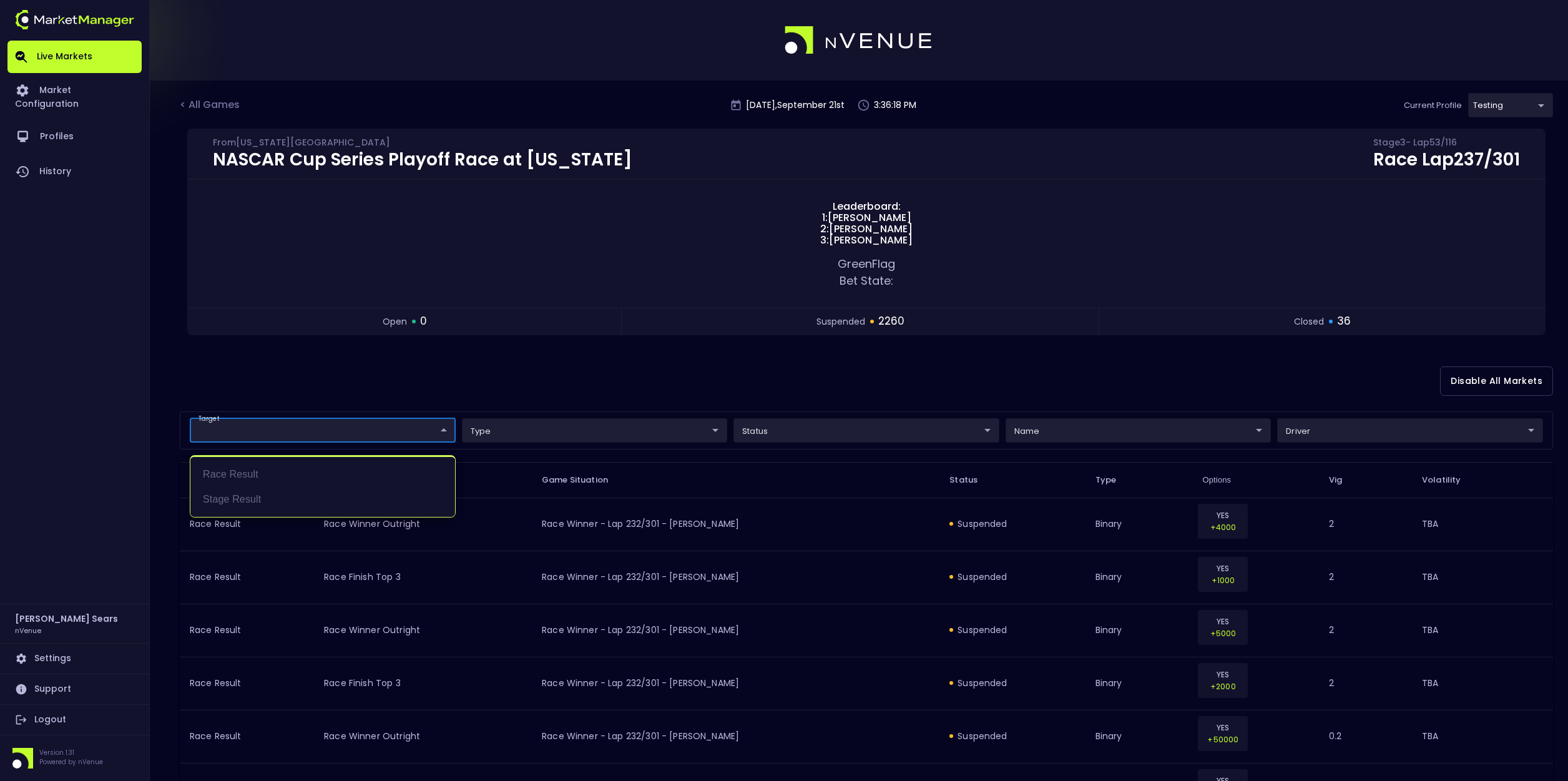
click at [428, 397] on div at bounding box center [784, 390] width 1568 height 781
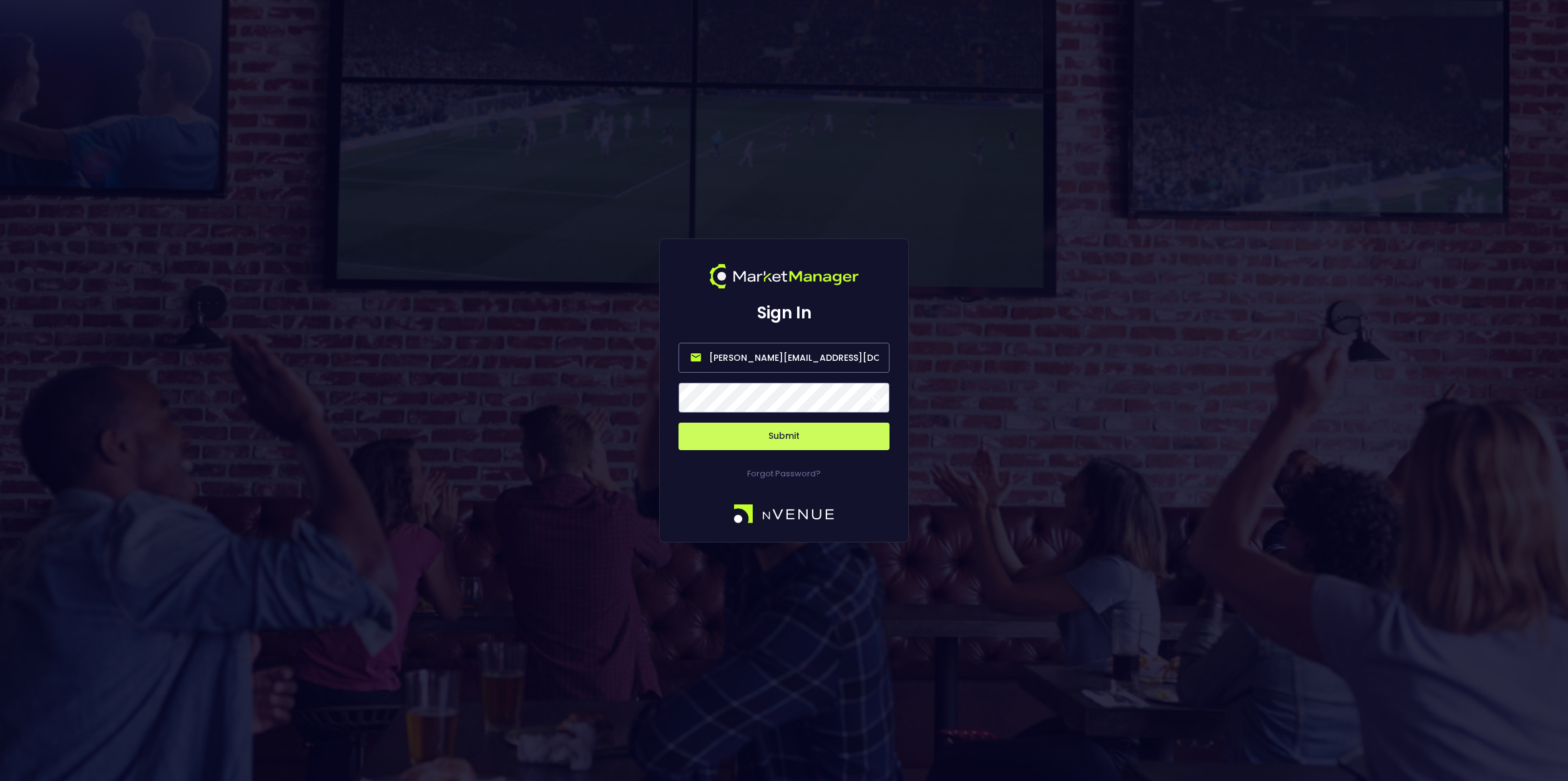
drag, startPoint x: 760, startPoint y: 356, endPoint x: 655, endPoint y: 356, distance: 105.0
click at [655, 356] on div "Sign In bruce.sears@nvenue.com Submit Forgot Password?" at bounding box center [784, 390] width 1568 height 781
click at [783, 356] on input "nvenue@nvenue.com" at bounding box center [783, 357] width 211 height 30
type input "nvenue@nvenuebetradar.com"
click at [791, 433] on button "Submit" at bounding box center [783, 436] width 211 height 28
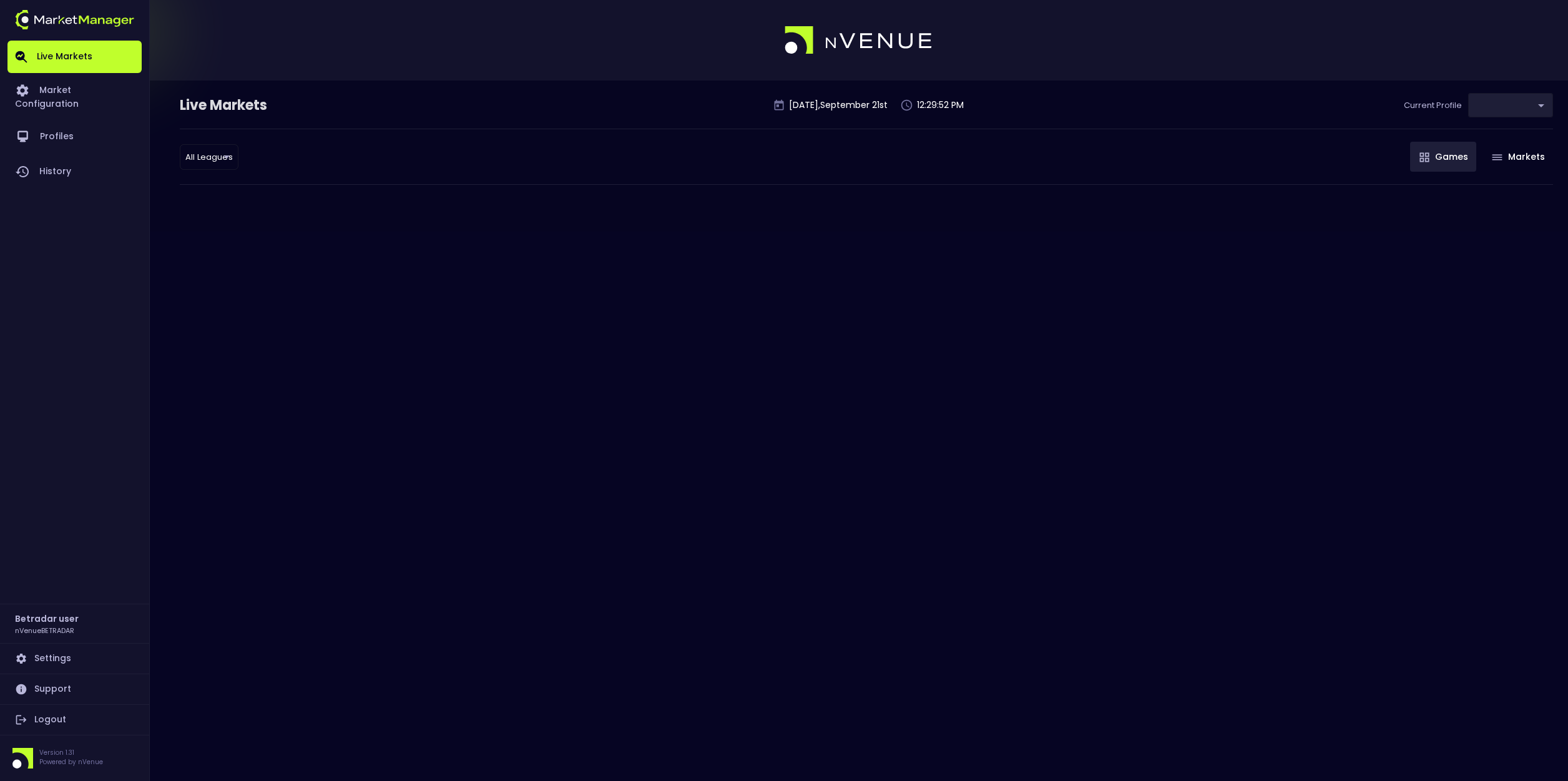
type input "2aa9daef-f03c-4b05-aaf3-b77c512ca207"
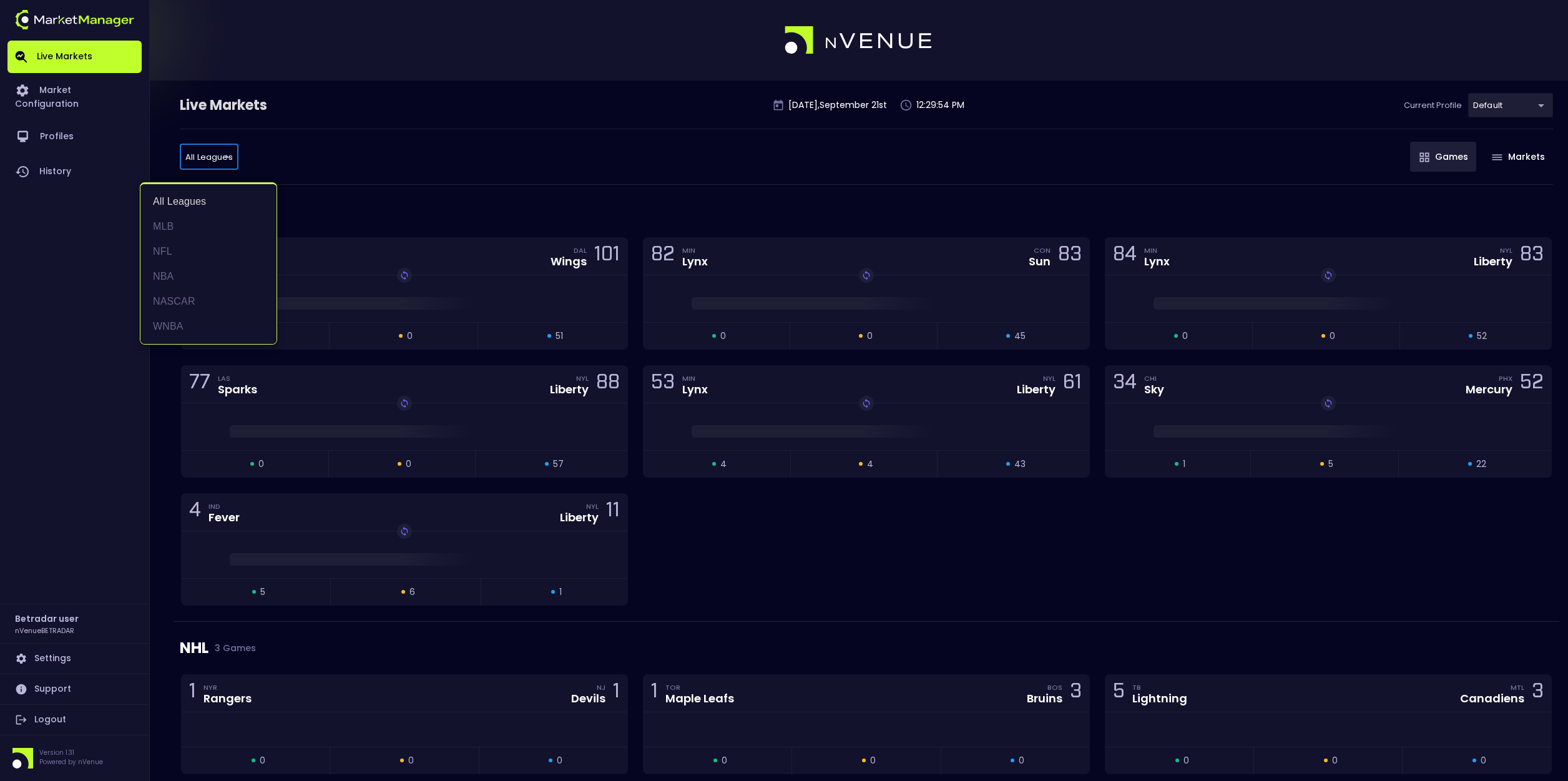
click at [169, 253] on li "NFL" at bounding box center [208, 251] width 136 height 25
type input "NFL"
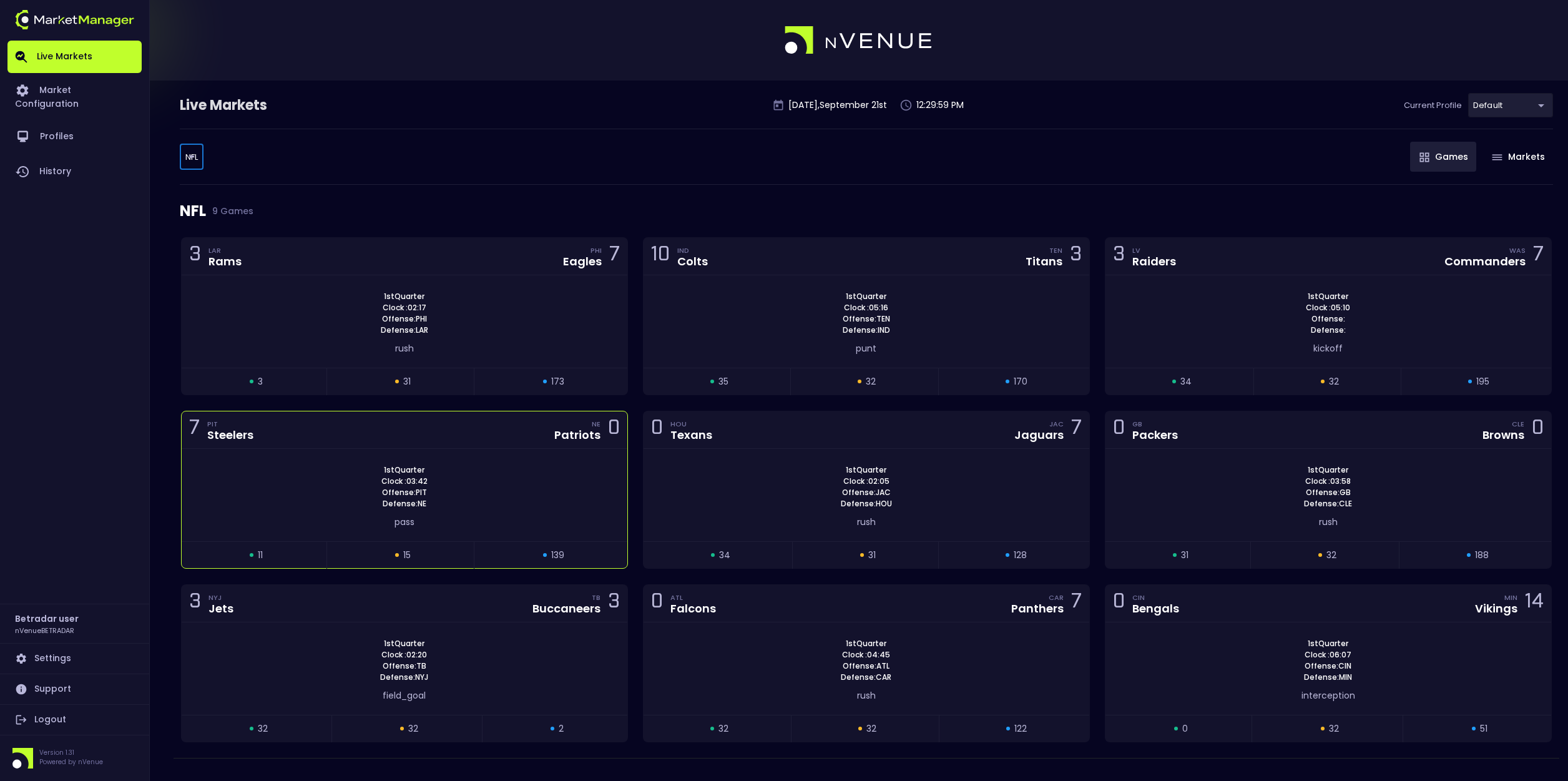
click at [548, 460] on div "1st Quarter Clock : 03:42 Offense: PIT Defense: NE pass" at bounding box center [405, 495] width 446 height 93
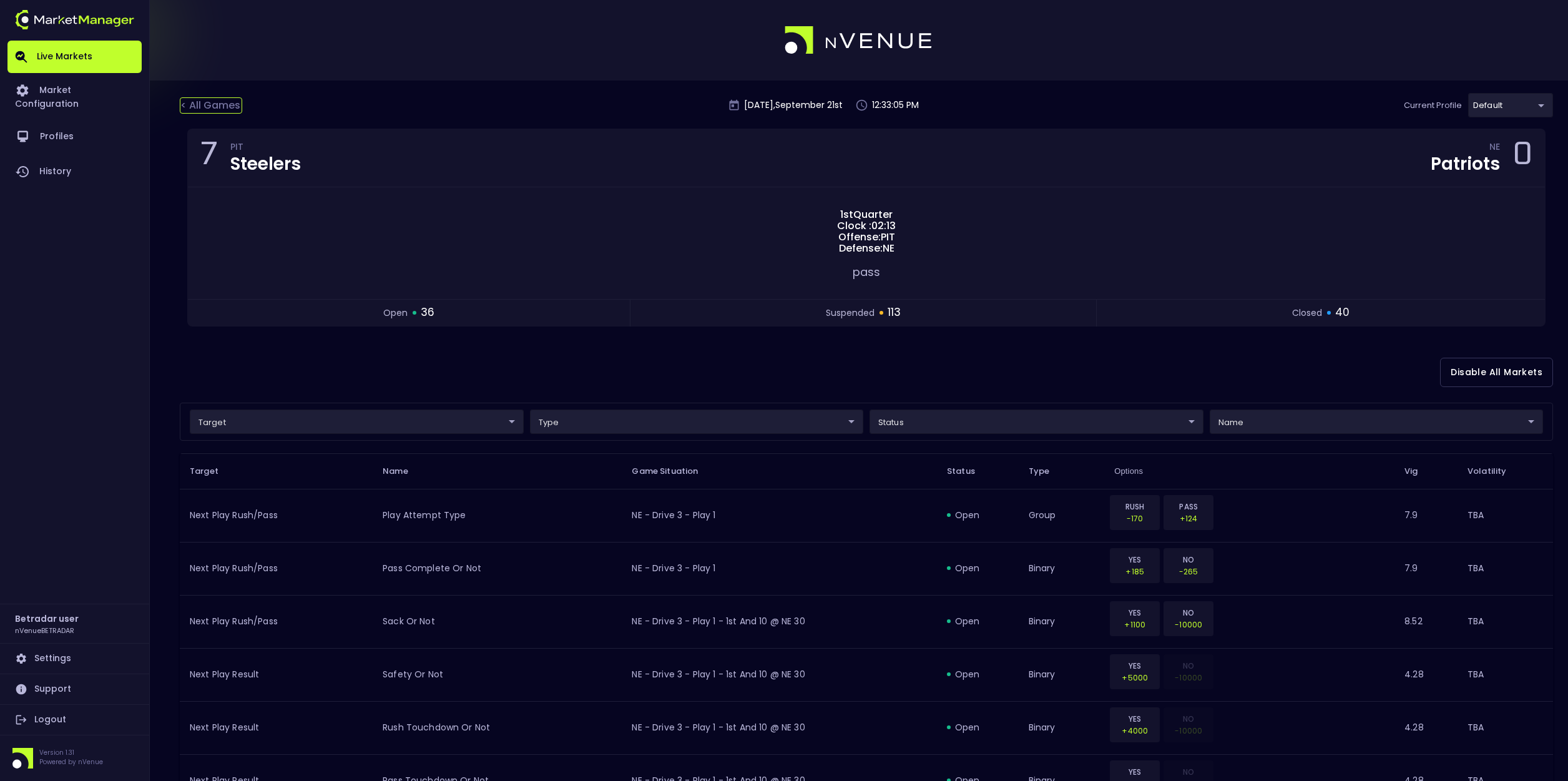
click at [236, 109] on div "< All Games" at bounding box center [211, 106] width 62 height 16
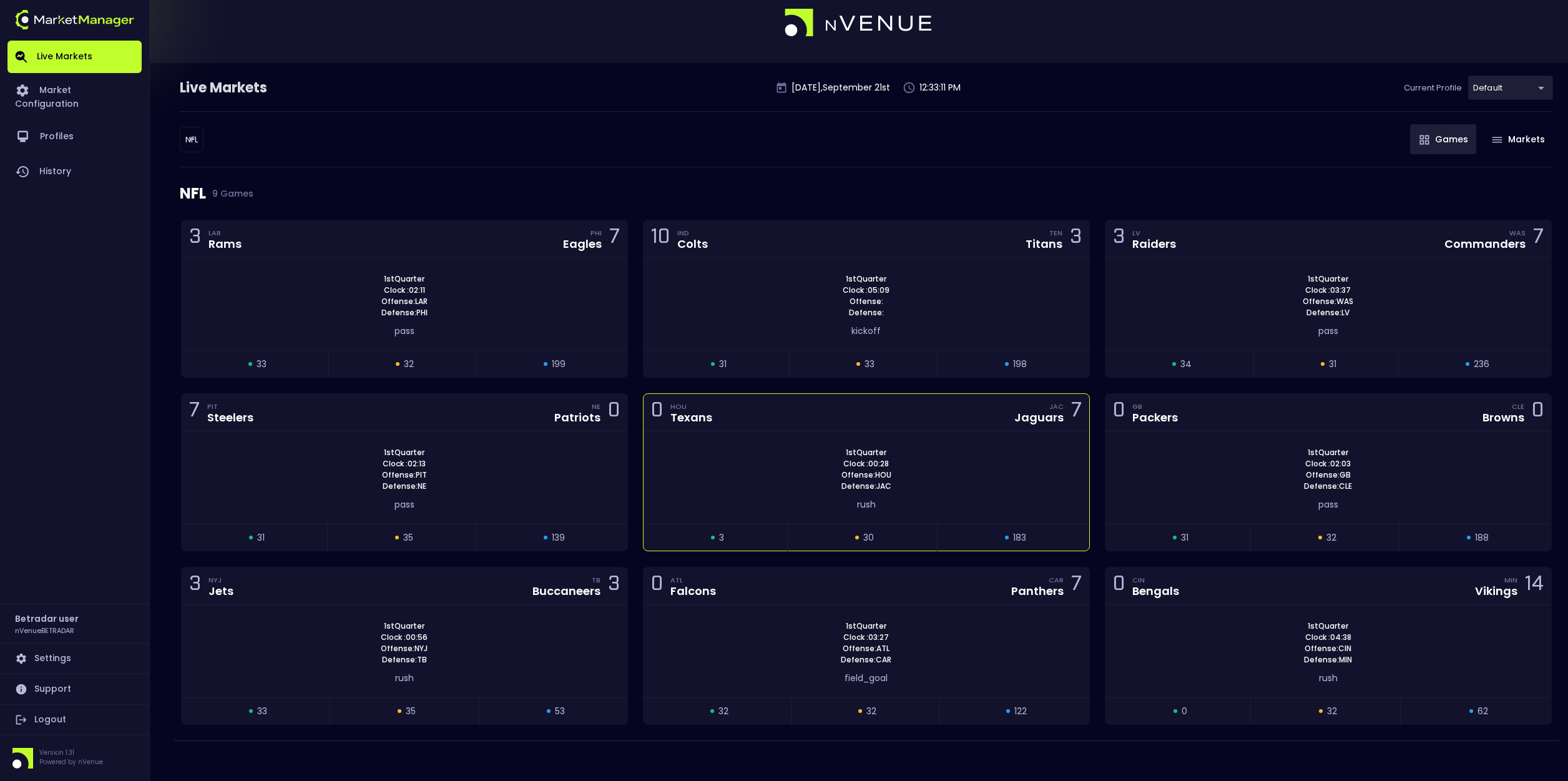
scroll to position [25, 0]
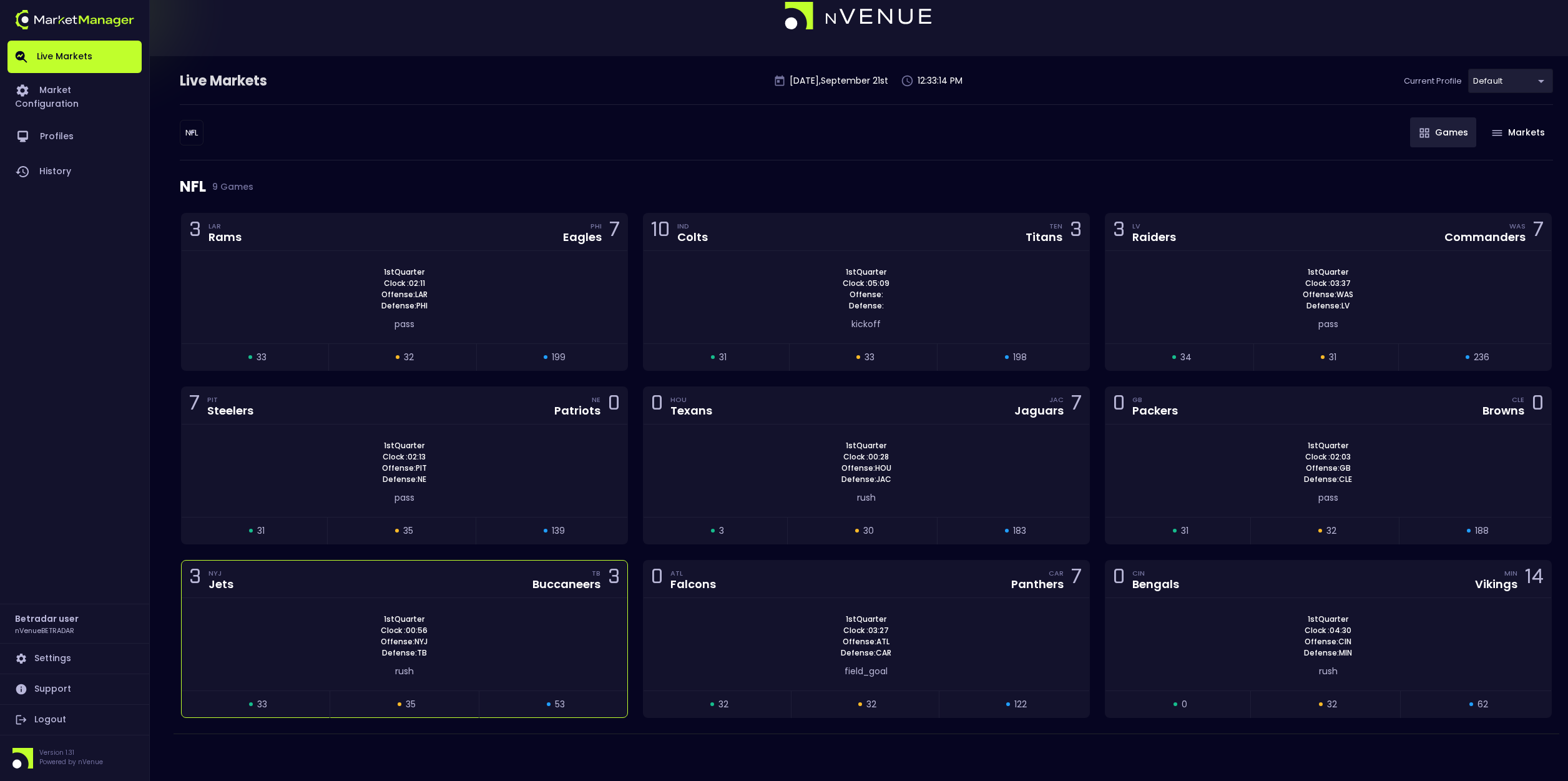
click at [558, 608] on div "1st Quarter Clock : 00:56 Offense: NYJ Defense: TB rush" at bounding box center [405, 644] width 446 height 93
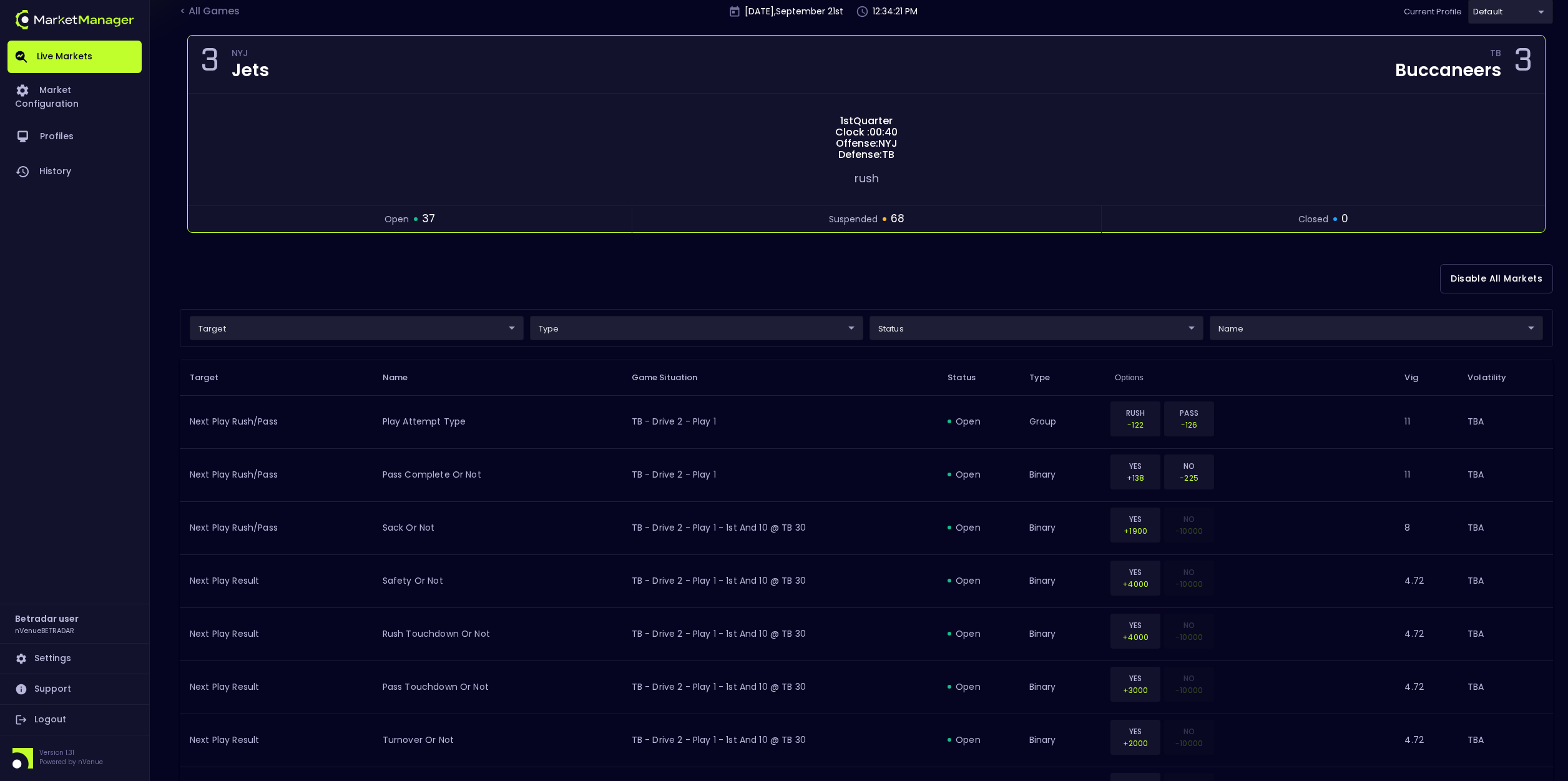
scroll to position [0, 0]
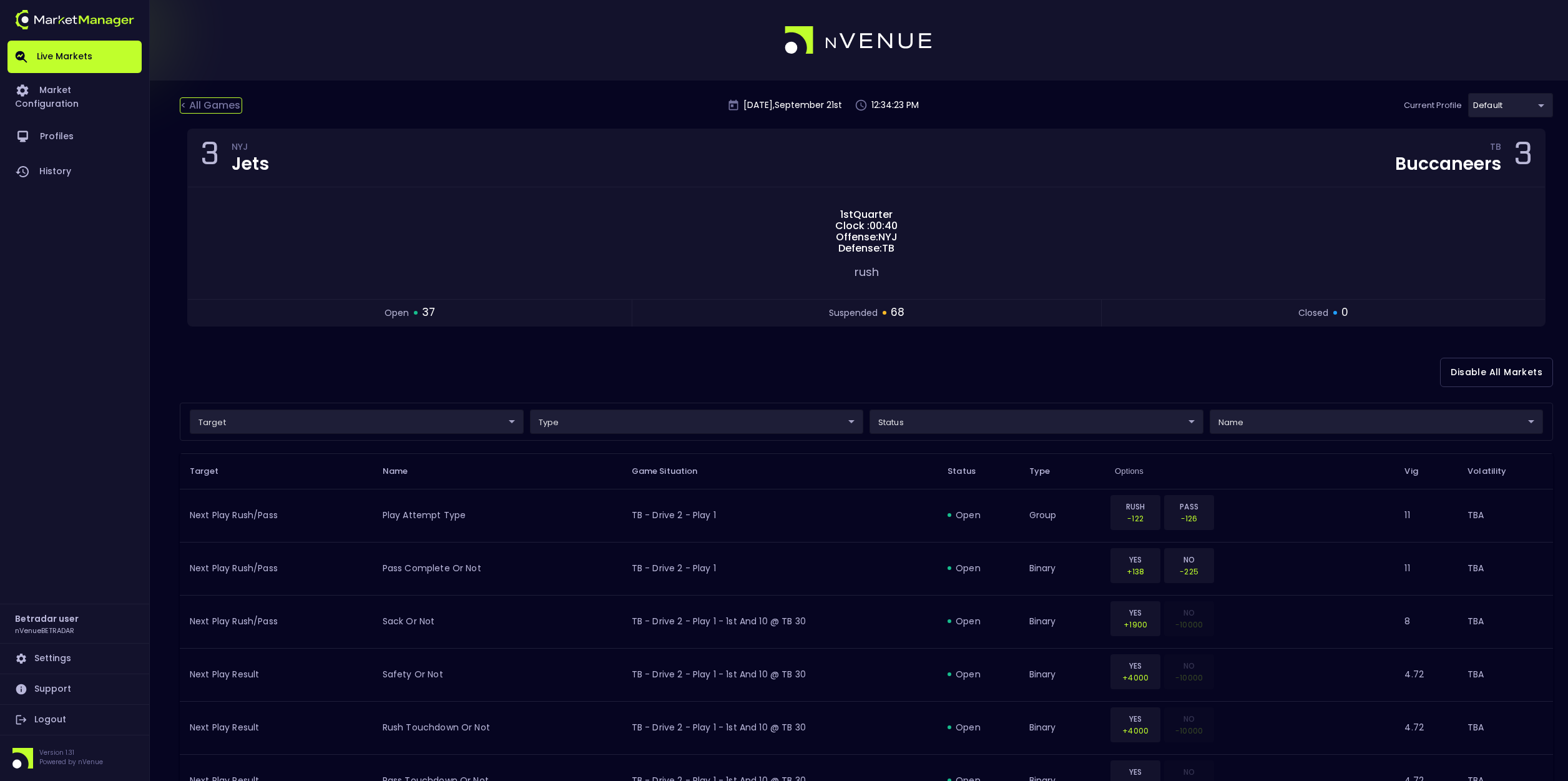
click at [224, 105] on div "< All Games" at bounding box center [211, 106] width 62 height 16
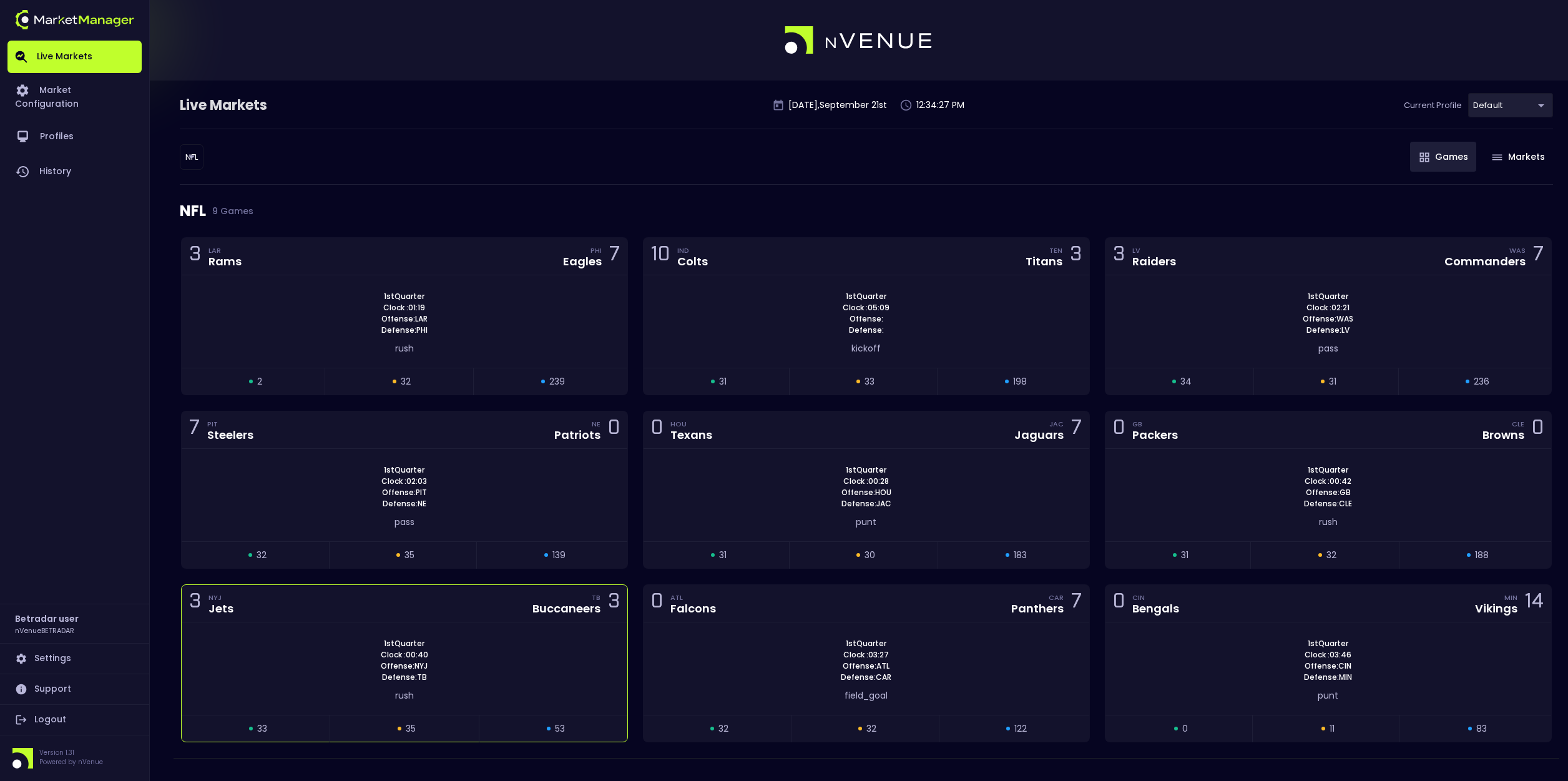
click at [578, 649] on div "1st Quarter Clock : 00:40 Offense: NYJ Defense: TB" at bounding box center [405, 660] width 446 height 45
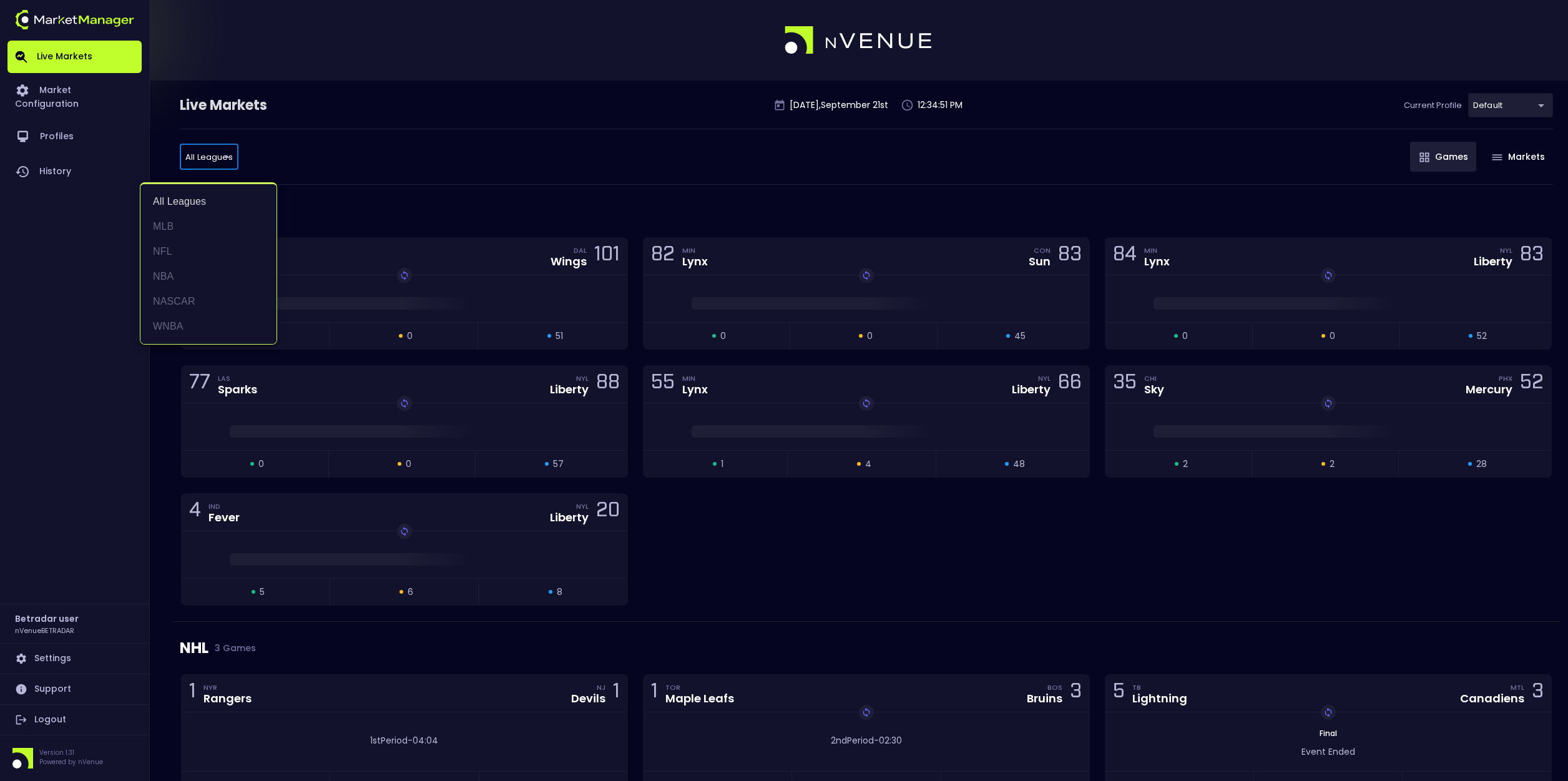
click at [183, 250] on li "NFL" at bounding box center [208, 251] width 136 height 25
type input "NFL"
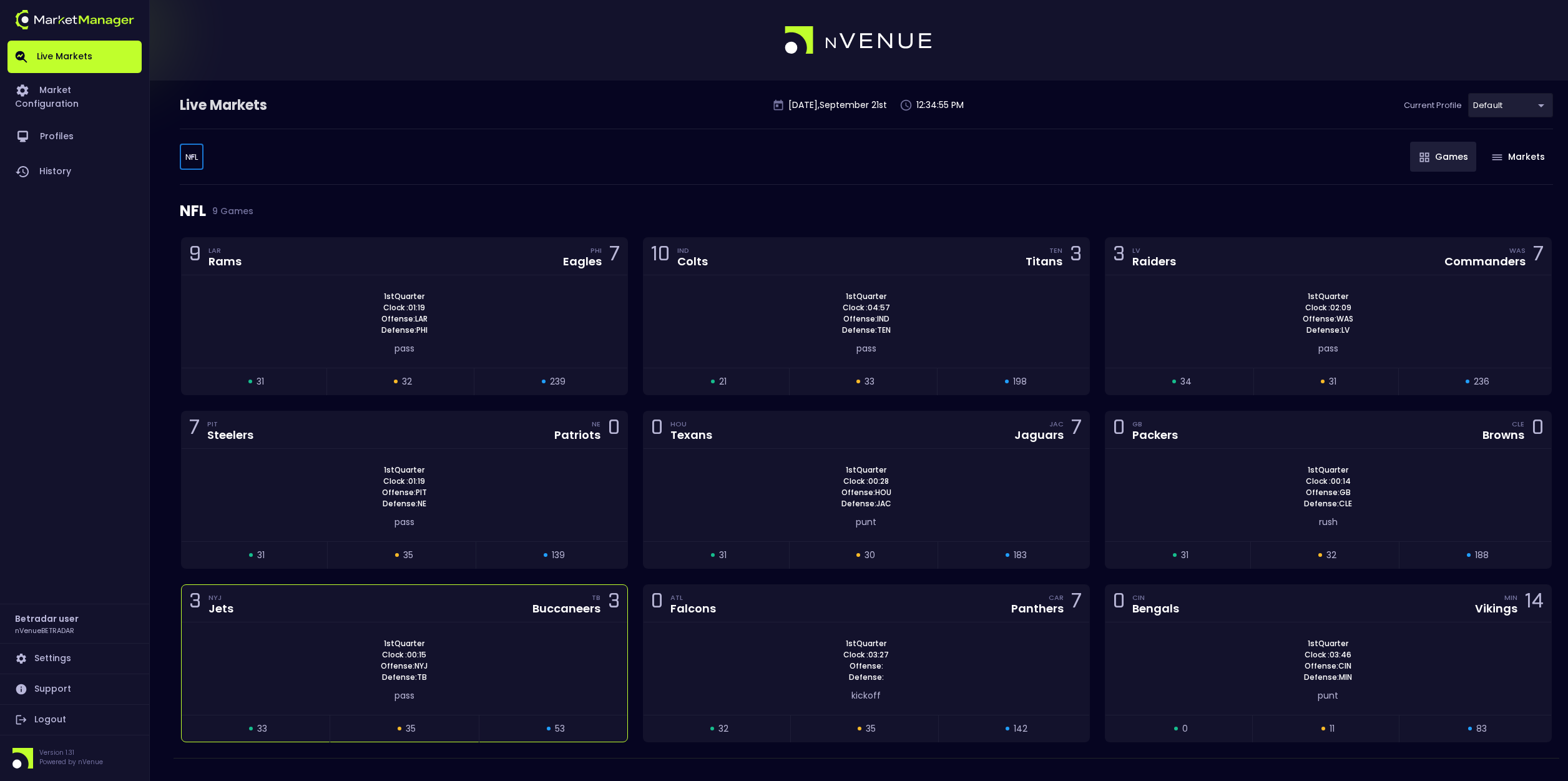
click at [570, 641] on div "1st Quarter Clock : 00:15 Offense: NYJ Defense: TB" at bounding box center [405, 660] width 446 height 45
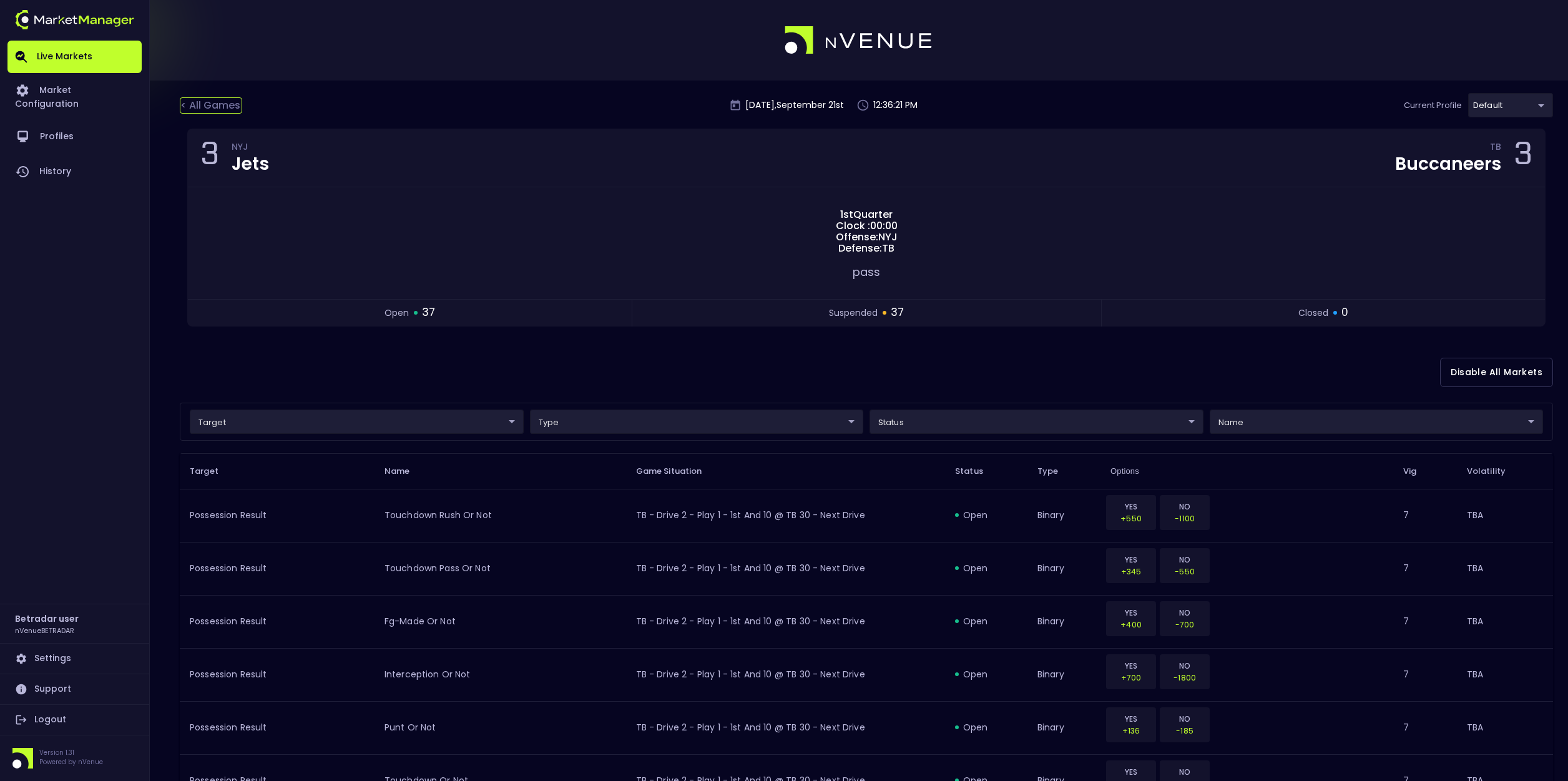
click at [222, 104] on div "< All Games" at bounding box center [211, 106] width 62 height 16
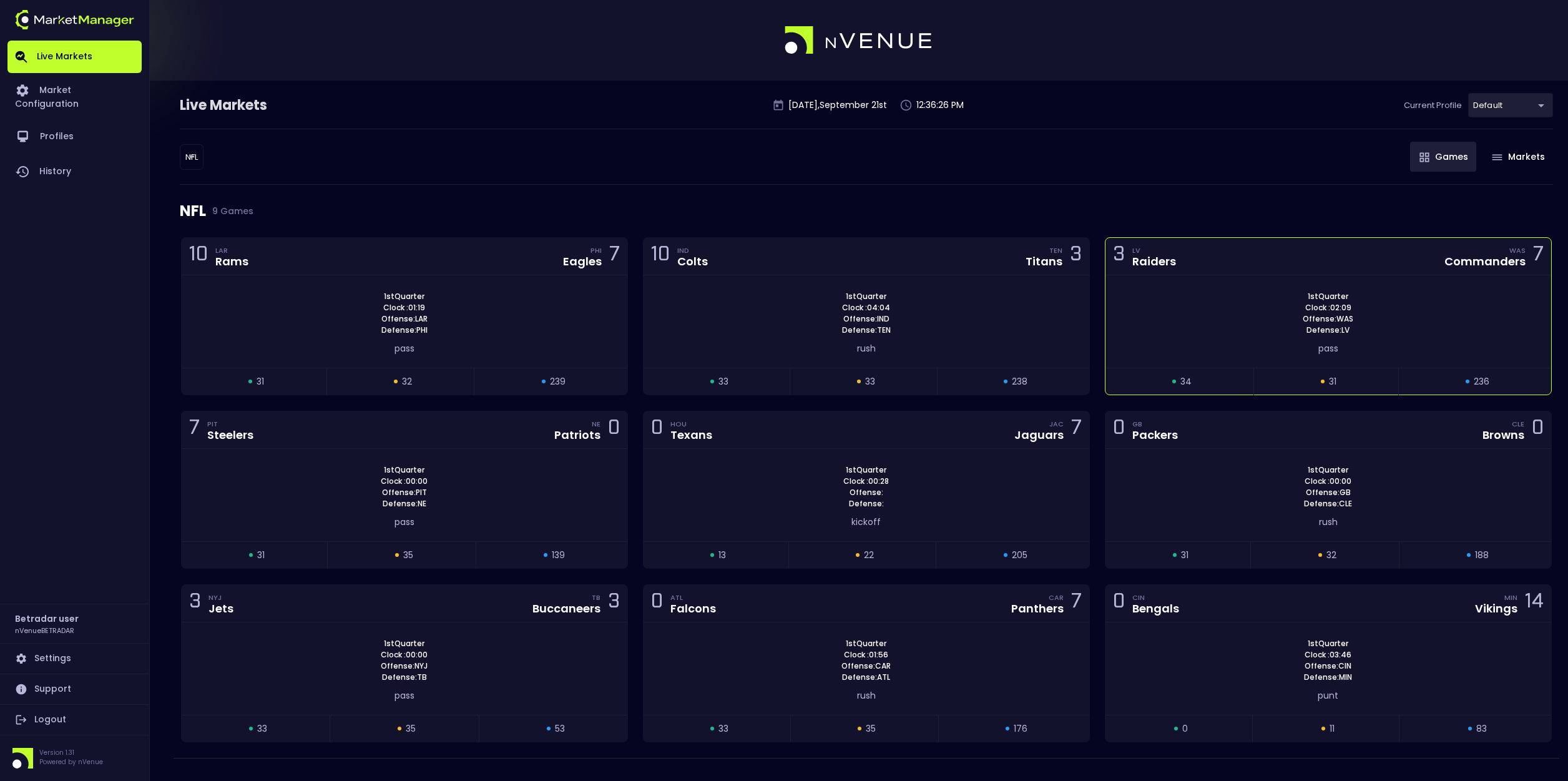
click at [1140, 357] on div "1st Quarter Clock : 02:09 Offense: WAS Defense: LV pass" at bounding box center [1328, 321] width 446 height 93
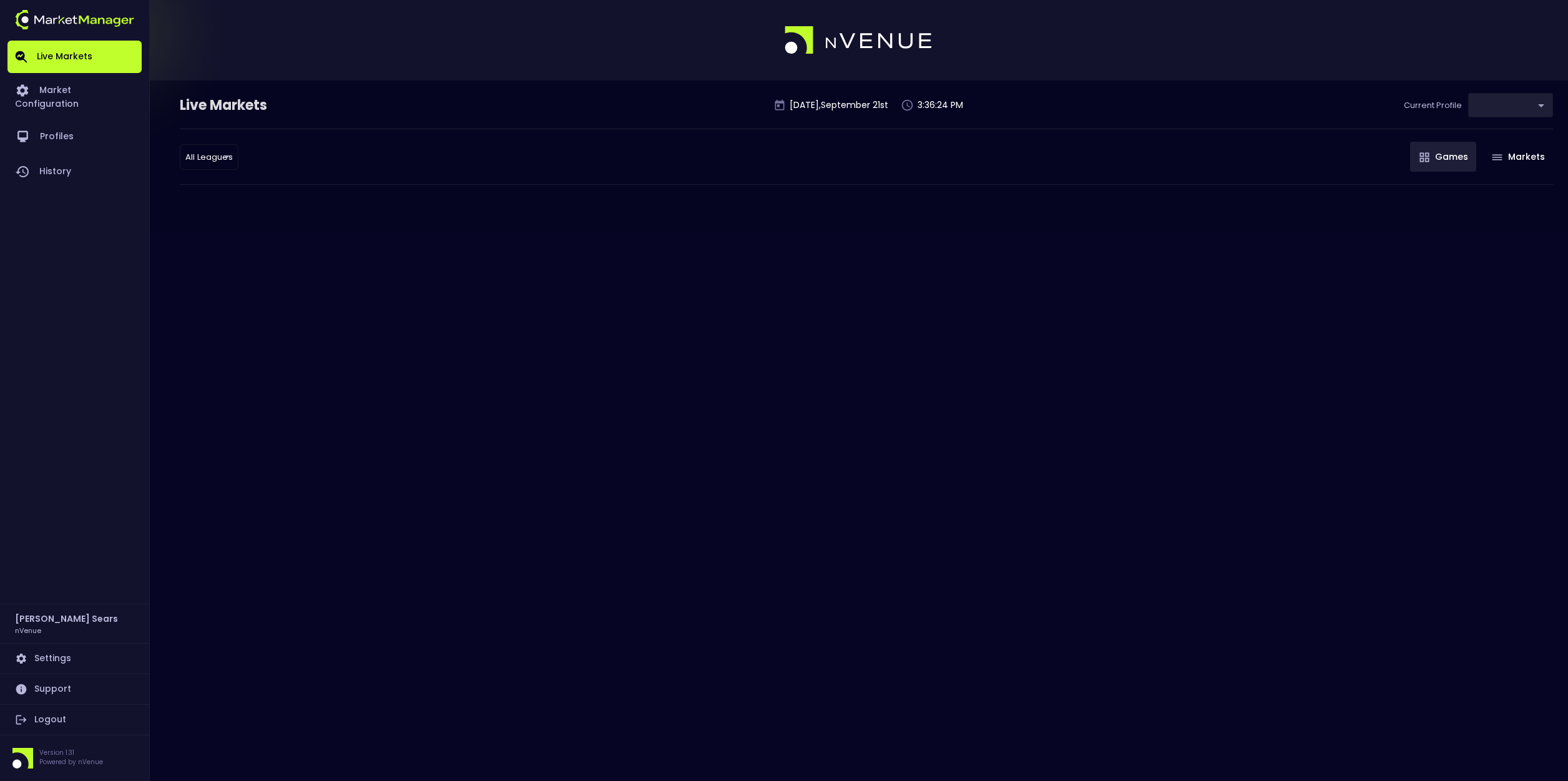
type input "d66ee90f-df8e-430e-a05c-aaf70ad95ad9"
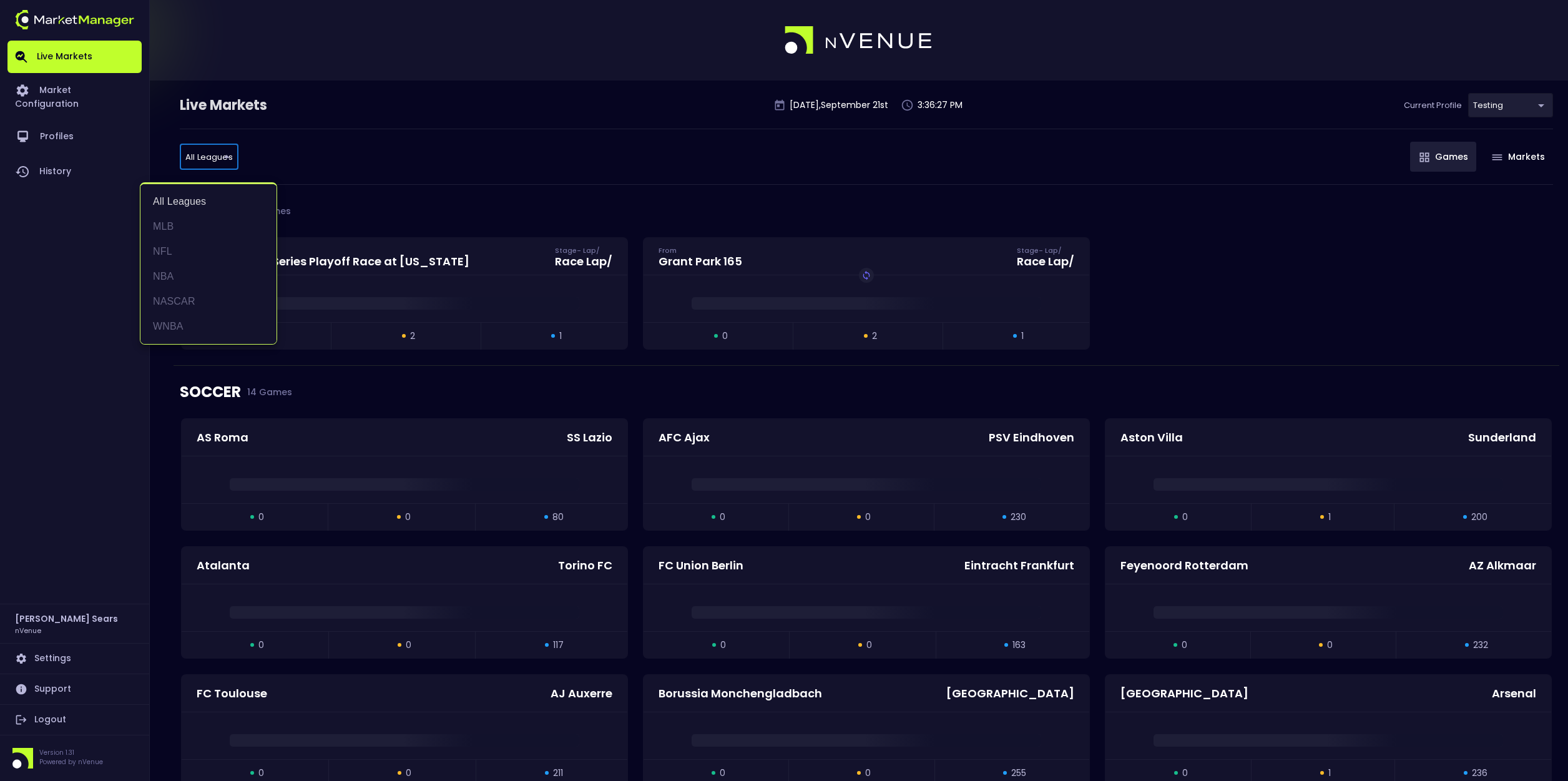
click at [202, 304] on li "NASCAR" at bounding box center [208, 301] width 136 height 25
type input "NASCAR"
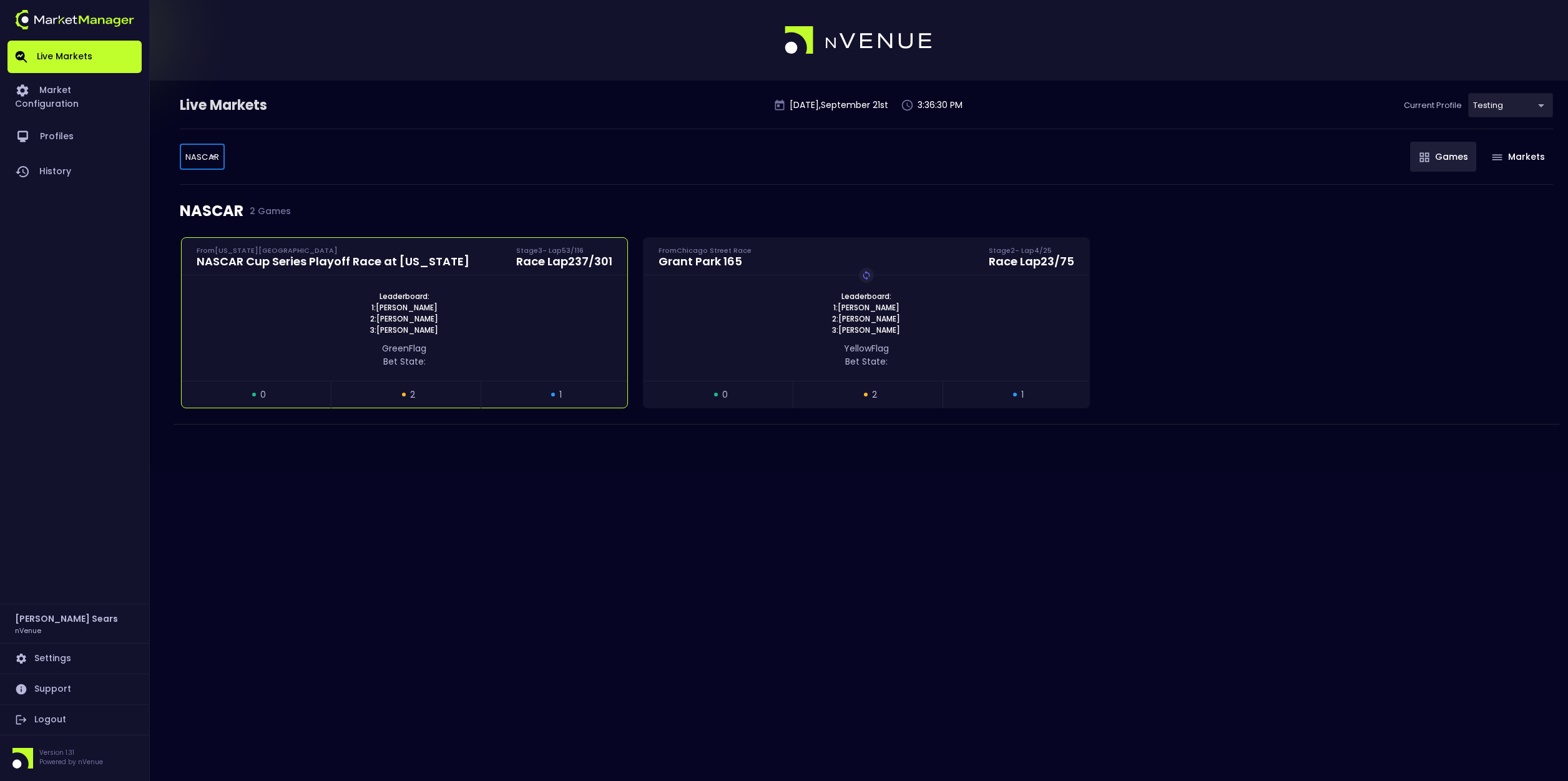
click at [565, 329] on div "Leaderboard: 1: Joey Logano 2: Josh Berry 3: Chase Elliott" at bounding box center [405, 313] width 446 height 45
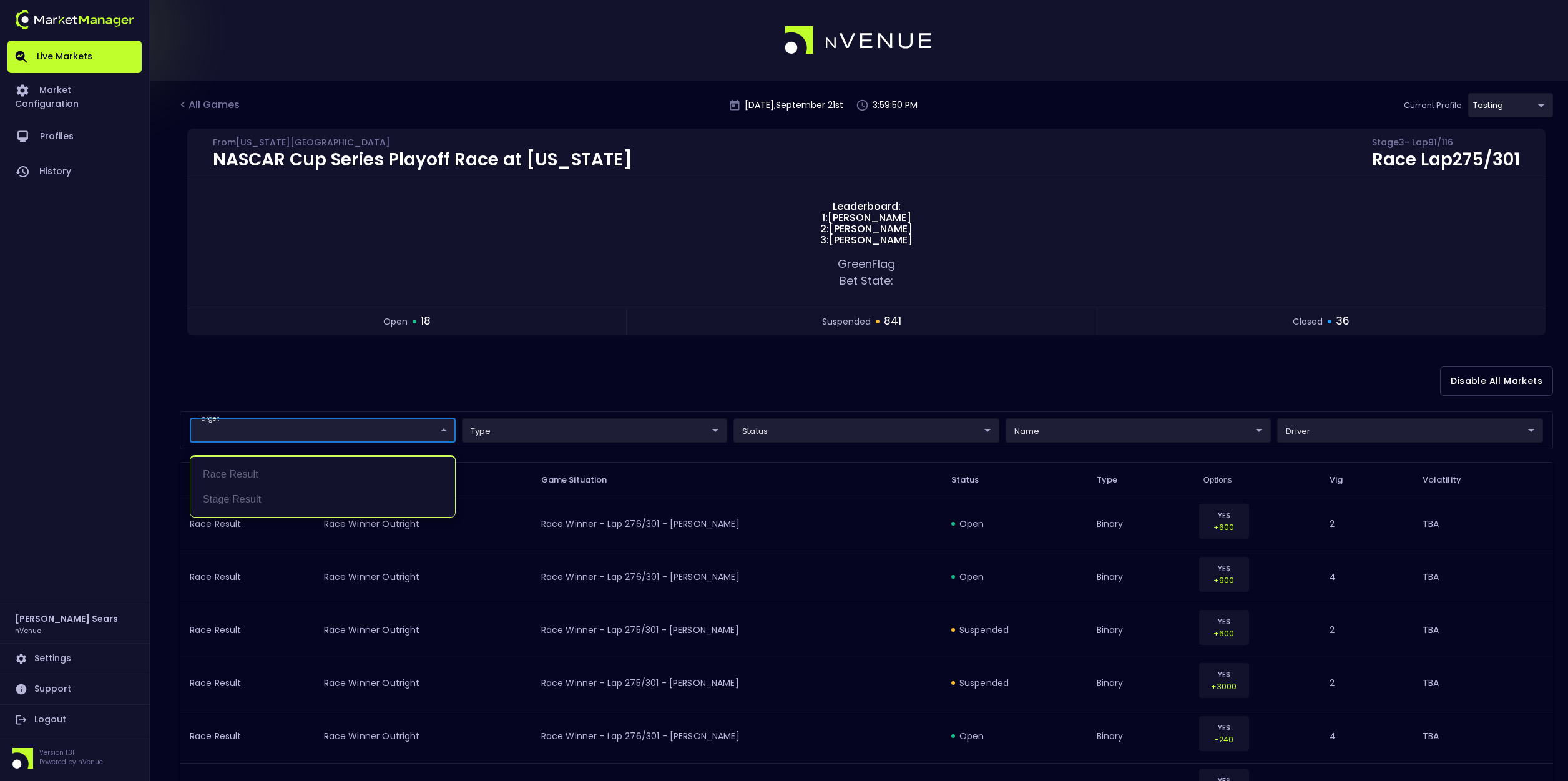
click at [215, 107] on div at bounding box center [784, 390] width 1568 height 781
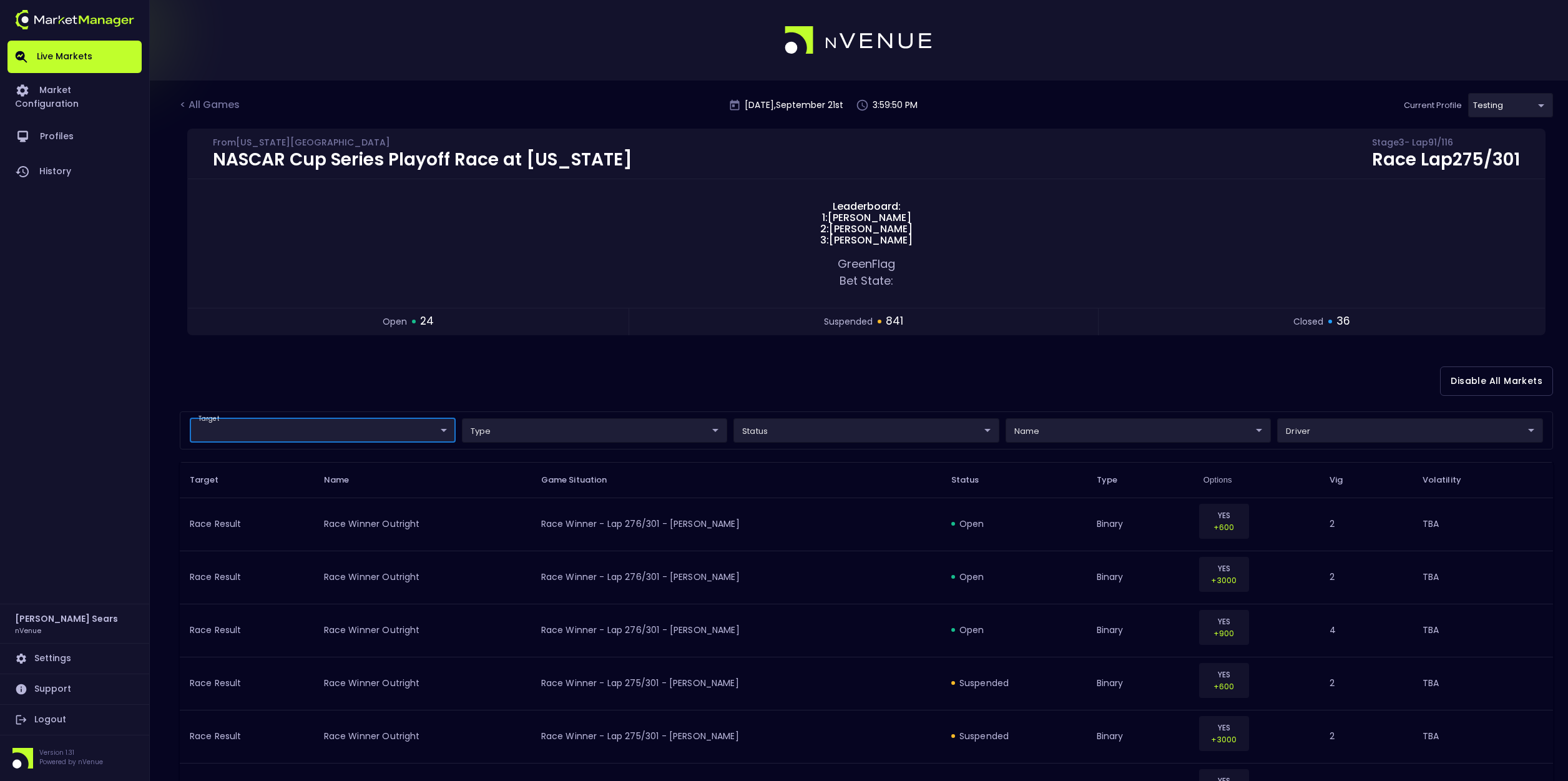
click at [218, 104] on div "< All Games" at bounding box center [211, 106] width 62 height 16
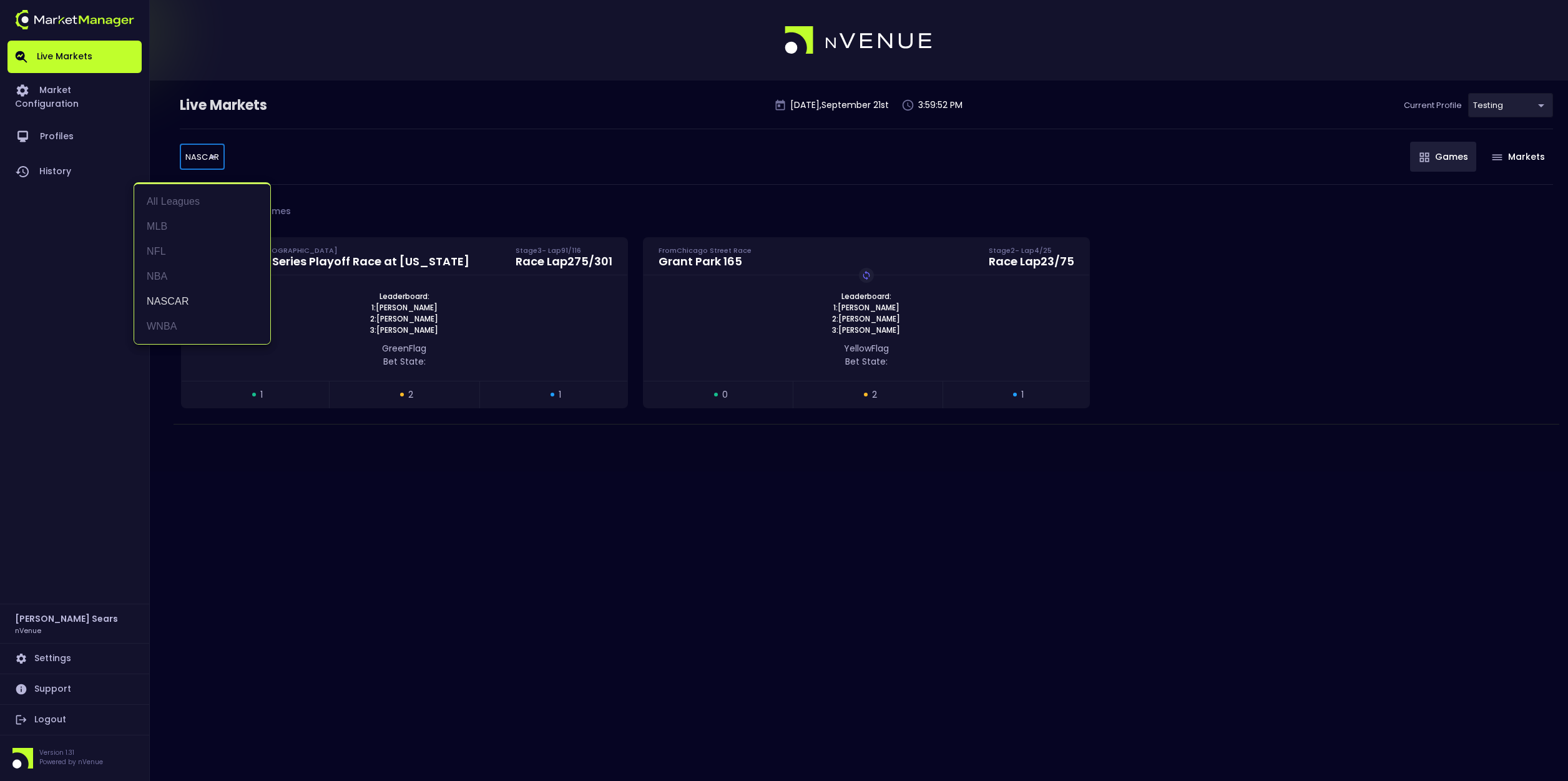
click at [199, 156] on body "Live Markets Market Configuration Profiles History Bruce Sears nVenue Settings …" at bounding box center [784, 390] width 1568 height 781
click at [164, 250] on li "NFL" at bounding box center [202, 251] width 136 height 25
type input "NFL"
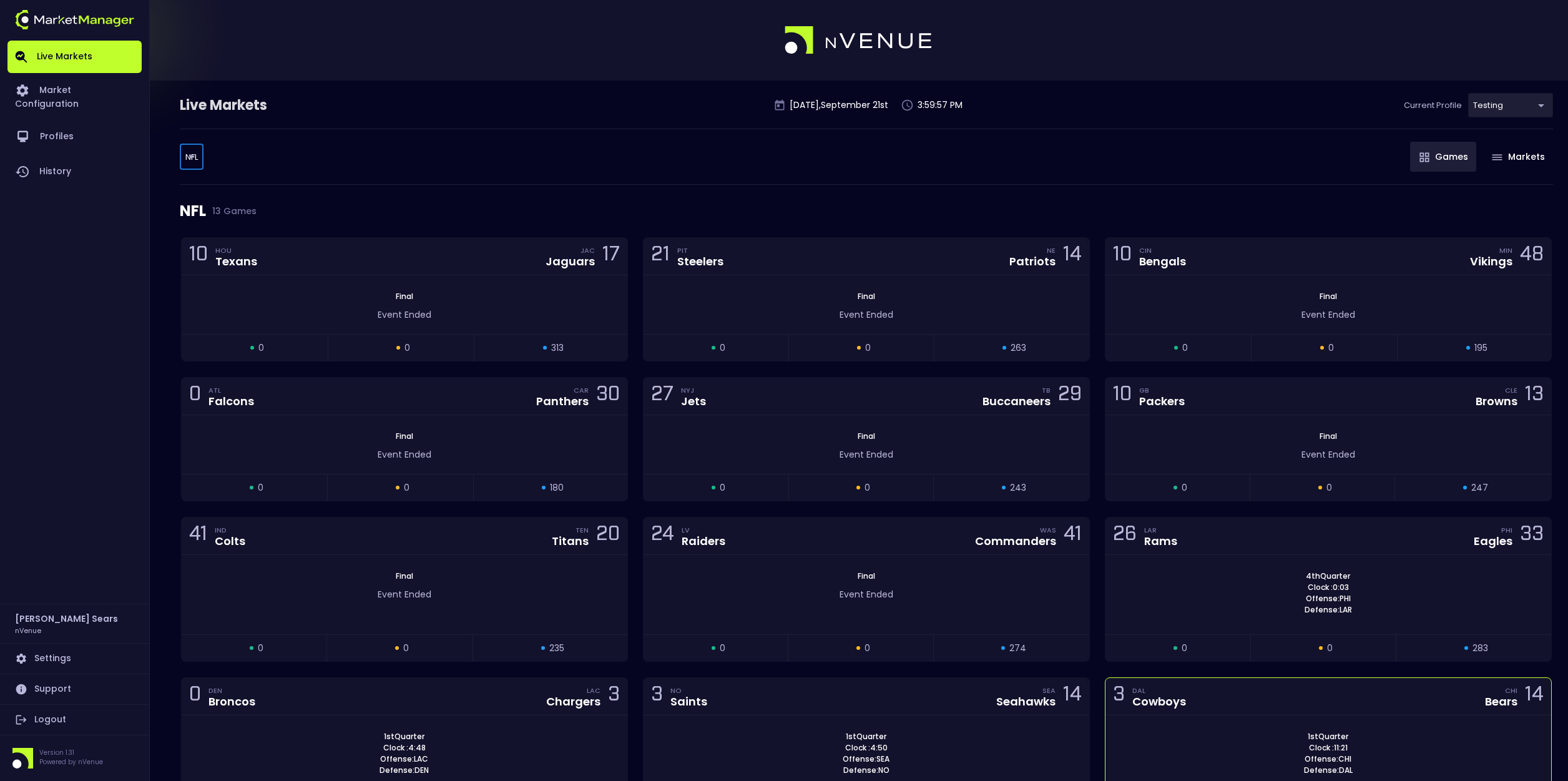
click at [1302, 694] on div "3 DAL Cowboys CHI Bears 14" at bounding box center [1328, 696] width 446 height 38
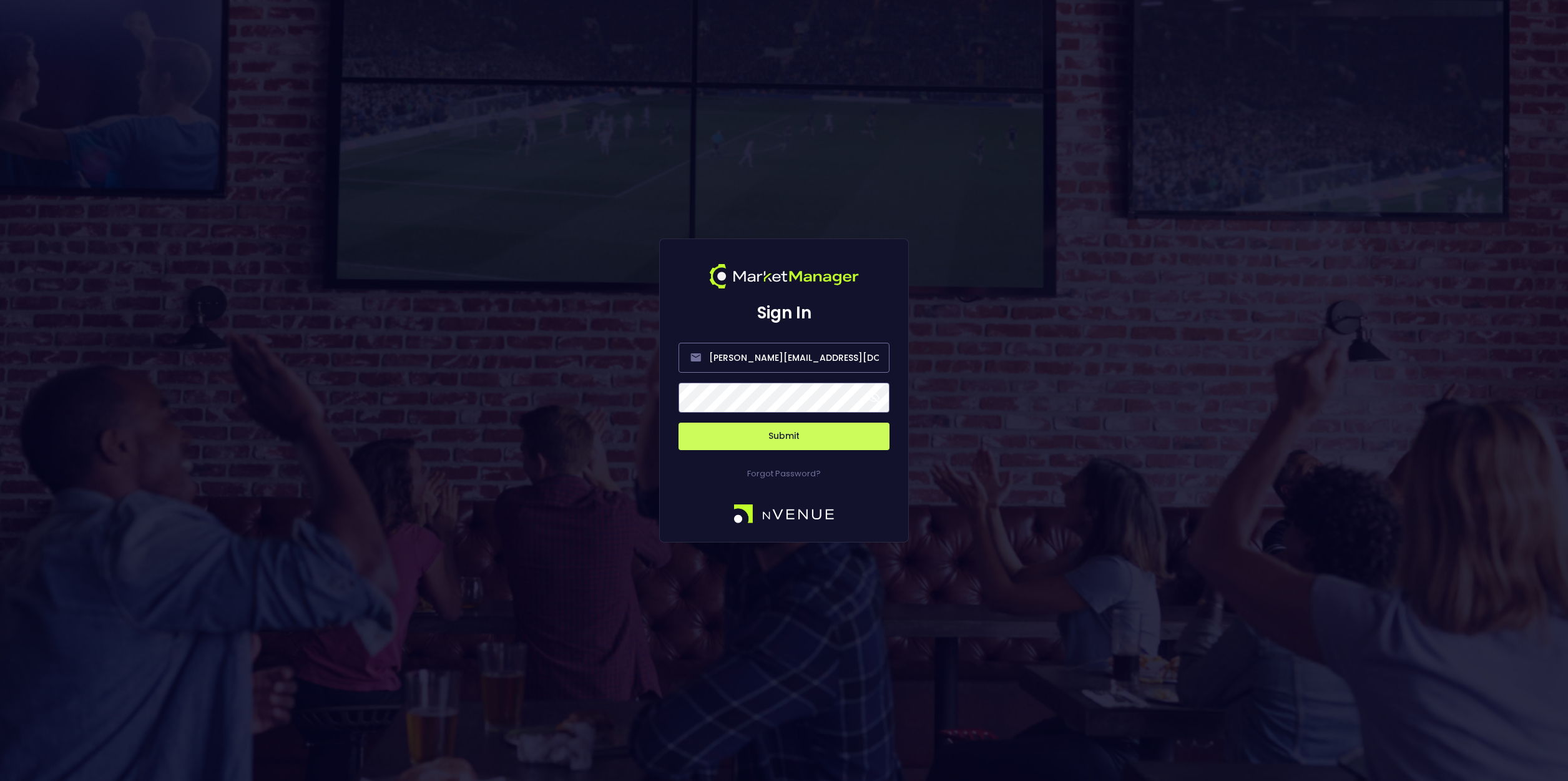
click at [871, 400] on span at bounding box center [874, 398] width 12 height 12
click at [835, 432] on button "Submit" at bounding box center [783, 436] width 211 height 28
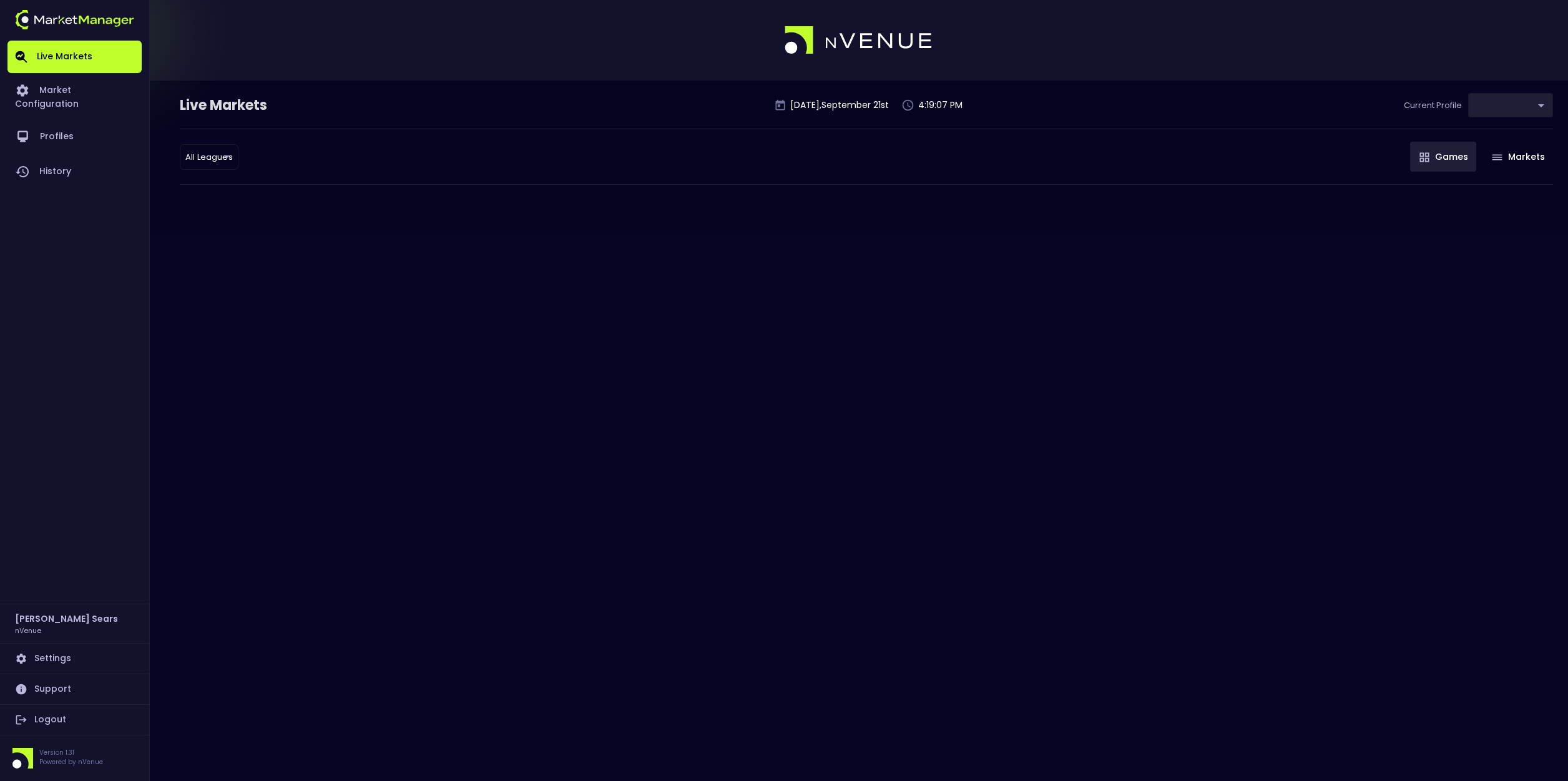
type input "d66ee90f-df8e-430e-a05c-aaf70ad95ad9"
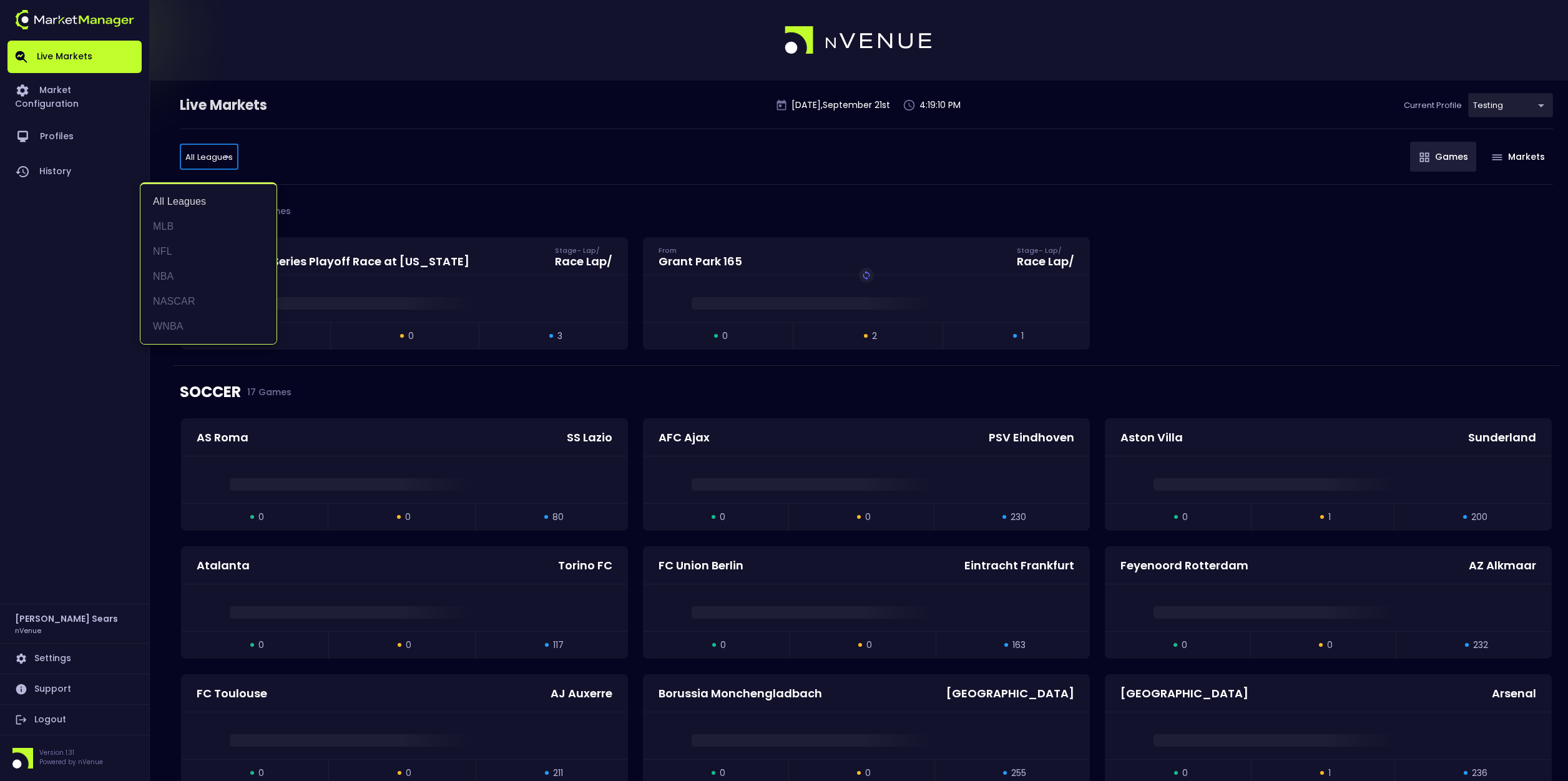
click at [171, 253] on li "NFL" at bounding box center [208, 251] width 136 height 25
type input "NFL"
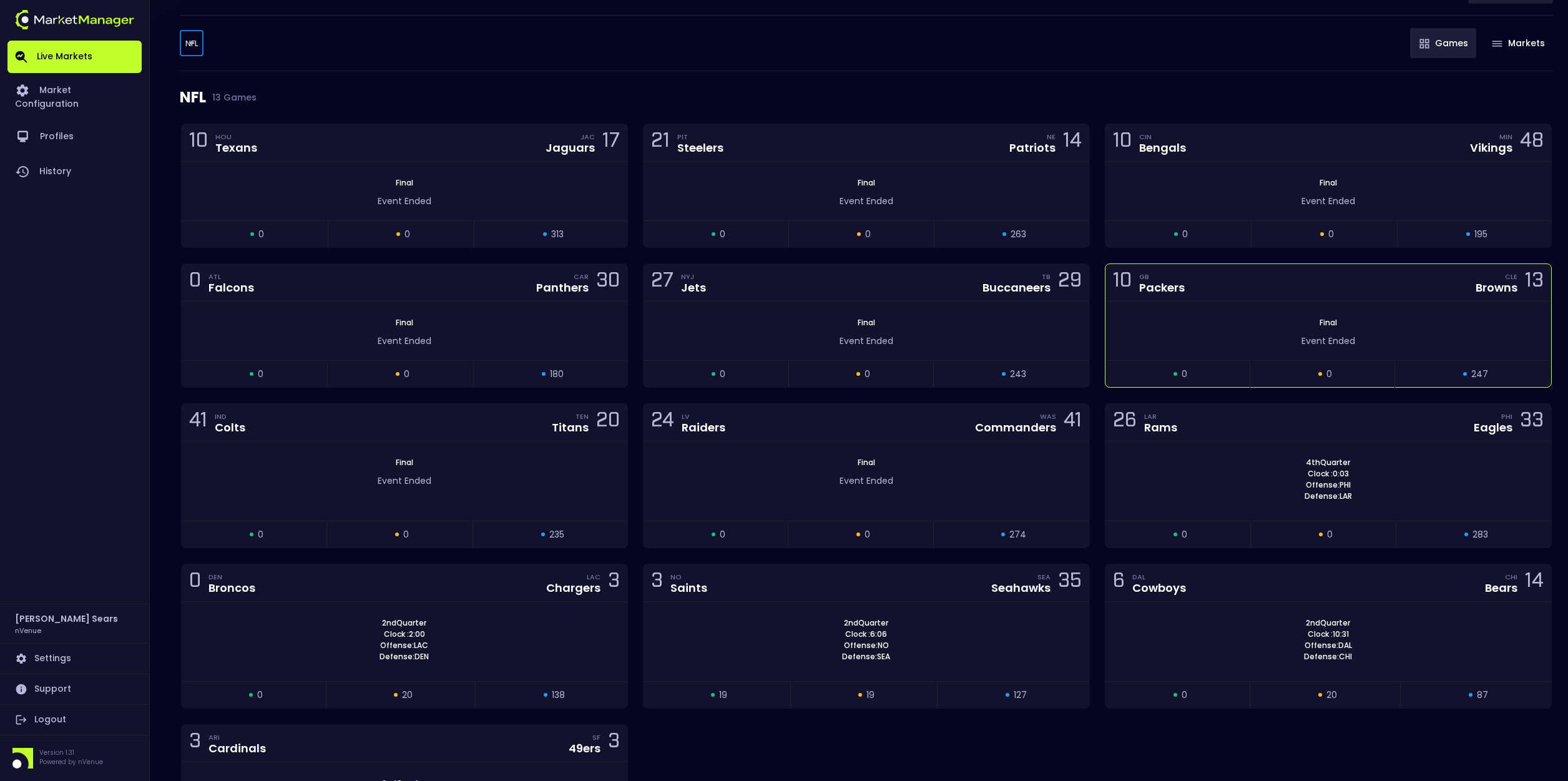
scroll to position [121, 0]
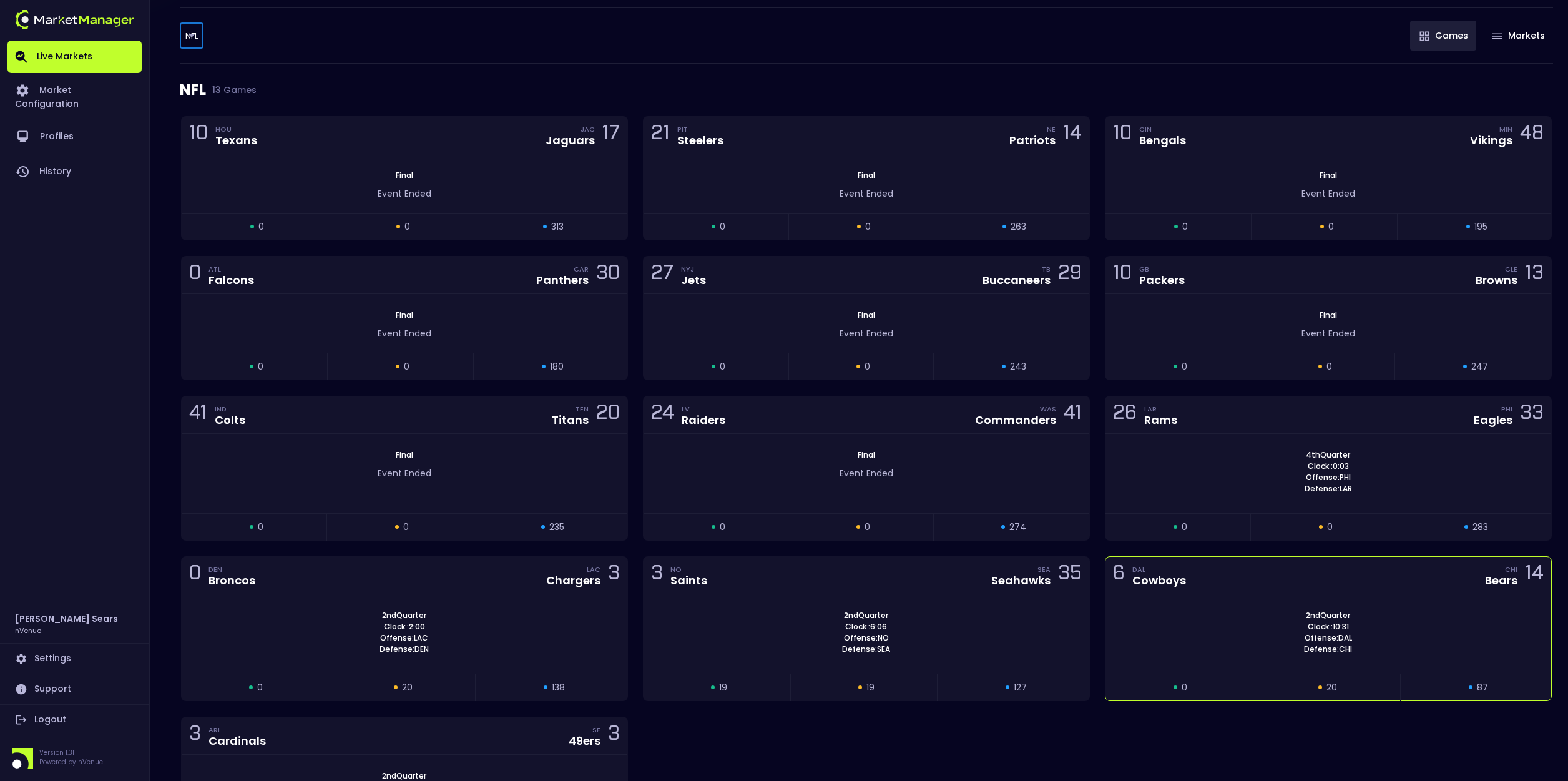
click at [1339, 603] on div "2nd Quarter Clock : 10:31 Offense: DAL Defense: CHI" at bounding box center [1328, 634] width 446 height 80
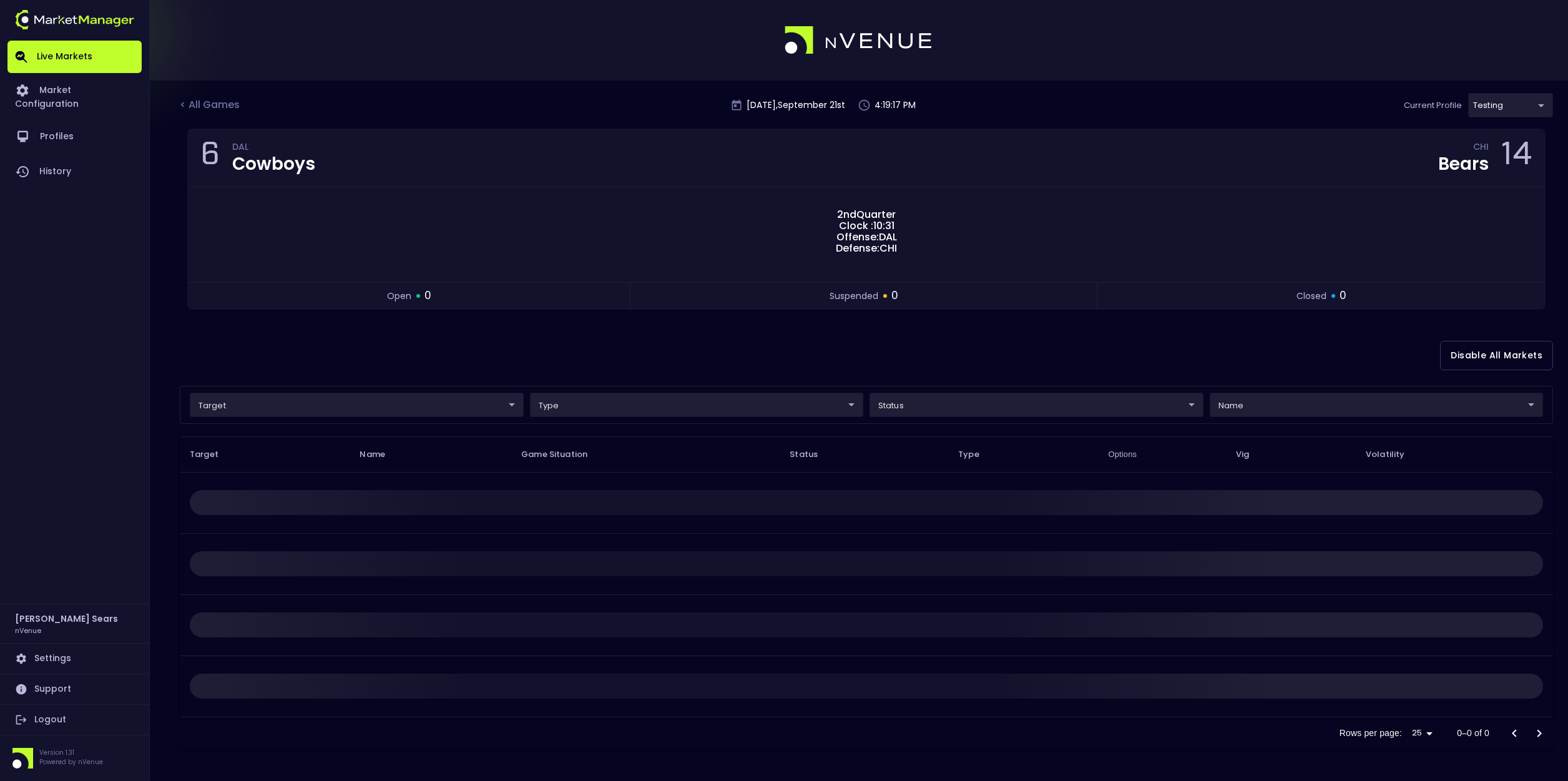
scroll to position [0, 0]
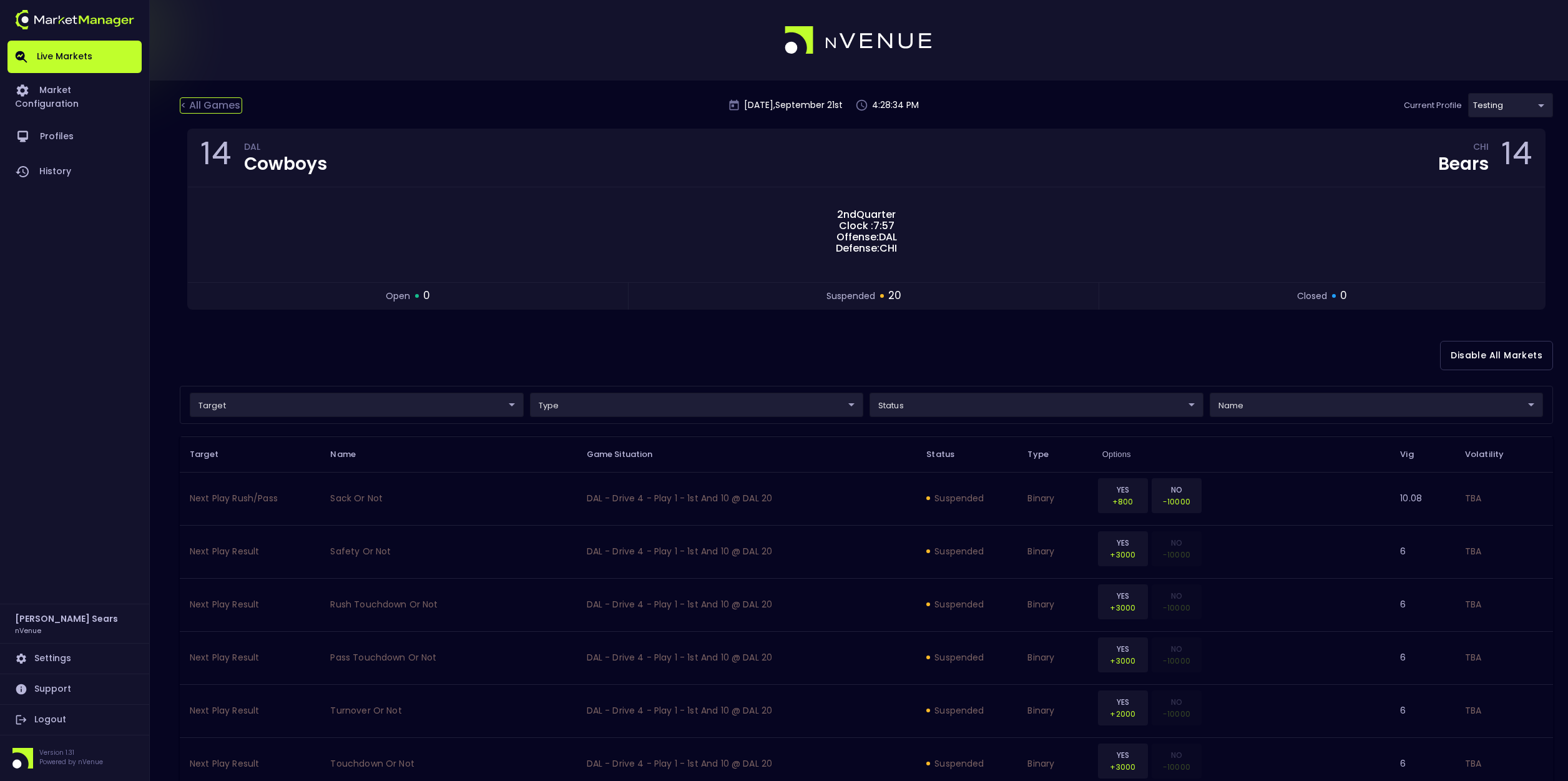
click at [216, 105] on div "< All Games" at bounding box center [211, 106] width 62 height 16
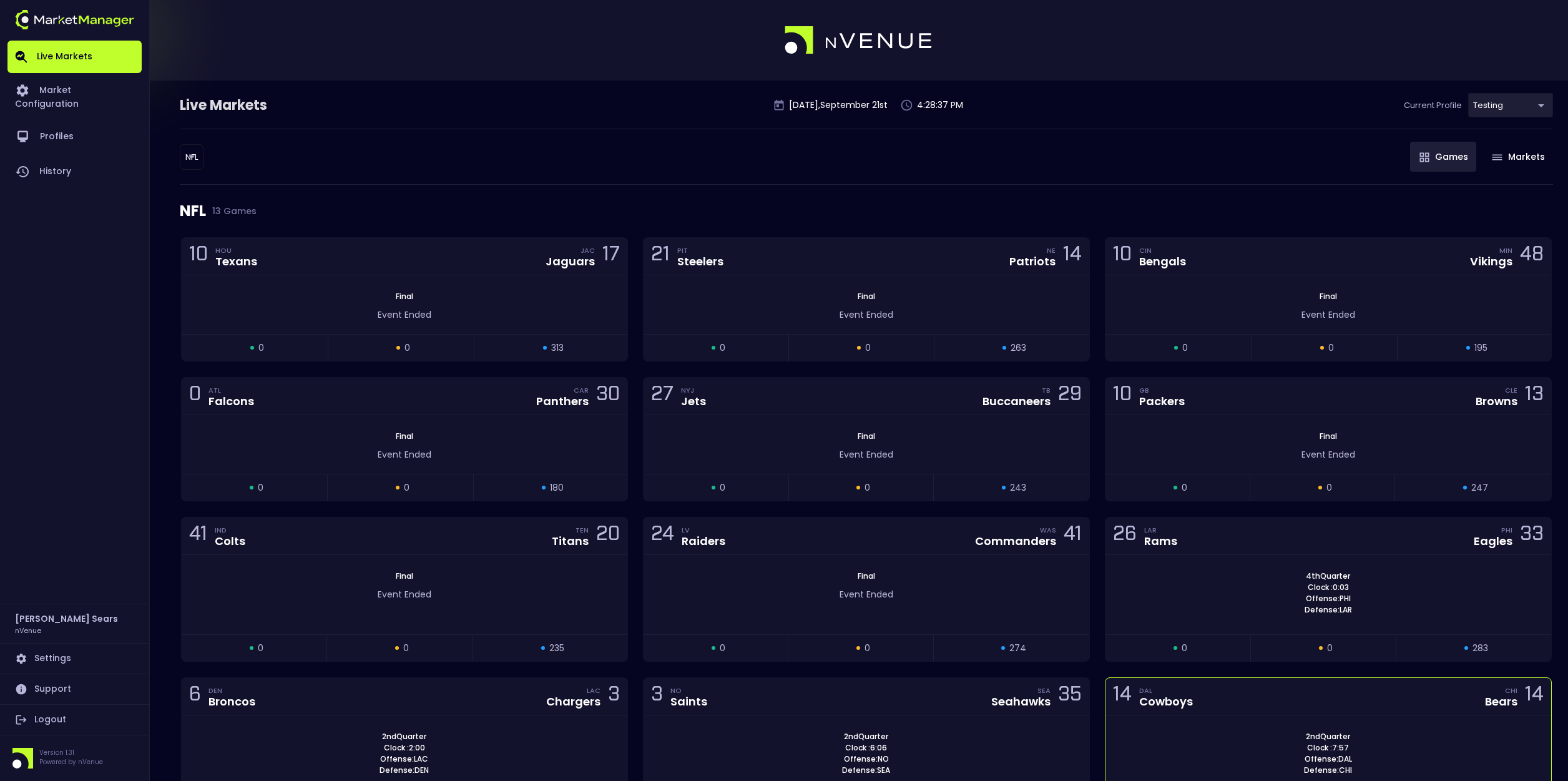
click at [1213, 738] on div "2nd Quarter Clock : 7:57 Offense: DAL Defense: CHI" at bounding box center [1328, 753] width 446 height 45
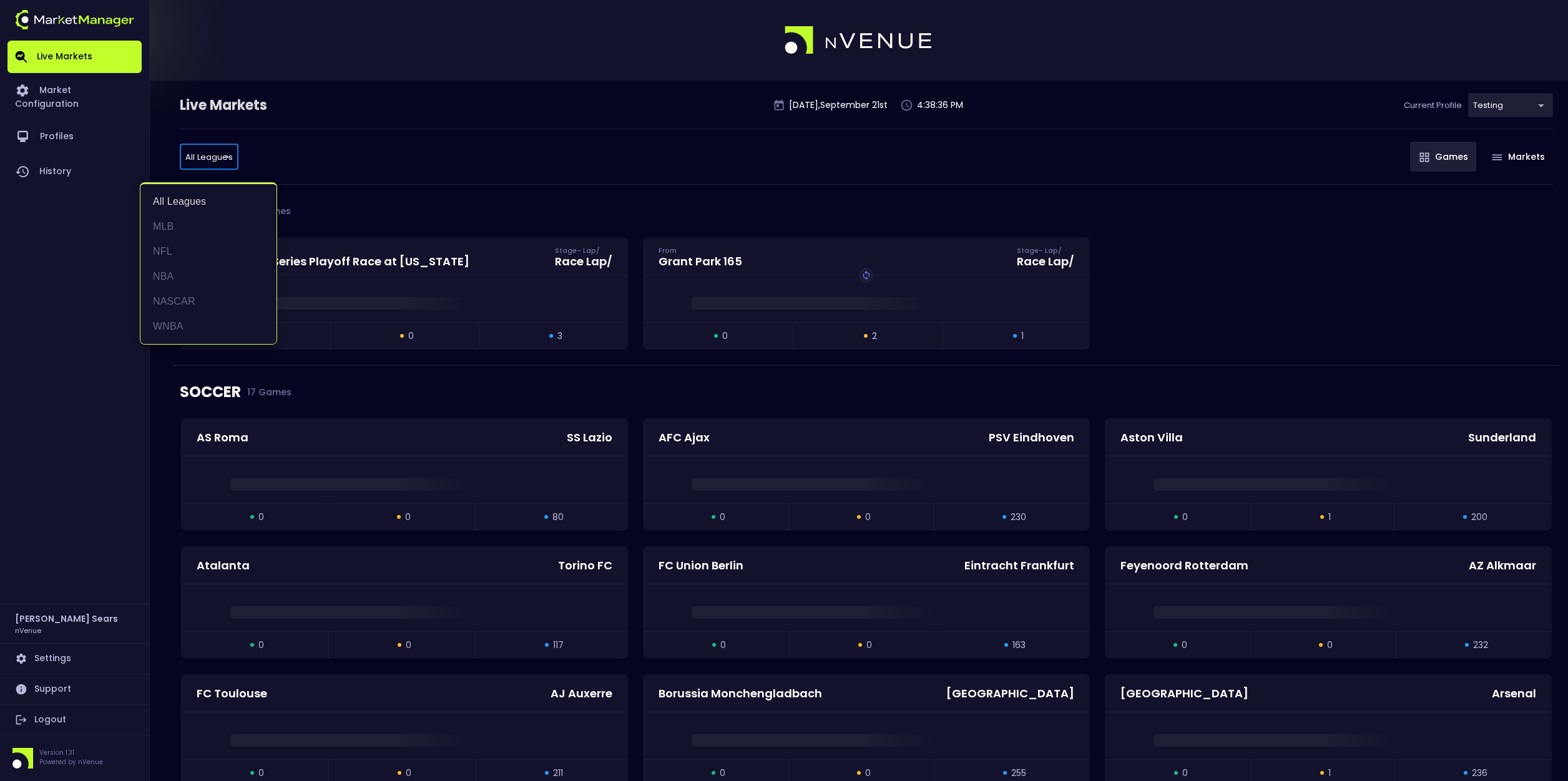
click at [172, 248] on li "NFL" at bounding box center [208, 251] width 136 height 25
type input "NFL"
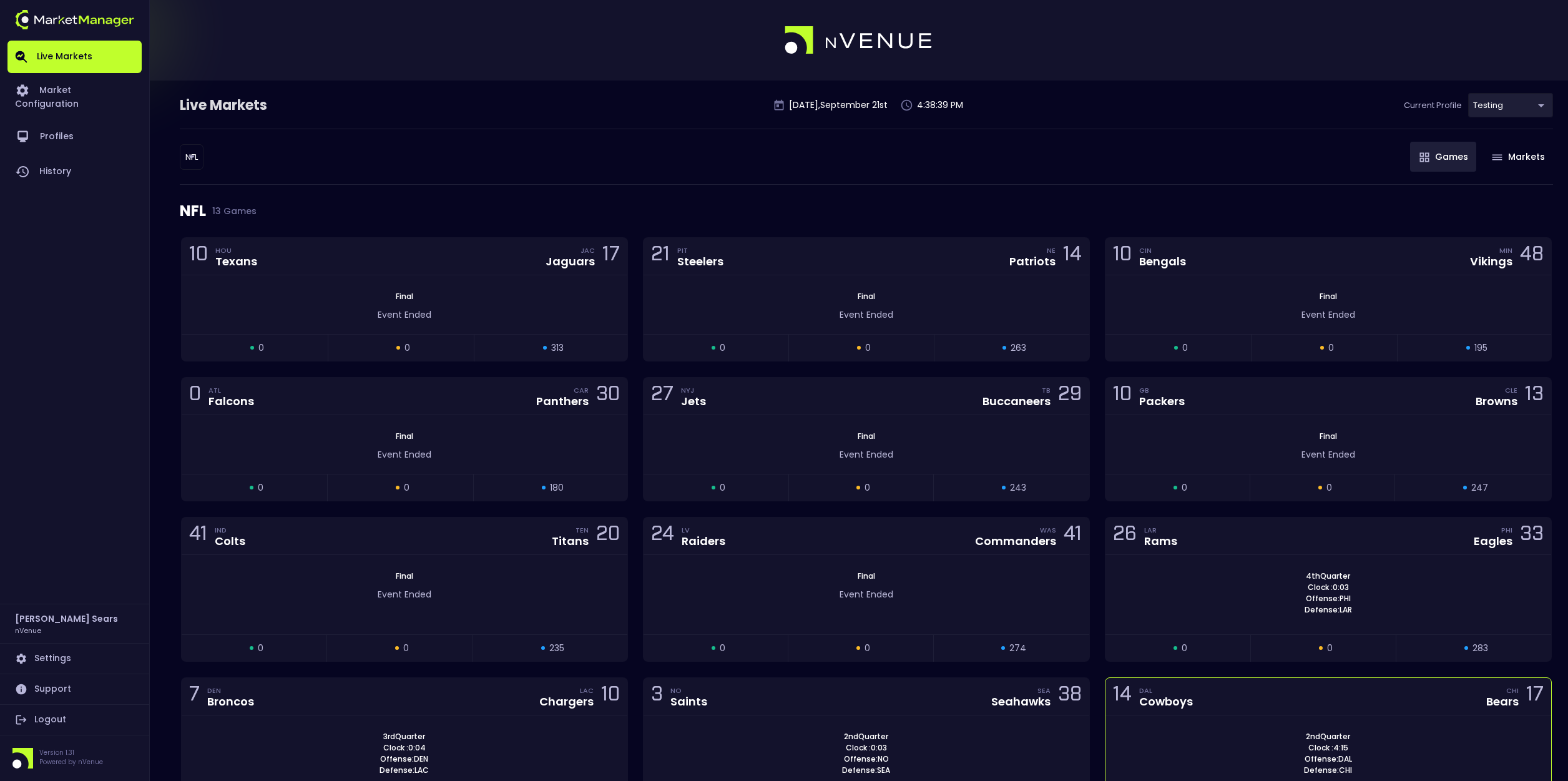
click at [1249, 696] on div "14 DAL Cowboys CHI Bears 17" at bounding box center [1328, 696] width 446 height 38
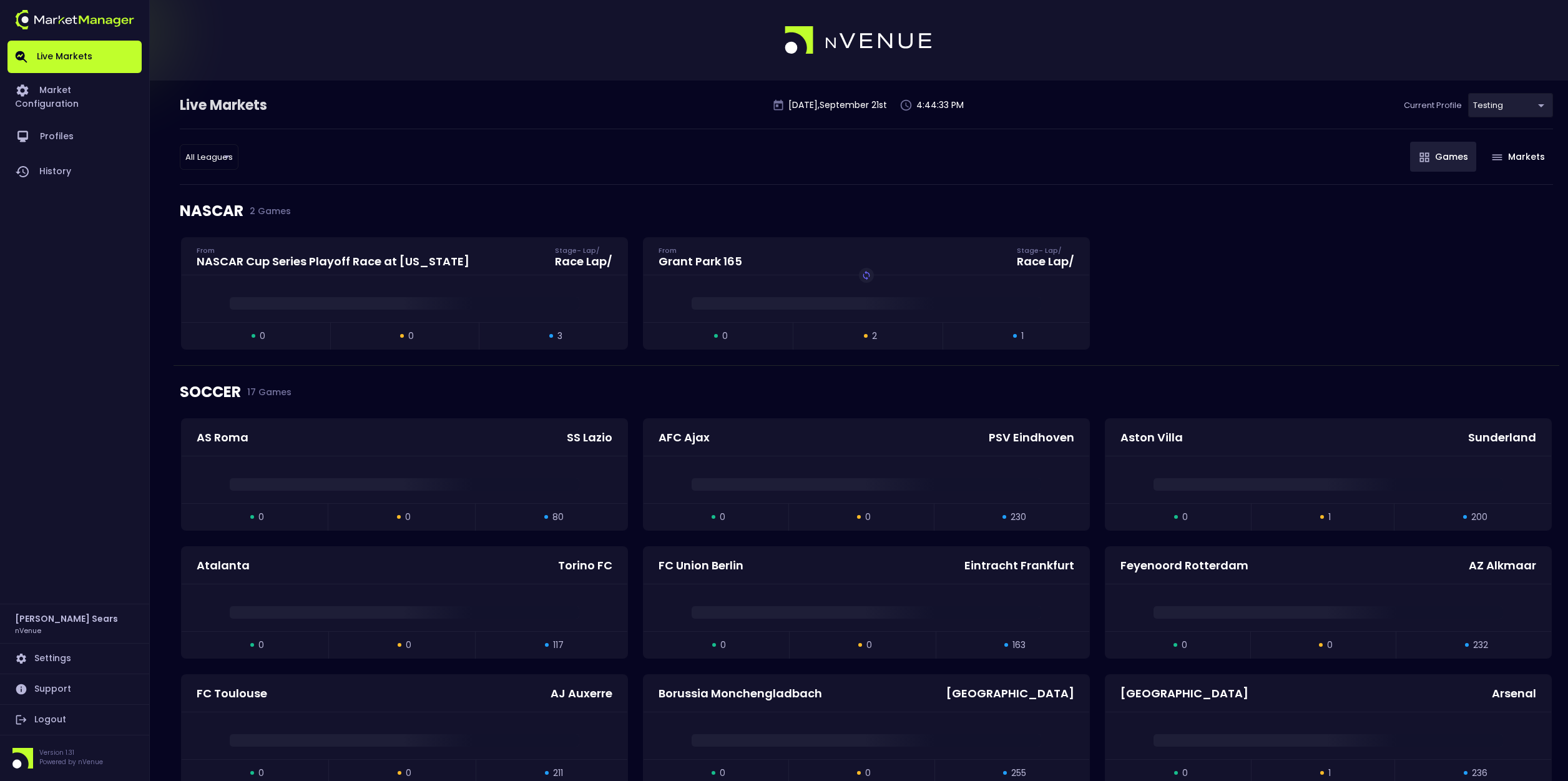
click at [173, 247] on li "NFL" at bounding box center [208, 251] width 136 height 25
type input "NFL"
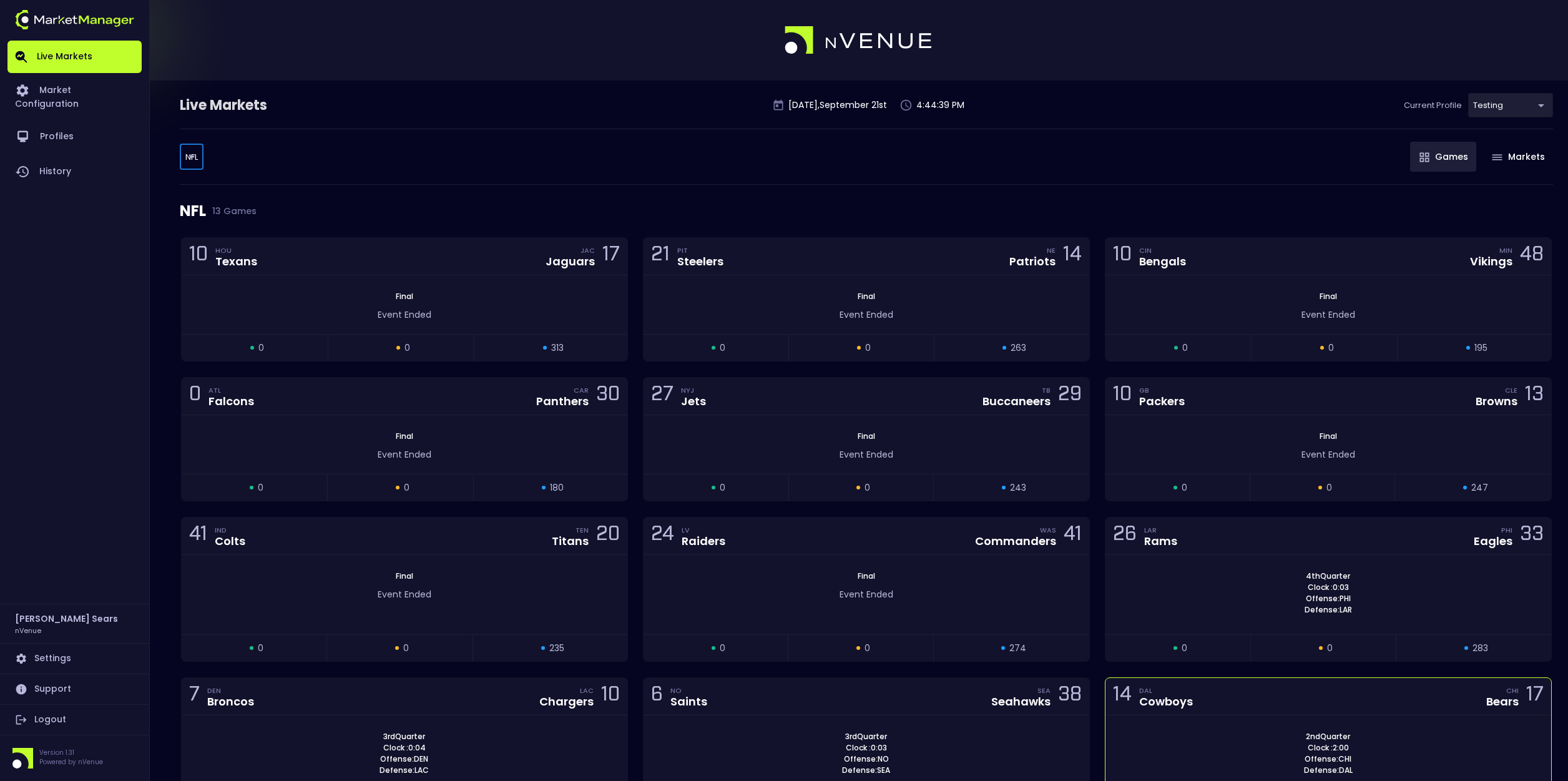
click at [1226, 700] on div "14 DAL Cowboys CHI Bears 17" at bounding box center [1328, 696] width 446 height 38
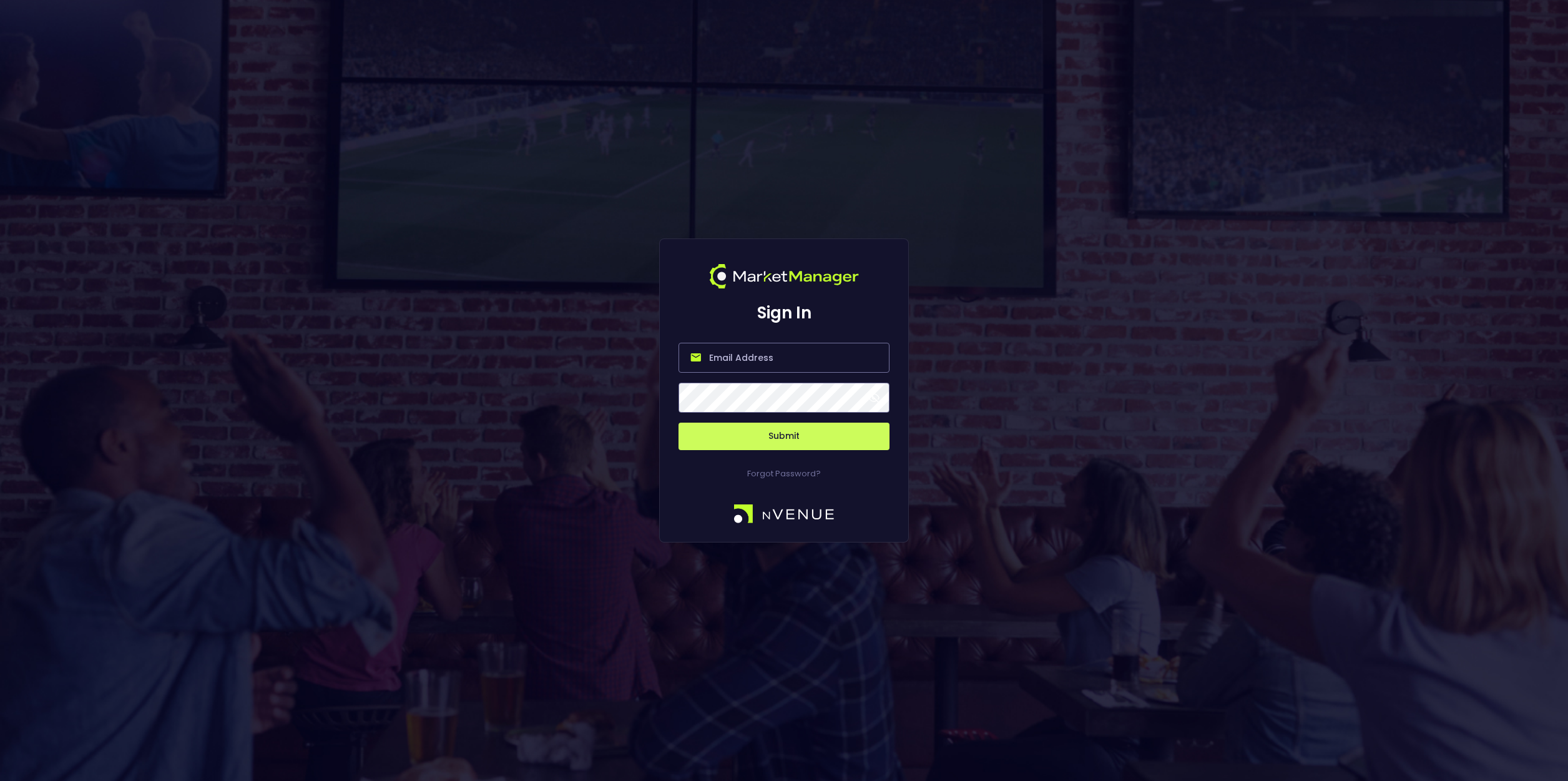
type input "[PERSON_NAME][EMAIL_ADDRESS][DOMAIN_NAME]"
click at [873, 397] on span at bounding box center [874, 398] width 12 height 12
click at [814, 430] on button "Submit" at bounding box center [783, 436] width 211 height 28
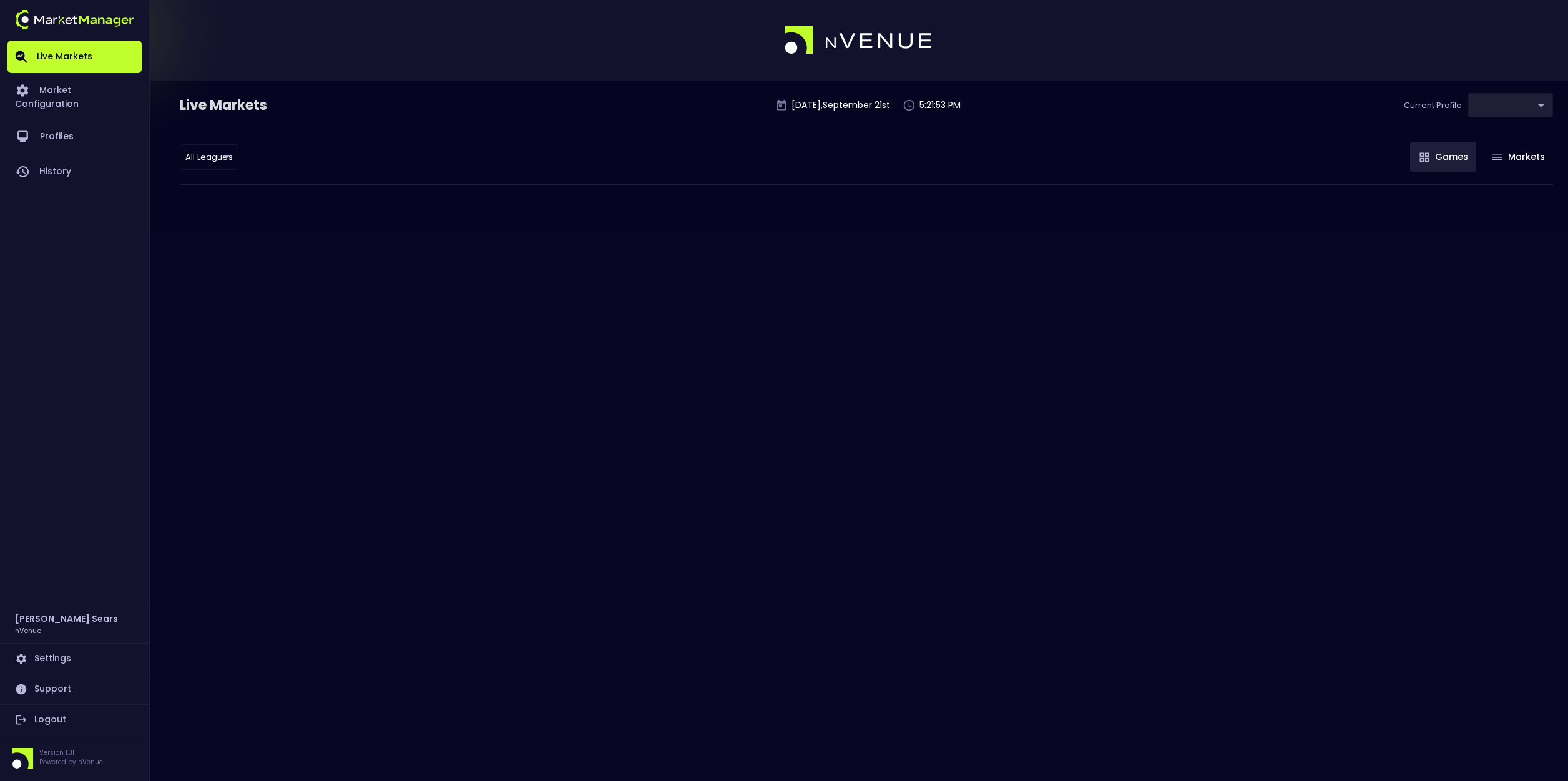
type input "d66ee90f-df8e-430e-a05c-aaf70ad95ad9"
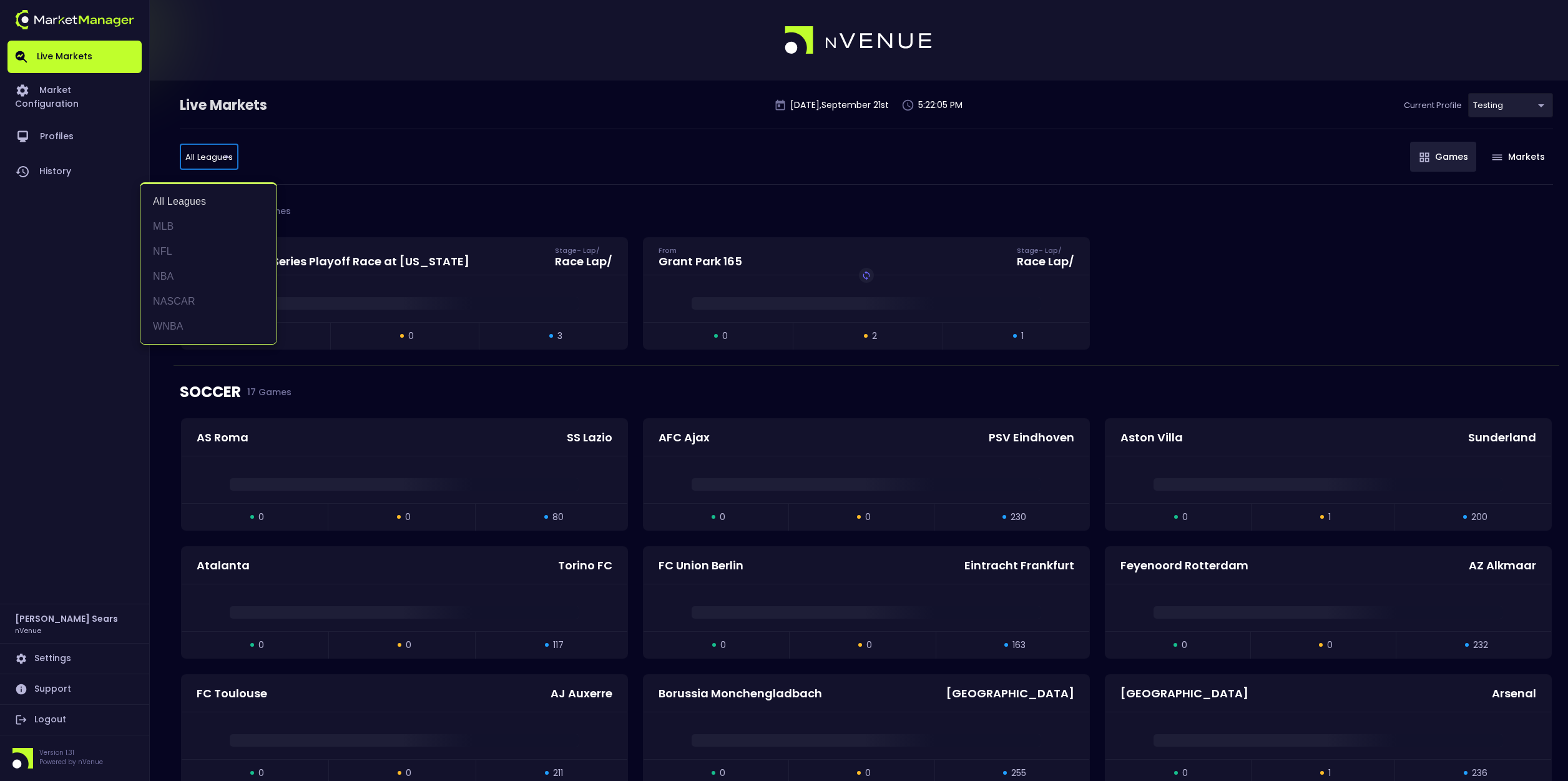
click at [164, 252] on li "NFL" at bounding box center [208, 251] width 136 height 25
type input "NFL"
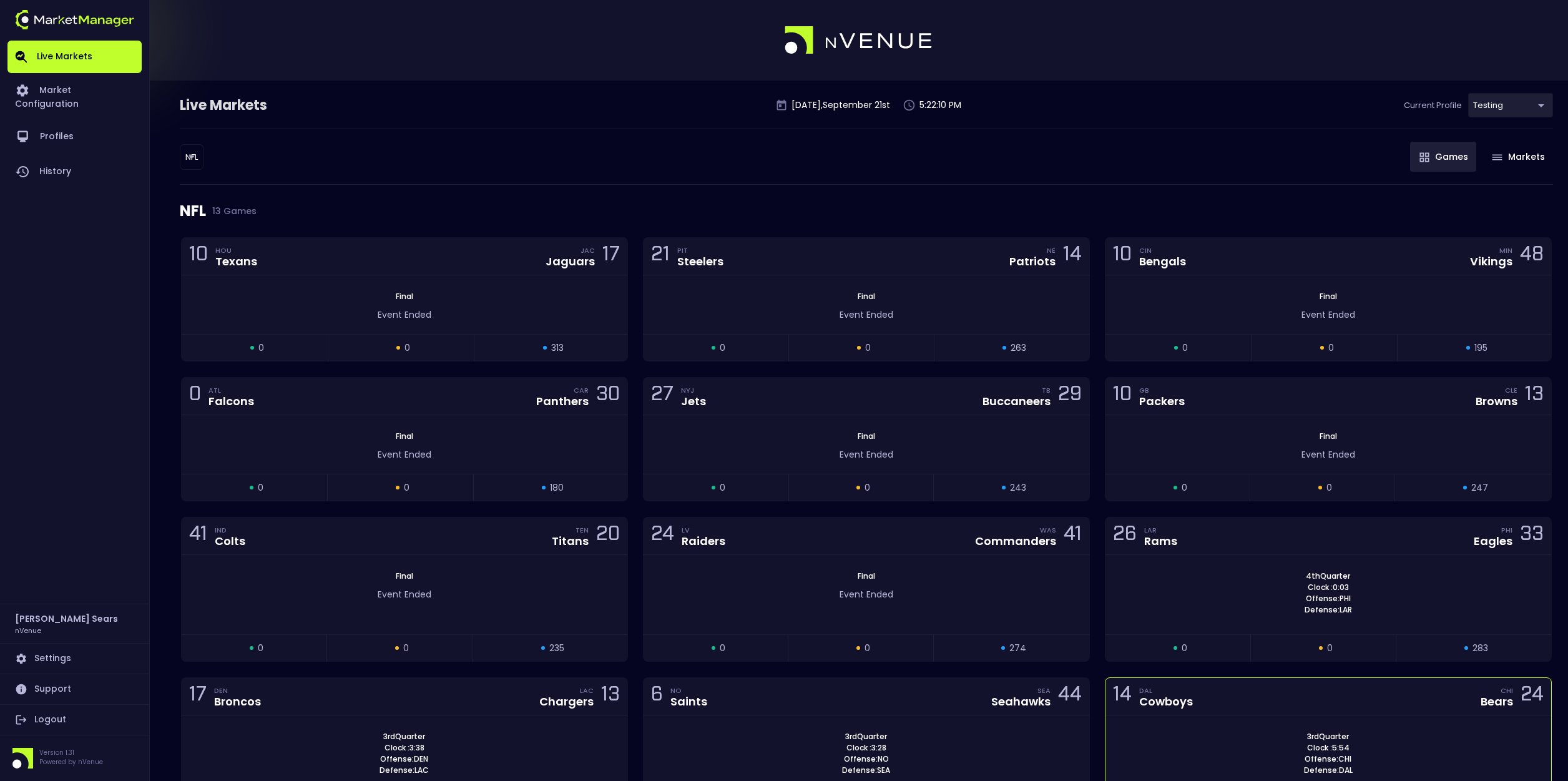
click at [1266, 696] on div "14 DAL Cowboys CHI Bears 24" at bounding box center [1328, 696] width 446 height 38
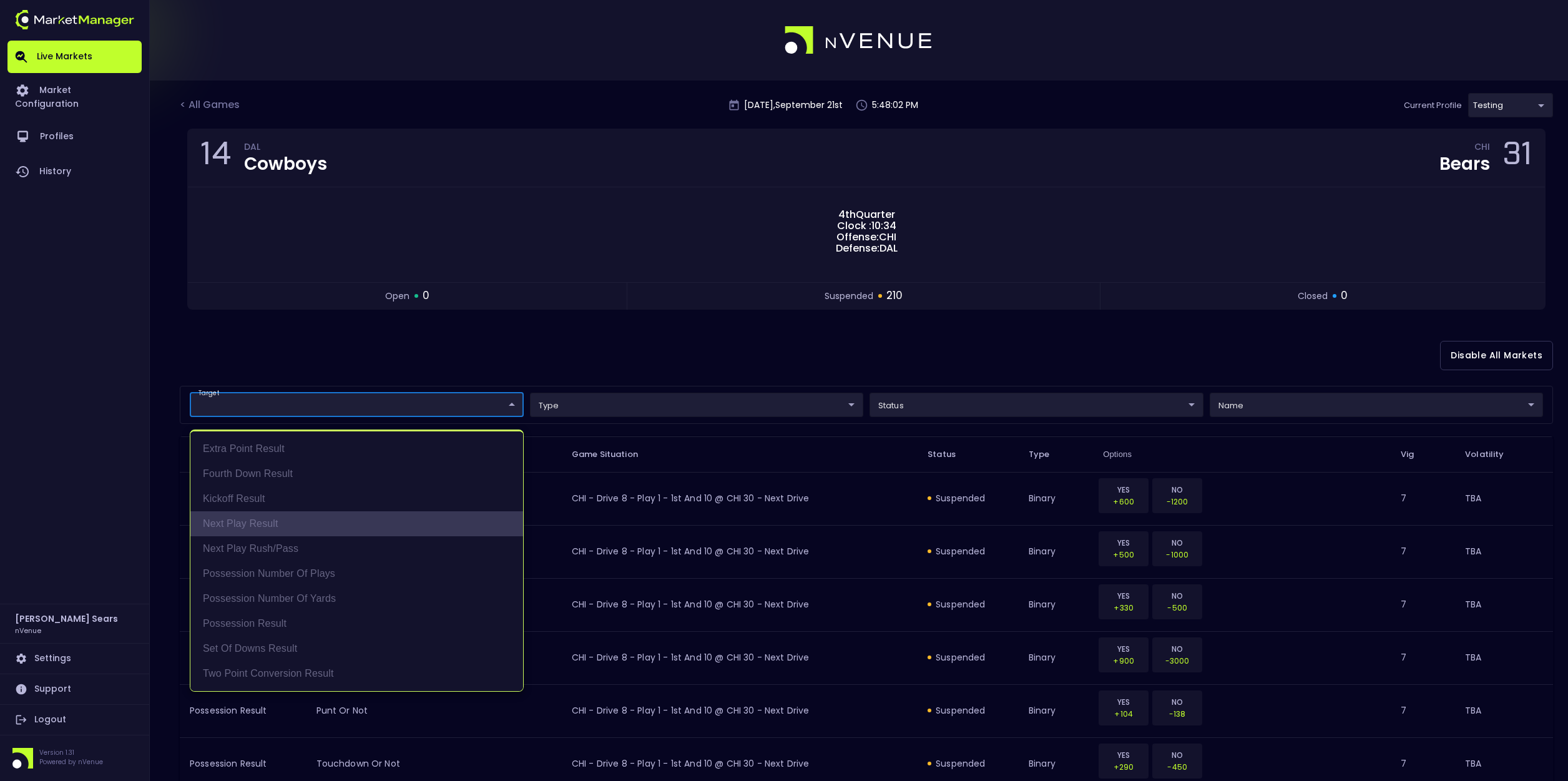
click at [269, 523] on li "Next Play Result" at bounding box center [357, 523] width 333 height 25
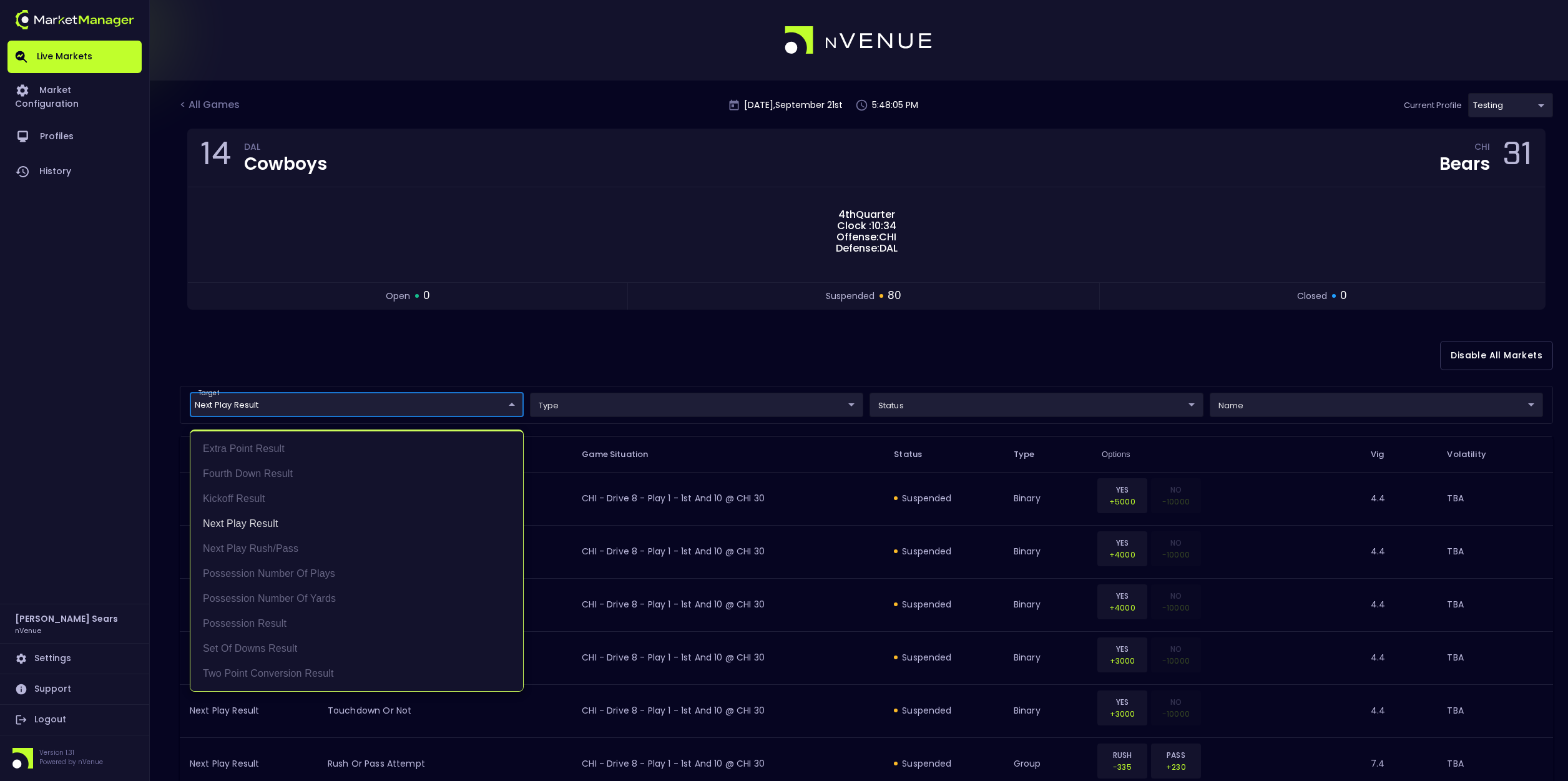
click at [552, 360] on div at bounding box center [784, 390] width 1568 height 781
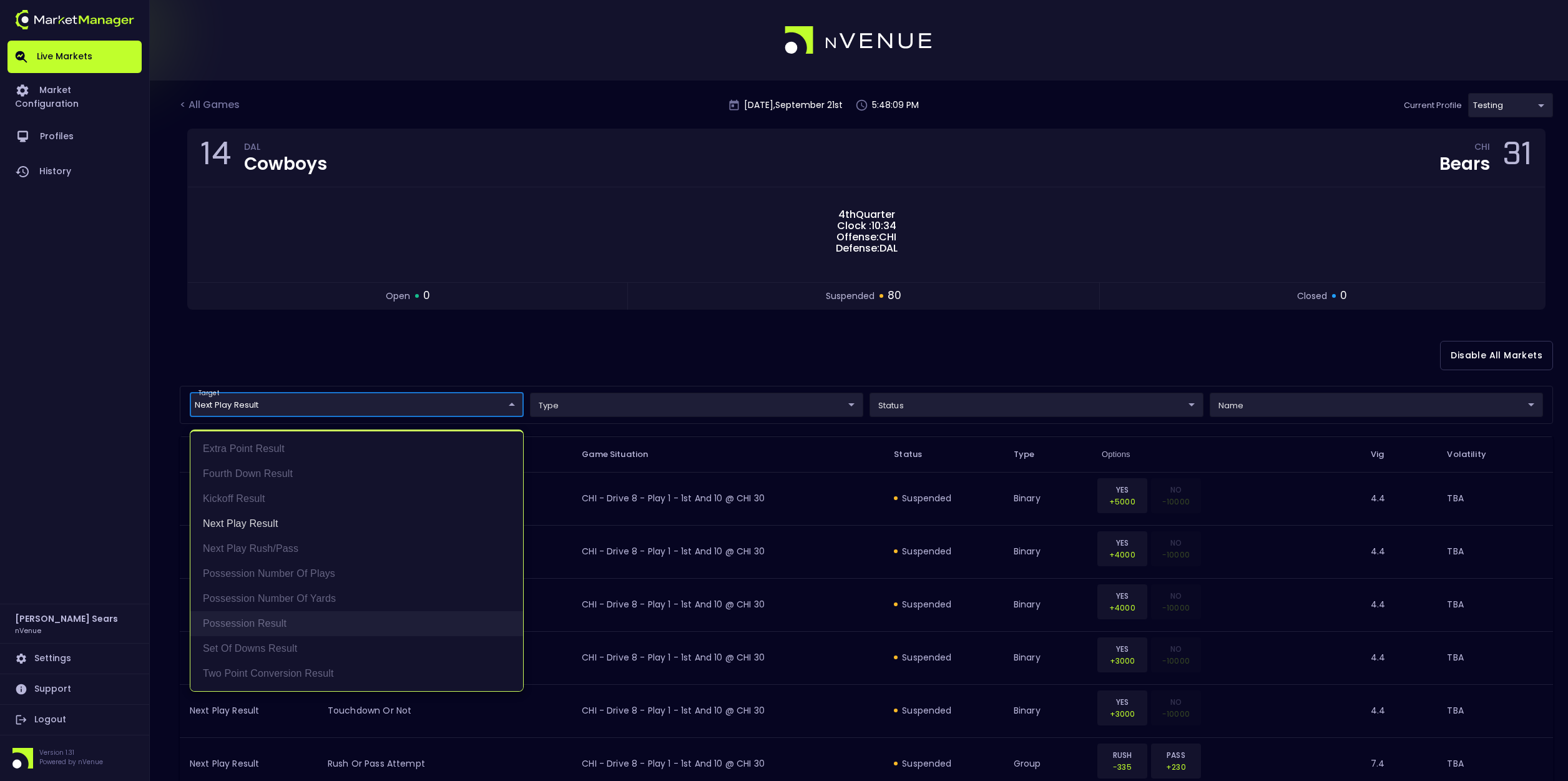
click at [253, 623] on li "Possession Result" at bounding box center [357, 623] width 333 height 25
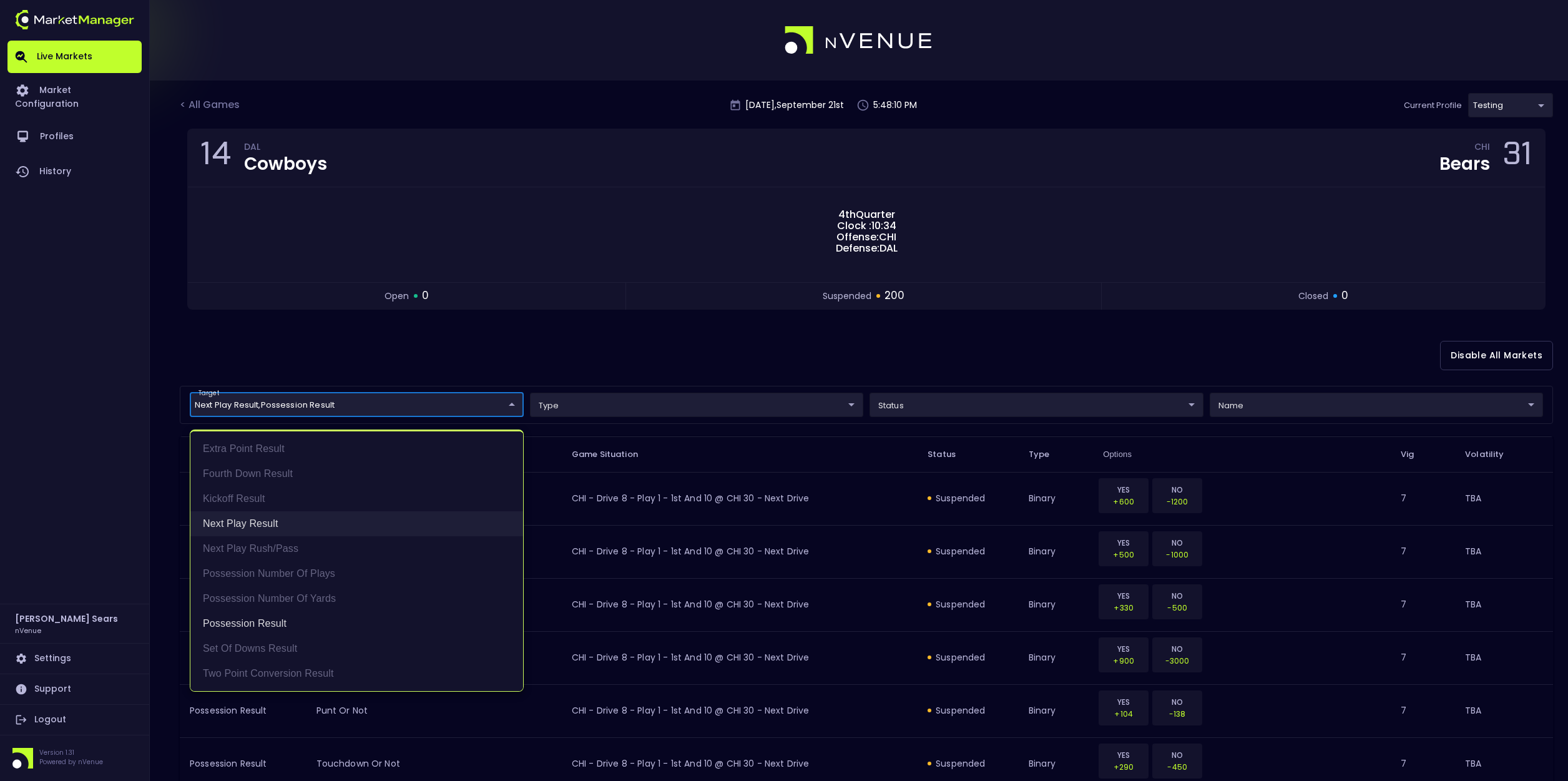
click at [257, 522] on li "Next Play Result" at bounding box center [357, 523] width 333 height 25
type input "Possession Result"
click at [481, 361] on div at bounding box center [784, 390] width 1568 height 781
